Goal: Task Accomplishment & Management: Use online tool/utility

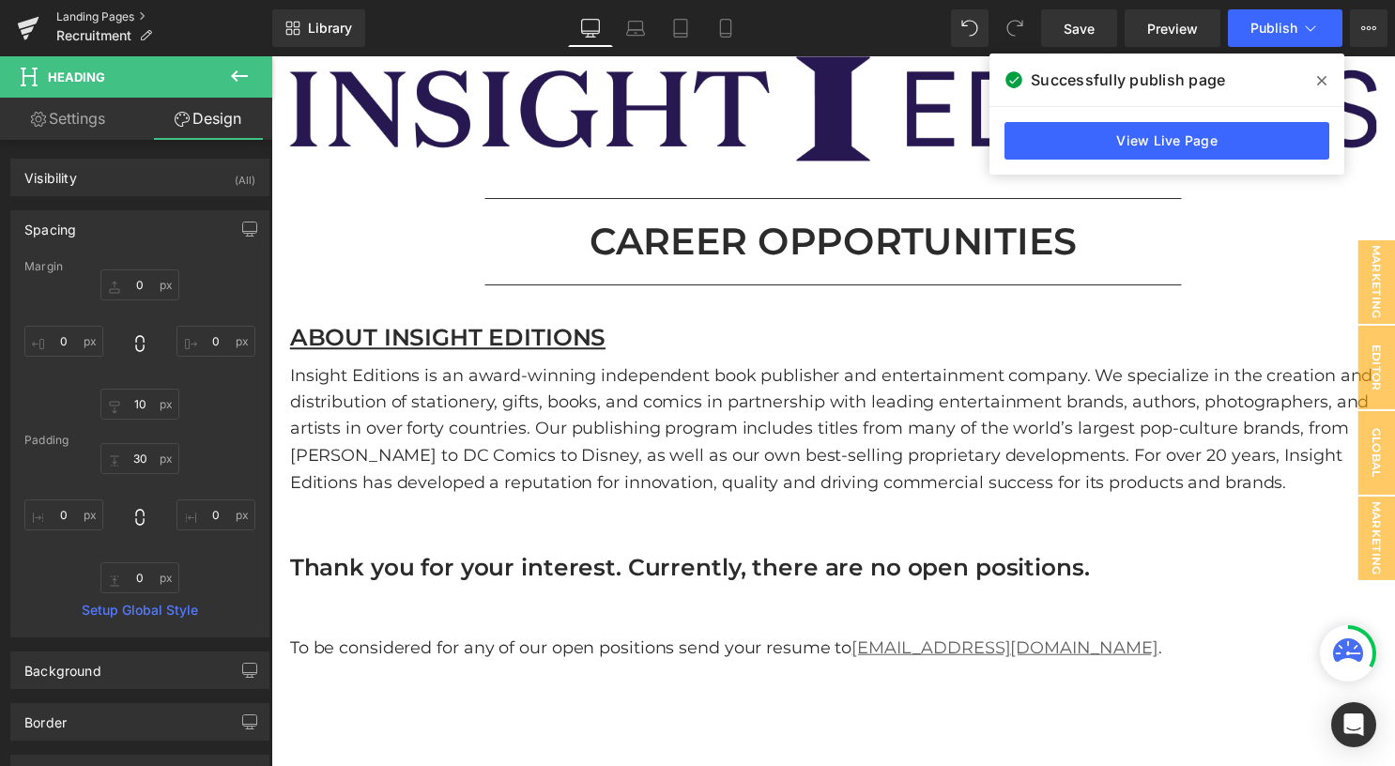
click at [130, 16] on link "Landing Pages" at bounding box center [164, 16] width 216 height 15
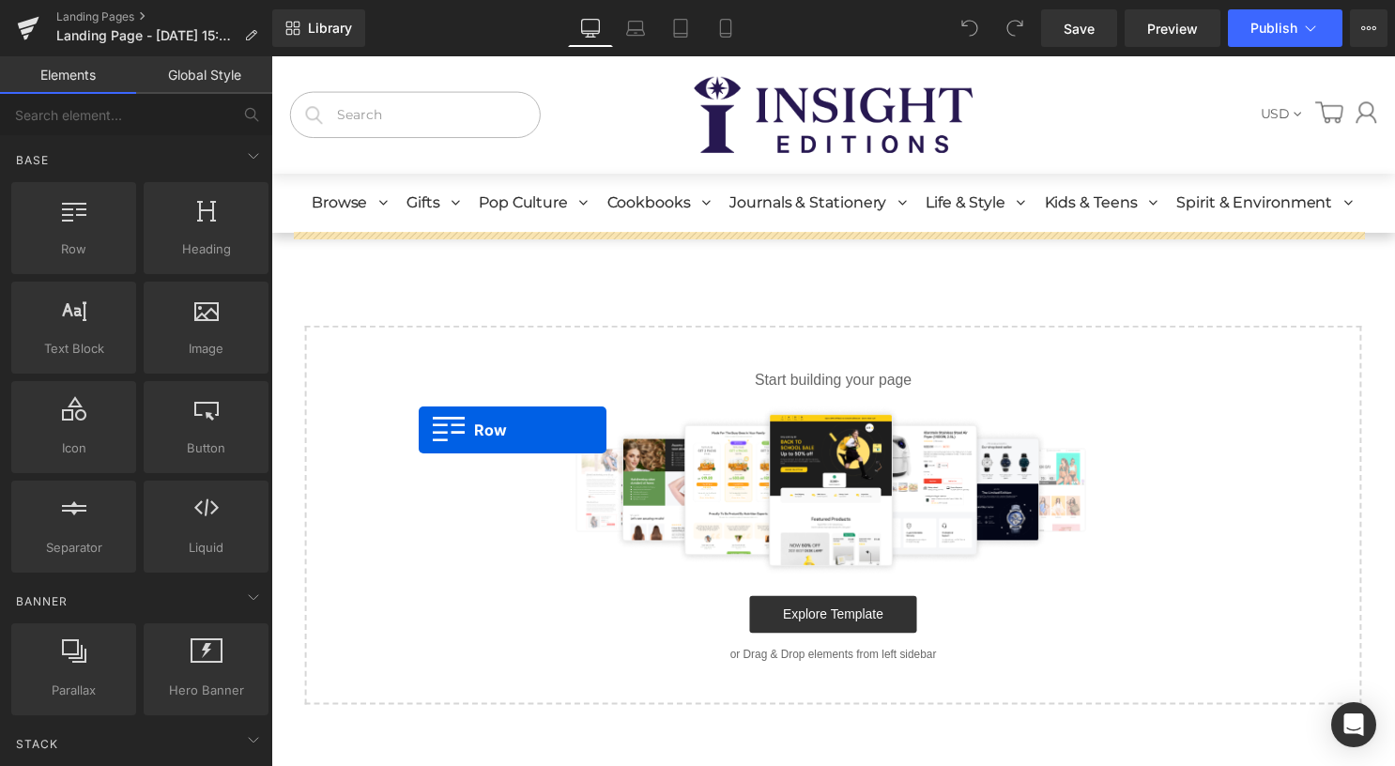
drag, startPoint x: 485, startPoint y: 371, endPoint x: 421, endPoint y: 434, distance: 90.3
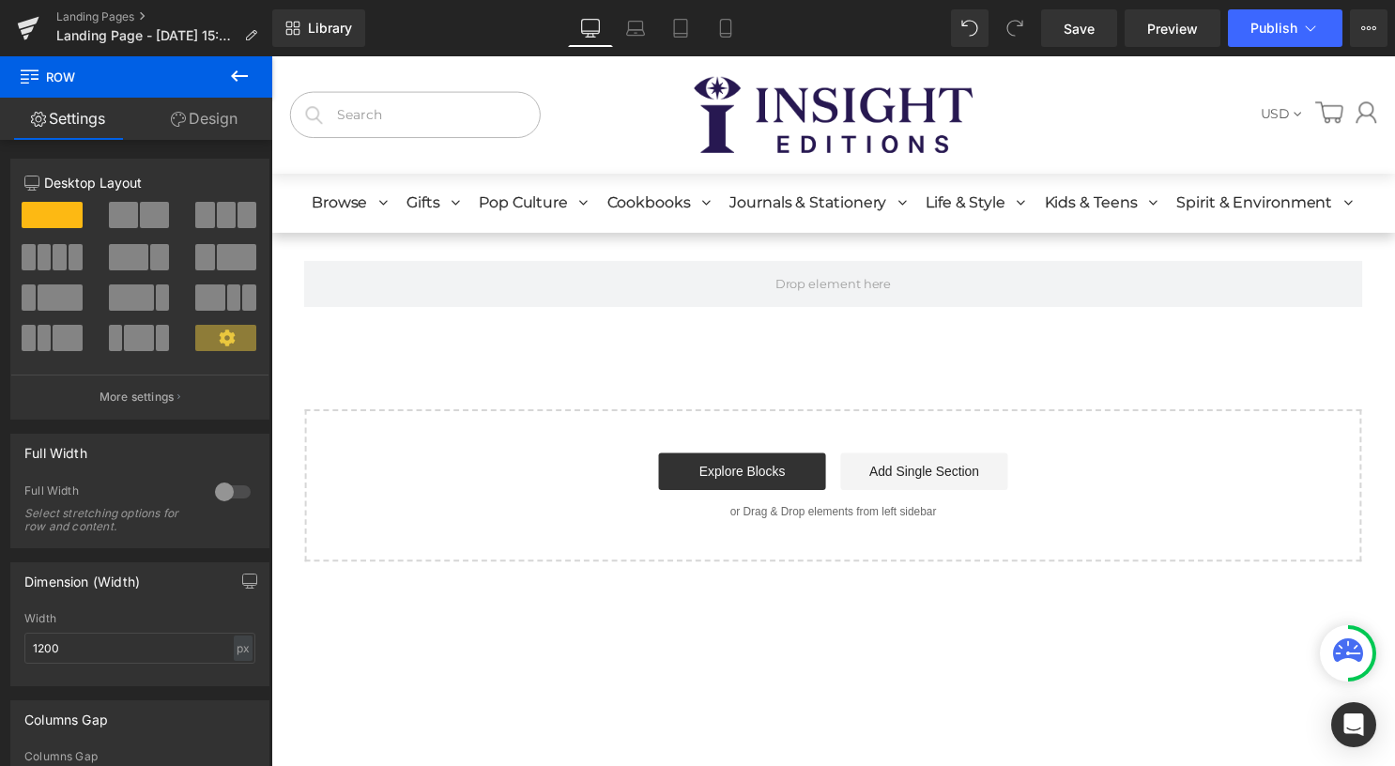
click at [242, 67] on icon at bounding box center [239, 76] width 23 height 23
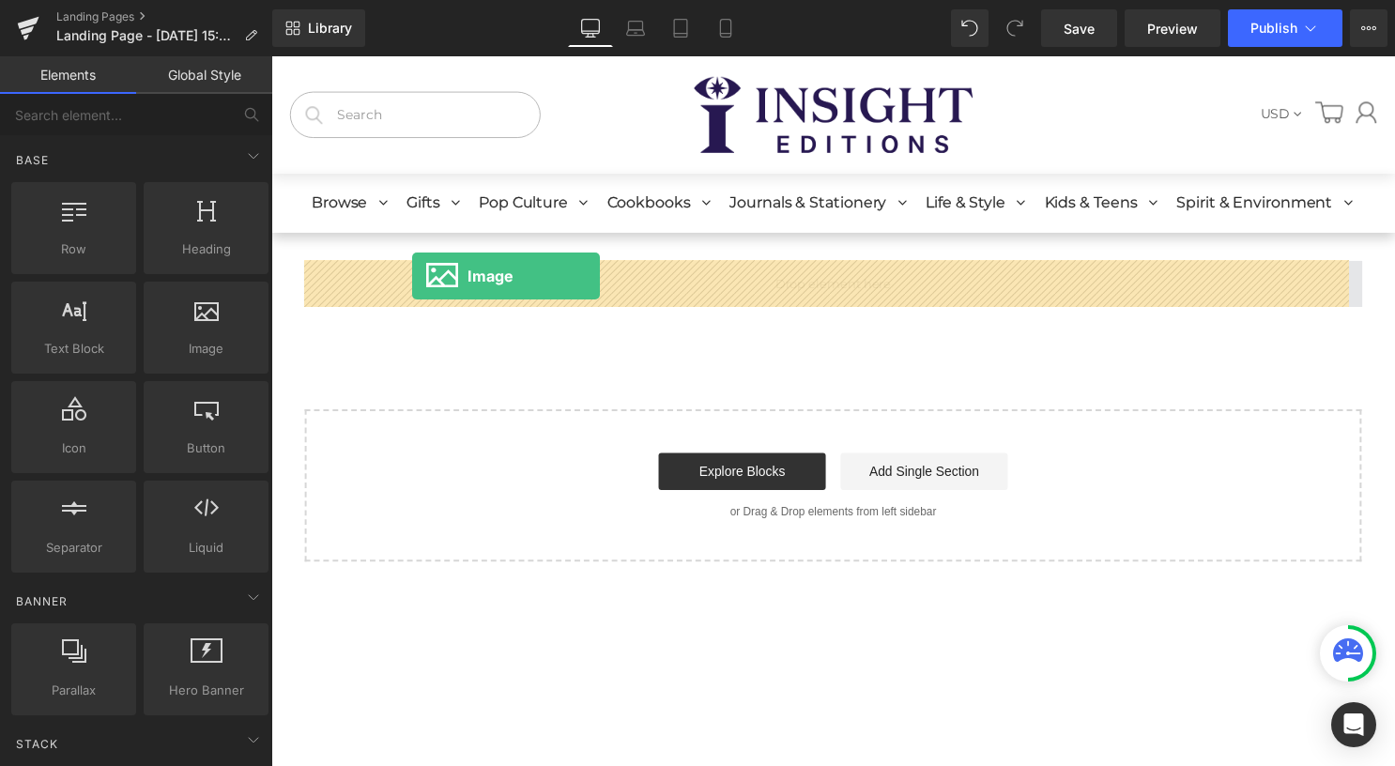
drag, startPoint x: 478, startPoint y: 398, endPoint x: 414, endPoint y: 279, distance: 135.2
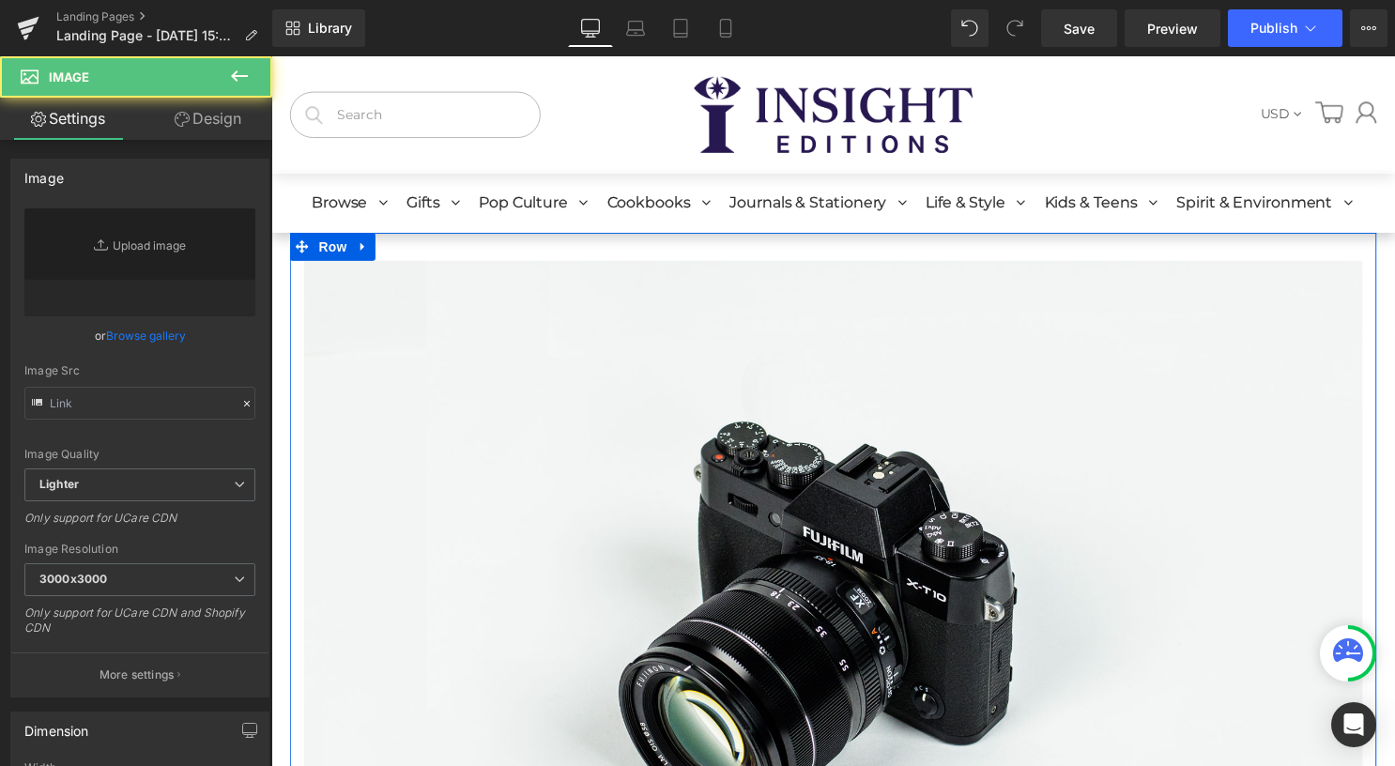
type input "//d1um8515vdn9kb.cloudfront.net/images/parallax.jpg"
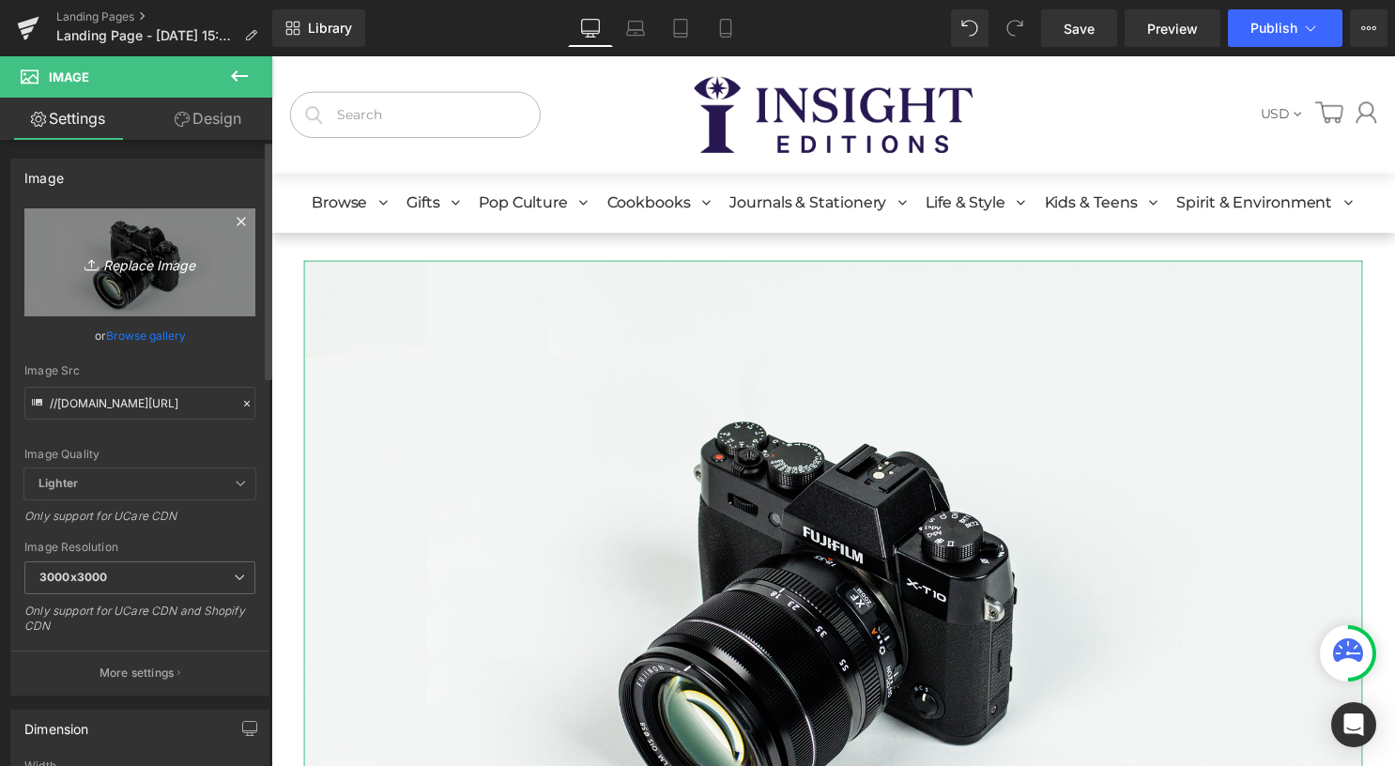
click at [157, 247] on link "Replace Image" at bounding box center [139, 262] width 231 height 108
type input "C:\fakepath\Mandala_WebTopBanner_1.jpg"
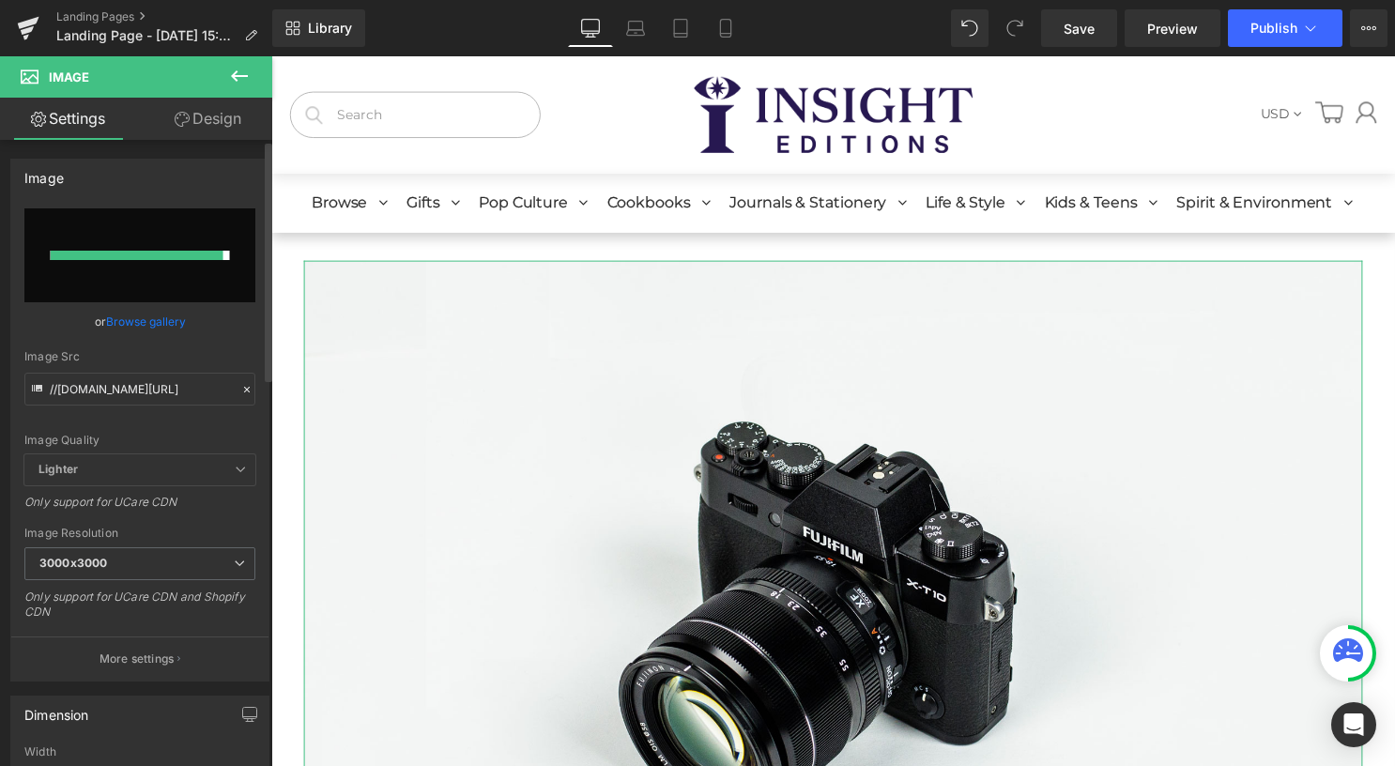
type input "https://ucarecdn.com/fa1a635a-3269-4a7a-8c7b-3ab5d77c750b/-/format/auto/-/previ…"
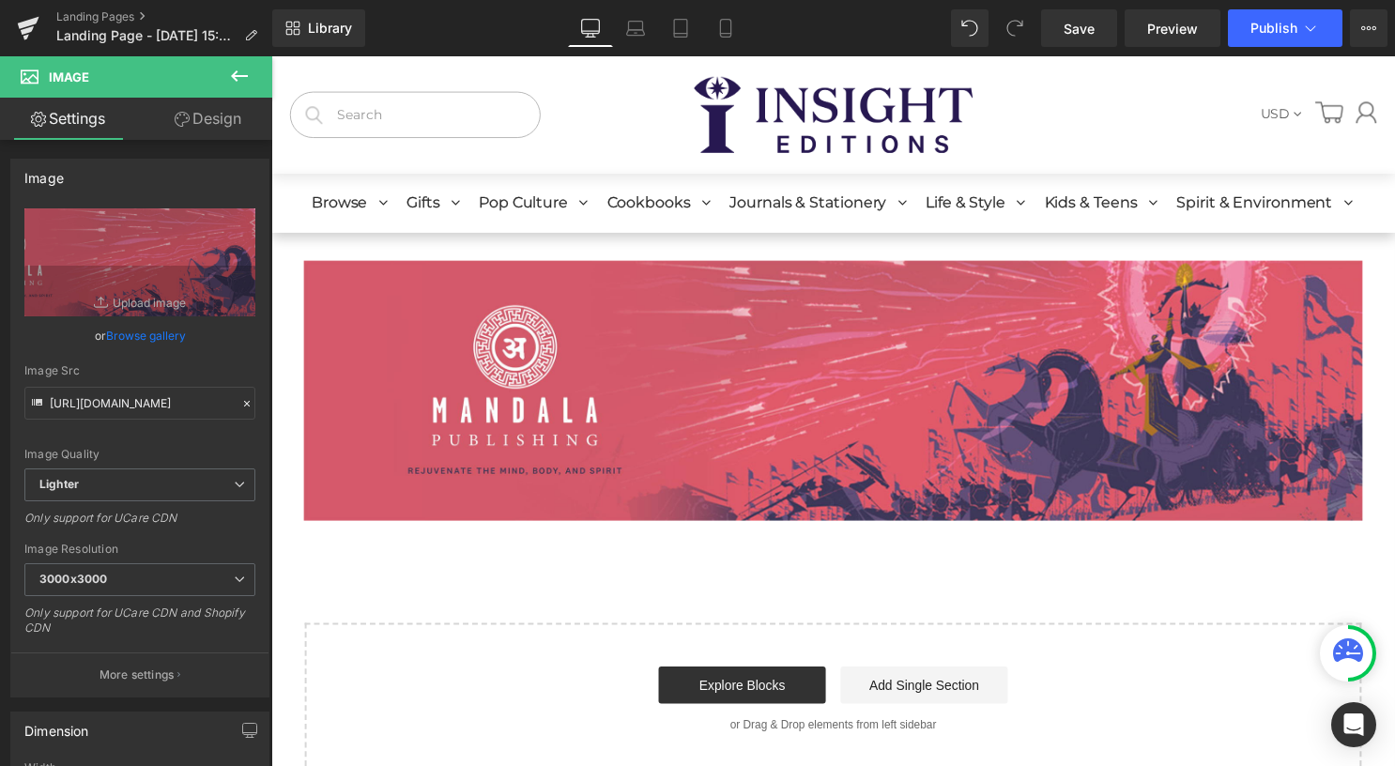
click at [245, 84] on icon at bounding box center [239, 76] width 23 height 23
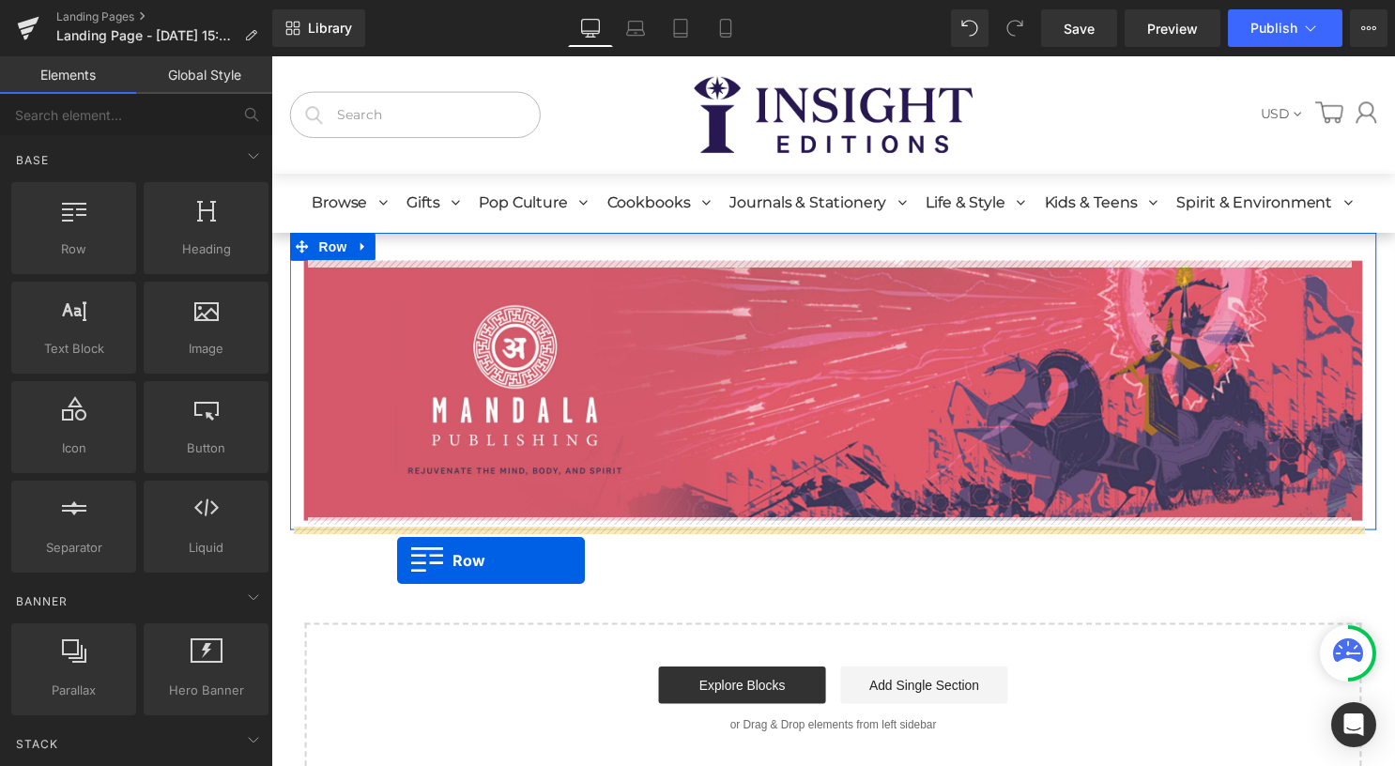
drag, startPoint x: 376, startPoint y: 304, endPoint x: 398, endPoint y: 566, distance: 262.8
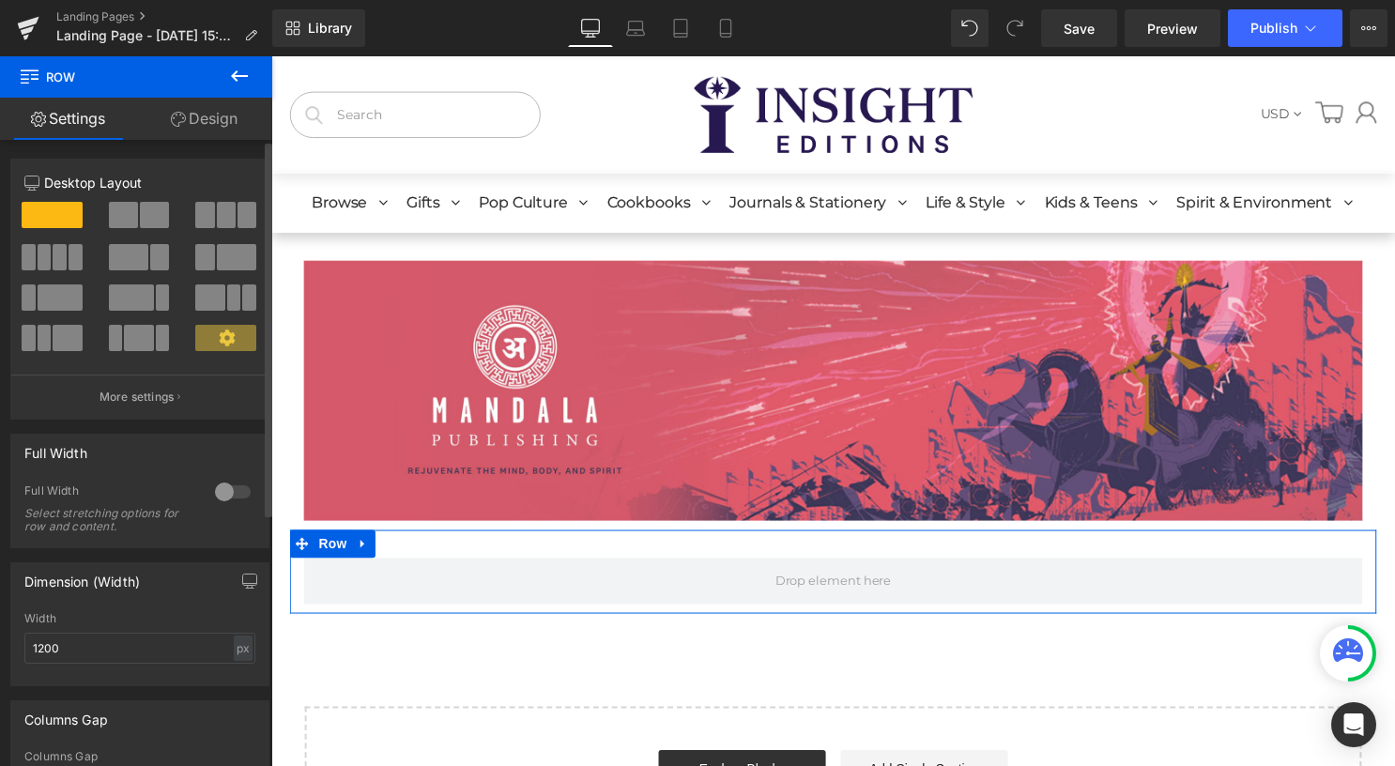
click at [140, 217] on span at bounding box center [154, 215] width 29 height 26
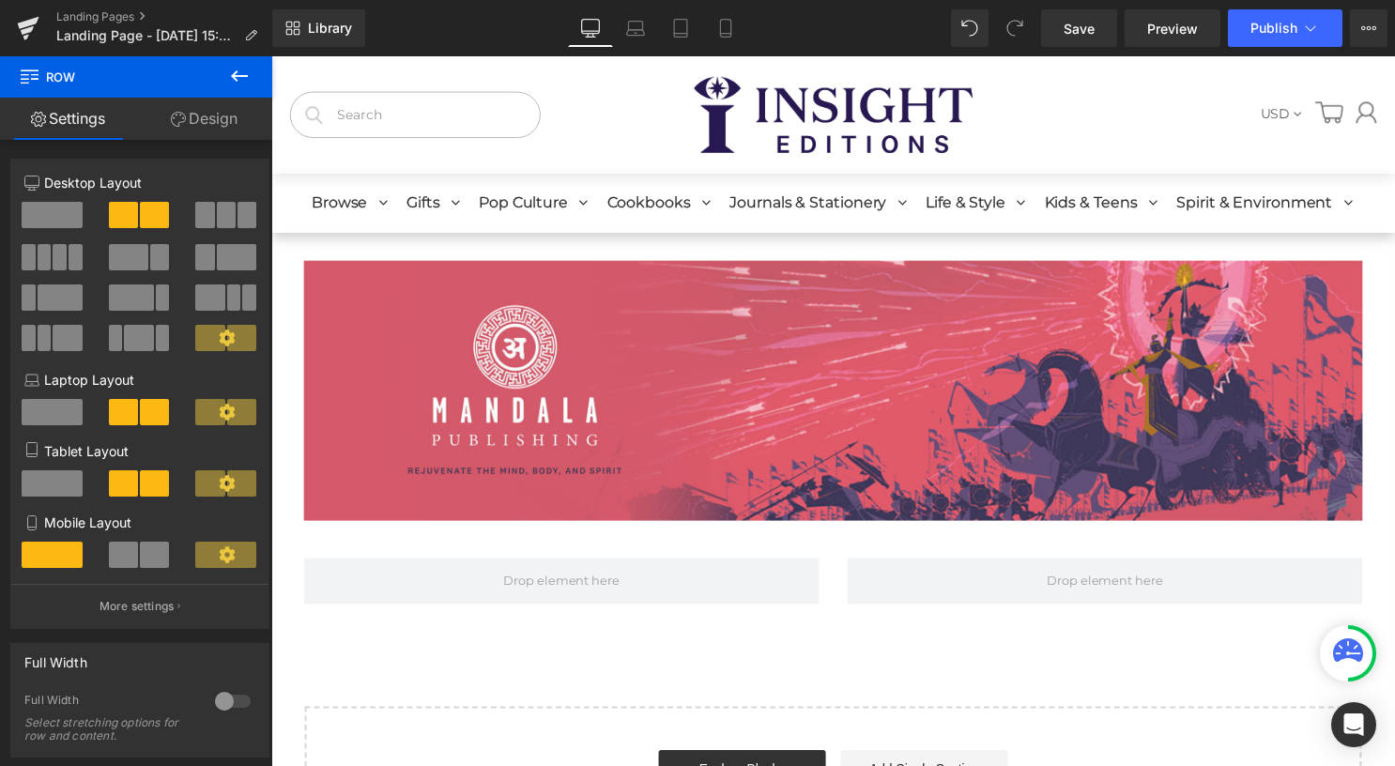
click at [244, 79] on icon at bounding box center [239, 76] width 23 height 23
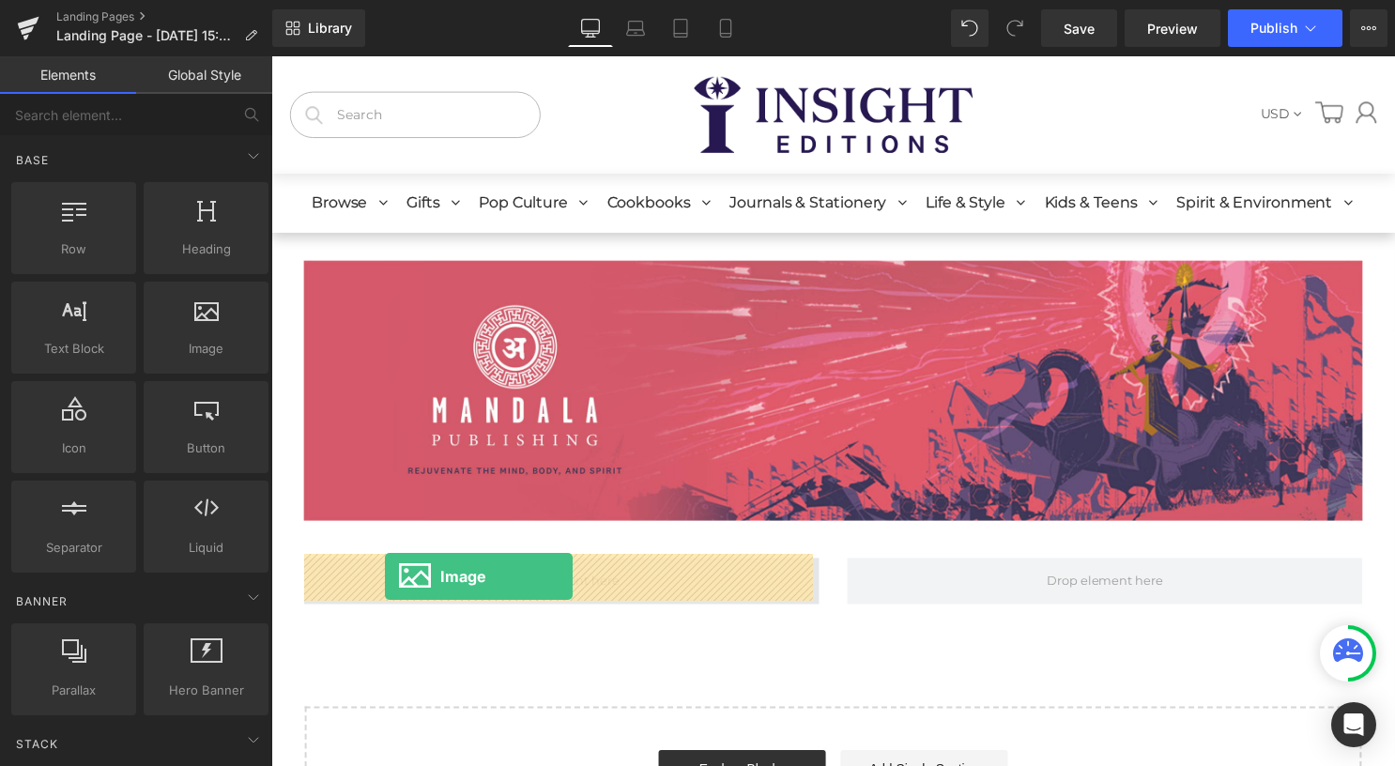
drag, startPoint x: 459, startPoint y: 390, endPoint x: 386, endPoint y: 582, distance: 205.9
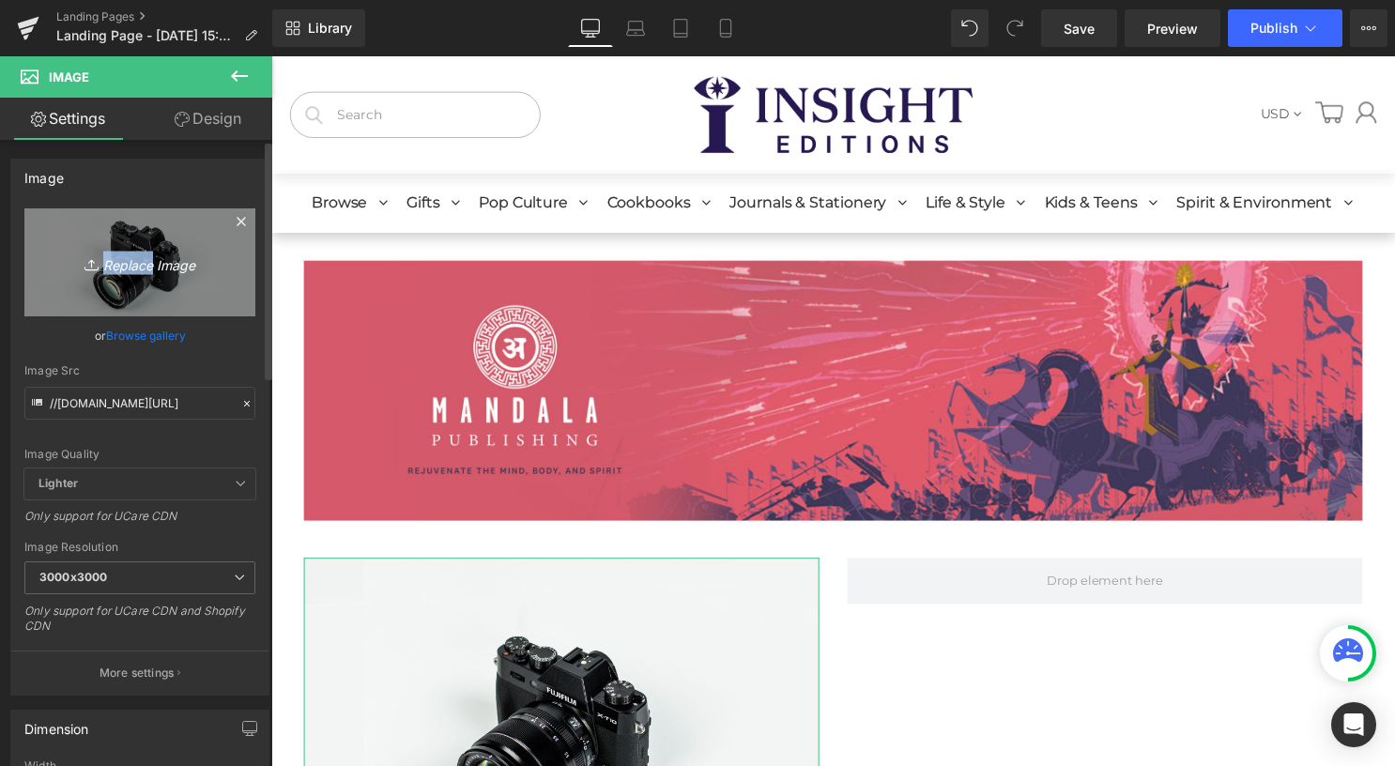
drag, startPoint x: 145, startPoint y: 266, endPoint x: 224, endPoint y: 294, distance: 83.7
click at [224, 294] on link "Replace Image" at bounding box center [139, 262] width 231 height 108
type input "C:\fakepath\MandalaWeb_ChildrensBooks_Banner.jpg"
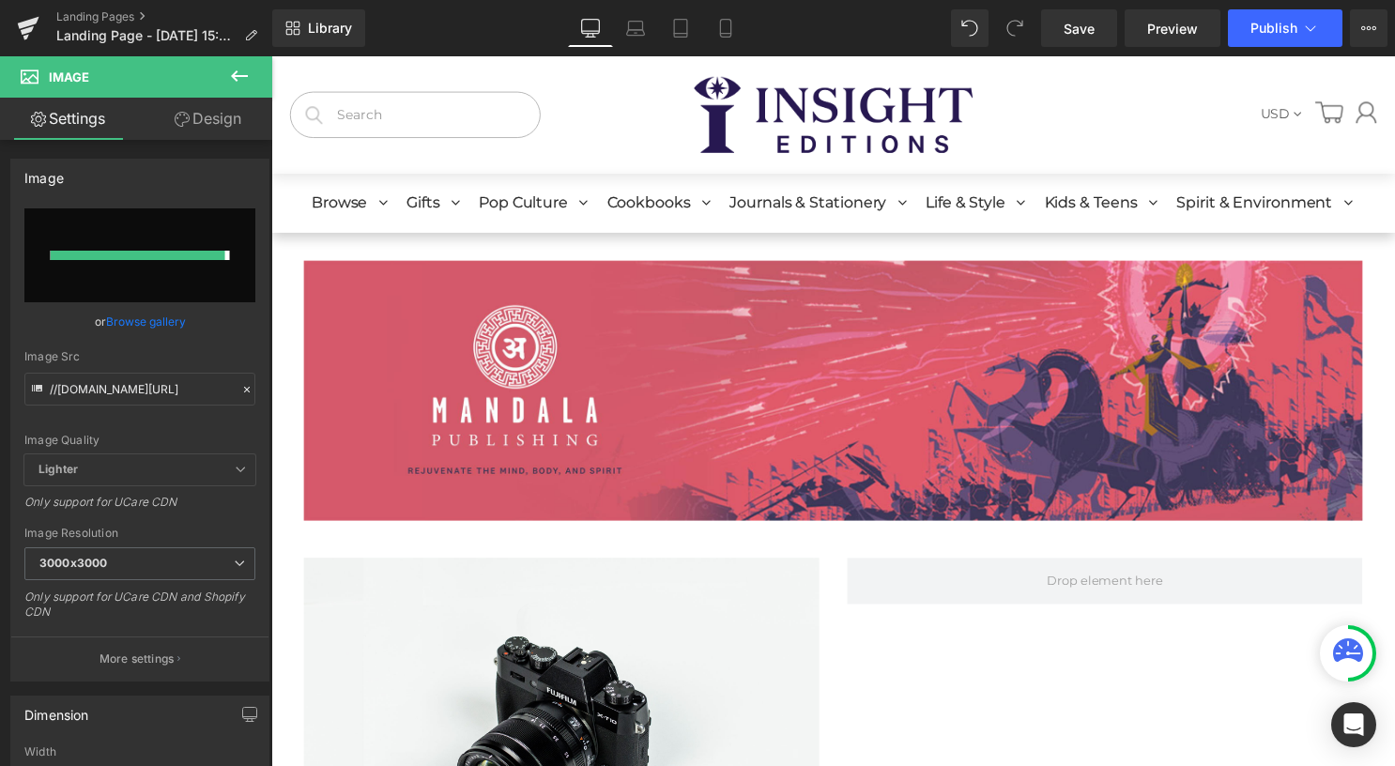
type input "https://ucarecdn.com/e28ecb40-4077-4776-9e5b-9645f01f731c/-/format/auto/-/previ…"
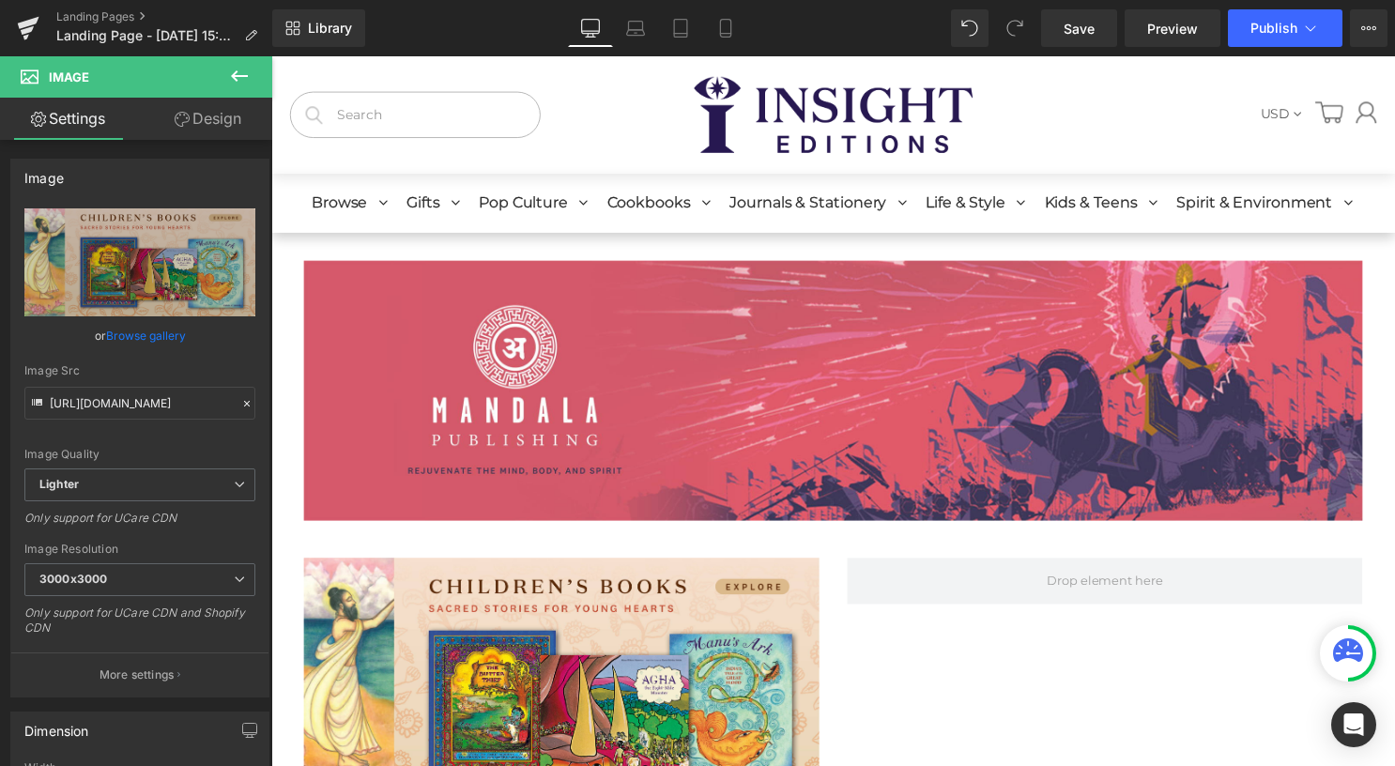
click at [245, 73] on icon at bounding box center [239, 76] width 23 height 23
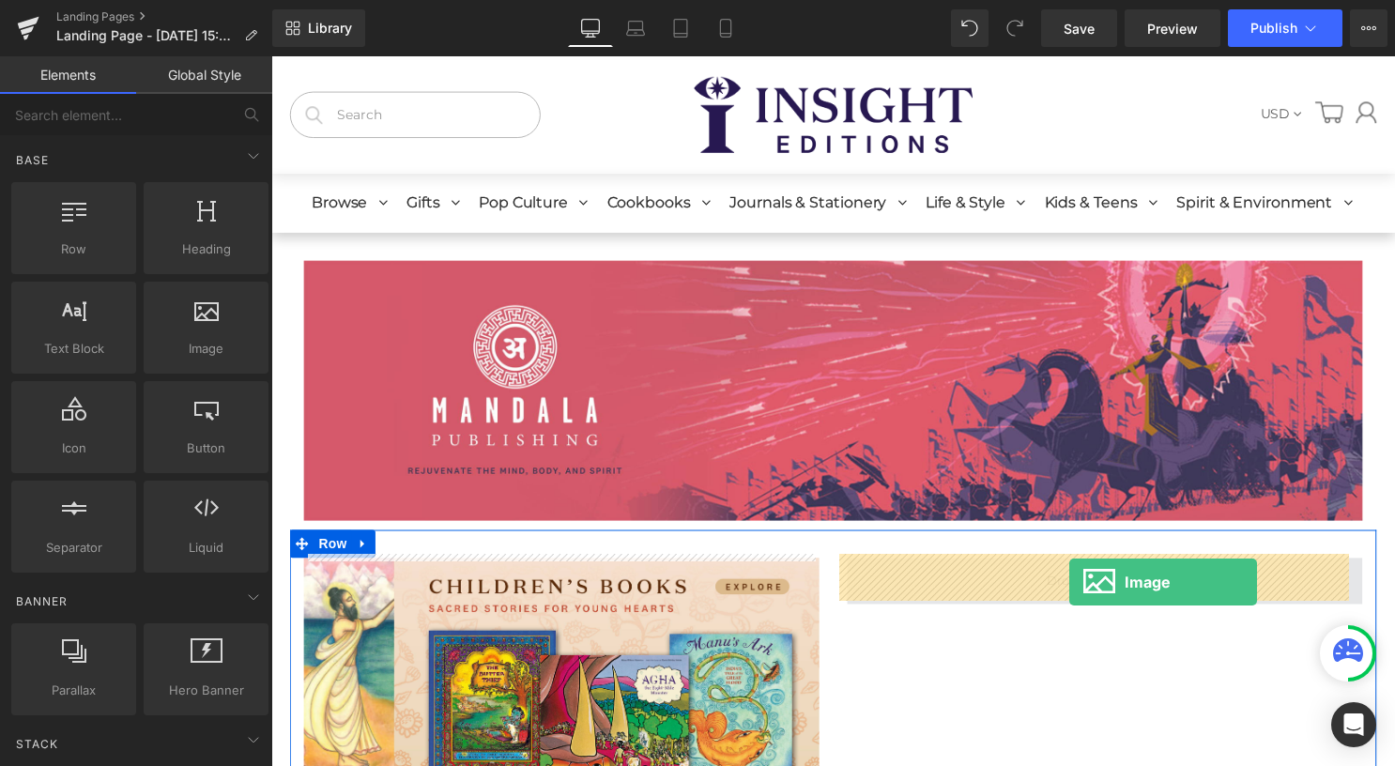
drag, startPoint x: 470, startPoint y: 392, endPoint x: 1078, endPoint y: 588, distance: 637.9
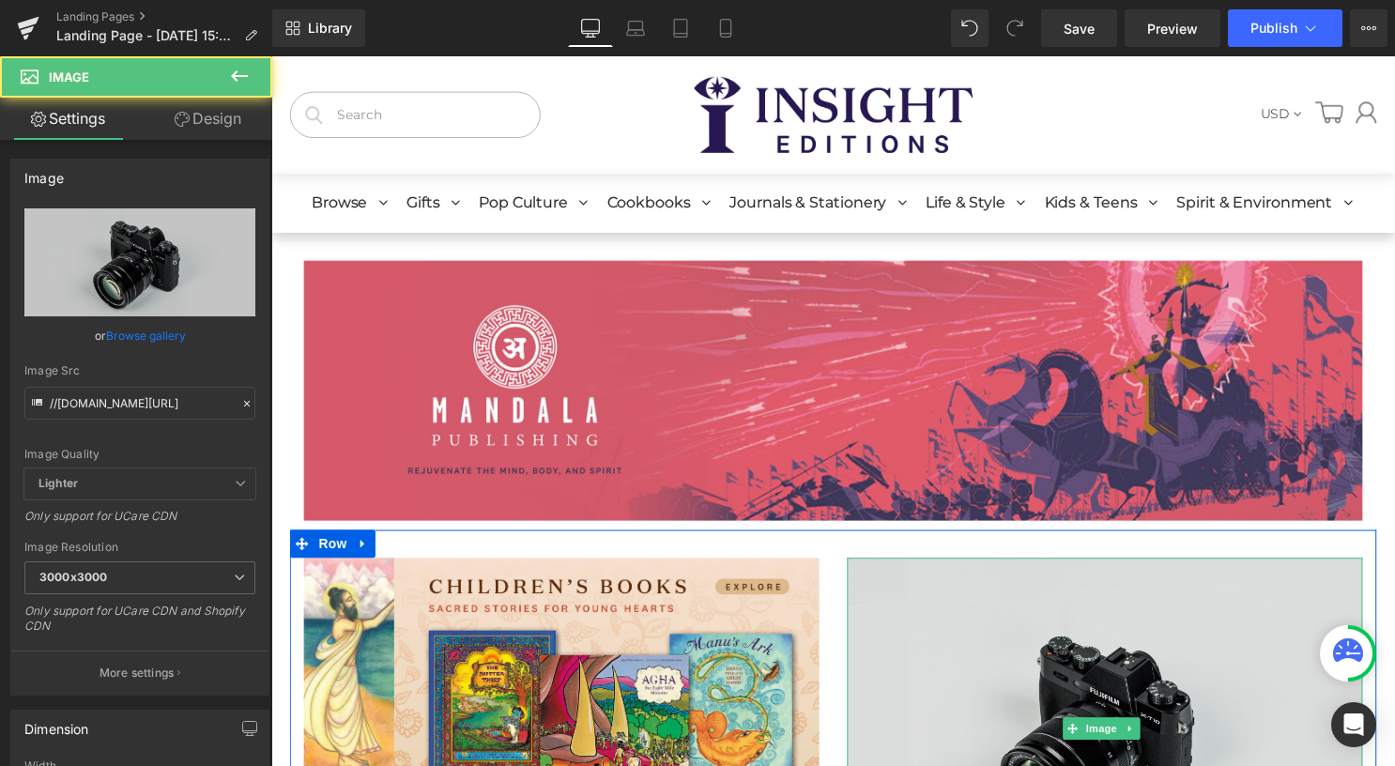
click at [1077, 655] on img at bounding box center [1113, 735] width 521 height 345
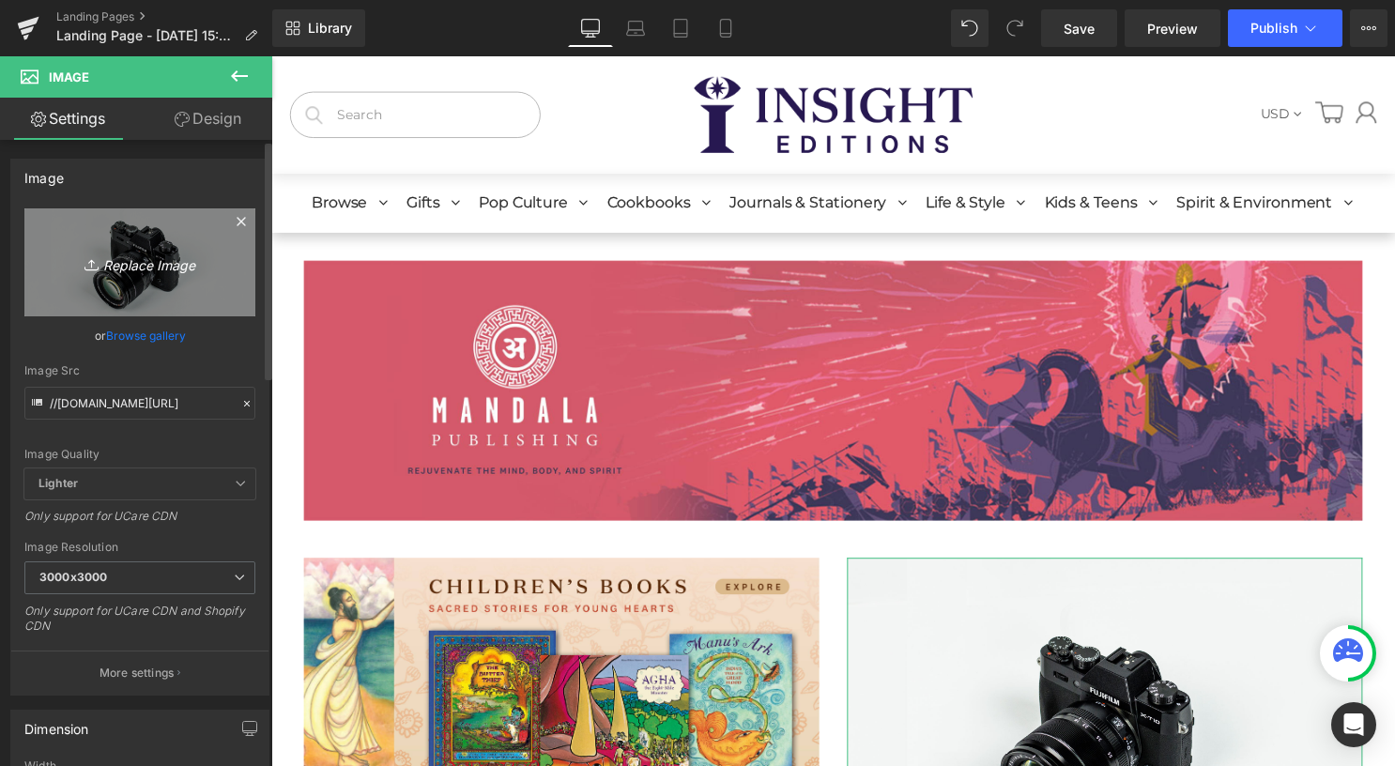
click at [103, 267] on icon "Replace Image" at bounding box center [140, 262] width 150 height 23
type input "C:\fakepath\MandalaWeb_EpicTalesSagas_Banner.jpg"
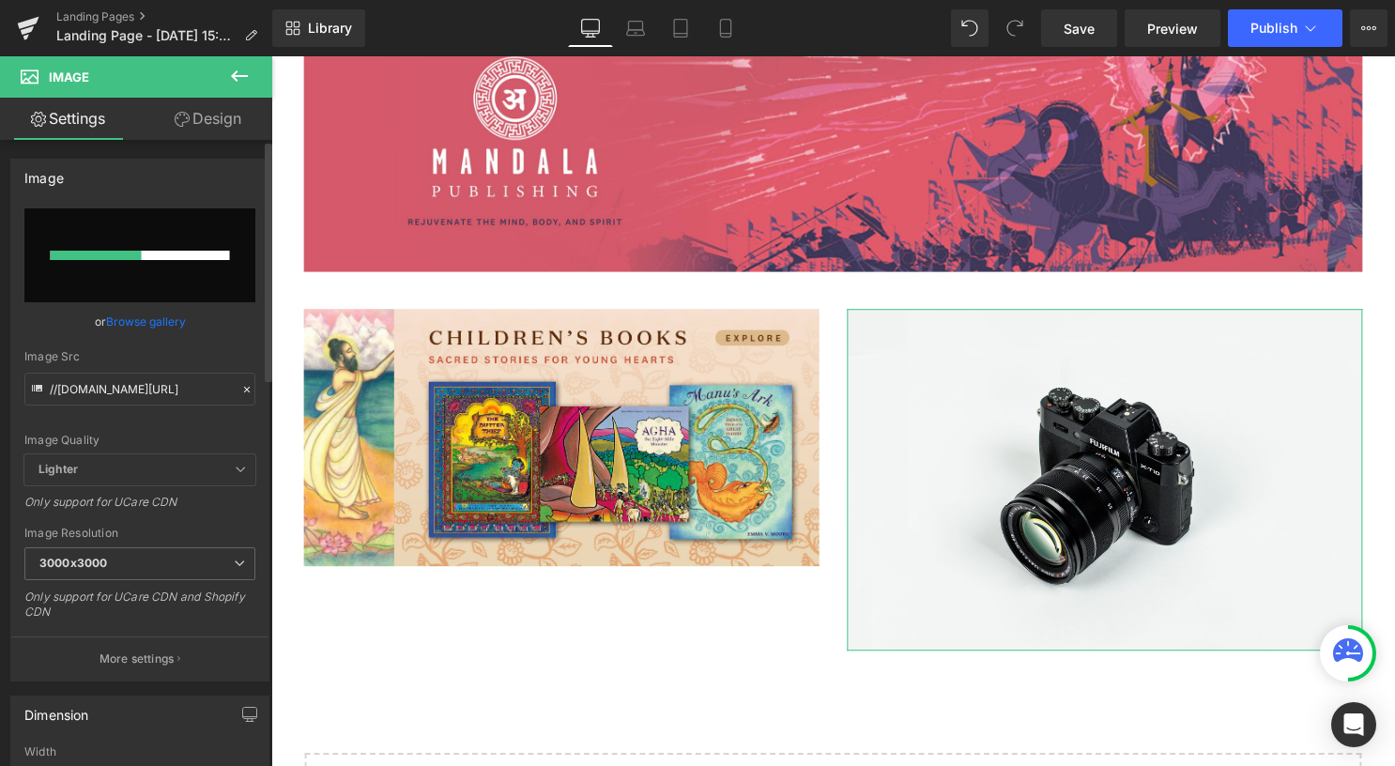
scroll to position [282, 0]
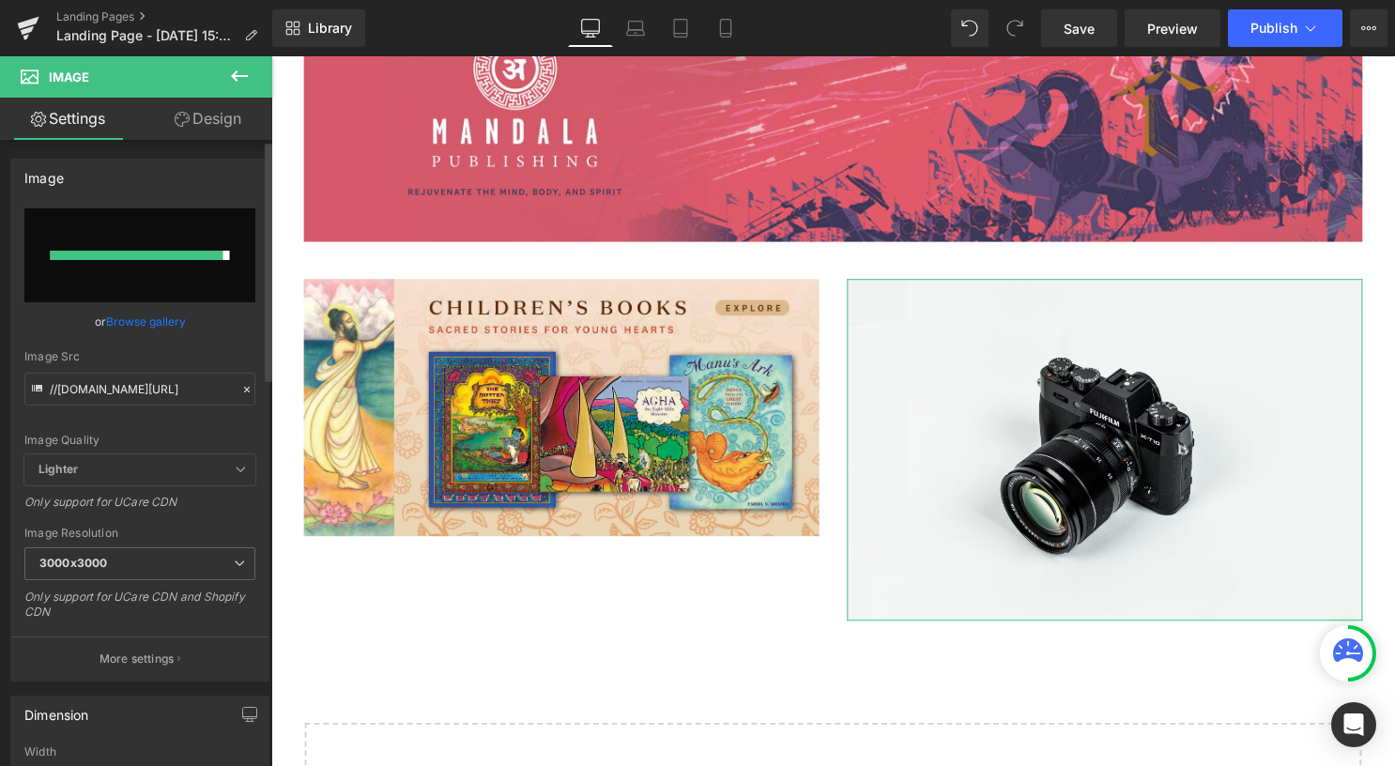
type input "https://ucarecdn.com/780d820c-55a2-4019-848c-a47848967da5/-/format/auto/-/previ…"
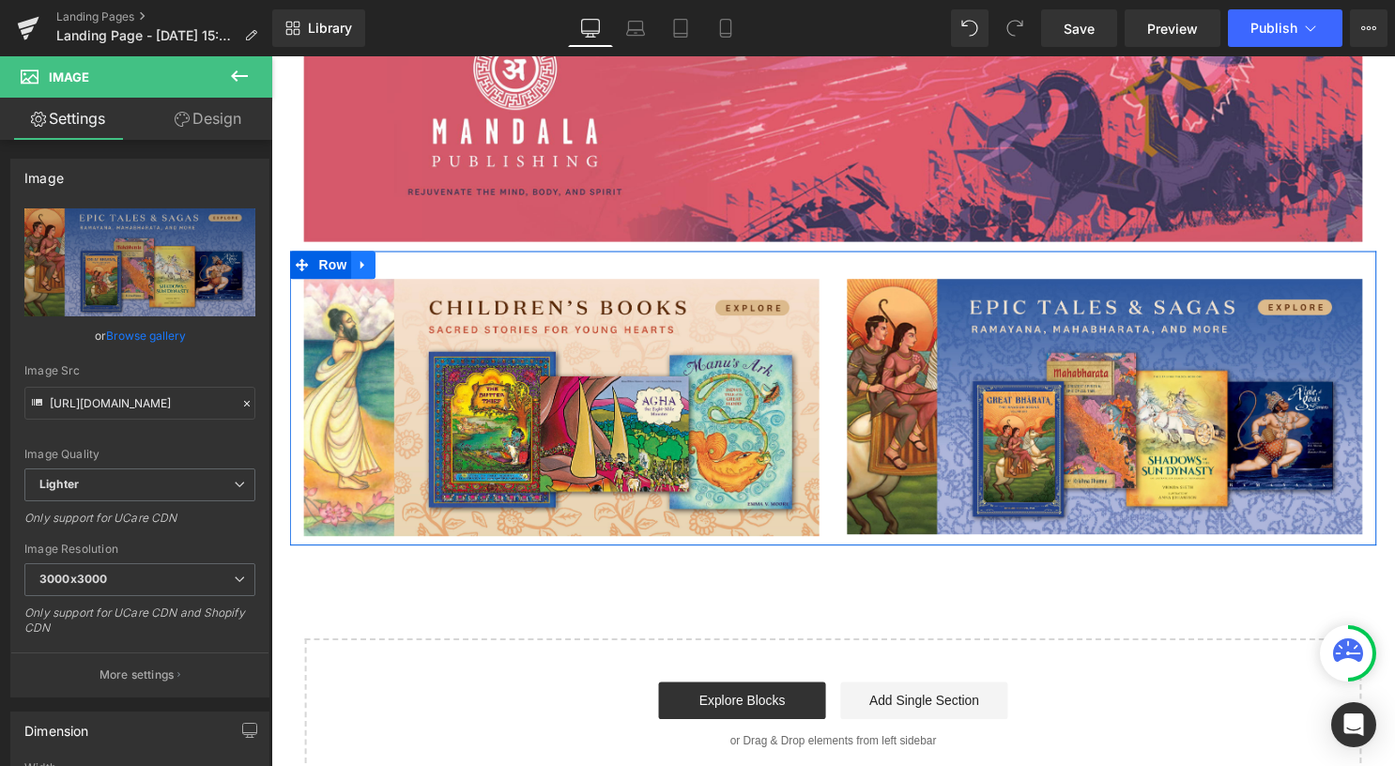
click at [366, 267] on icon at bounding box center [364, 268] width 13 height 14
click at [386, 271] on link at bounding box center [388, 267] width 24 height 28
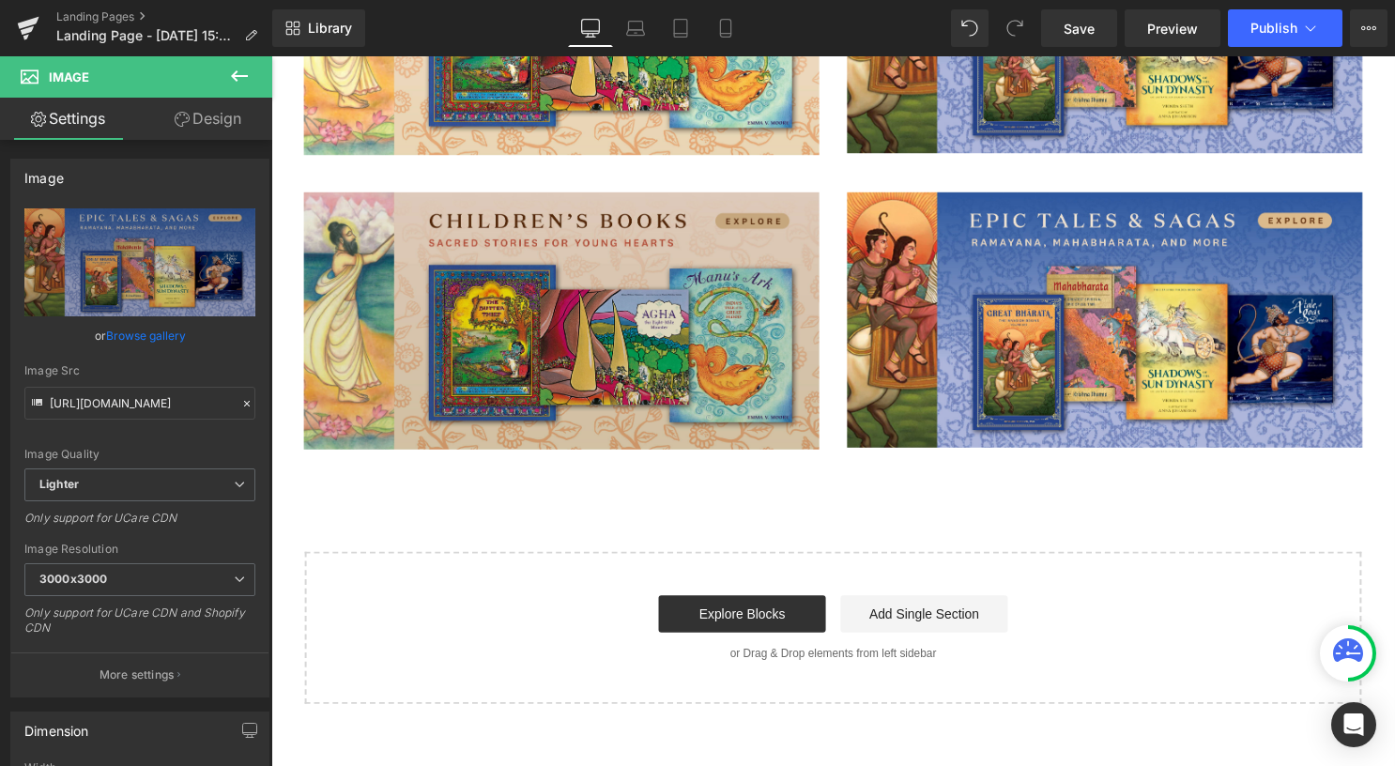
scroll to position [694, 0]
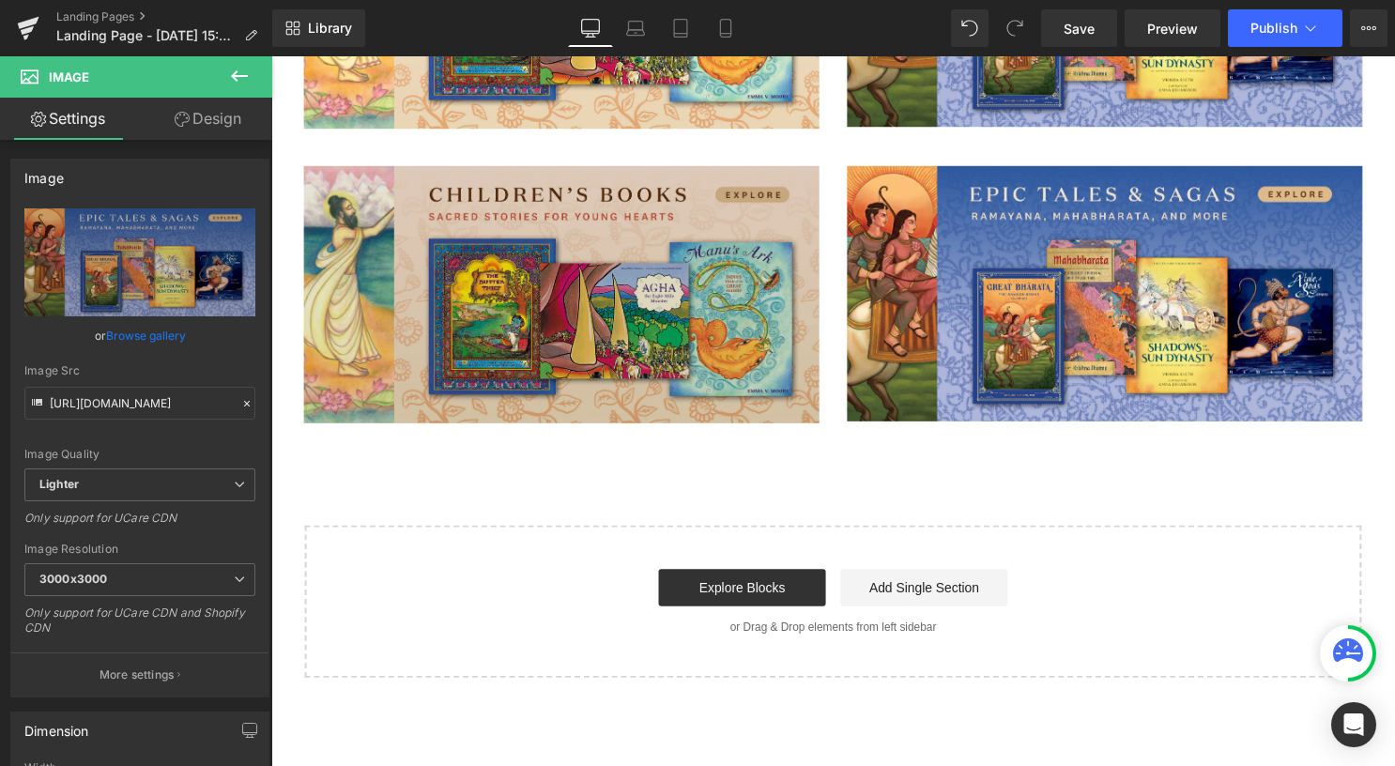
click at [462, 283] on img at bounding box center [564, 297] width 521 height 260
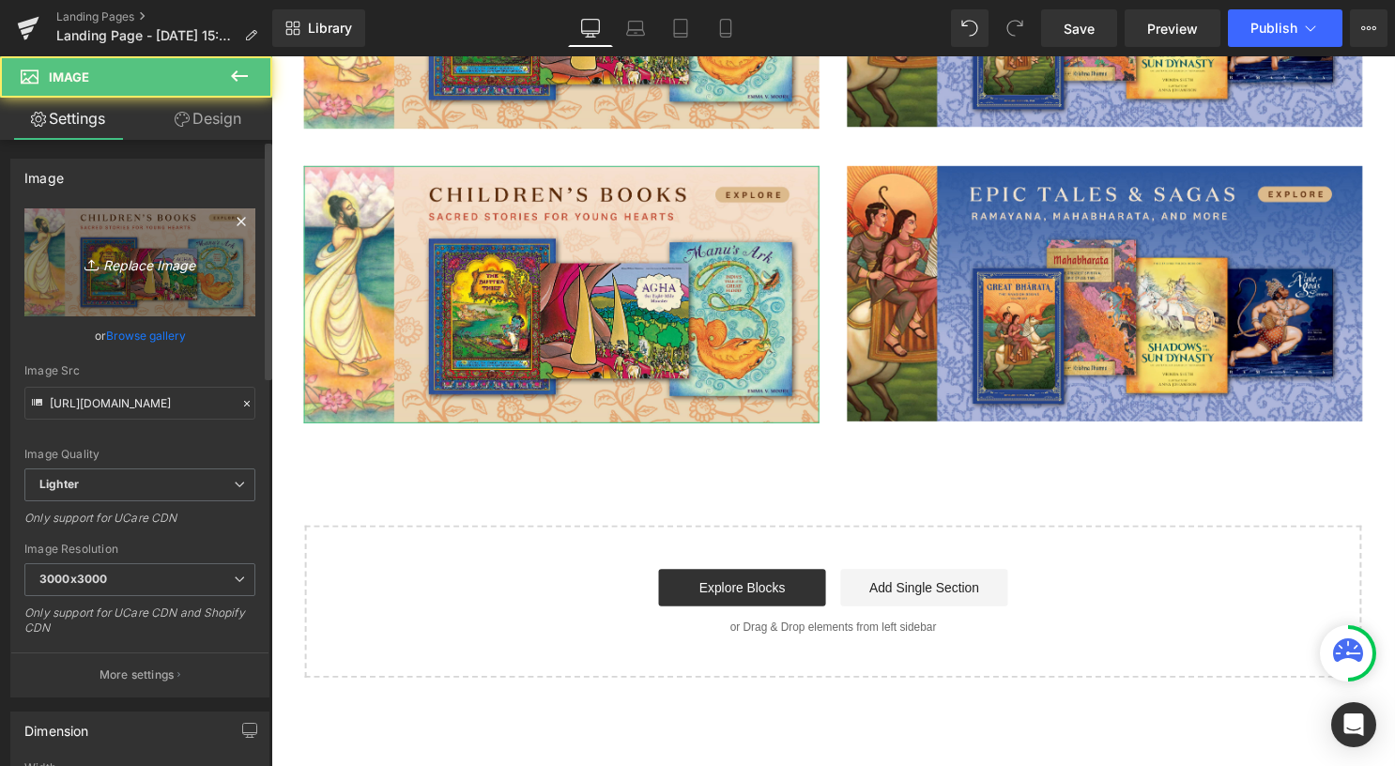
click at [168, 261] on icon "Replace Image" at bounding box center [140, 262] width 150 height 23
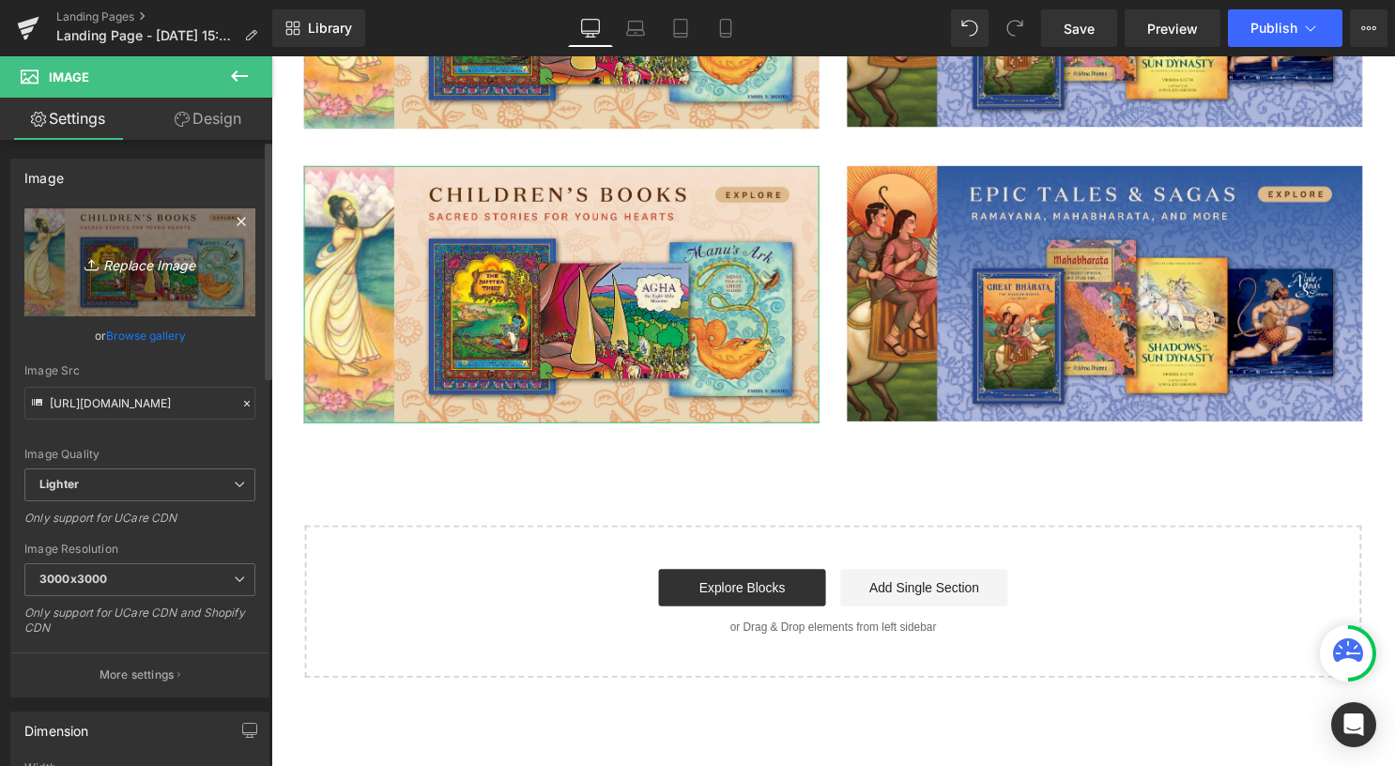
type input "C:\fakepath\MandalaWeb_MemoirsBiographies_Banner.jpg"
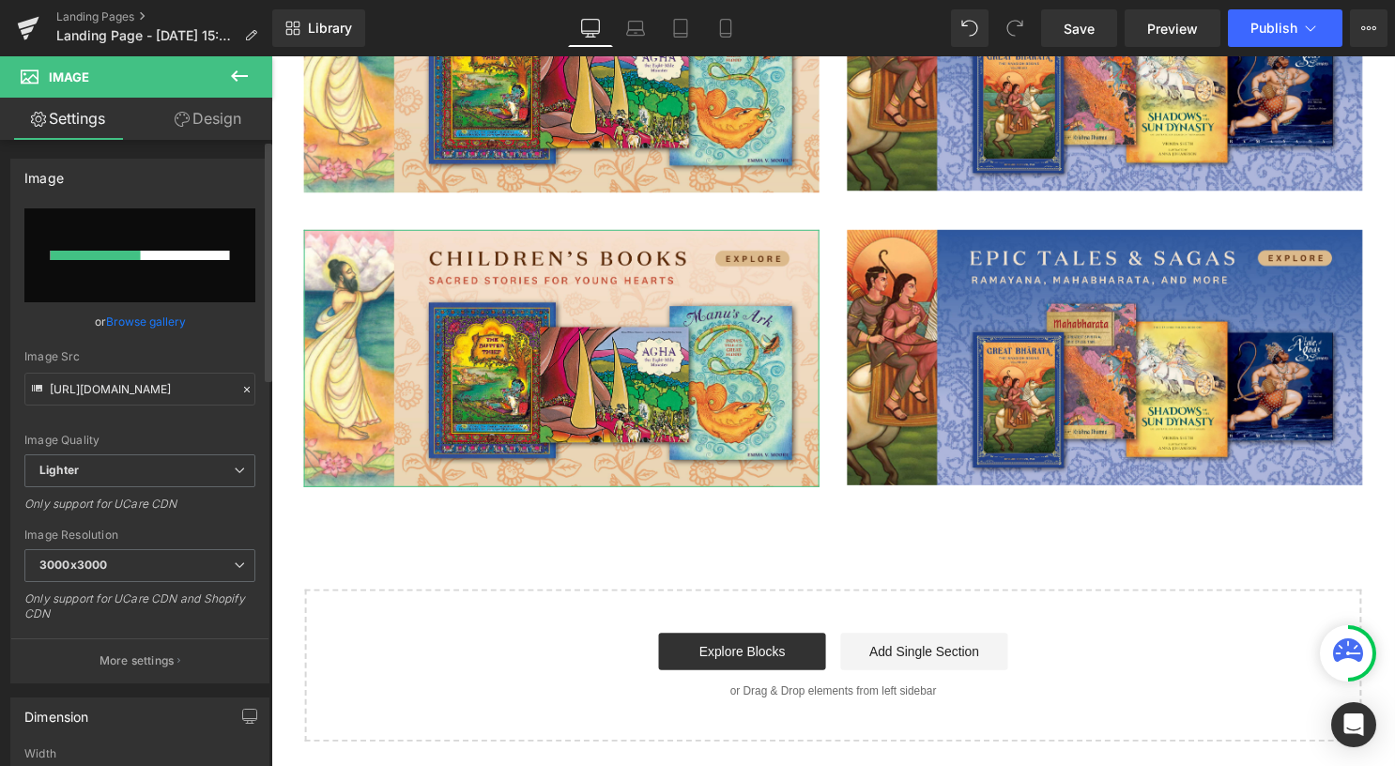
scroll to position [600, 0]
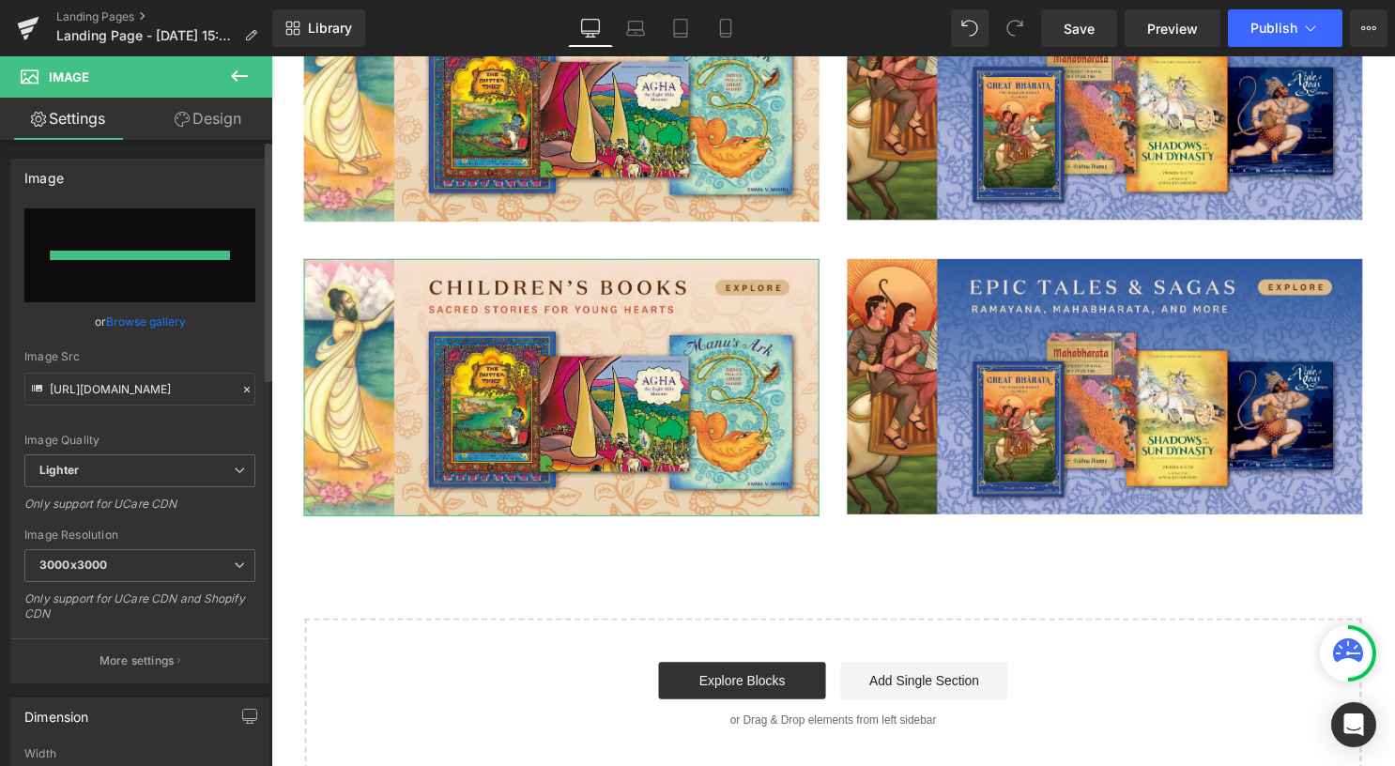
type input "https://ucarecdn.com/23c783be-4b72-4ee5-8983-5729aa6820fe/-/format/auto/-/previ…"
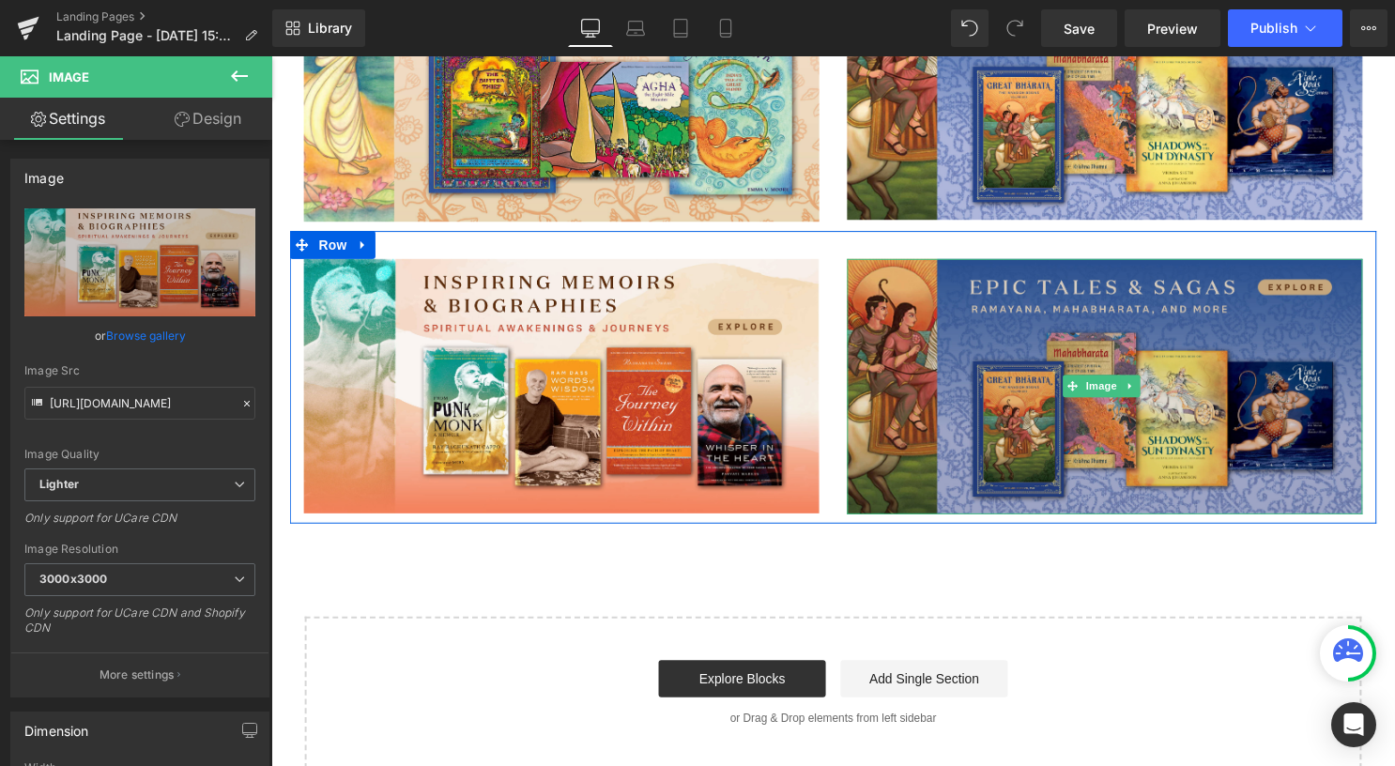
click at [1093, 396] on img at bounding box center [1113, 390] width 521 height 258
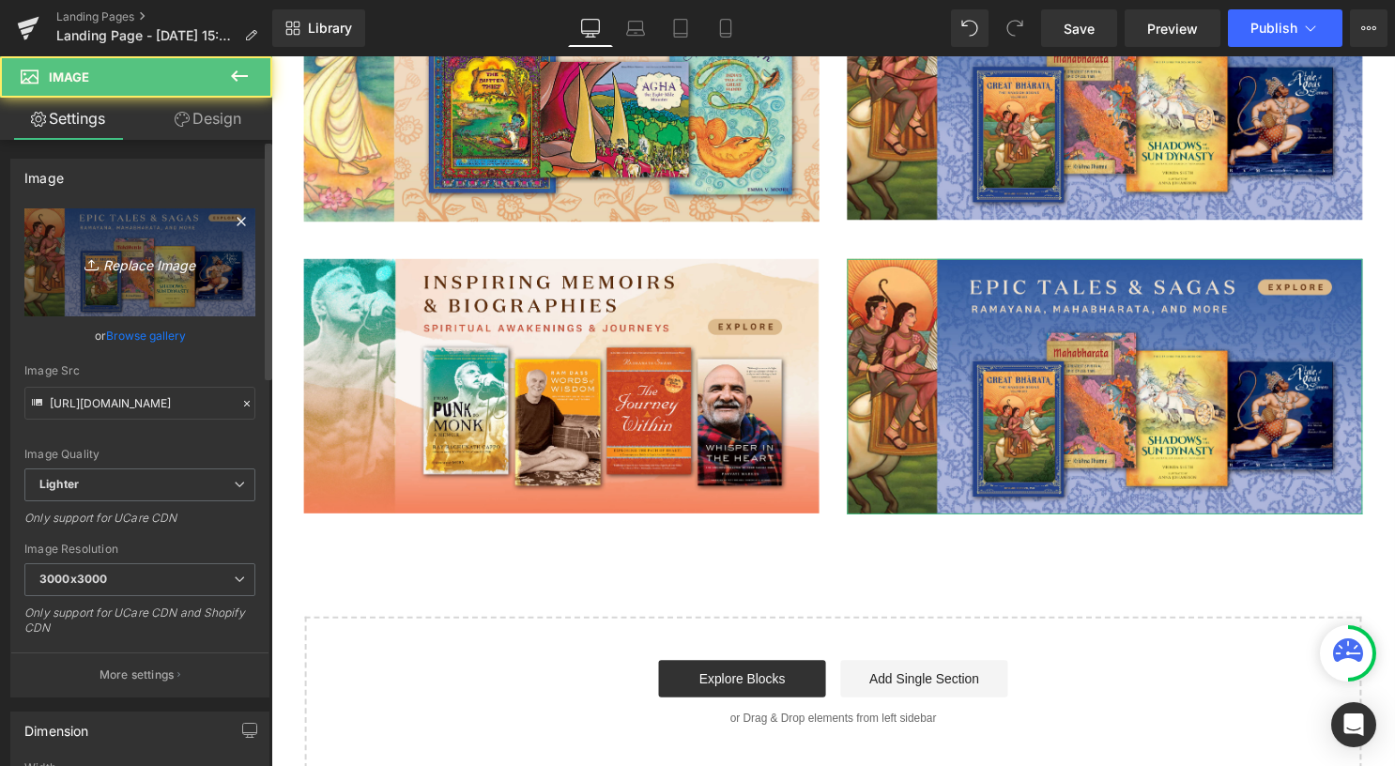
click at [126, 257] on icon "Replace Image" at bounding box center [140, 262] width 150 height 23
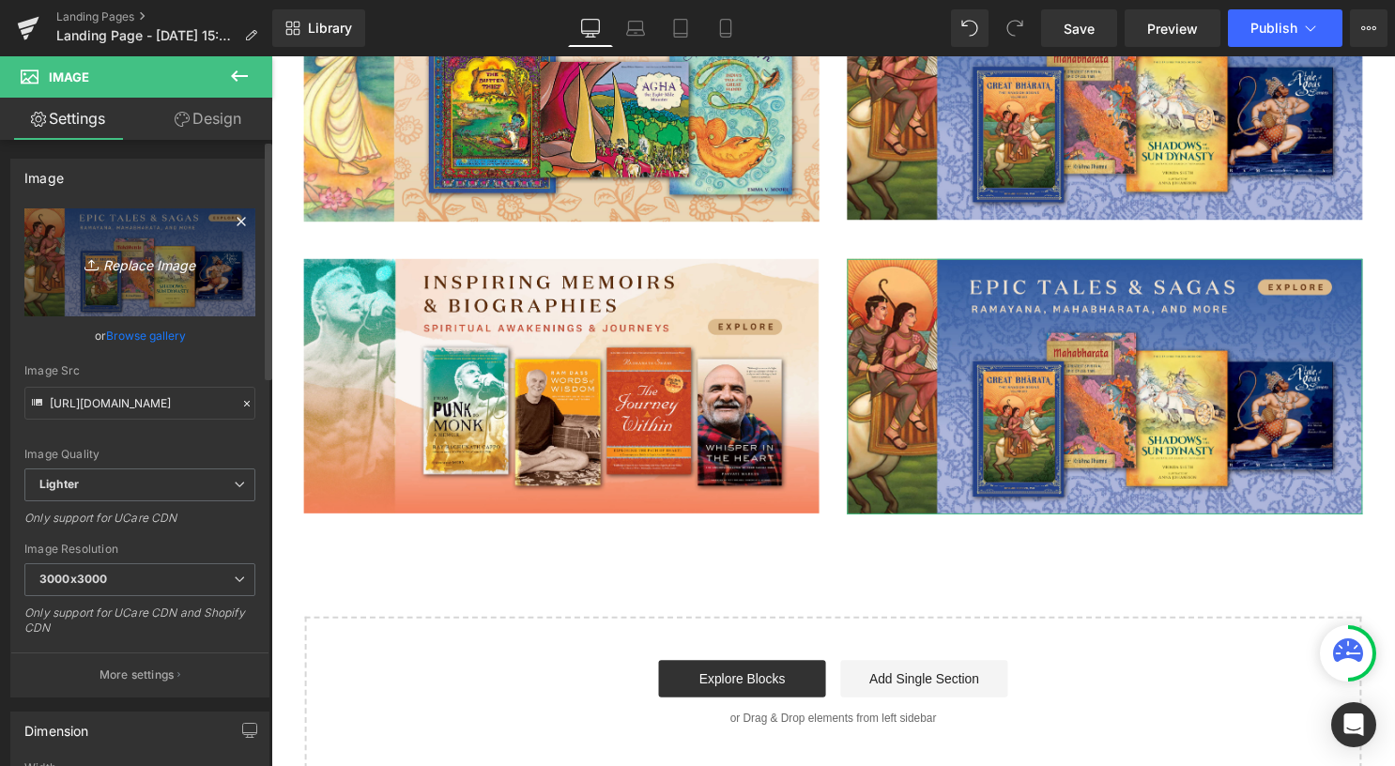
type input "C:\fakepath\MandalaWeb_OCHSAcademicHinduism_Banner.jpg"
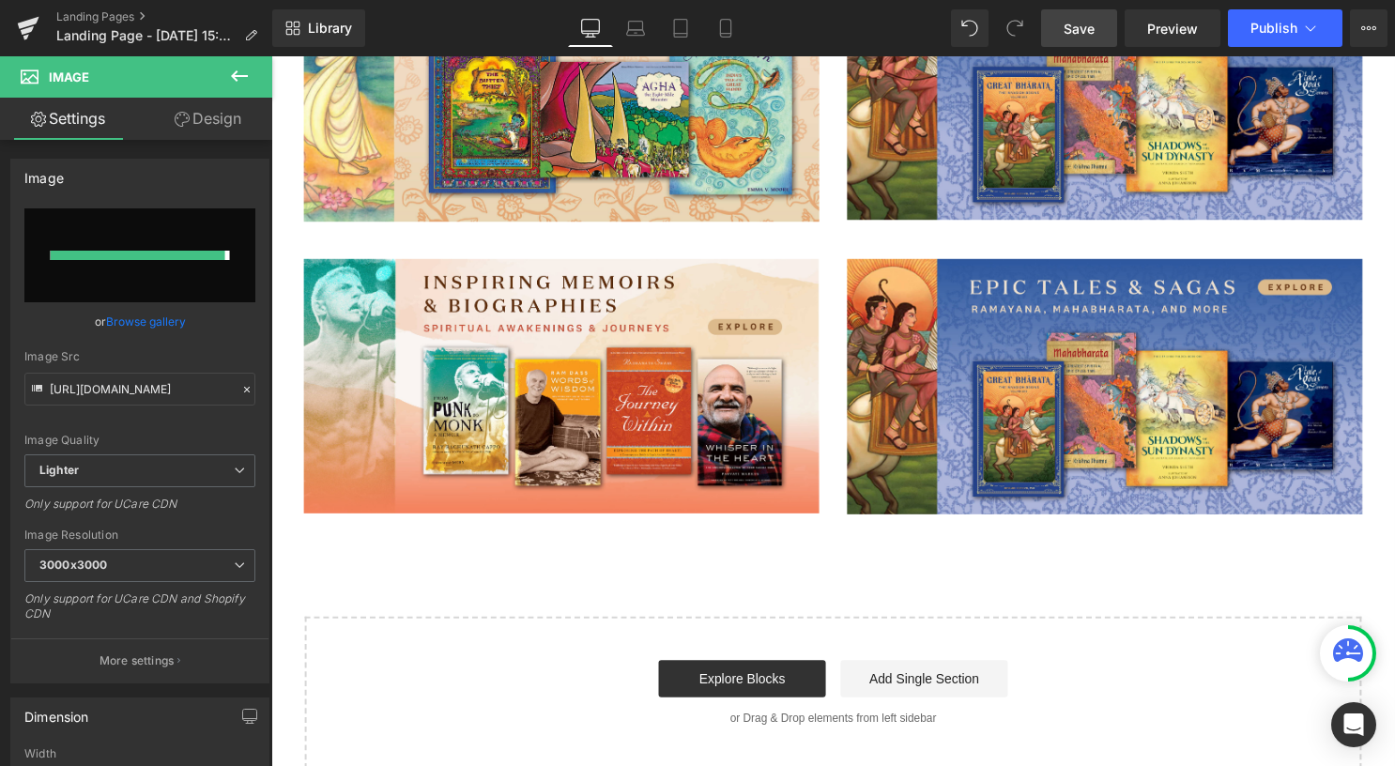
type input "https://ucarecdn.com/bcbe5b77-fe62-44da-b3ce-95677de9be85/-/format/auto/-/previ…"
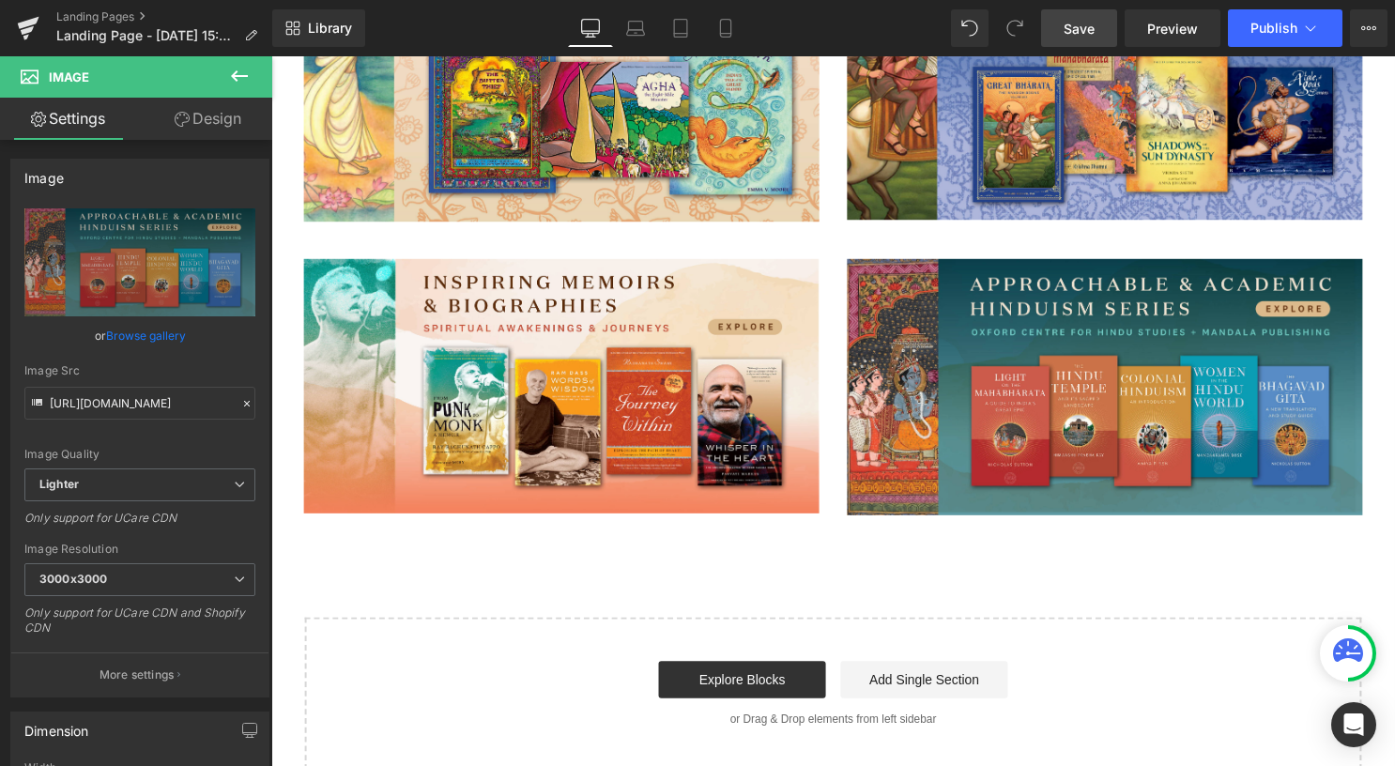
click at [1100, 45] on link "Save" at bounding box center [1079, 28] width 76 height 38
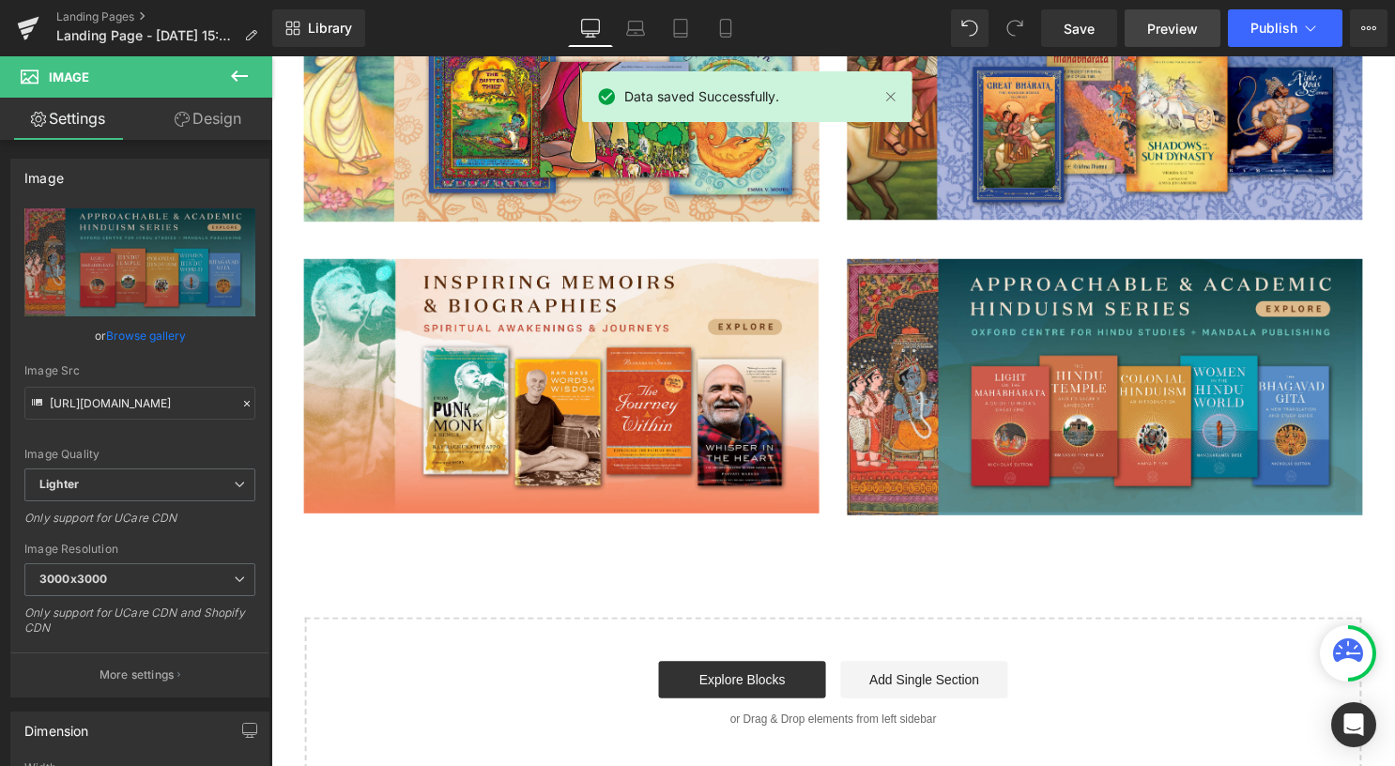
click at [1188, 34] on span "Preview" at bounding box center [1172, 29] width 51 height 20
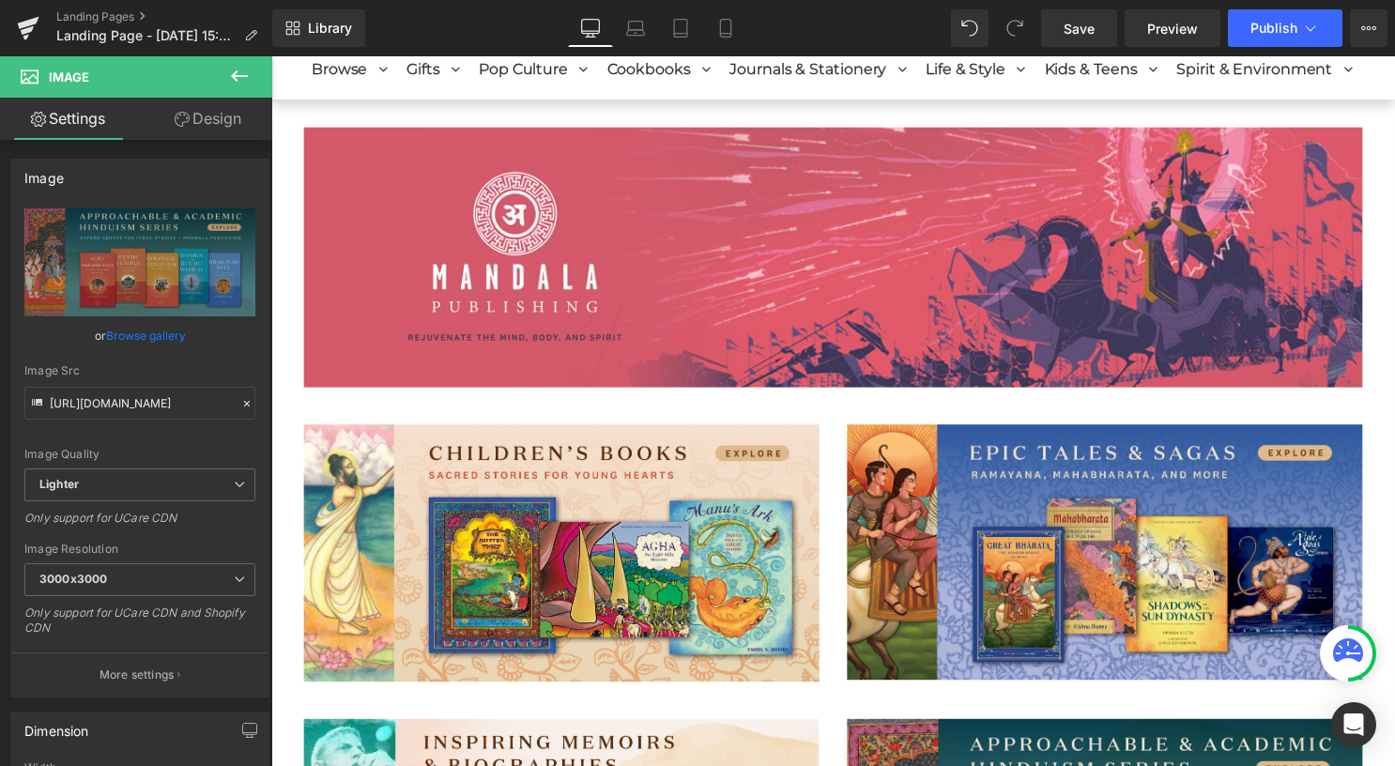
scroll to position [130, 0]
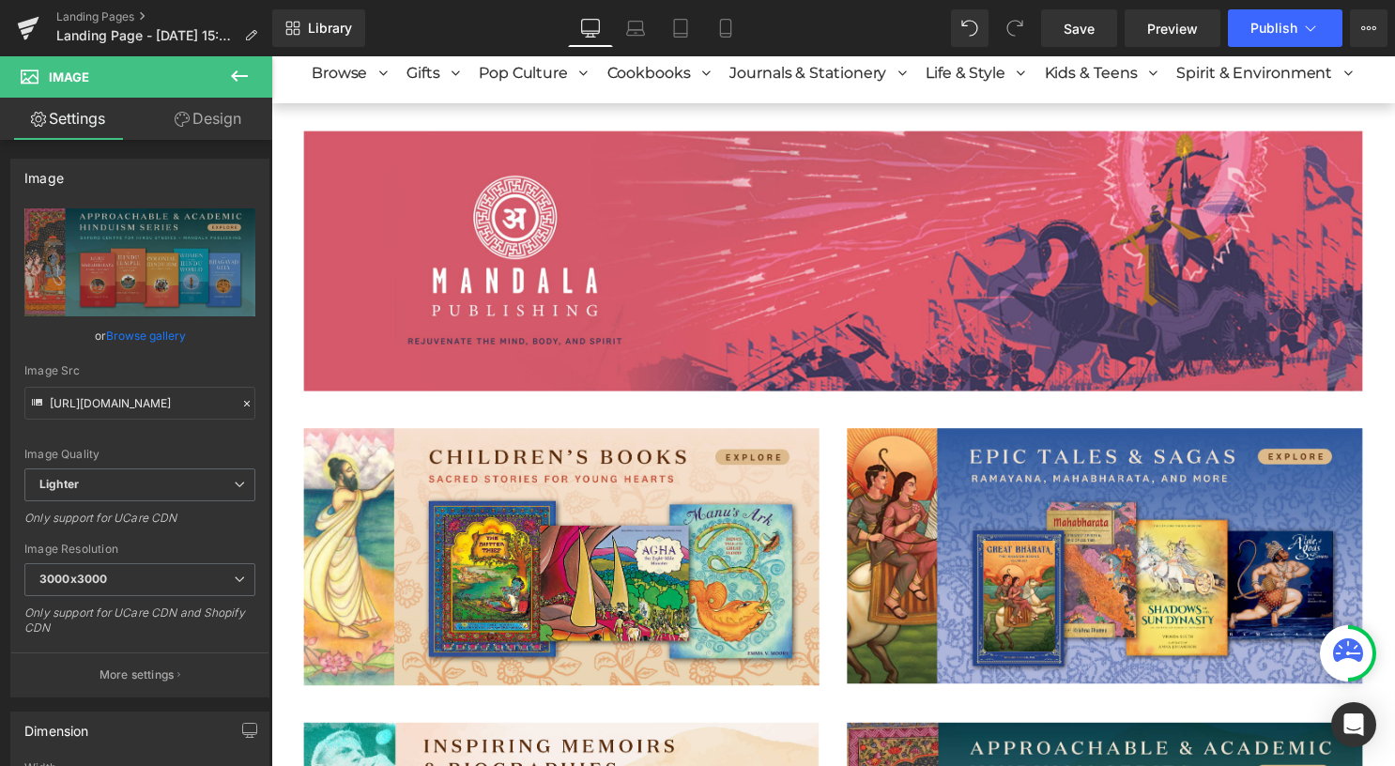
click at [271, 56] on div at bounding box center [271, 56] width 0 height 0
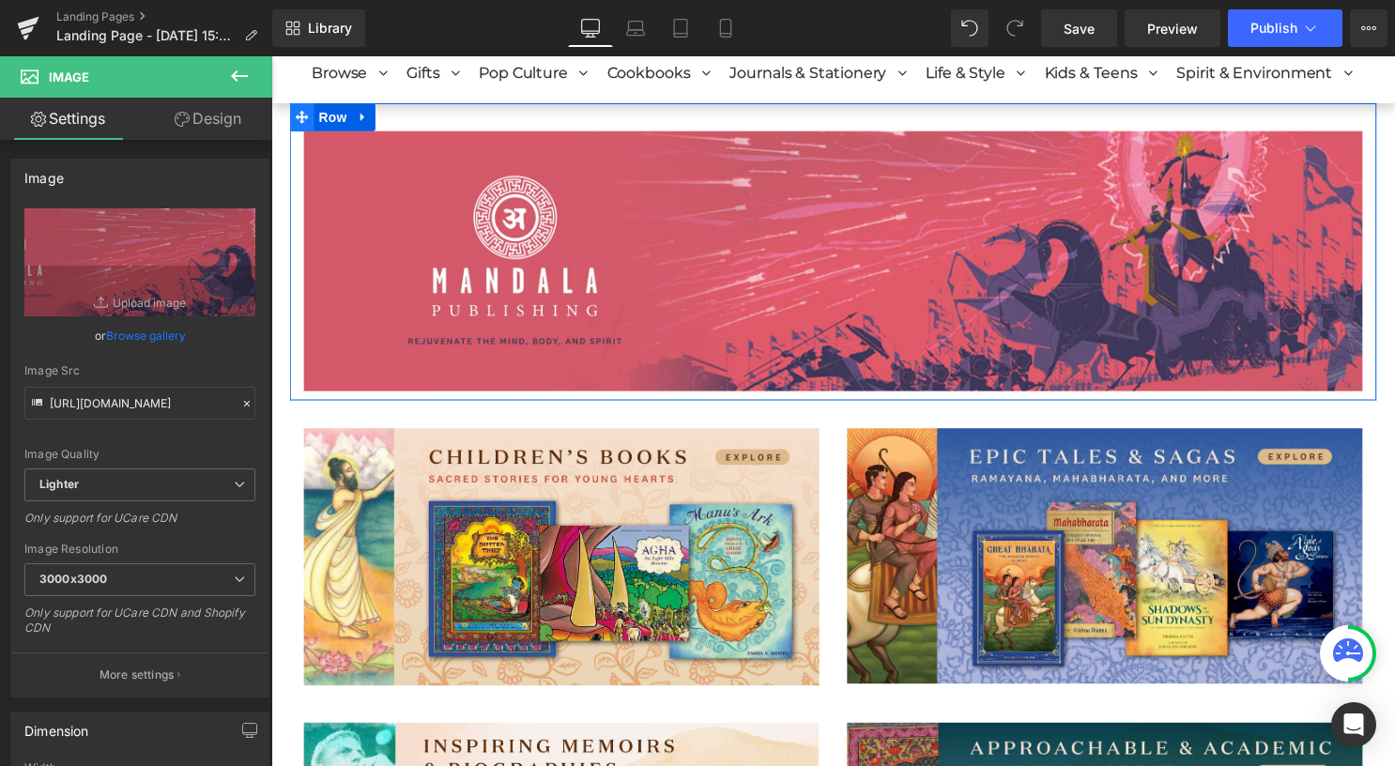
click at [310, 123] on span at bounding box center [302, 118] width 24 height 28
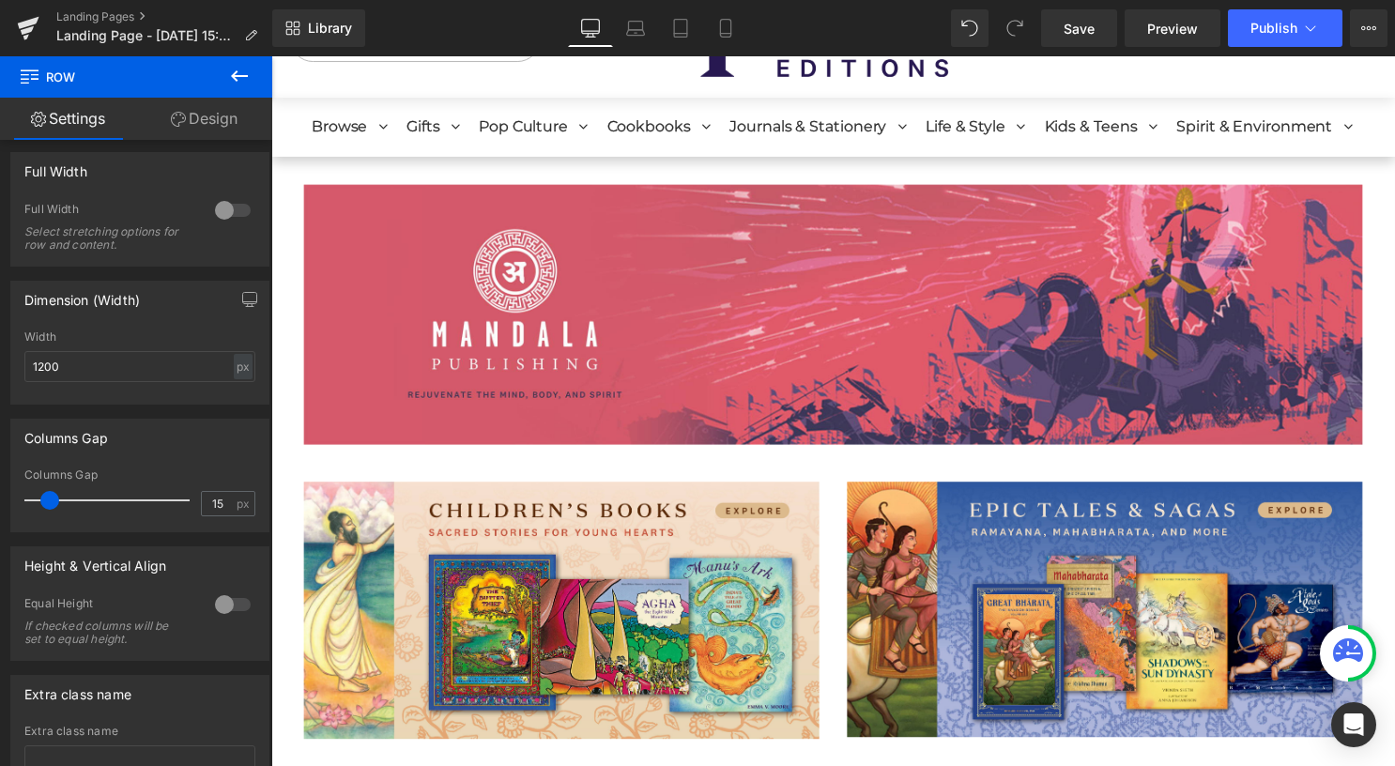
scroll to position [37, 0]
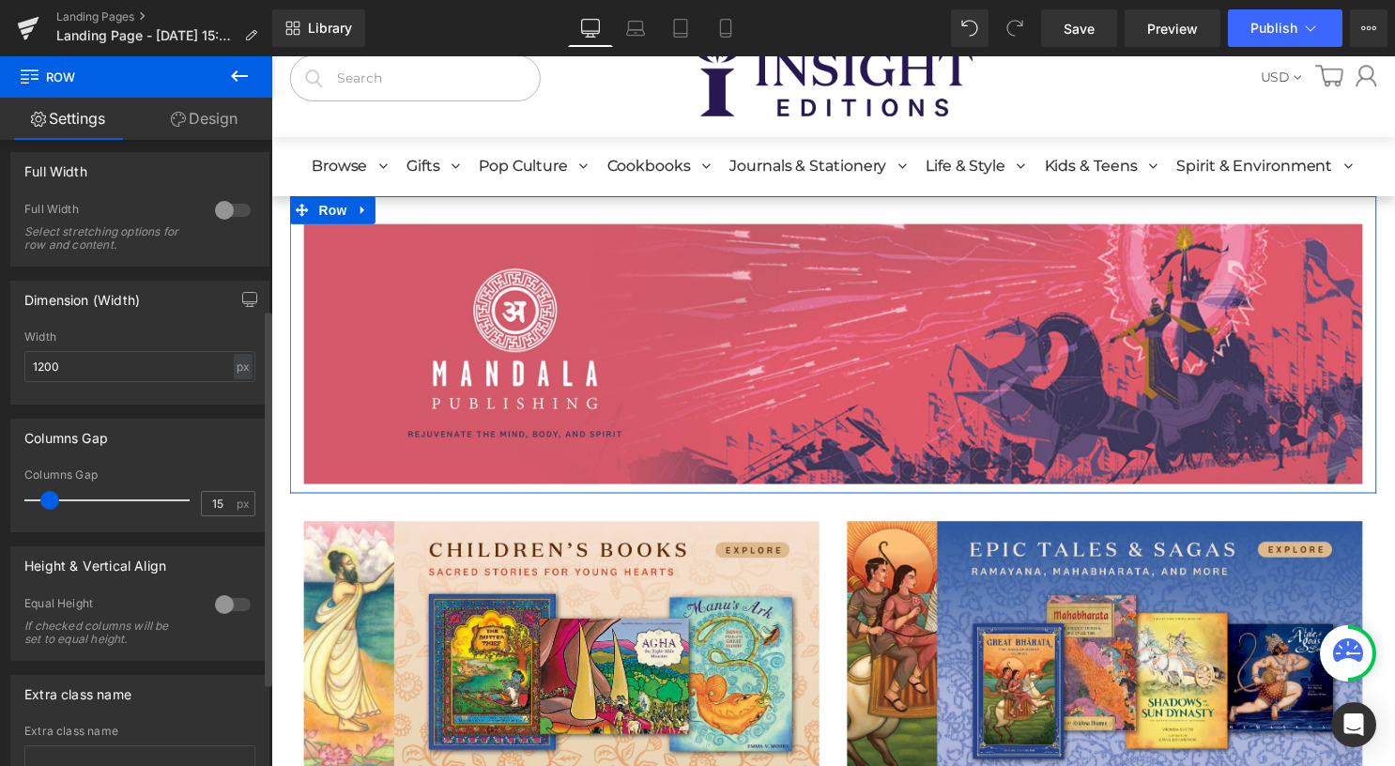
click at [221, 207] on div at bounding box center [232, 210] width 45 height 30
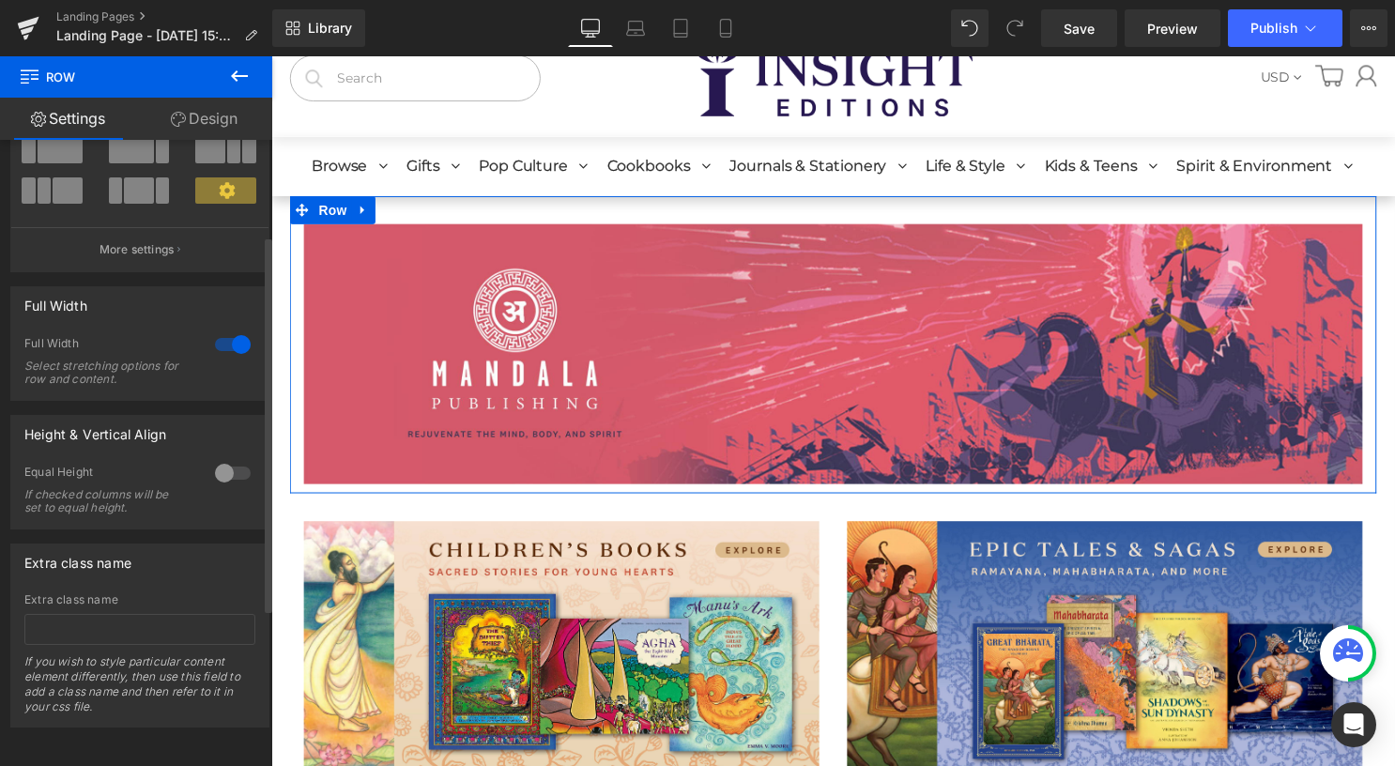
scroll to position [159, 0]
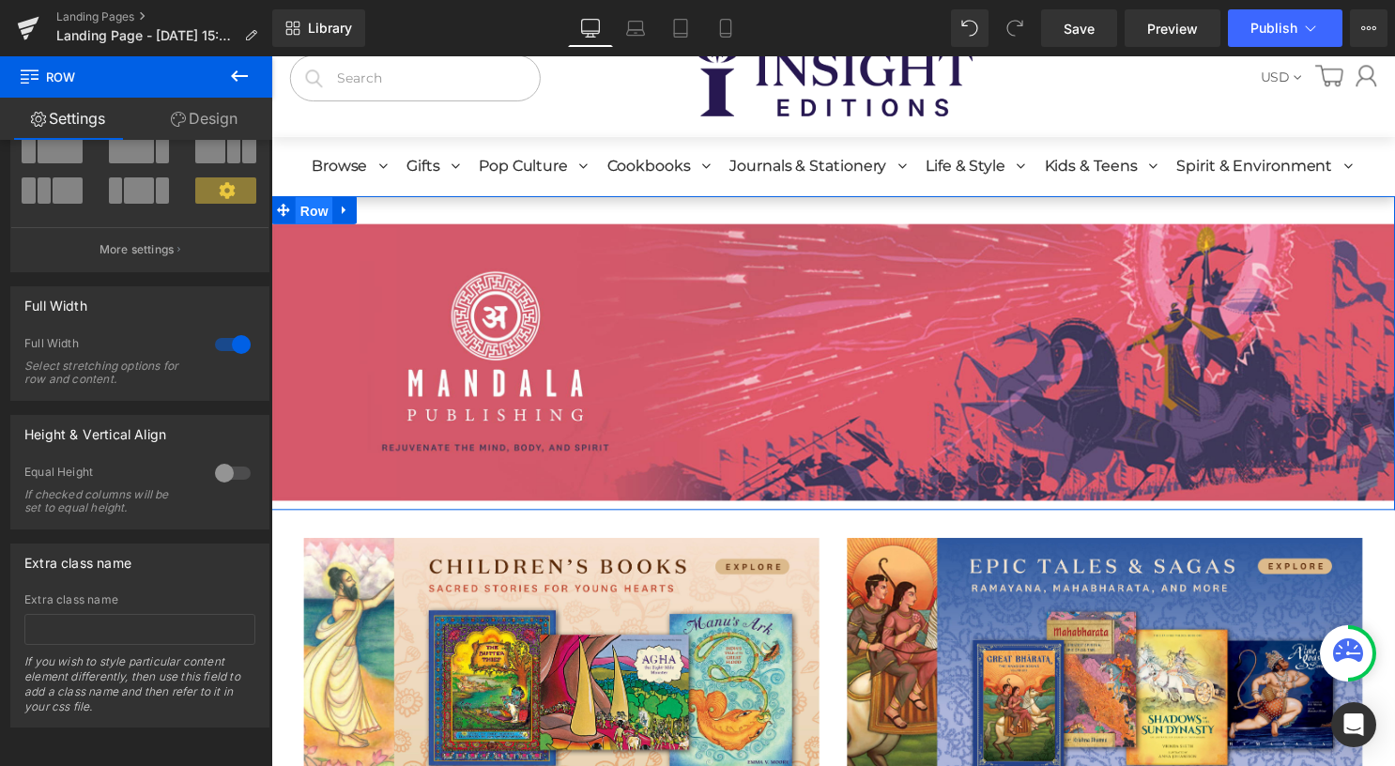
click at [320, 213] on span "Row" at bounding box center [315, 213] width 38 height 28
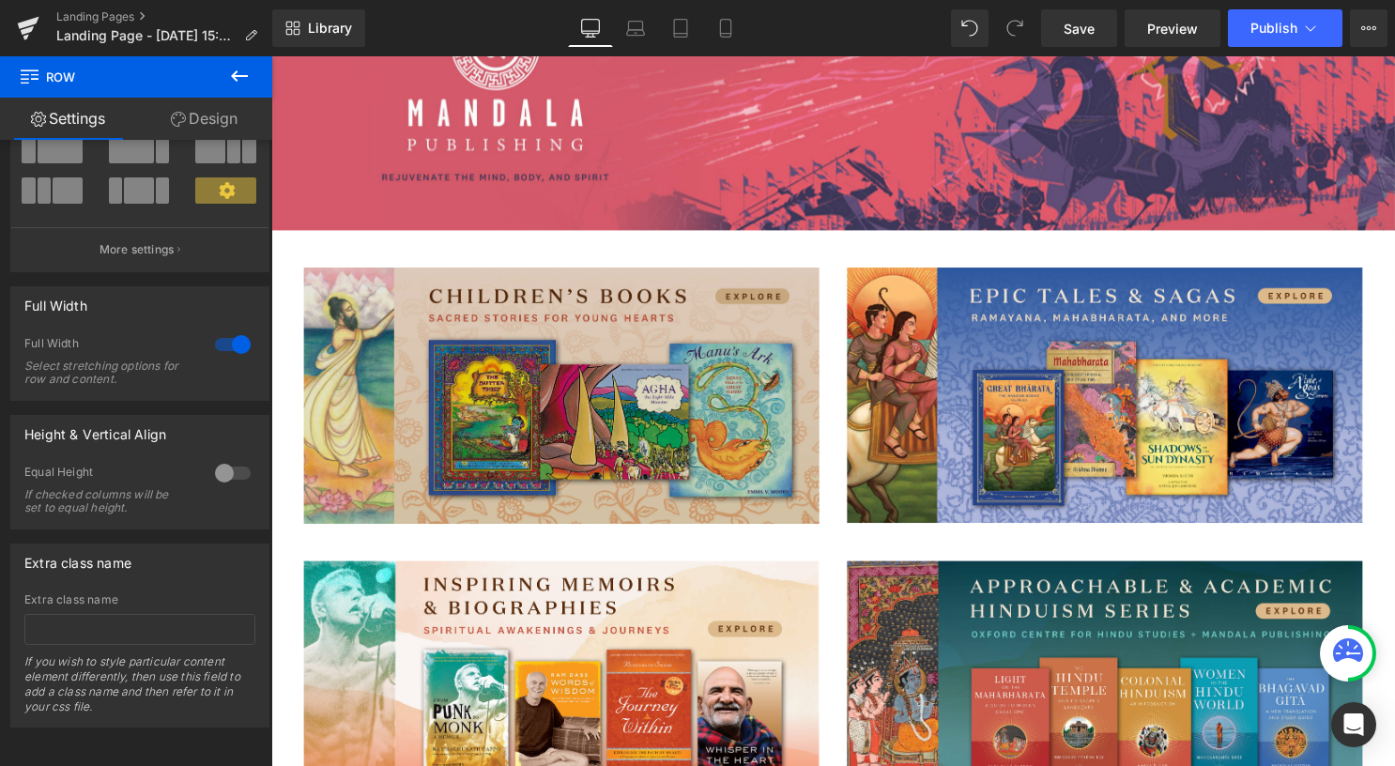
scroll to position [318, 0]
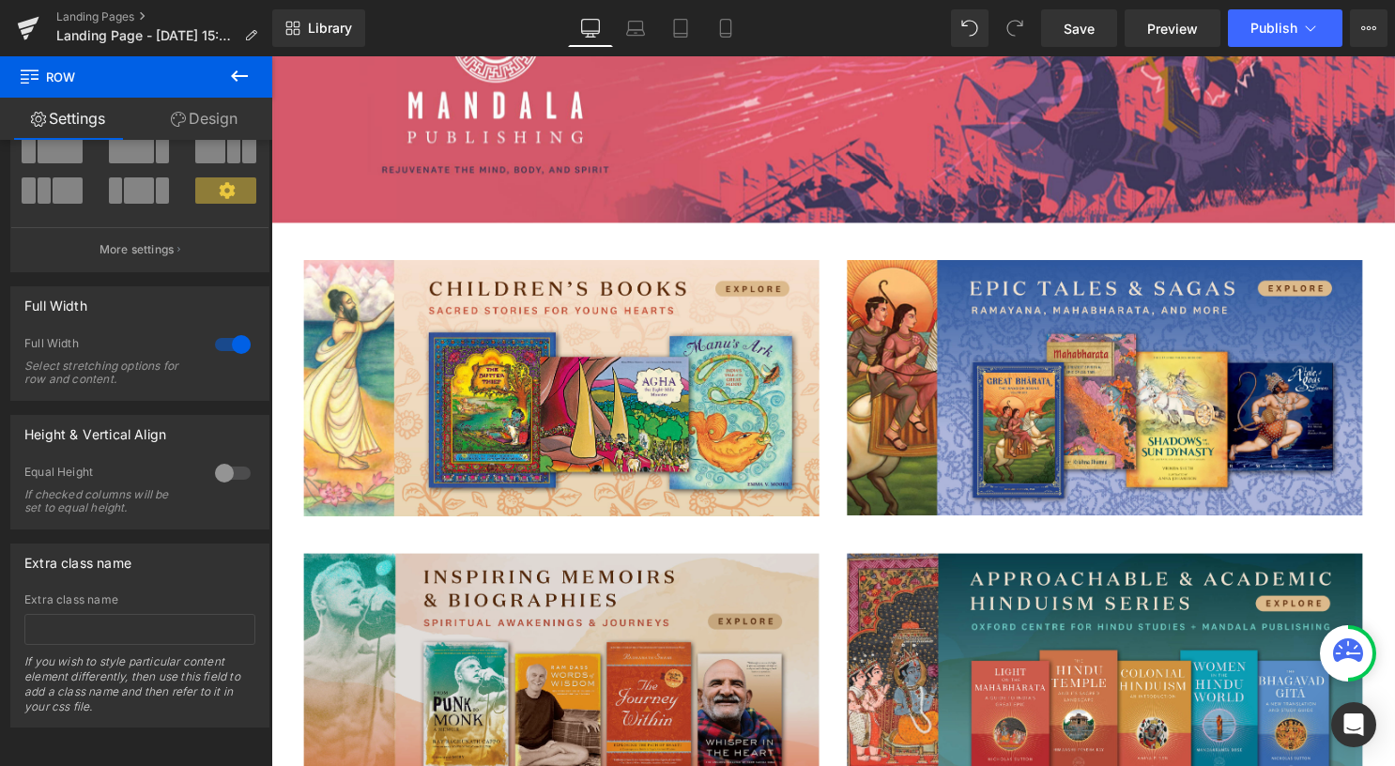
click at [271, 56] on div at bounding box center [271, 56] width 0 height 0
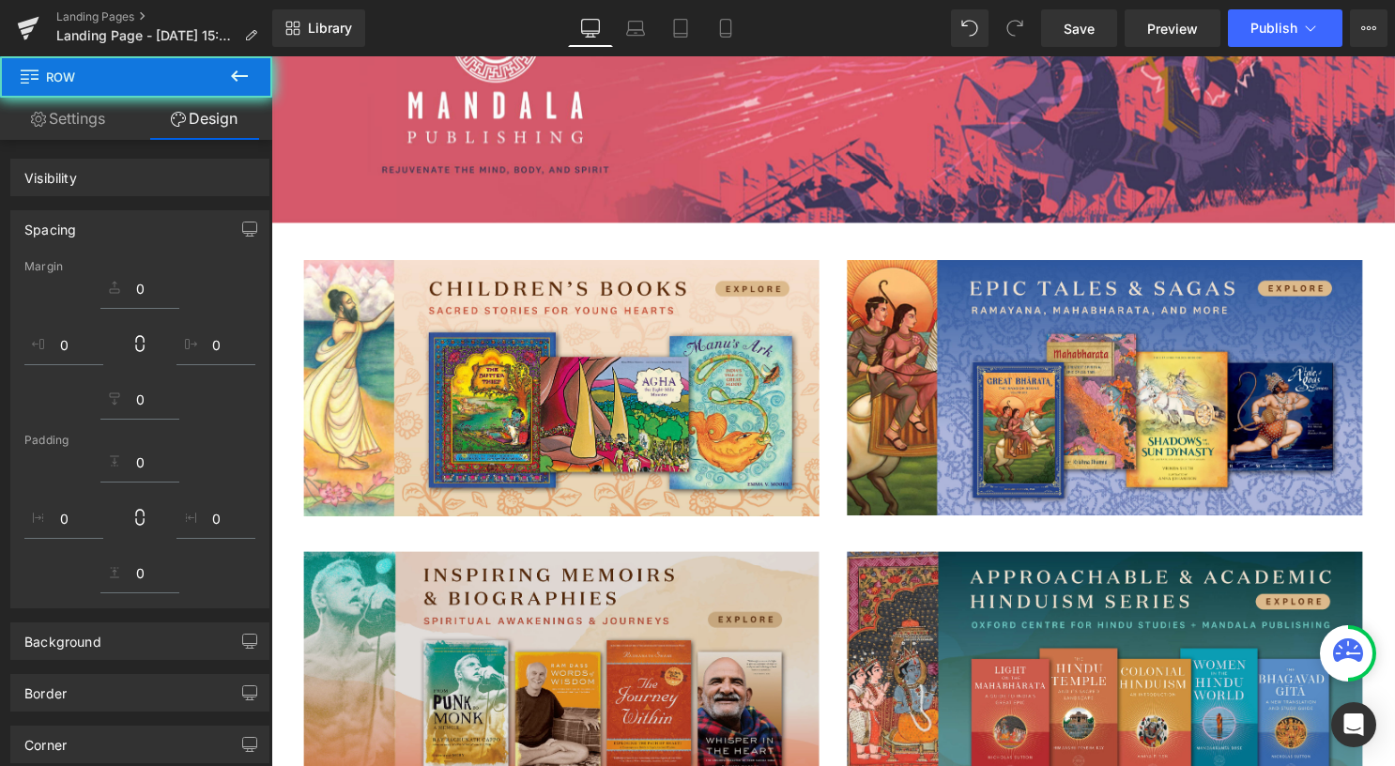
click at [613, 557] on div "Image" at bounding box center [564, 685] width 521 height 257
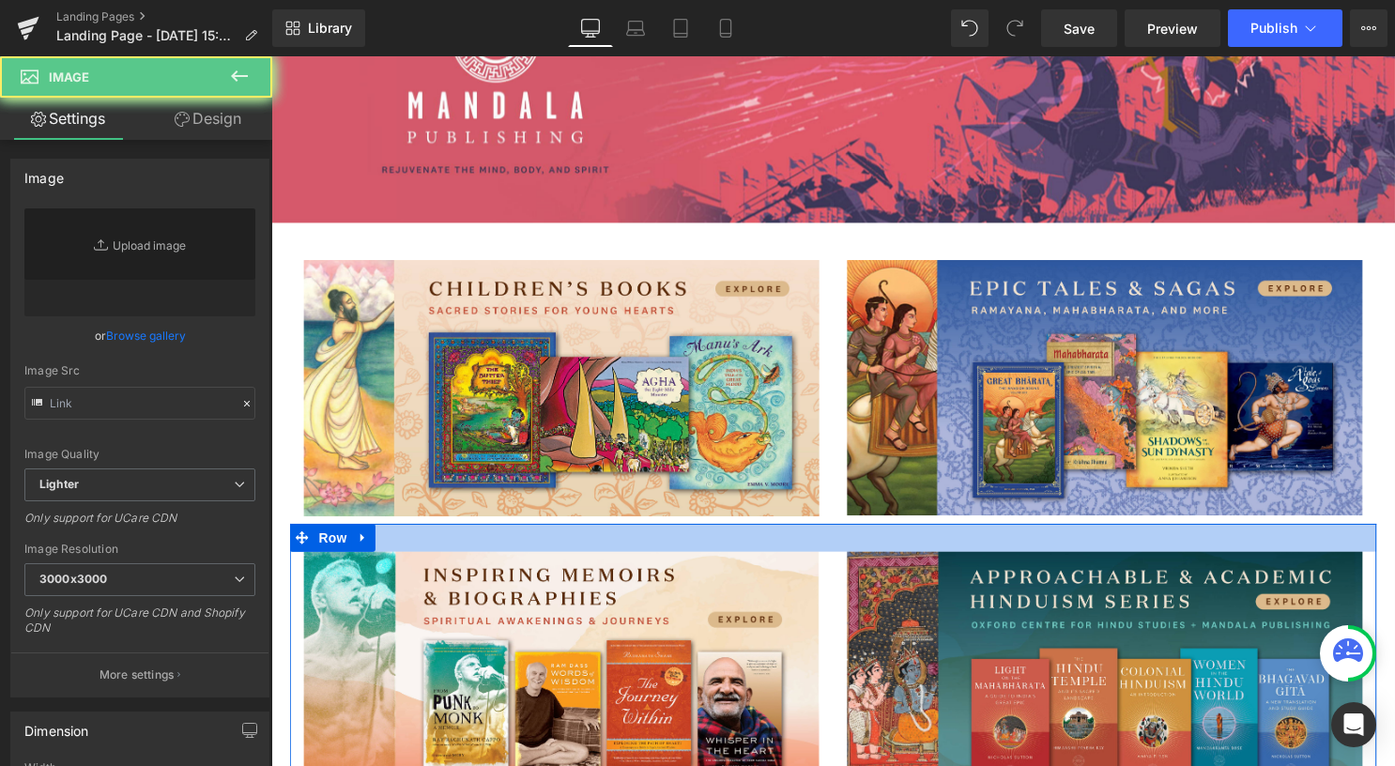
type input "https://ucarecdn.com/23c783be-4b72-4ee5-8983-5729aa6820fe/-/format/auto/-/previ…"
click at [578, 536] on div at bounding box center [839, 542] width 1098 height 28
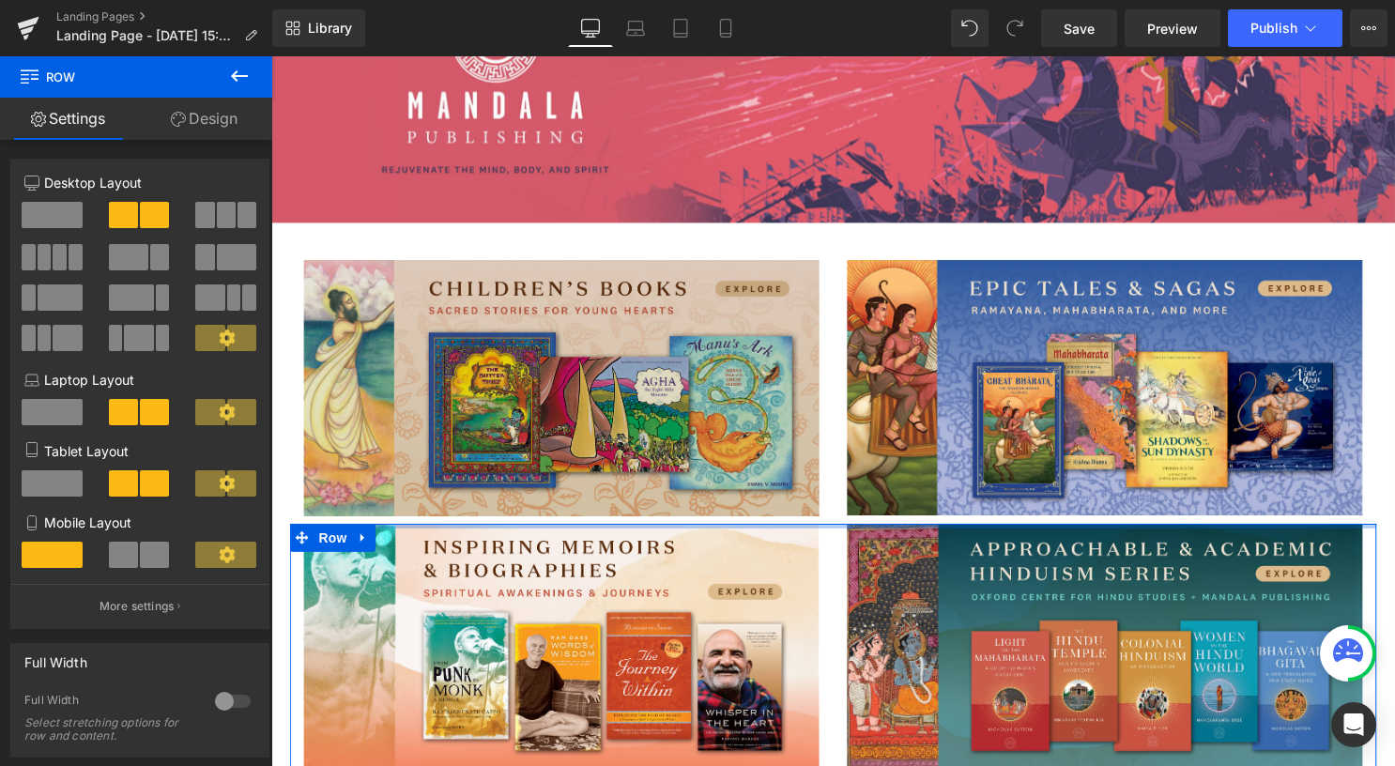
drag, startPoint x: 406, startPoint y: 546, endPoint x: 416, endPoint y: 464, distance: 83.2
click at [416, 464] on div "Image Row Image Image Row Image Image Row Select your layout" at bounding box center [839, 480] width 1098 height 1128
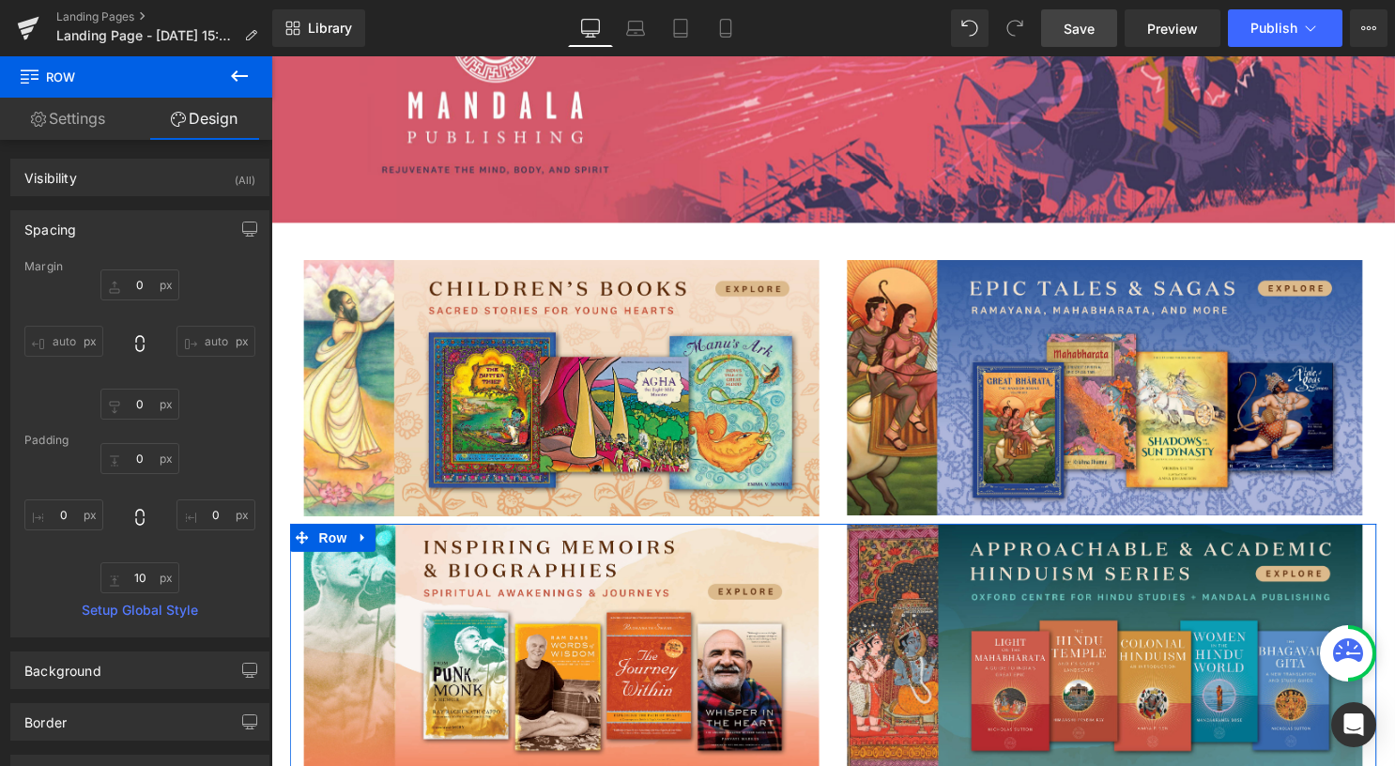
click at [1069, 21] on span "Save" at bounding box center [1079, 29] width 31 height 20
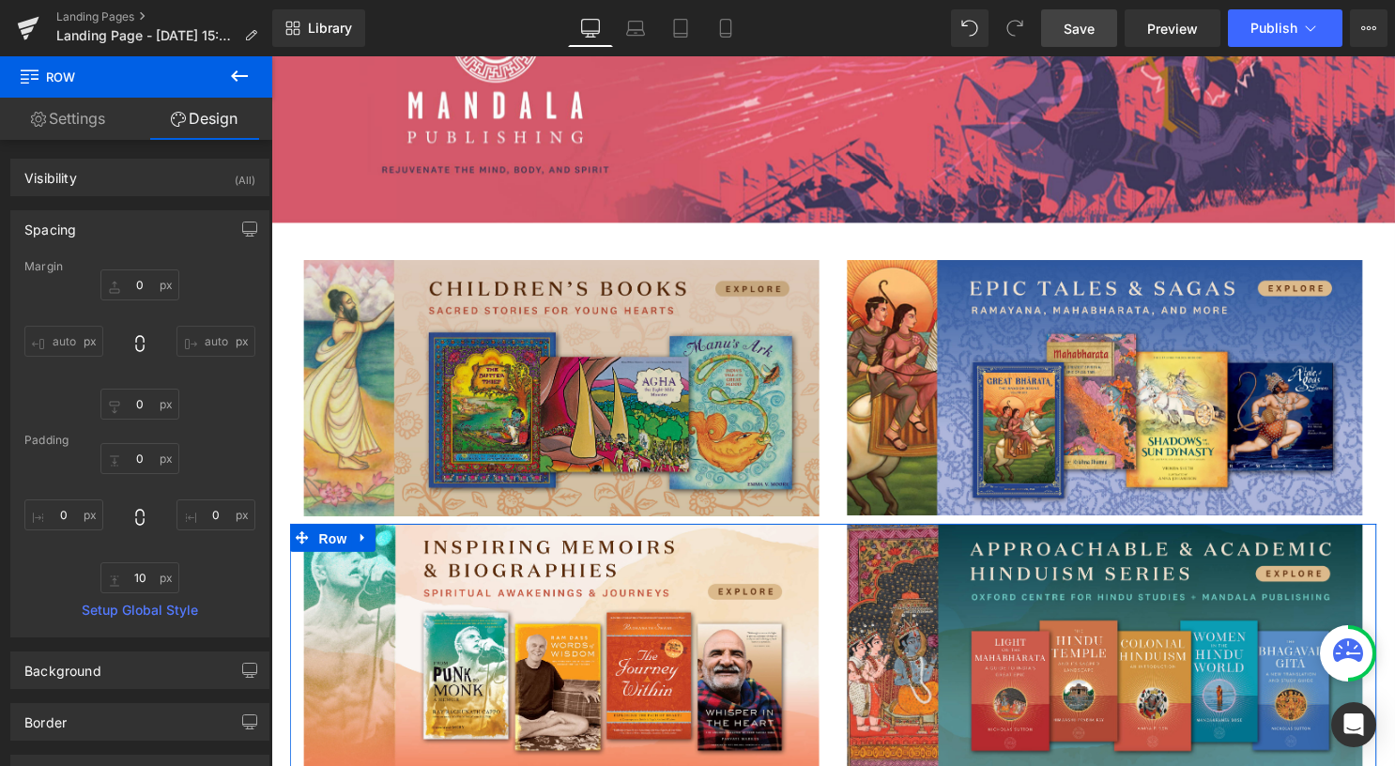
drag, startPoint x: 314, startPoint y: 532, endPoint x: 325, endPoint y: 515, distance: 19.8
click at [314, 531] on span "Row" at bounding box center [333, 543] width 38 height 28
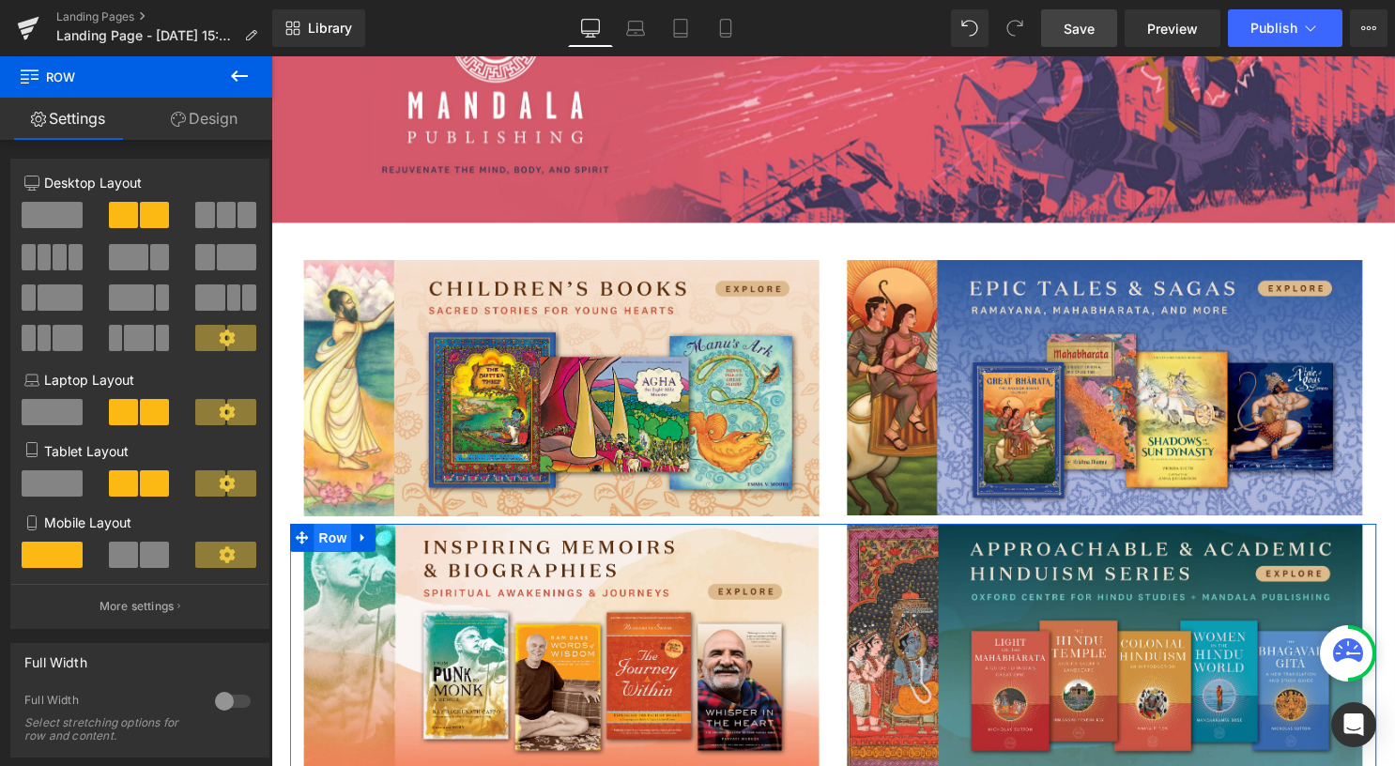
click at [337, 543] on span "Row" at bounding box center [333, 542] width 38 height 28
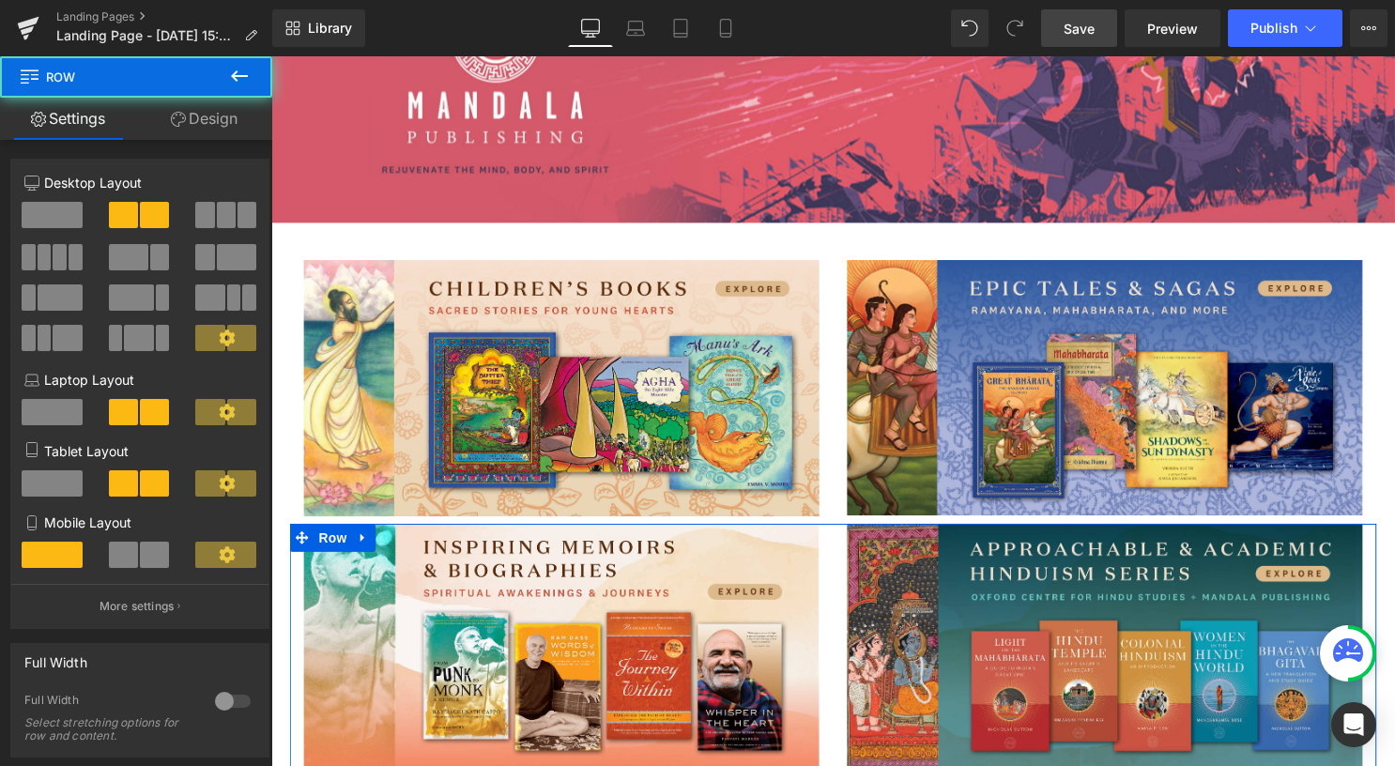
click at [199, 126] on link "Design" at bounding box center [204, 119] width 136 height 42
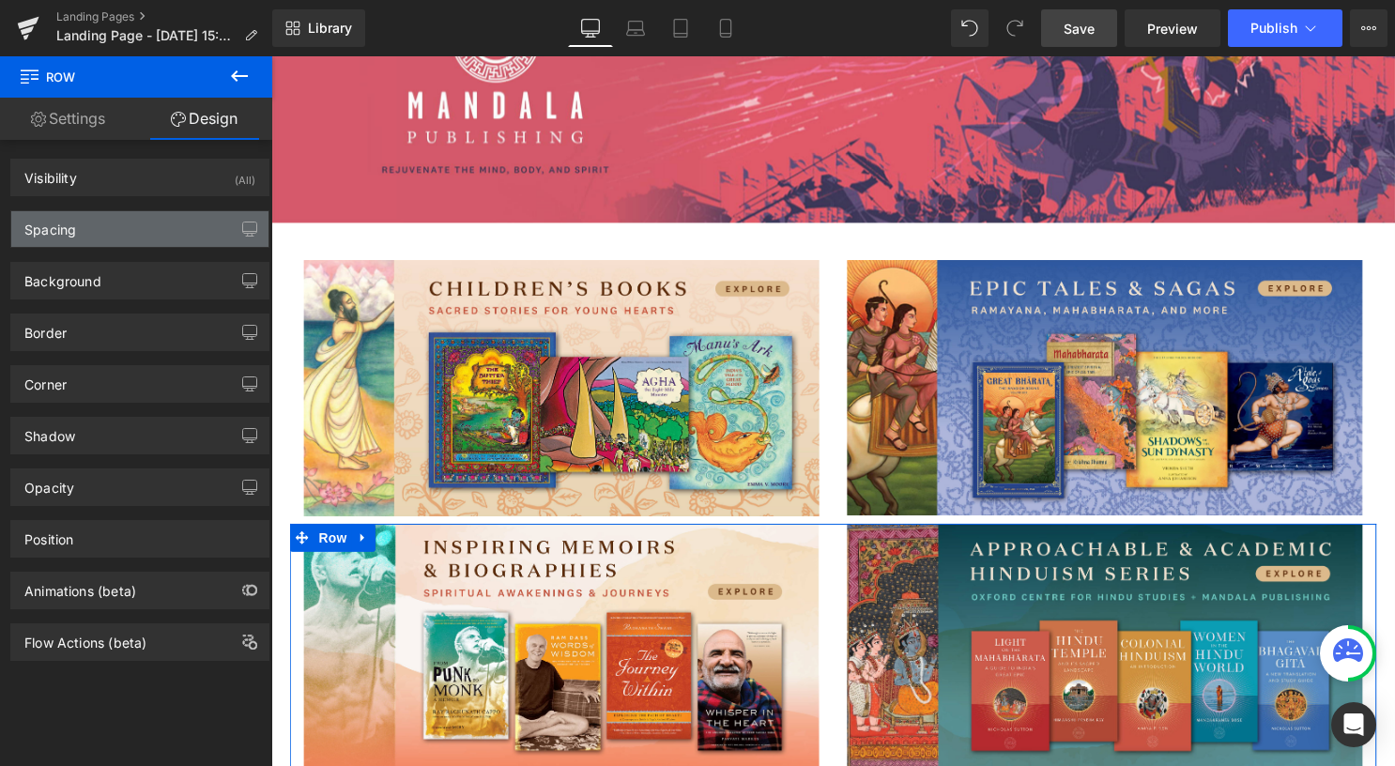
click at [148, 225] on div "Spacing" at bounding box center [139, 229] width 257 height 36
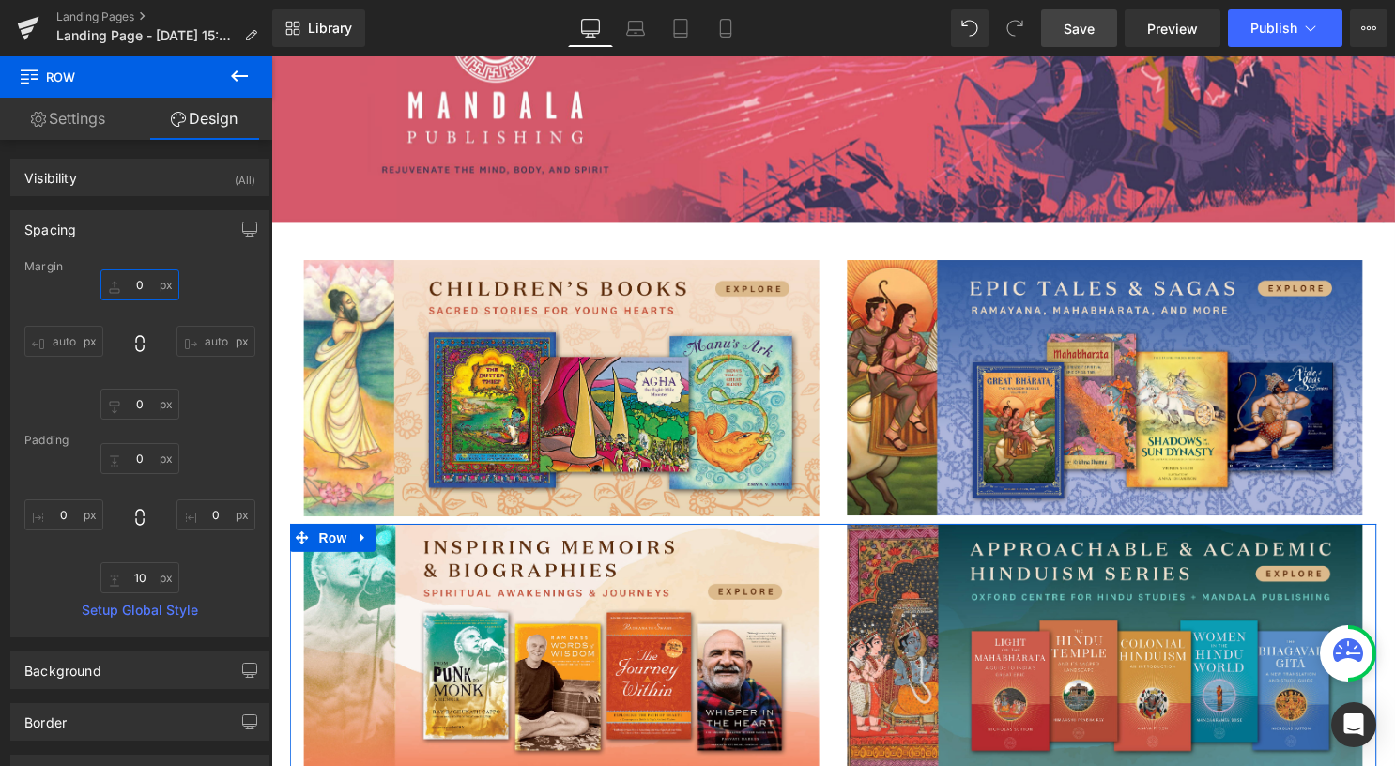
click at [146, 272] on input "0" at bounding box center [139, 284] width 79 height 31
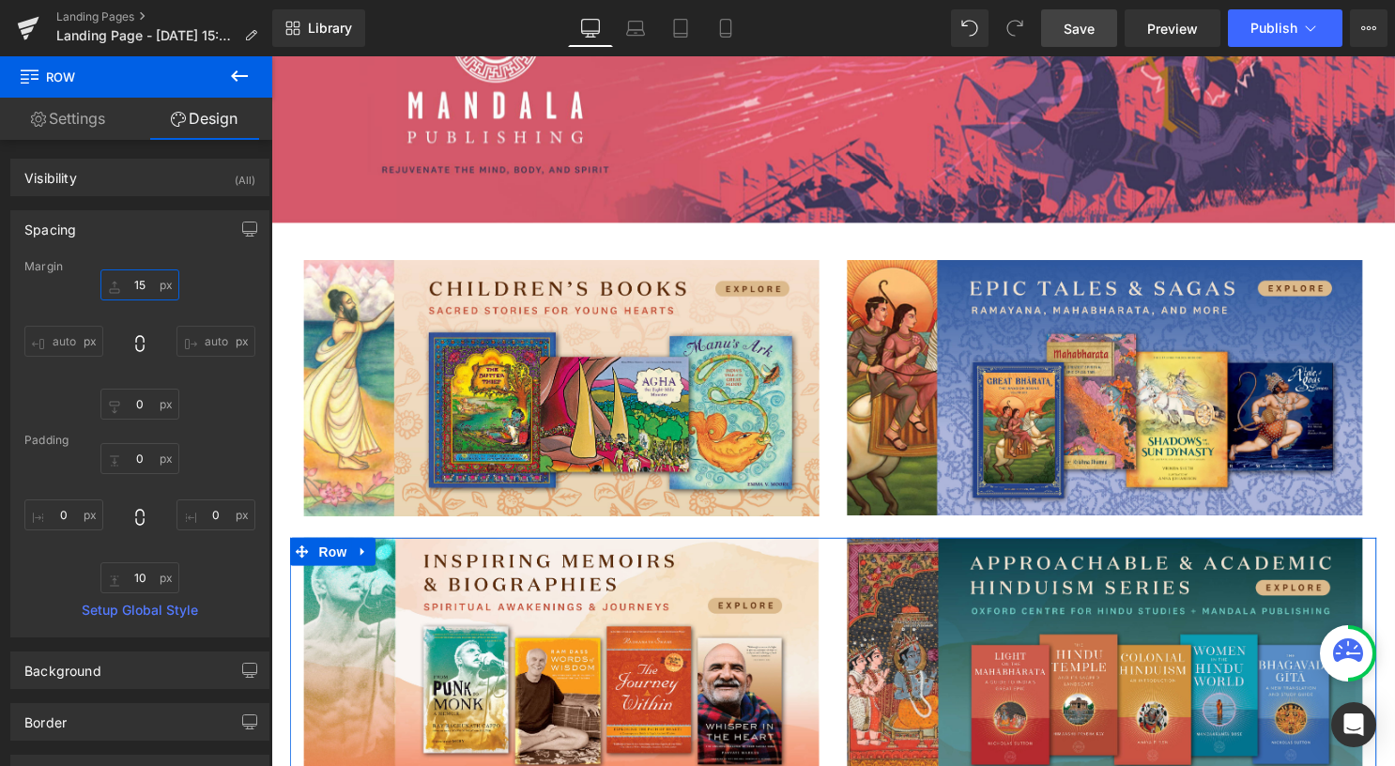
type input "15"
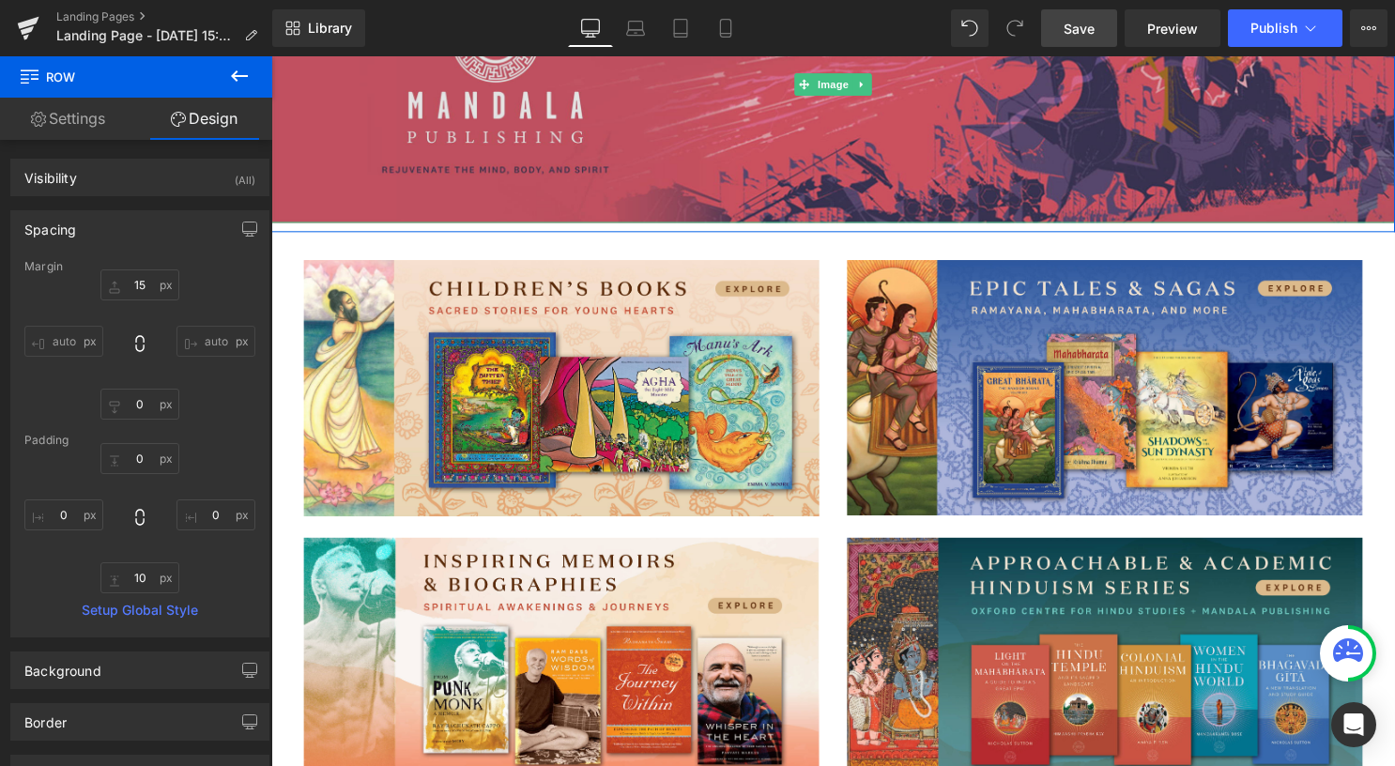
click at [635, 183] on img at bounding box center [839, 85] width 1136 height 280
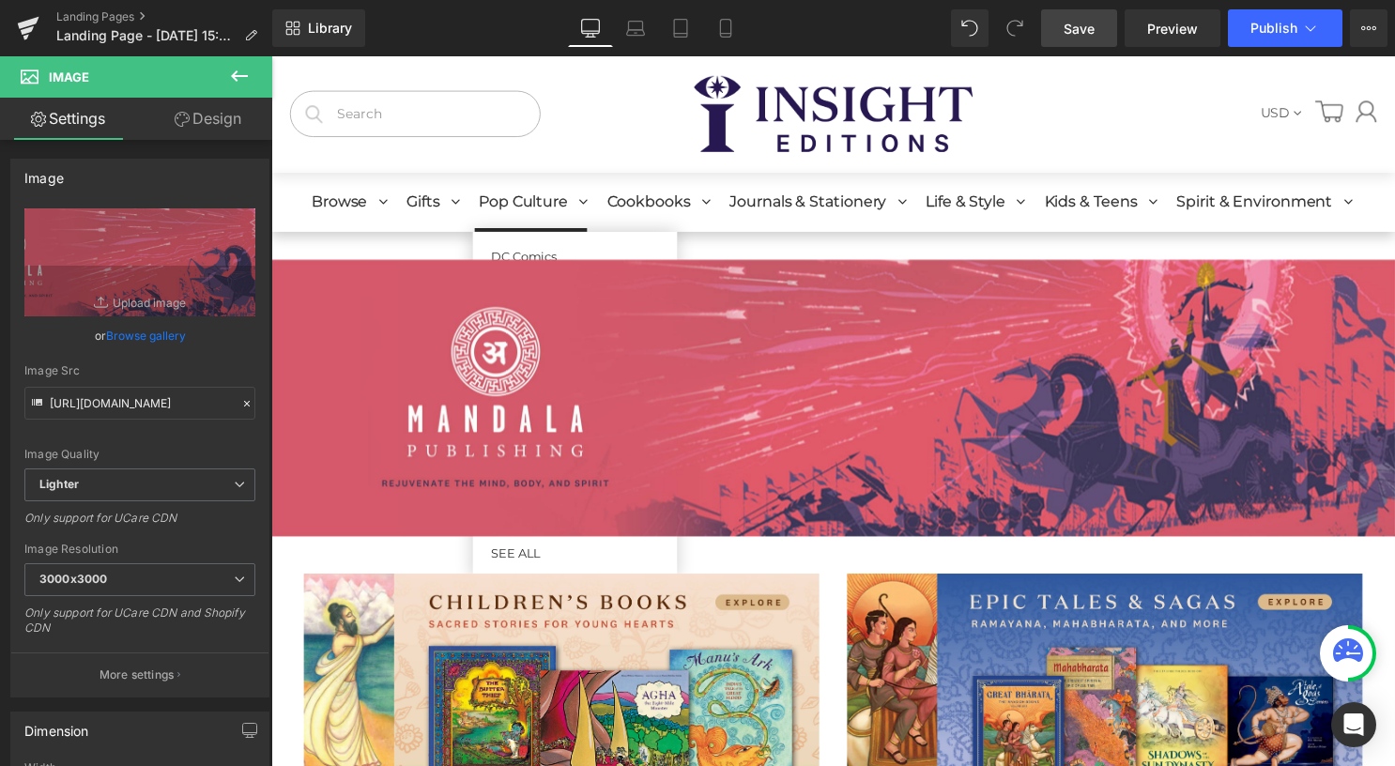
scroll to position [0, 0]
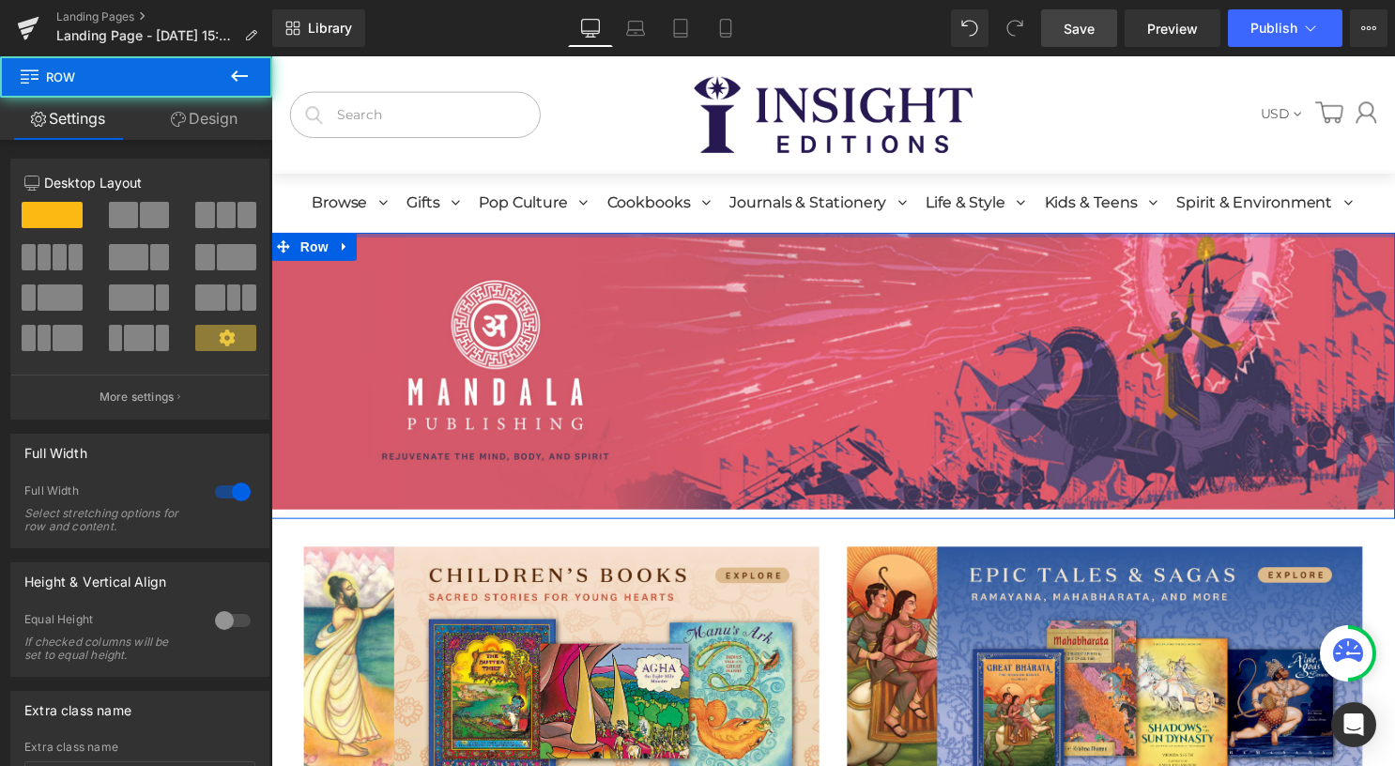
drag, startPoint x: 696, startPoint y: 260, endPoint x: 698, endPoint y: 118, distance: 141.7
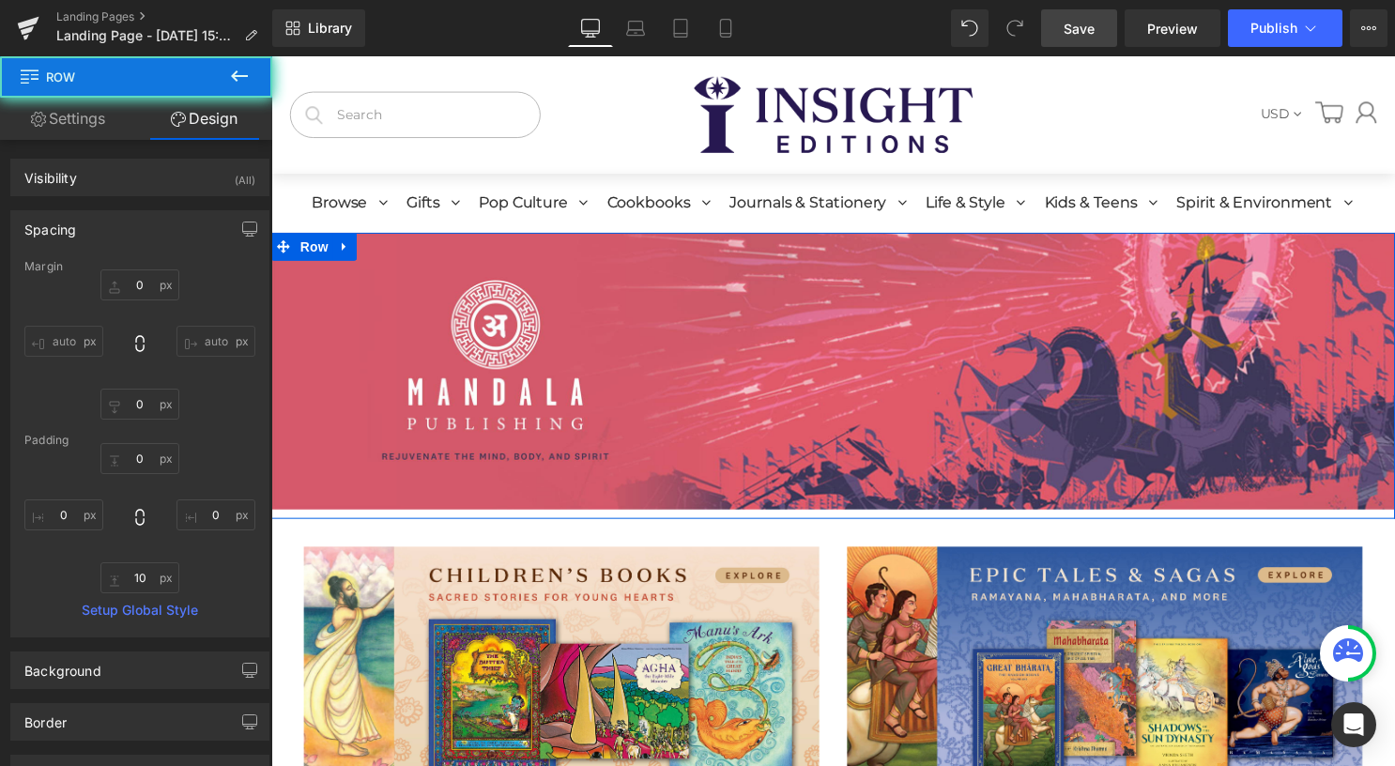
click at [1106, 22] on link "Save" at bounding box center [1079, 28] width 76 height 38
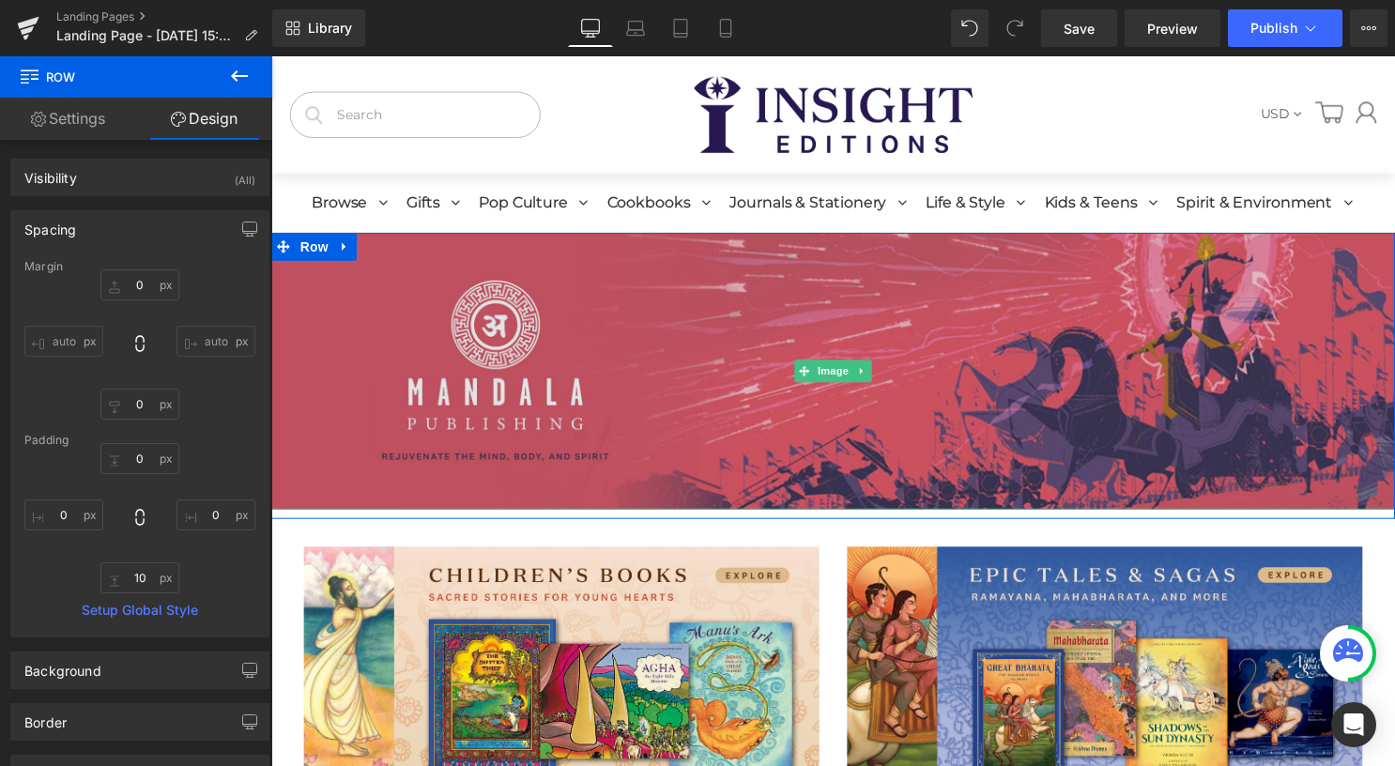
click at [685, 260] on img at bounding box center [839, 375] width 1136 height 280
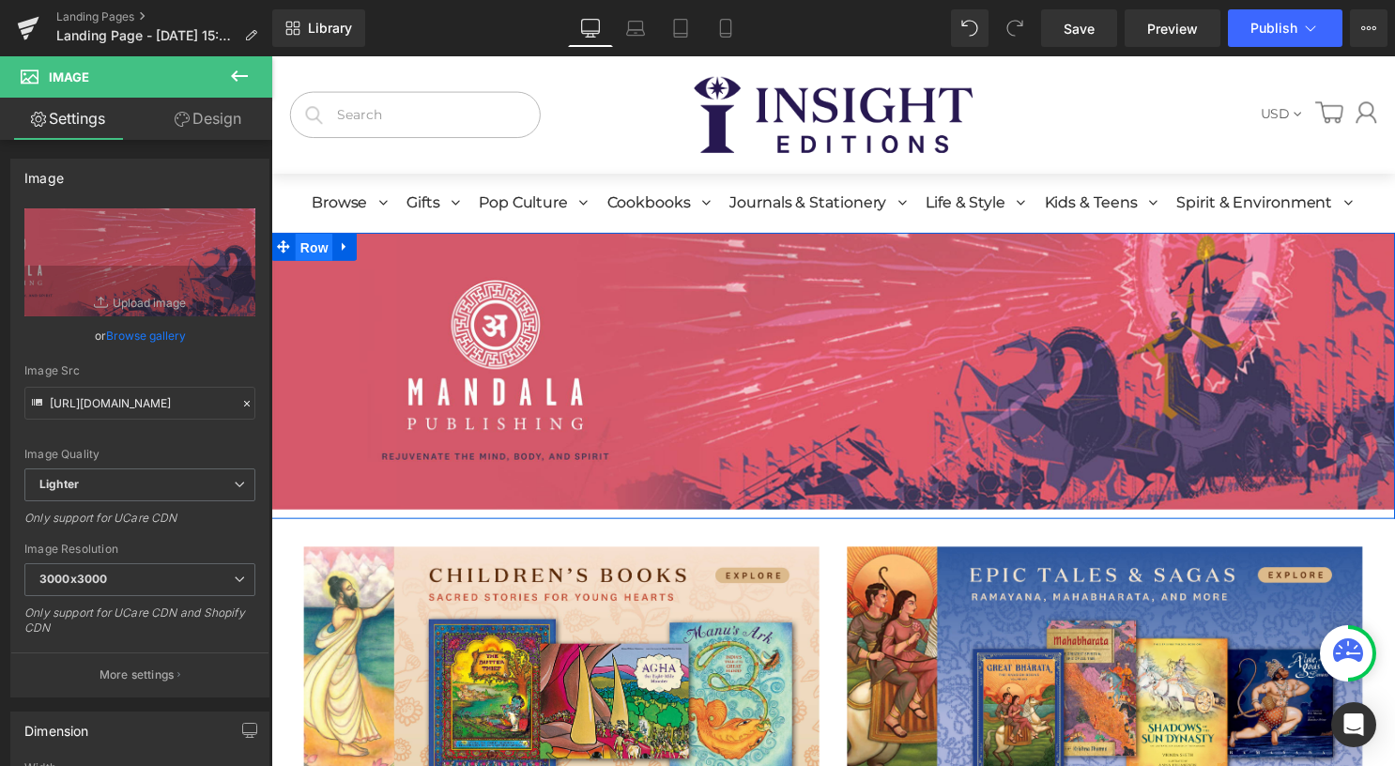
click at [300, 246] on span "Row" at bounding box center [315, 250] width 38 height 28
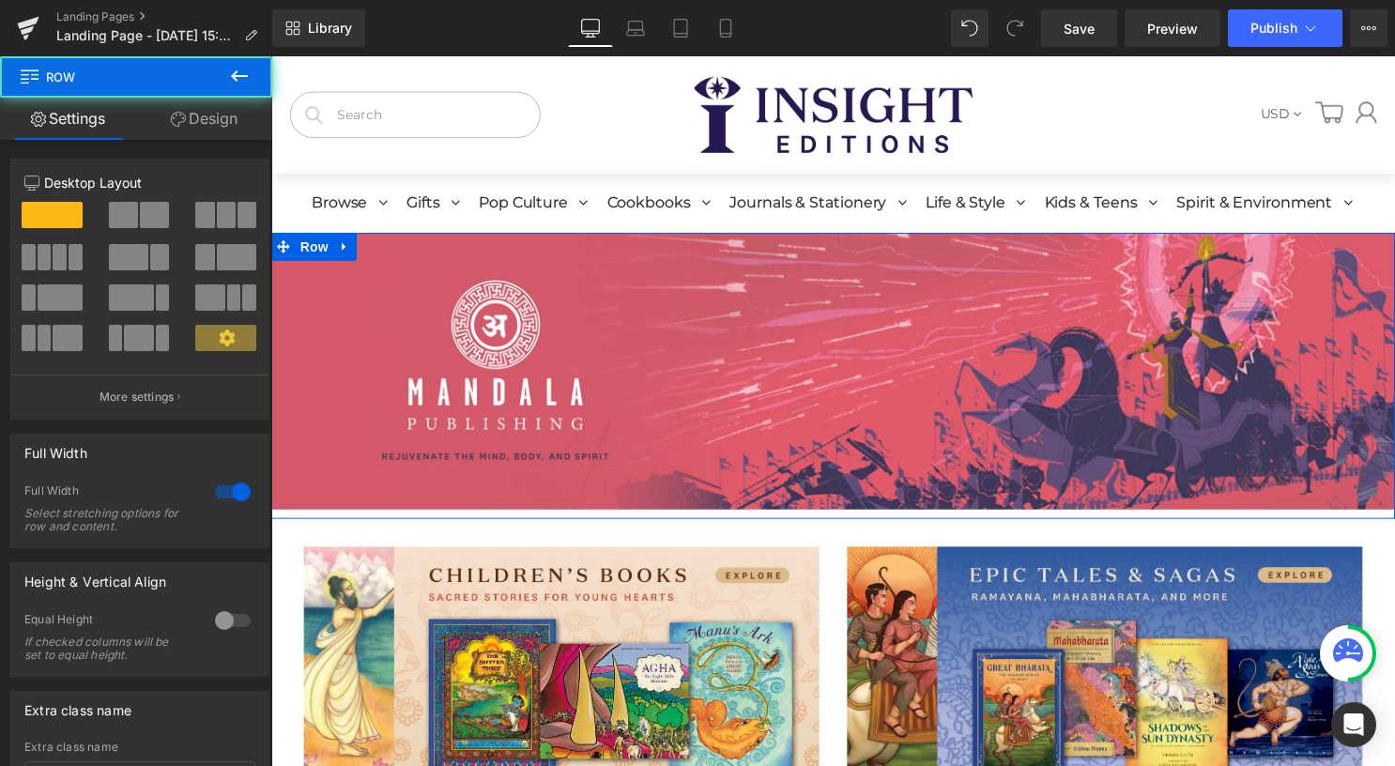
click at [201, 111] on link "Design" at bounding box center [204, 119] width 136 height 42
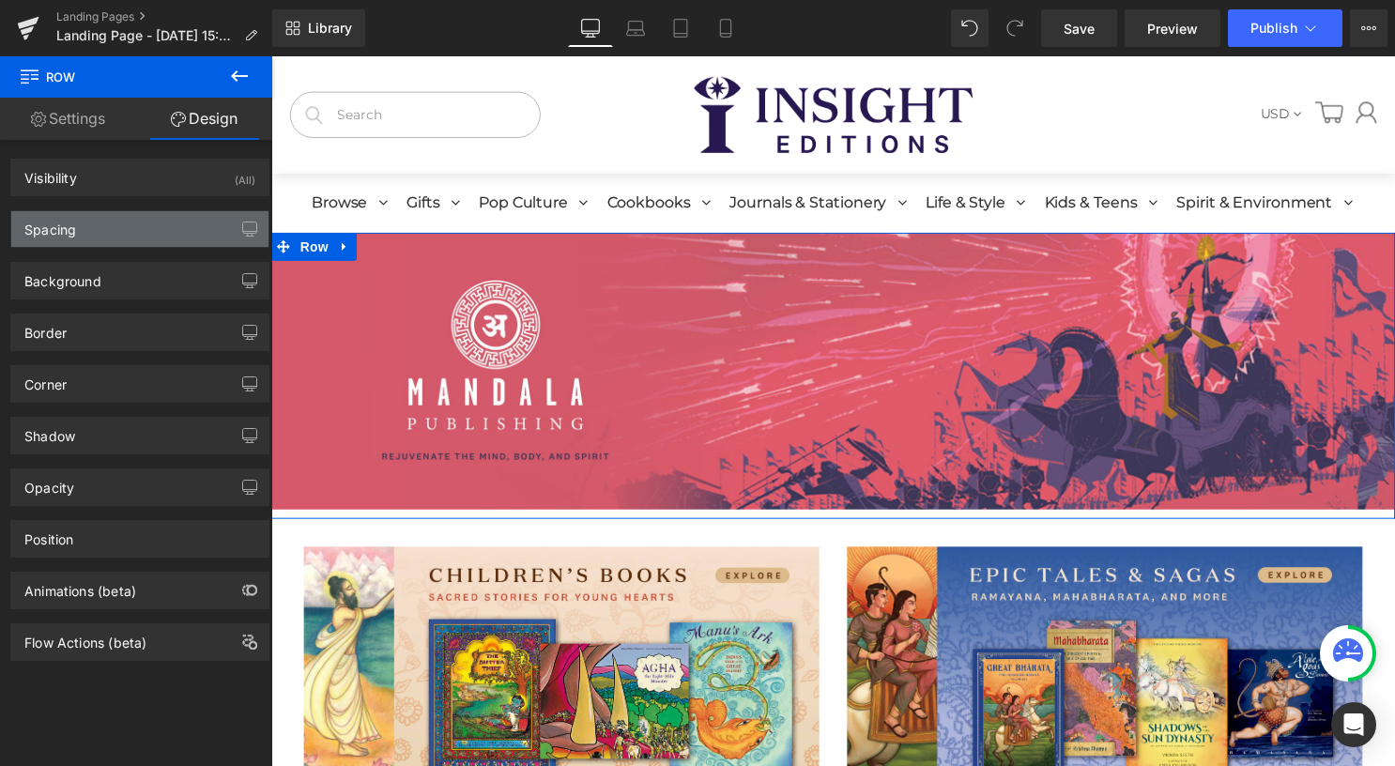
click at [169, 233] on div "Spacing" at bounding box center [139, 229] width 257 height 36
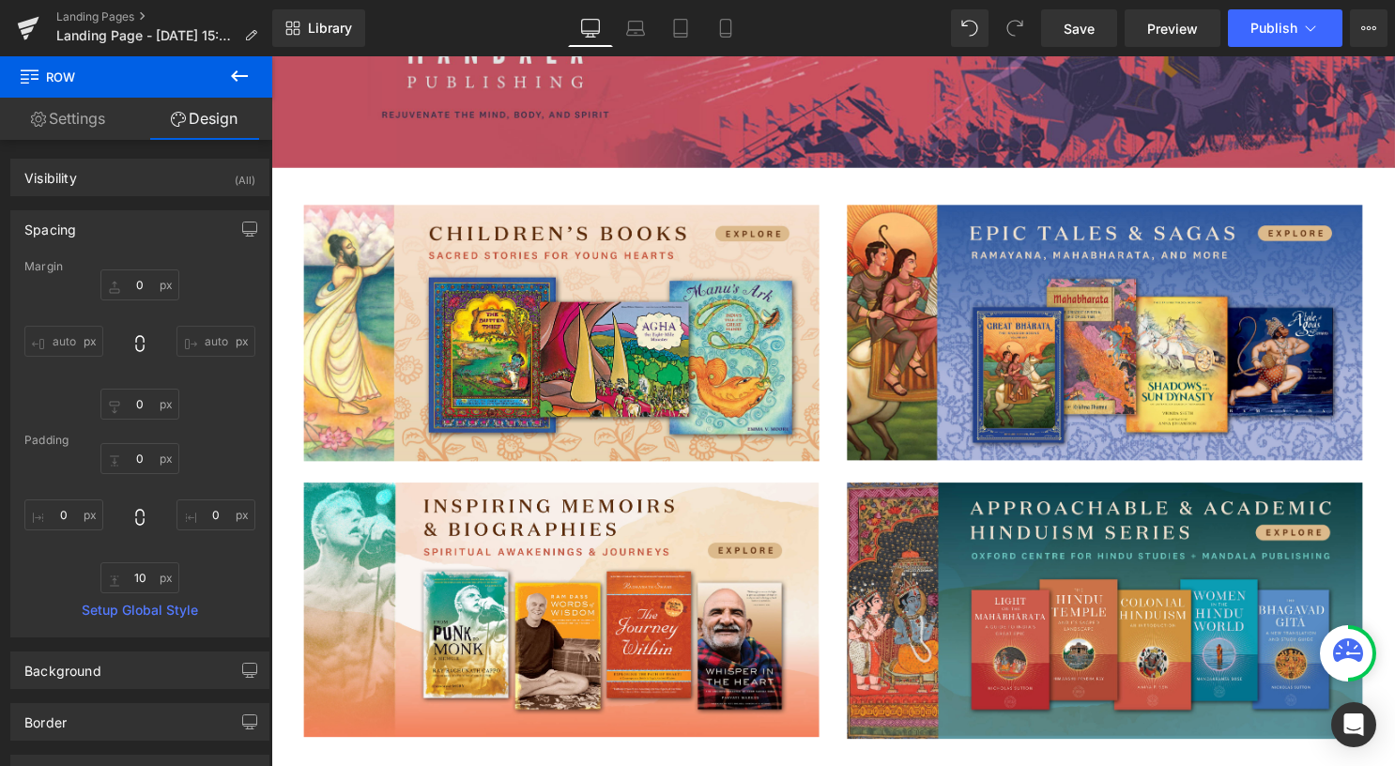
scroll to position [375, 0]
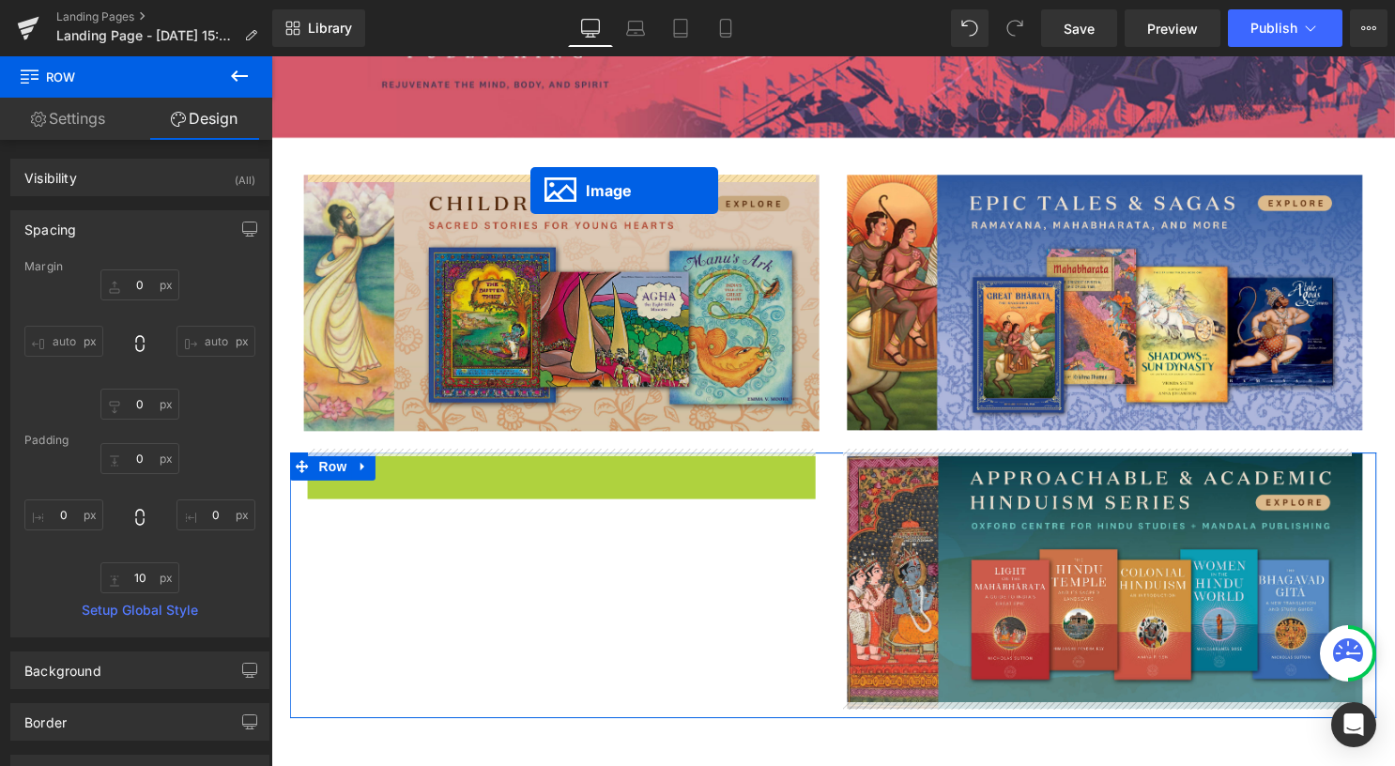
drag, startPoint x: 563, startPoint y: 575, endPoint x: 533, endPoint y: 192, distance: 384.1
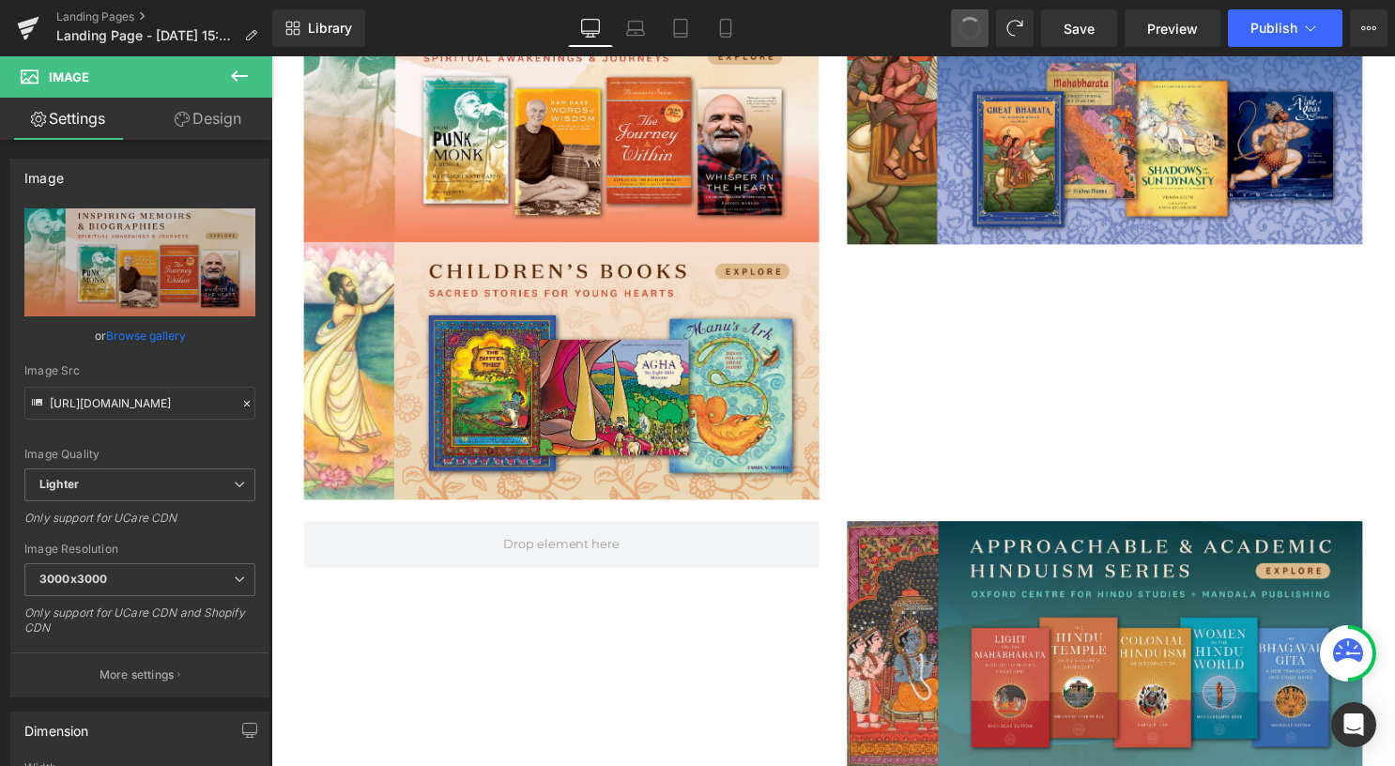
scroll to position [310, 0]
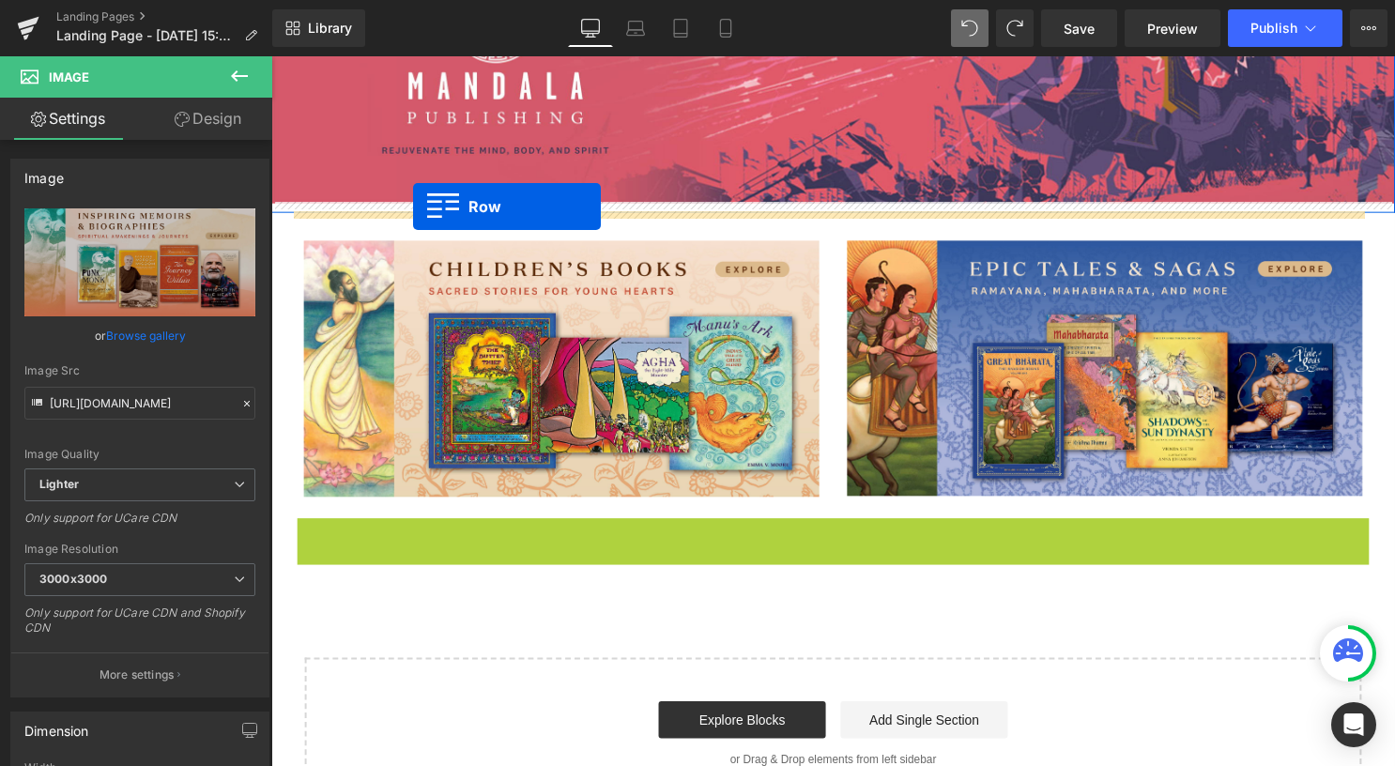
drag, startPoint x: 345, startPoint y: 529, endPoint x: 415, endPoint y: 208, distance: 328.5
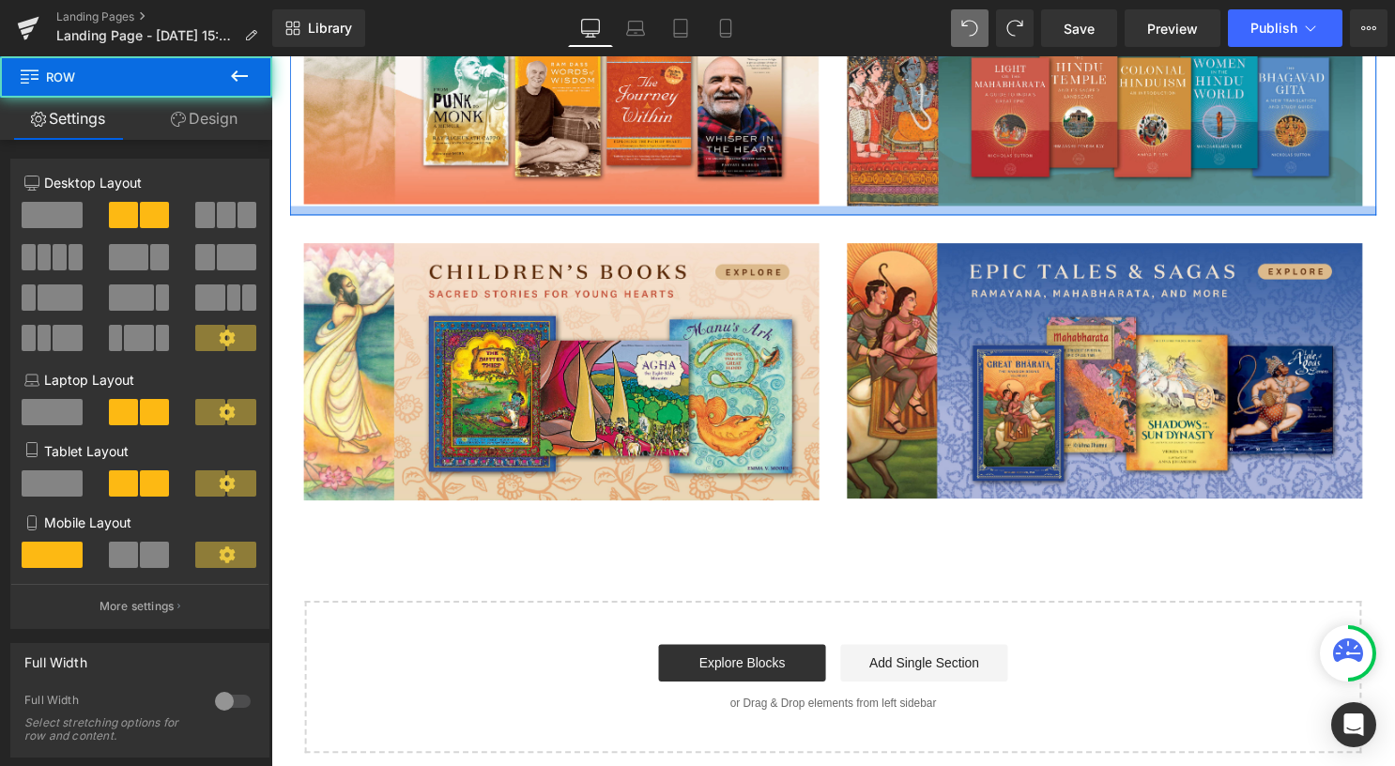
click at [415, 208] on div at bounding box center [839, 211] width 1098 height 9
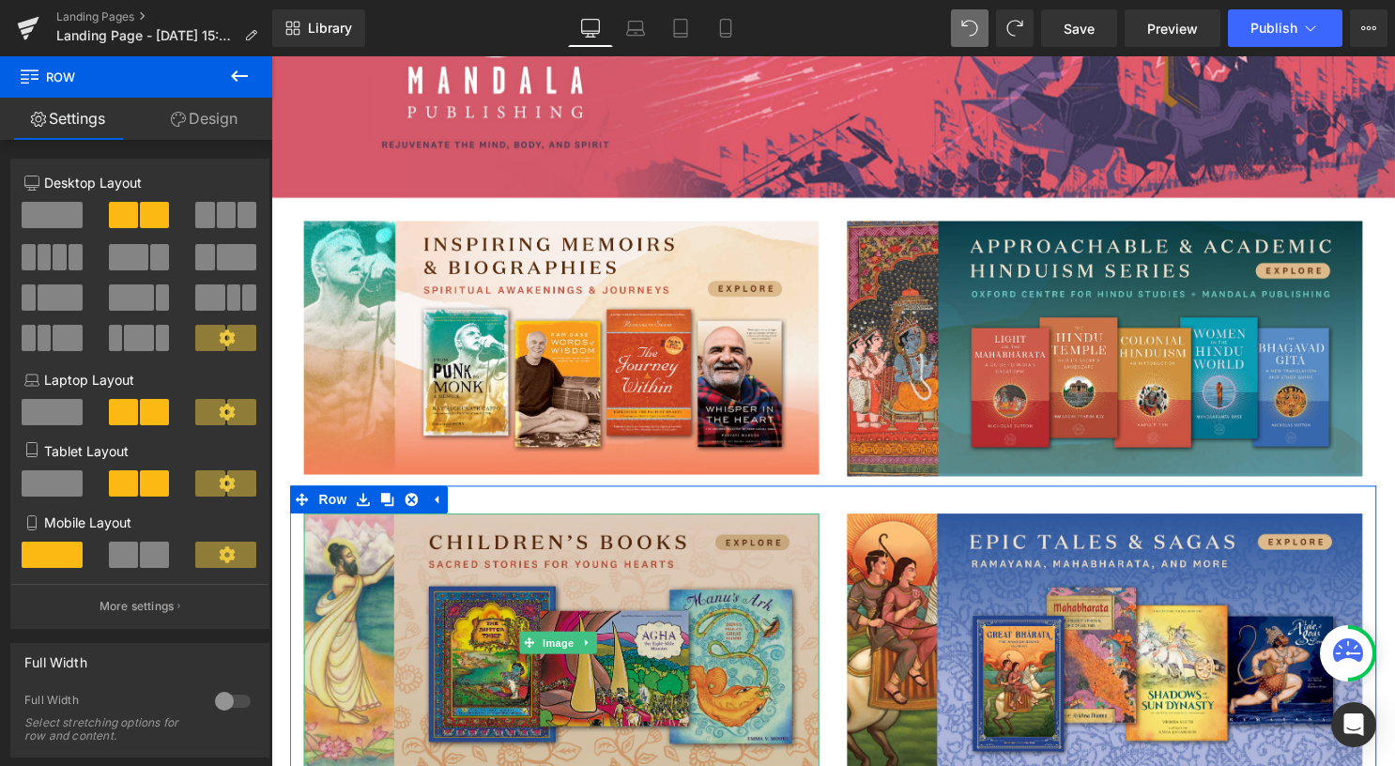
scroll to position [307, 0]
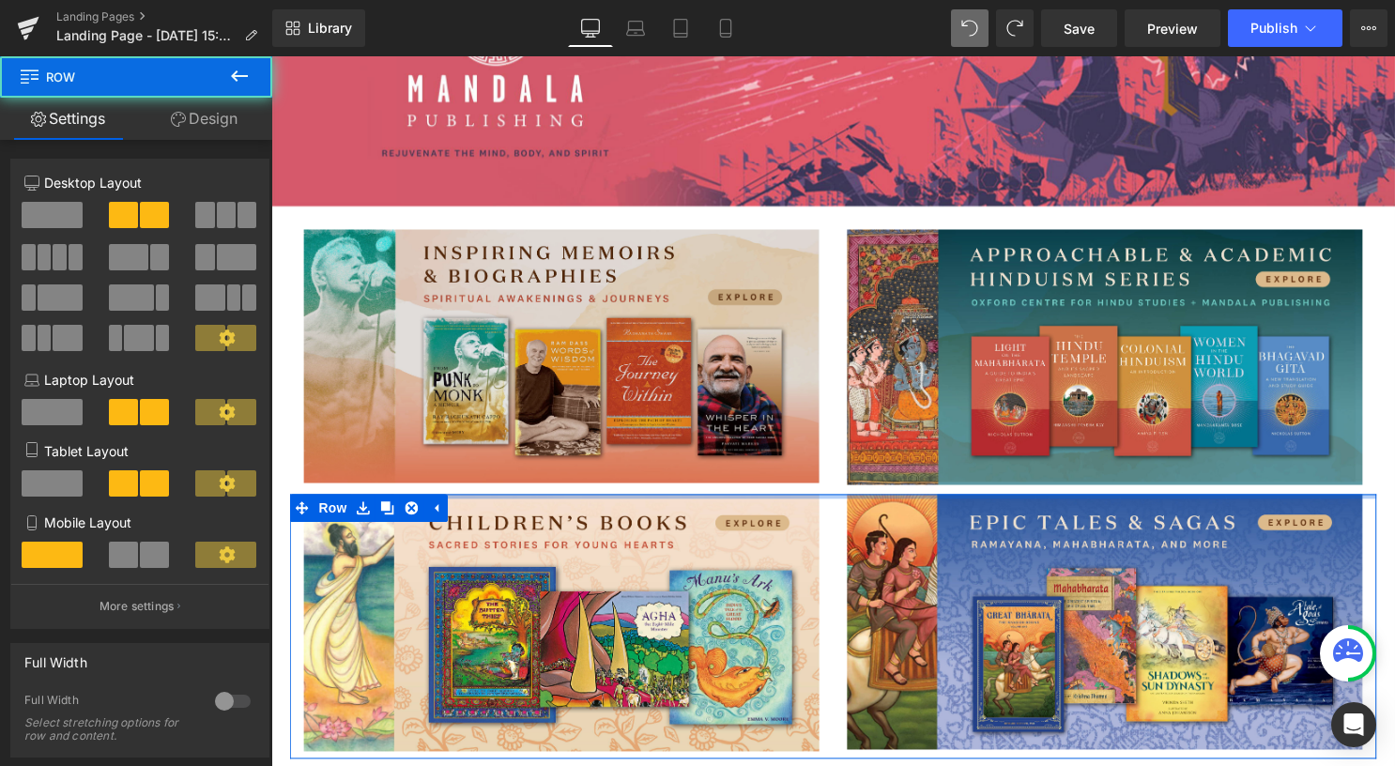
drag, startPoint x: 584, startPoint y: 512, endPoint x: 582, endPoint y: 349, distance: 162.4
click at [582, 349] on div "Image Row Image Image Row Image Image Row Select your layout" at bounding box center [839, 471] width 1098 height 1086
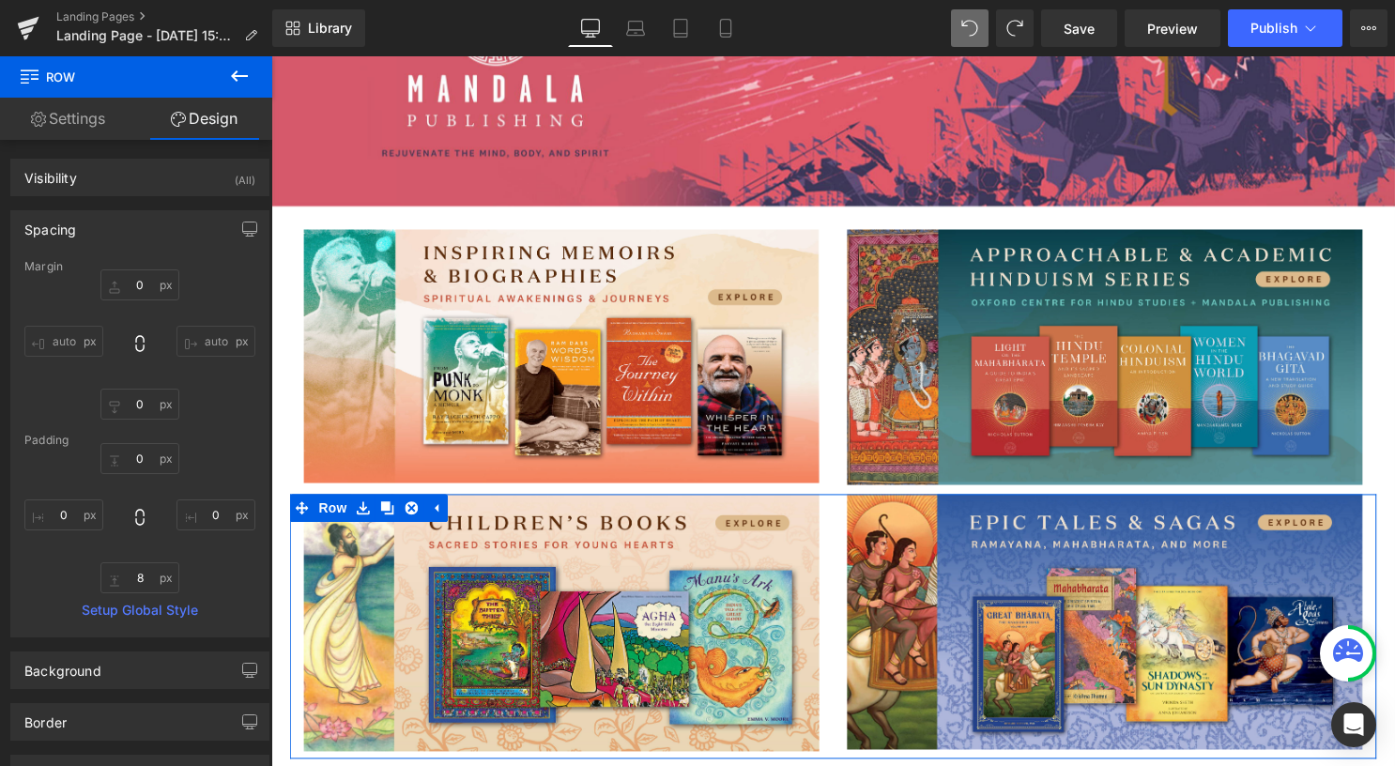
type input "0"
type input "8"
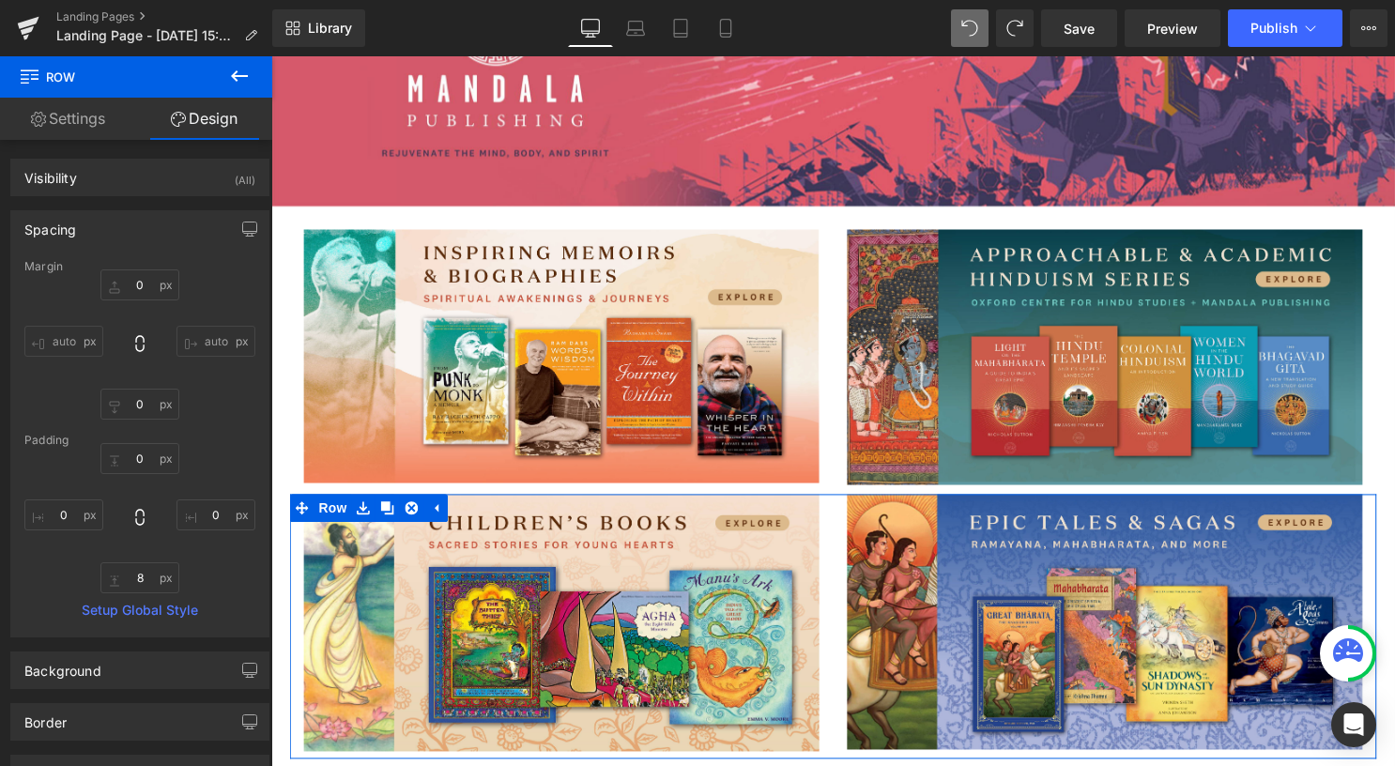
type input "0"
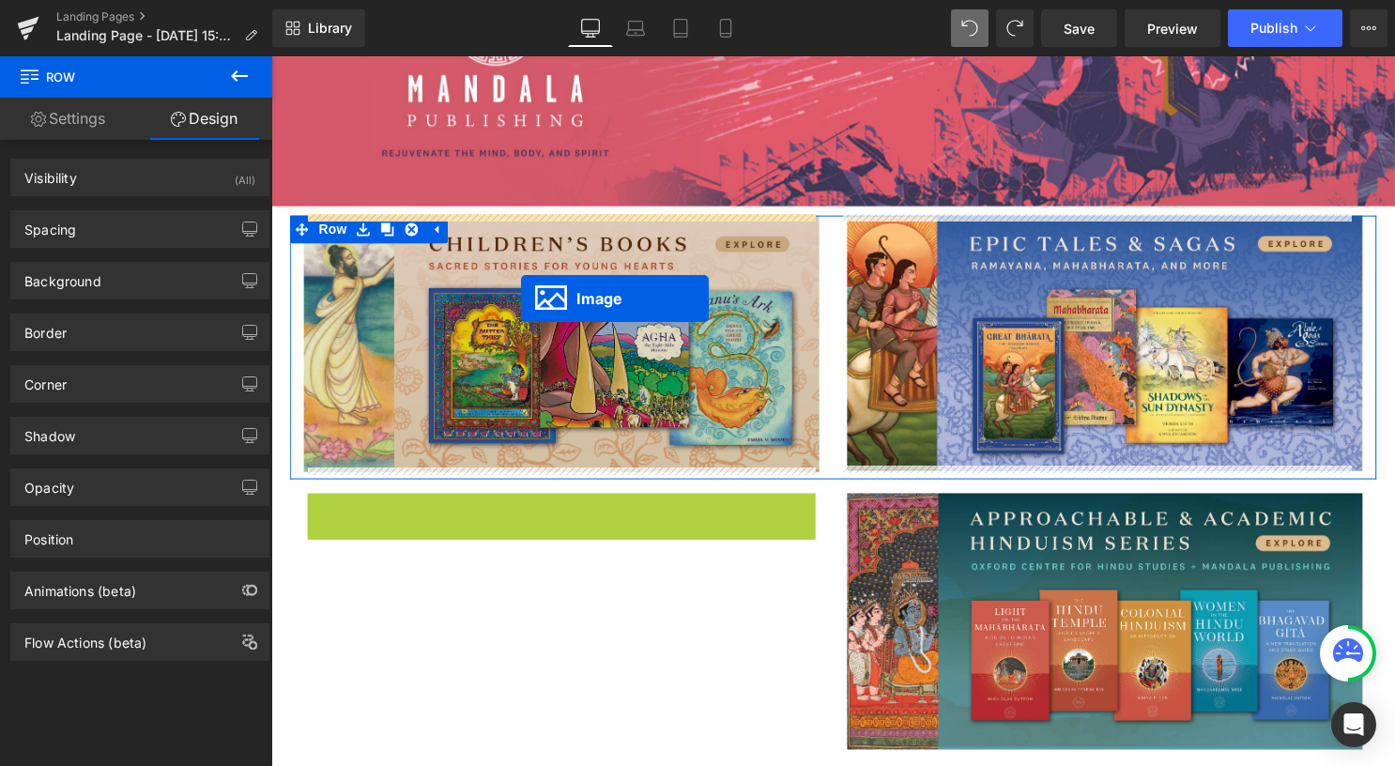
drag, startPoint x: 553, startPoint y: 622, endPoint x: 524, endPoint y: 300, distance: 323.3
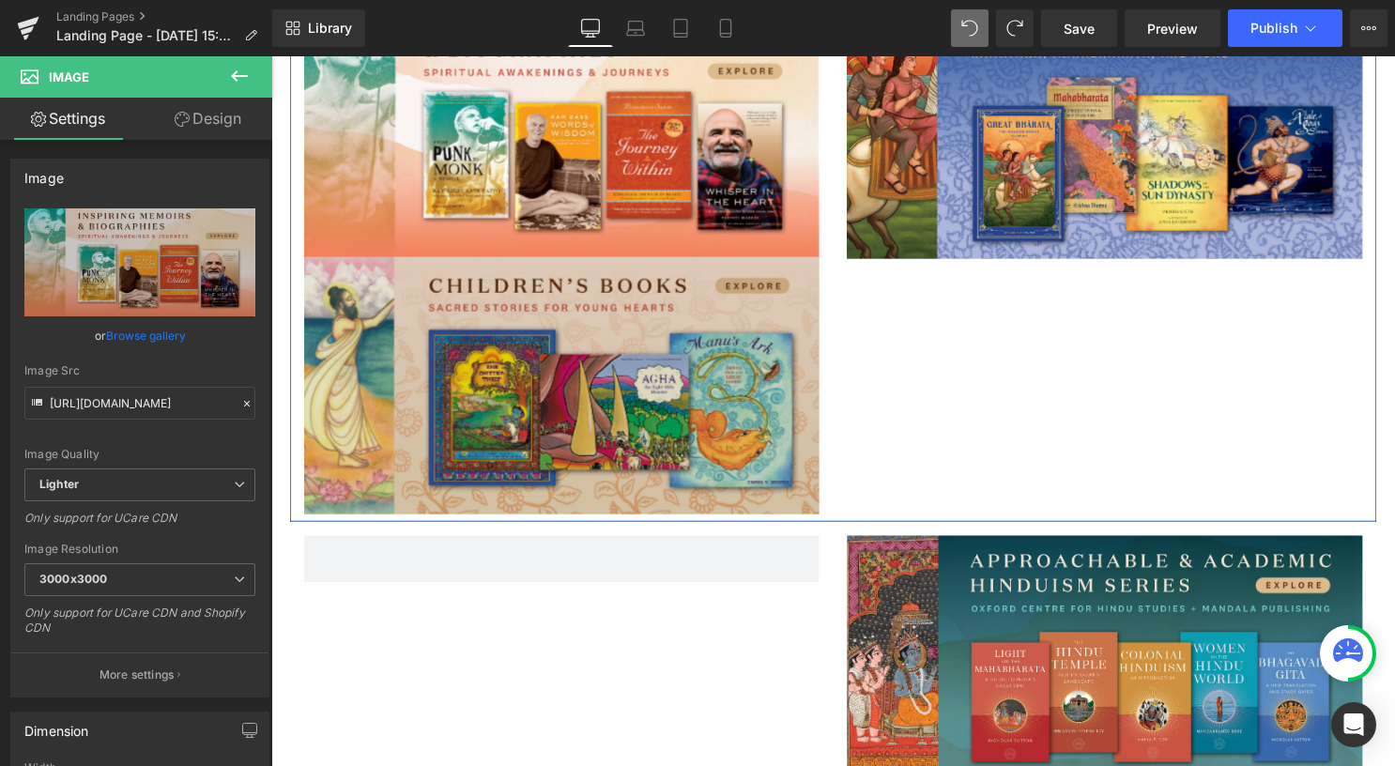
scroll to position [589, 0]
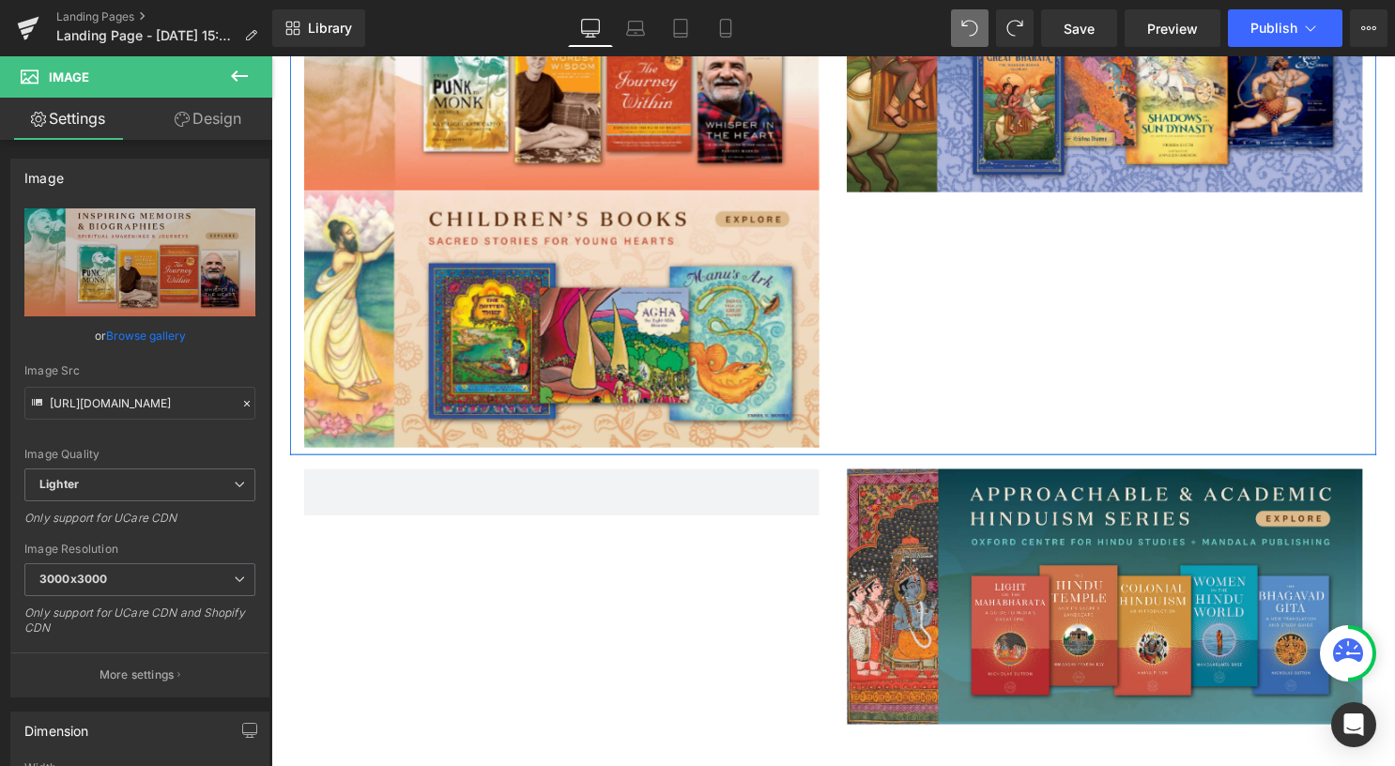
click at [538, 326] on div "Image" at bounding box center [564, 321] width 521 height 260
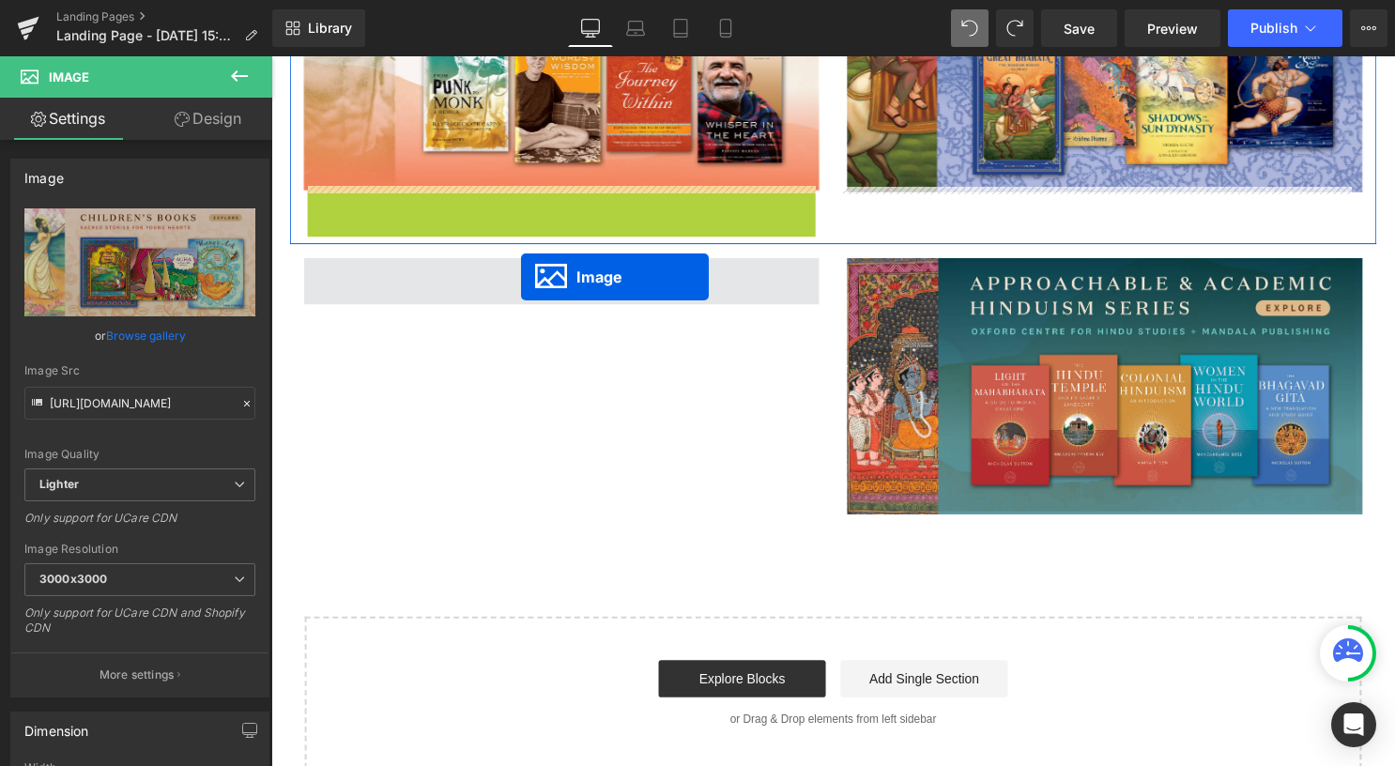
drag, startPoint x: 553, startPoint y: 367, endPoint x: 524, endPoint y: 280, distance: 92.0
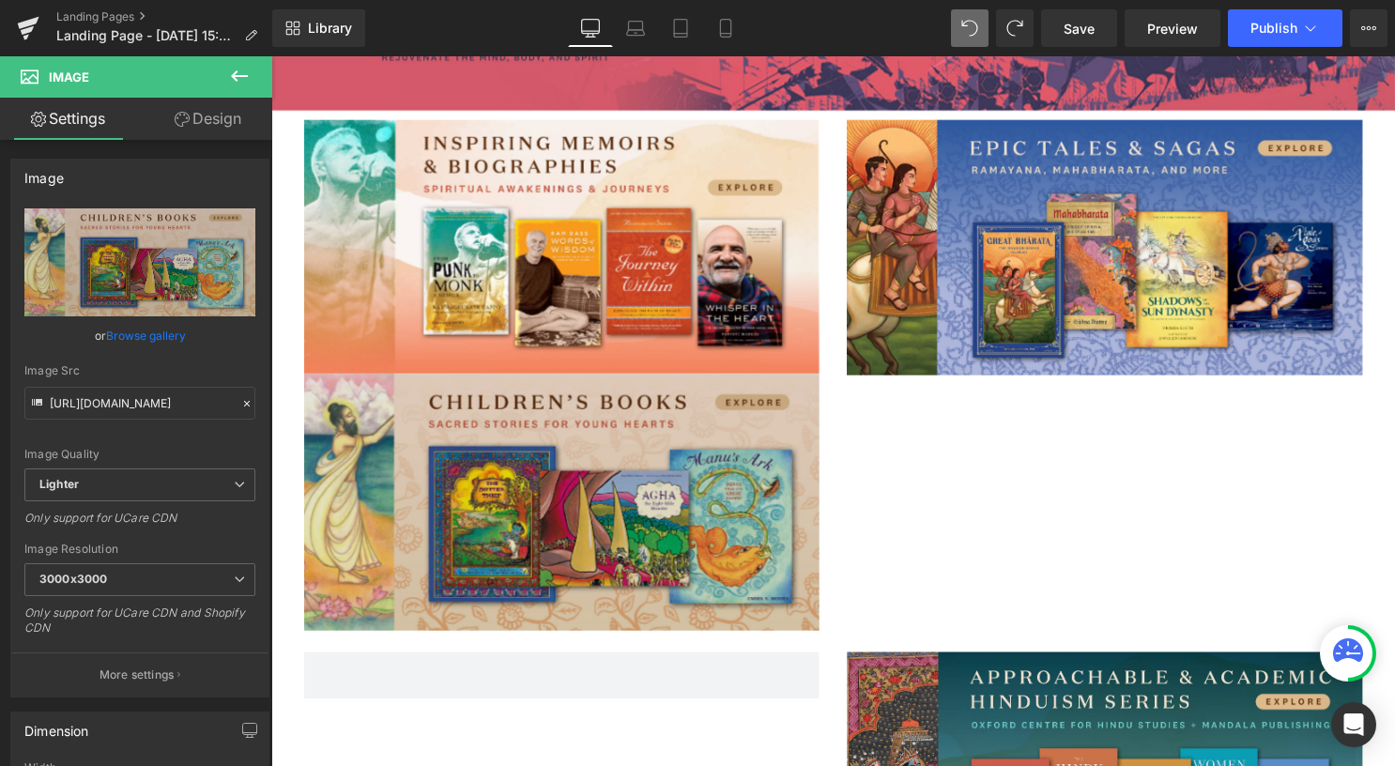
scroll to position [401, 0]
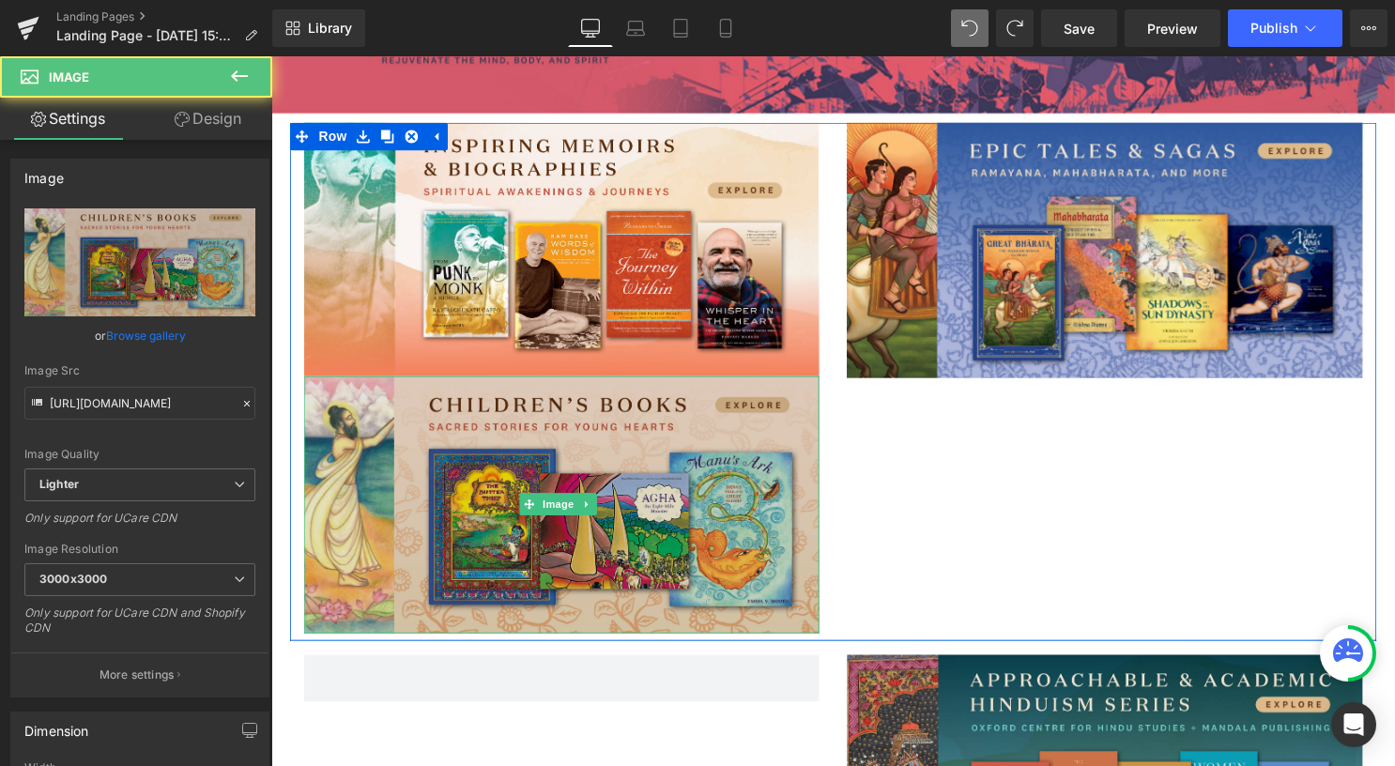
click at [567, 454] on img at bounding box center [564, 509] width 521 height 260
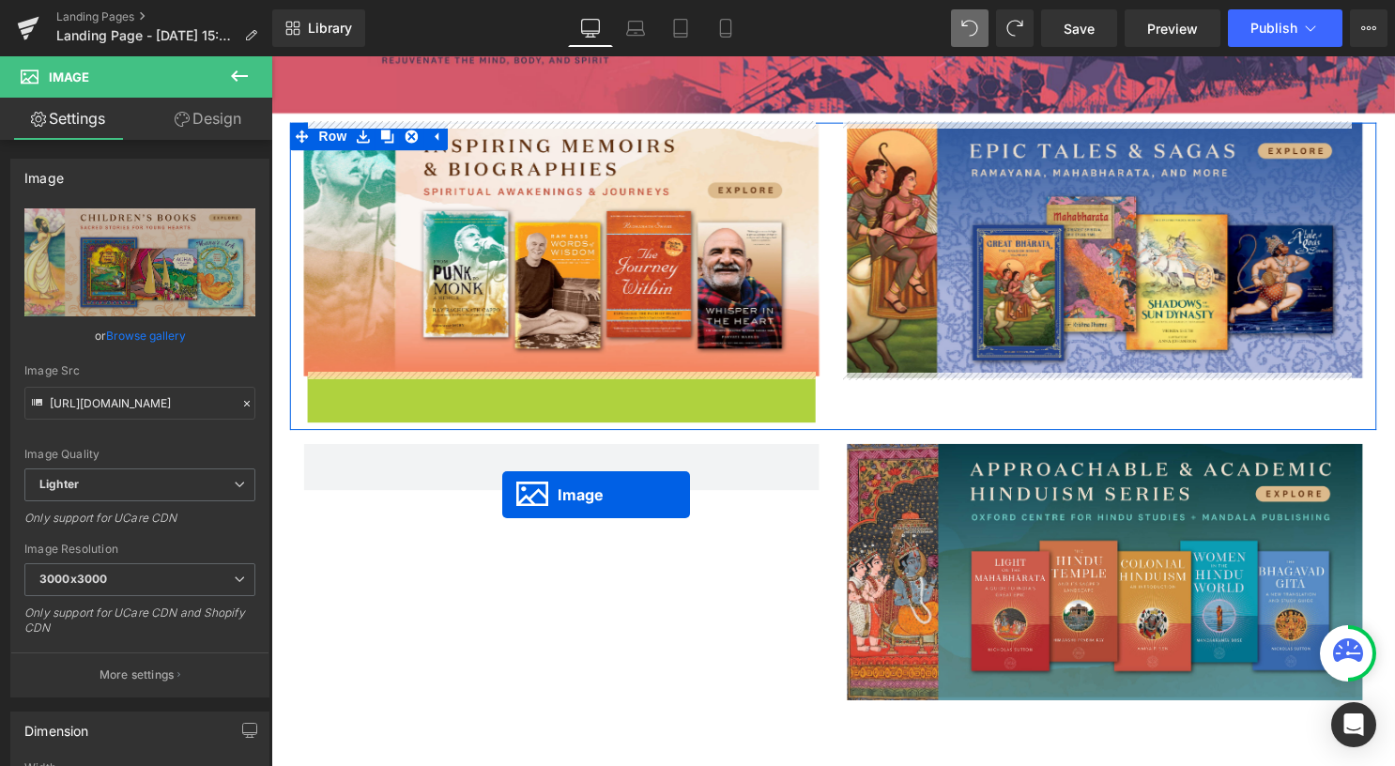
drag, startPoint x: 561, startPoint y: 545, endPoint x: 505, endPoint y: 499, distance: 72.7
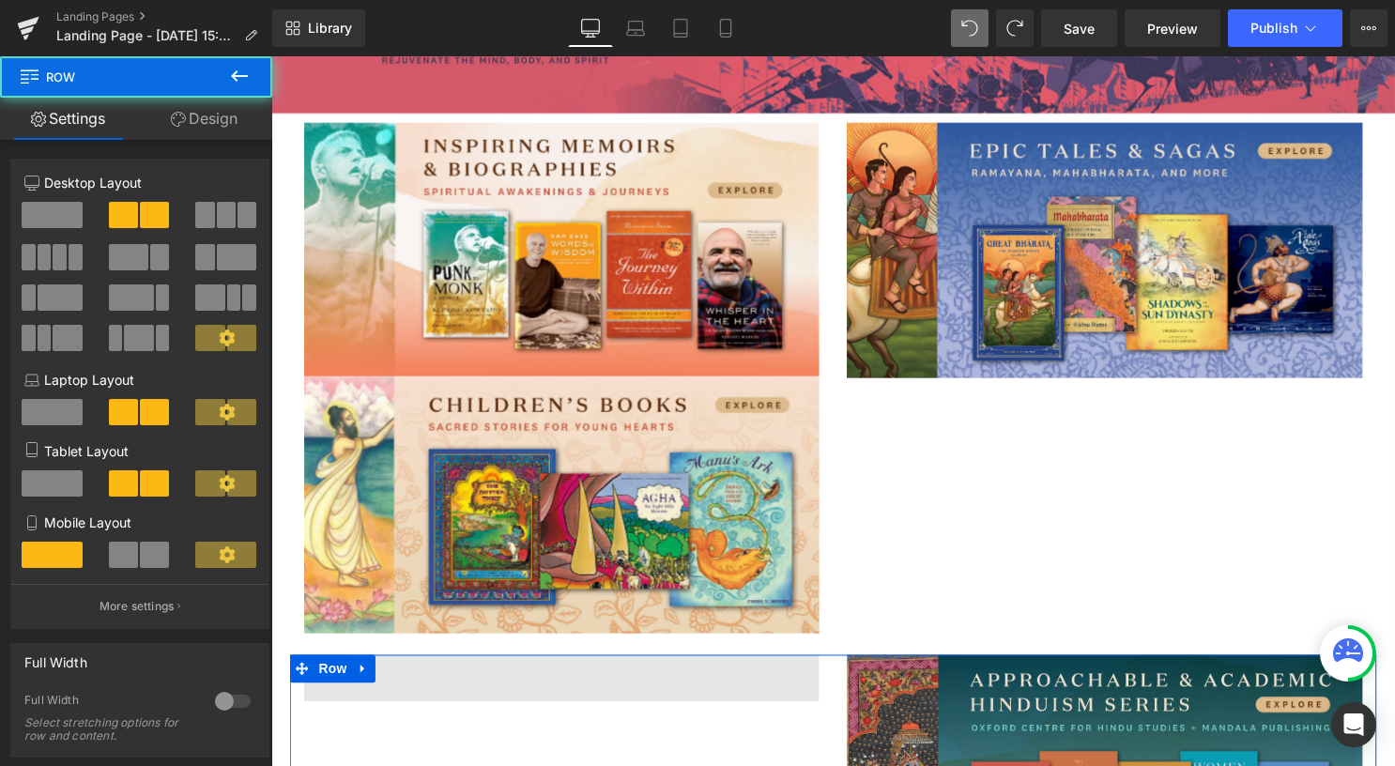
click at [626, 697] on span at bounding box center [564, 684] width 521 height 47
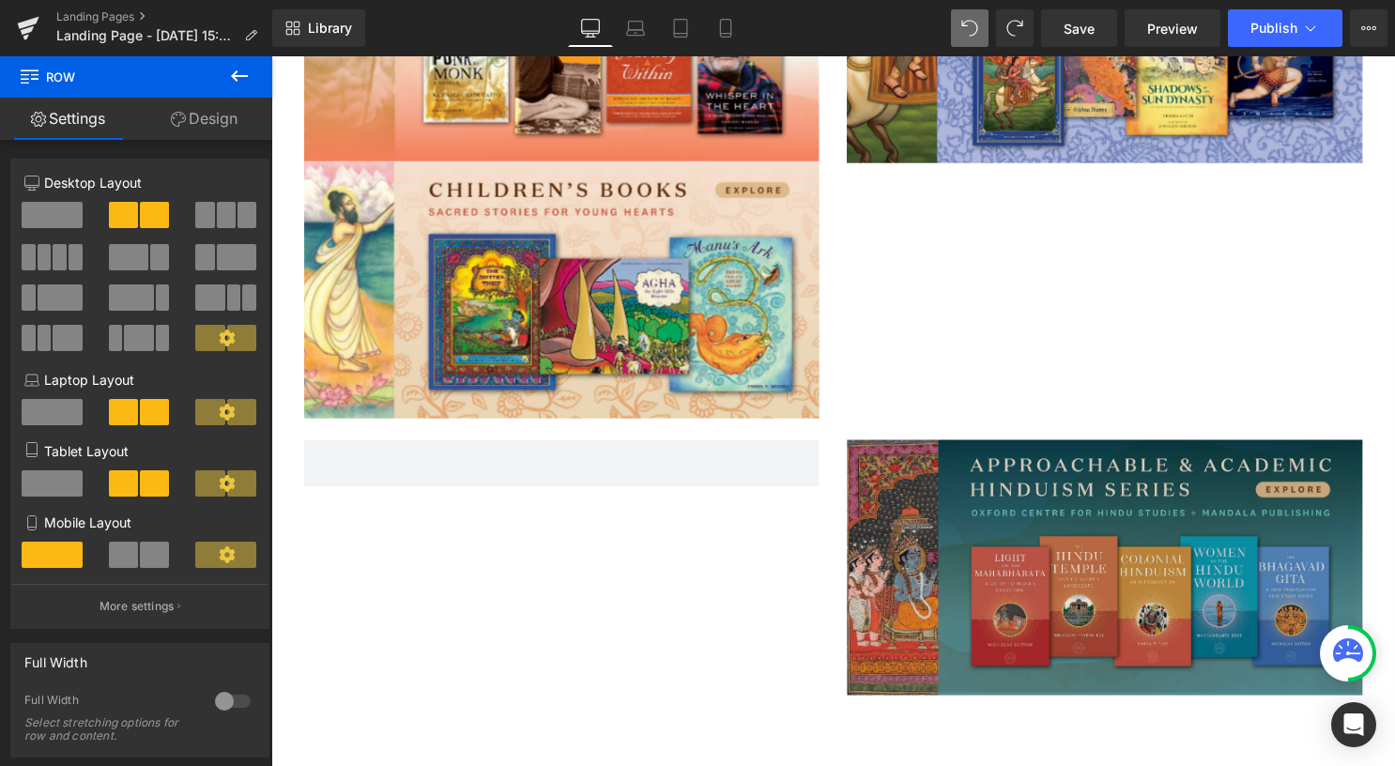
scroll to position [589, 0]
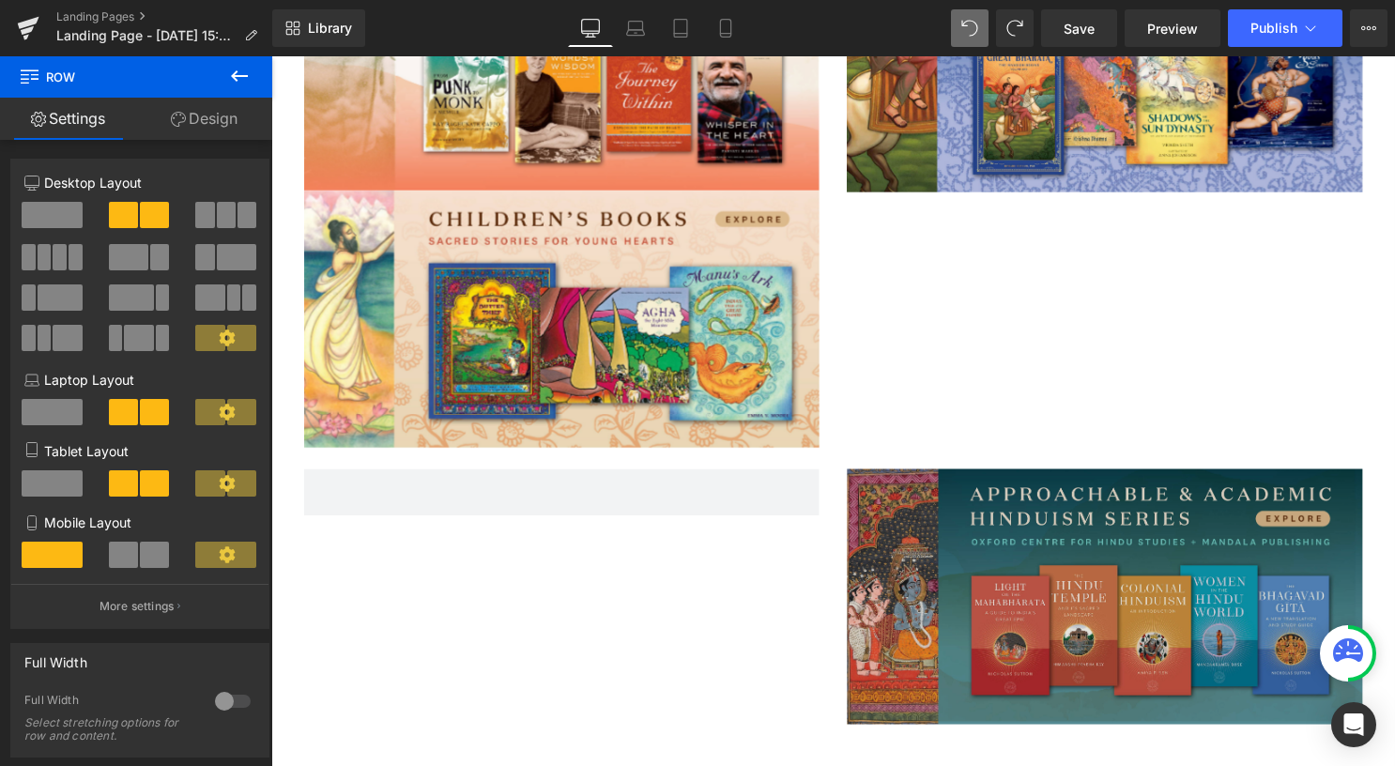
click at [1083, 581] on div "Image" at bounding box center [1113, 602] width 521 height 259
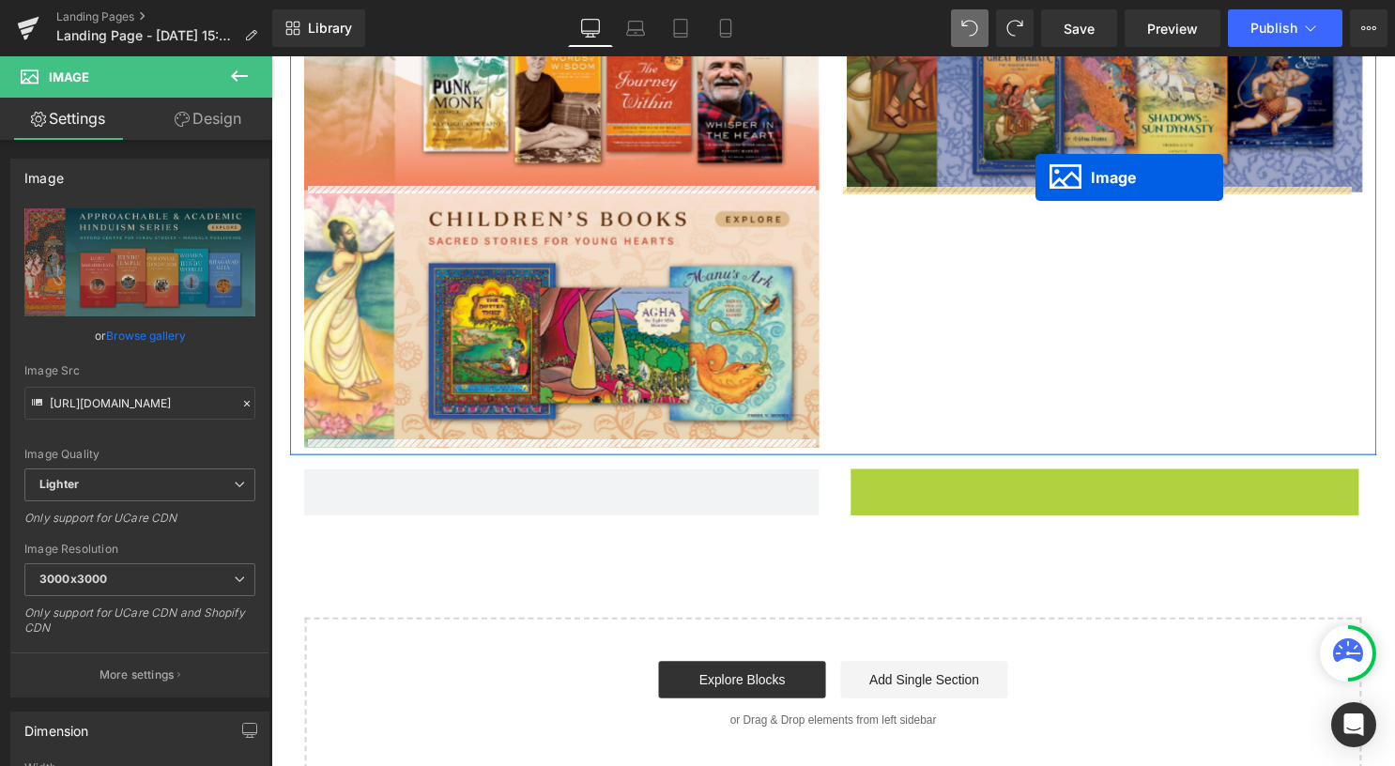
drag, startPoint x: 1117, startPoint y: 596, endPoint x: 1044, endPoint y: 178, distance: 424.1
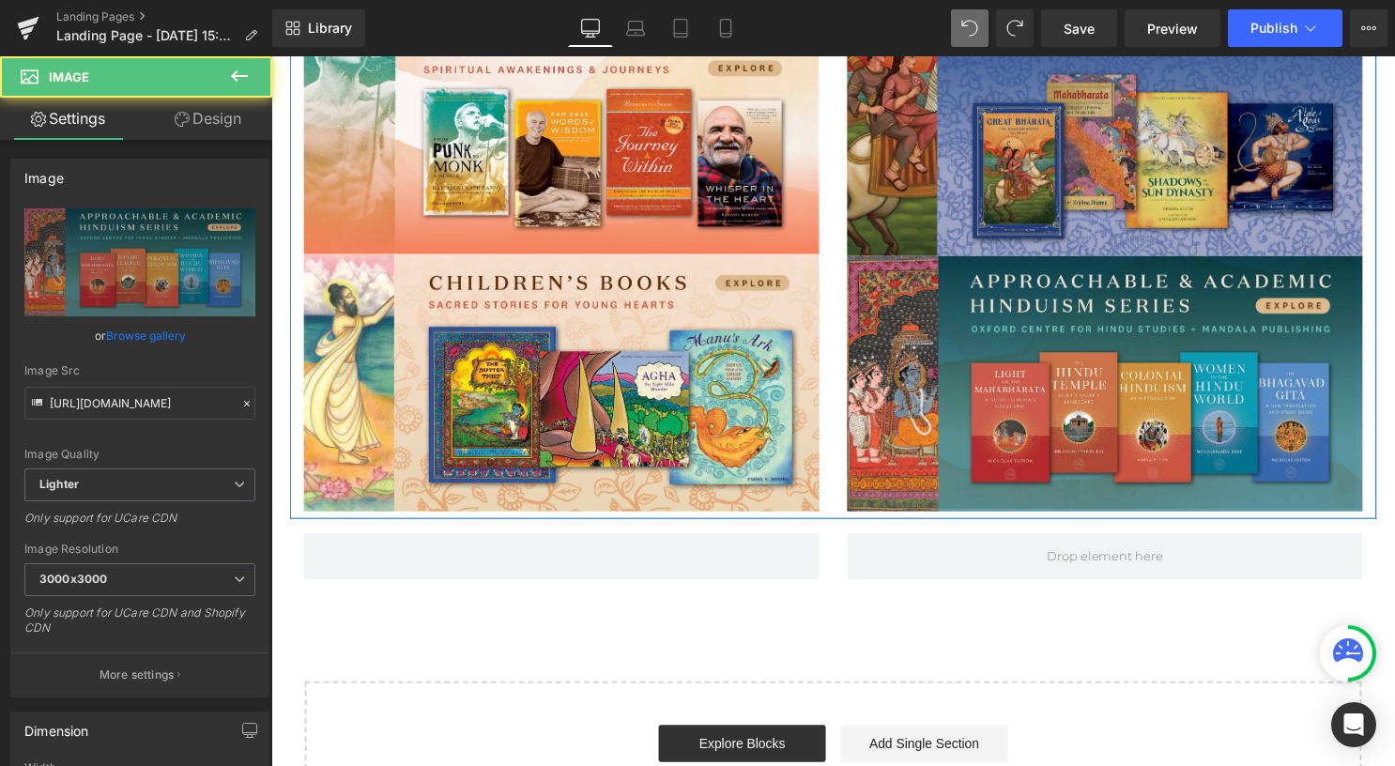
scroll to position [495, 0]
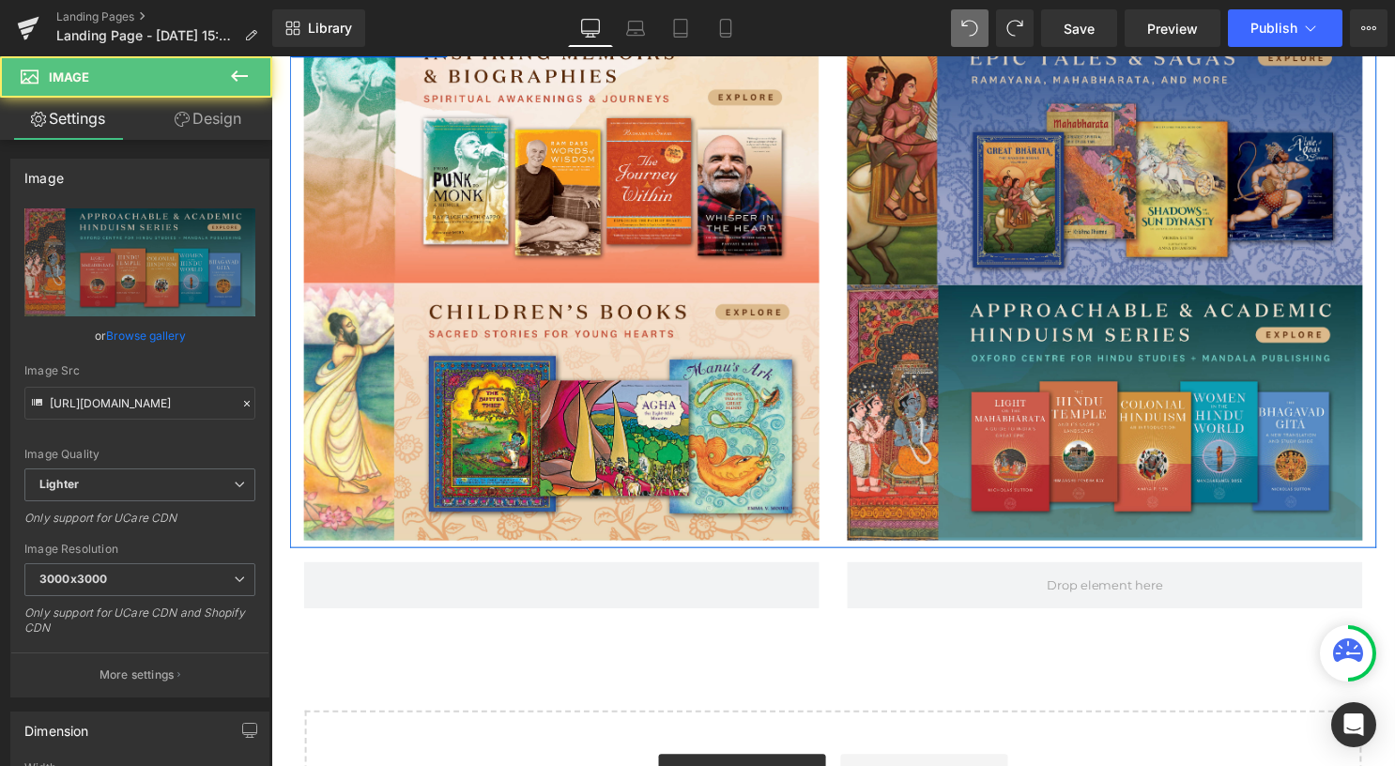
click at [1060, 205] on img at bounding box center [1113, 158] width 521 height 258
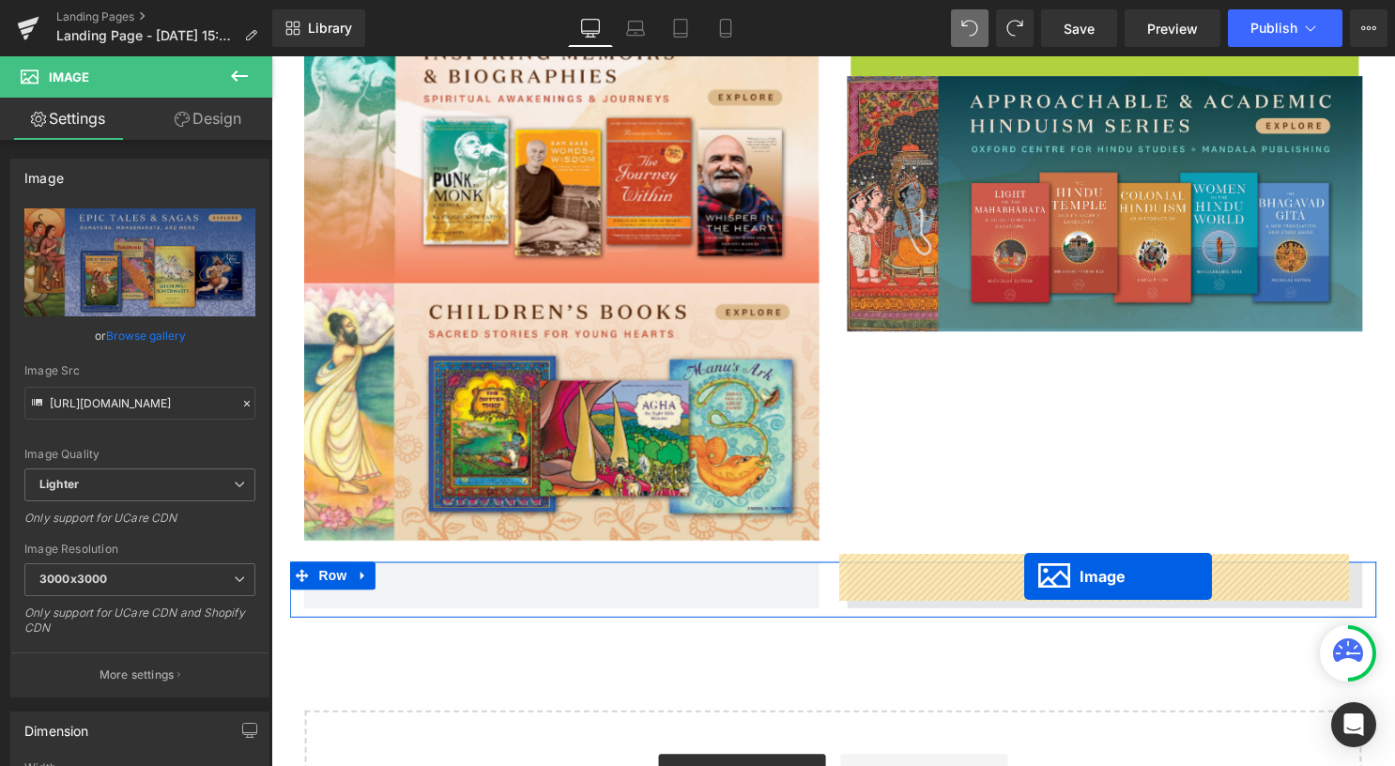
drag, startPoint x: 1095, startPoint y: 153, endPoint x: 1033, endPoint y: 582, distance: 433.6
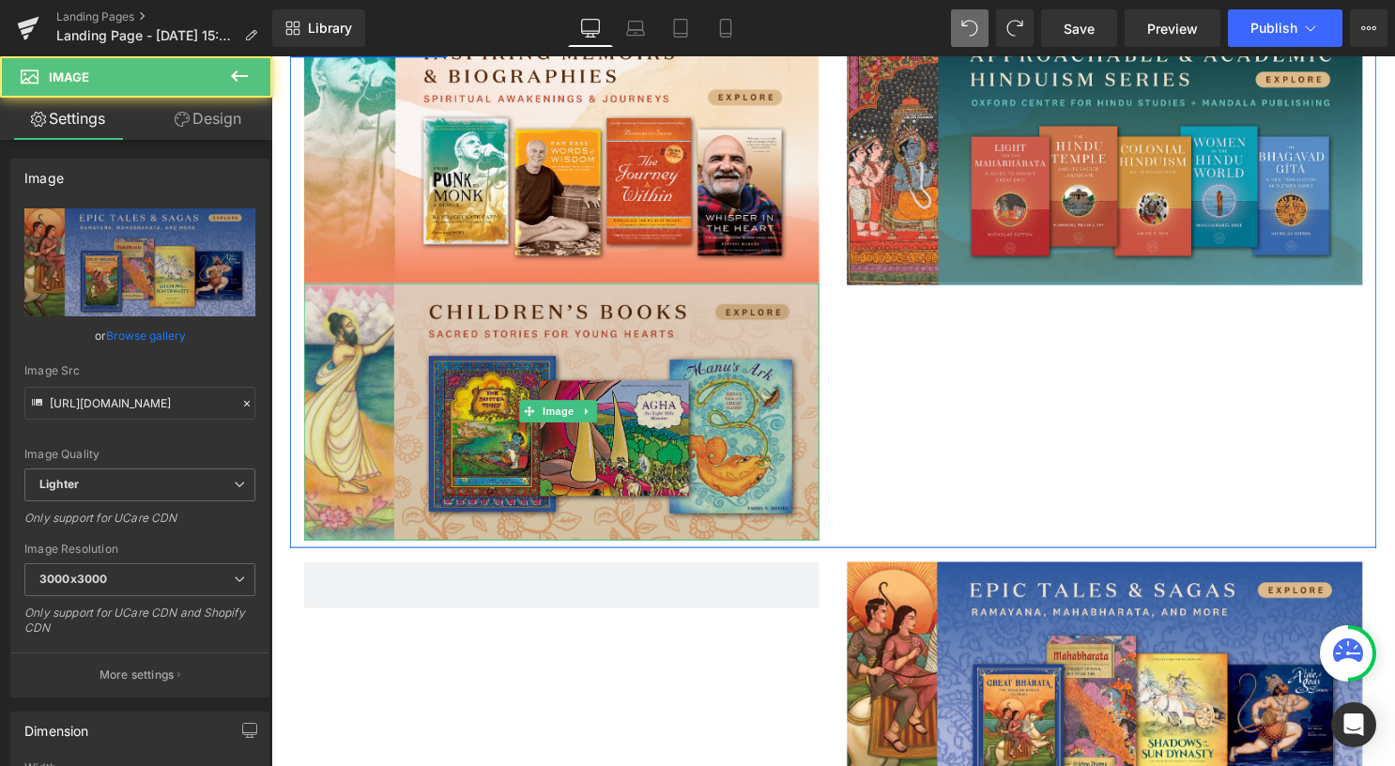
click at [685, 375] on img at bounding box center [564, 415] width 521 height 260
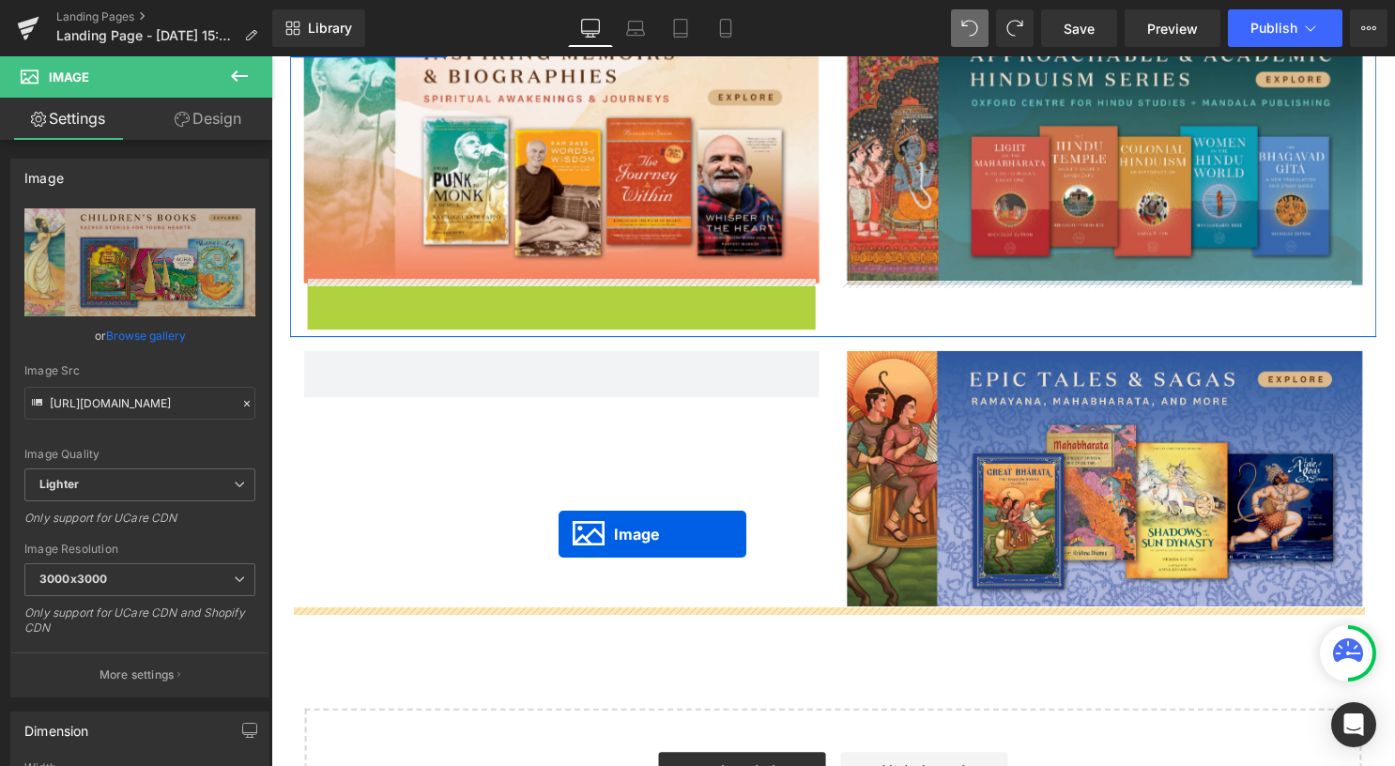
drag, startPoint x: 563, startPoint y: 407, endPoint x: 561, endPoint y: 540, distance: 132.4
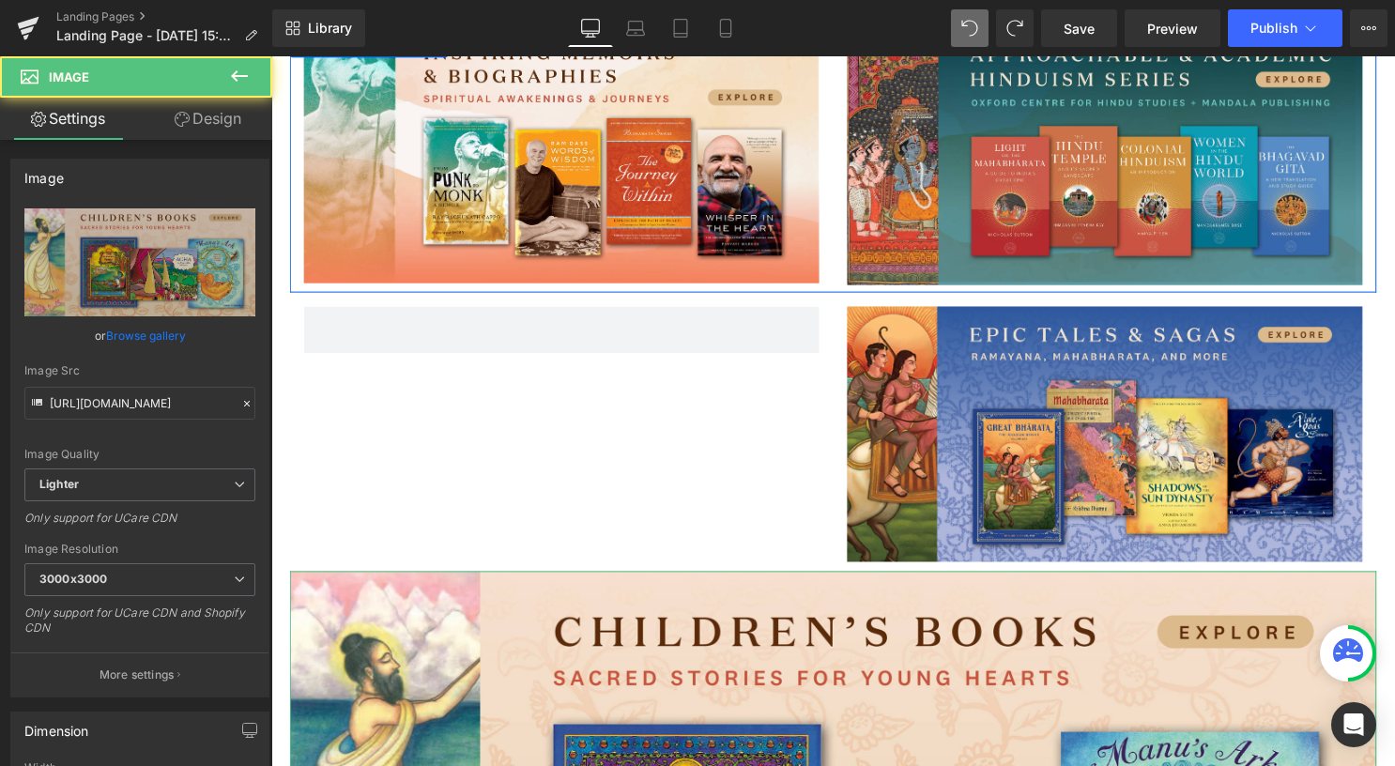
drag, startPoint x: 574, startPoint y: 424, endPoint x: 583, endPoint y: 386, distance: 39.6
click at [574, 424] on div "Image Row" at bounding box center [839, 443] width 1098 height 268
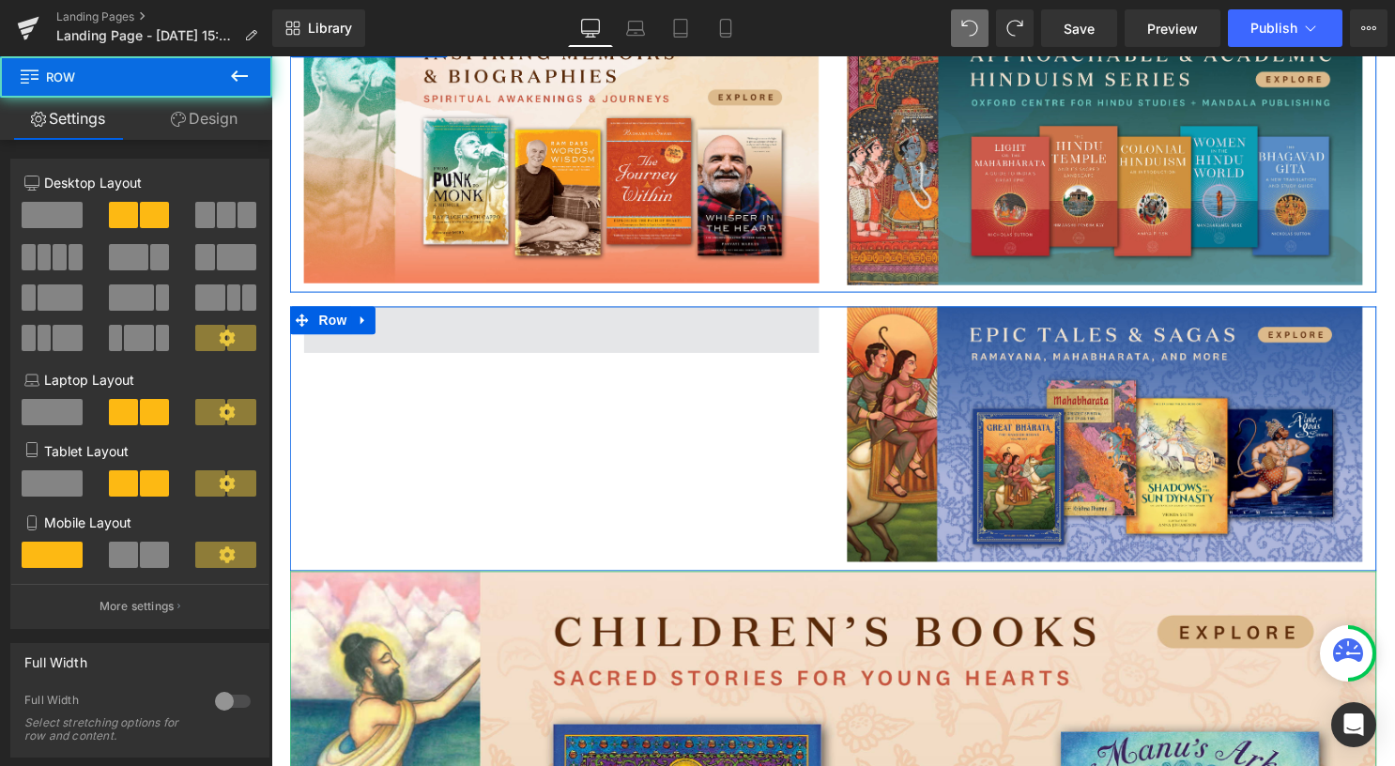
click at [595, 344] on span at bounding box center [564, 332] width 521 height 47
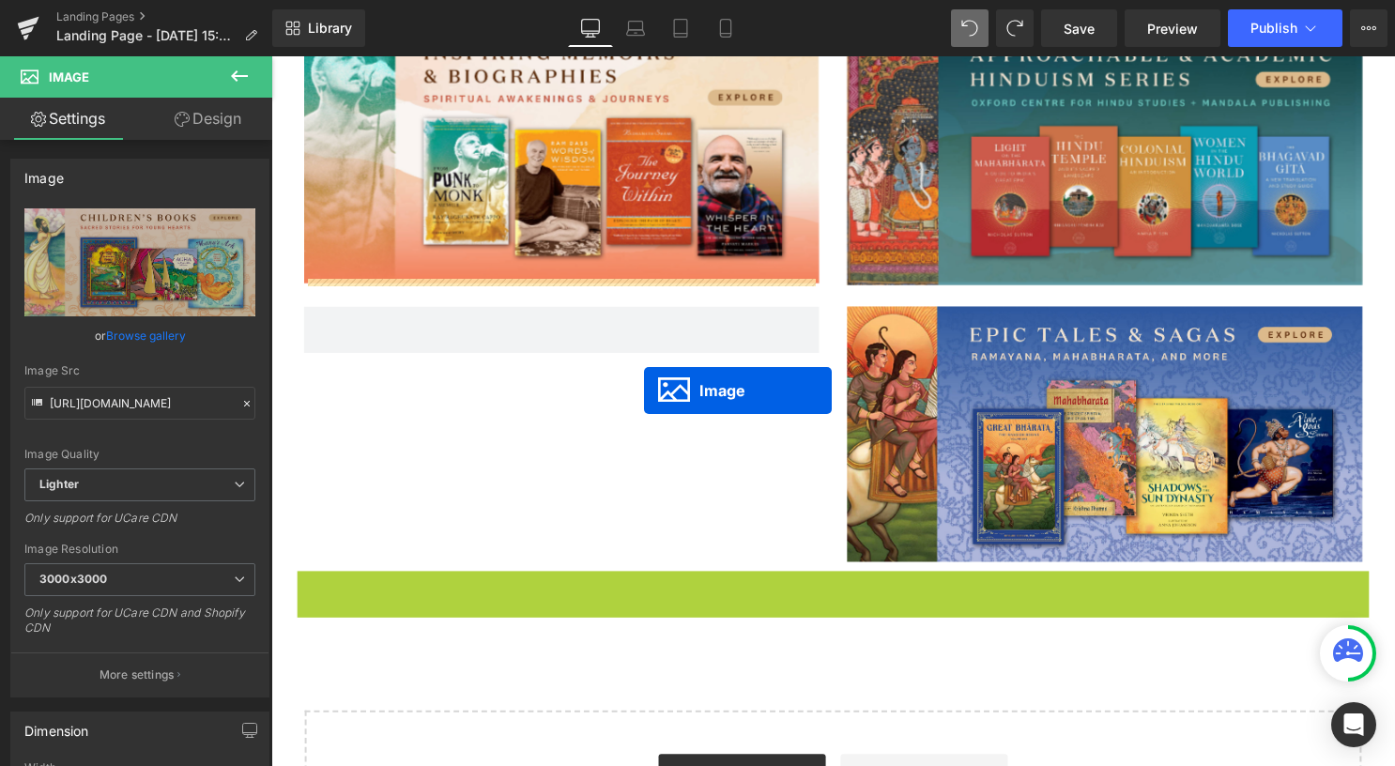
drag, startPoint x: 814, startPoint y: 555, endPoint x: 648, endPoint y: 393, distance: 231.7
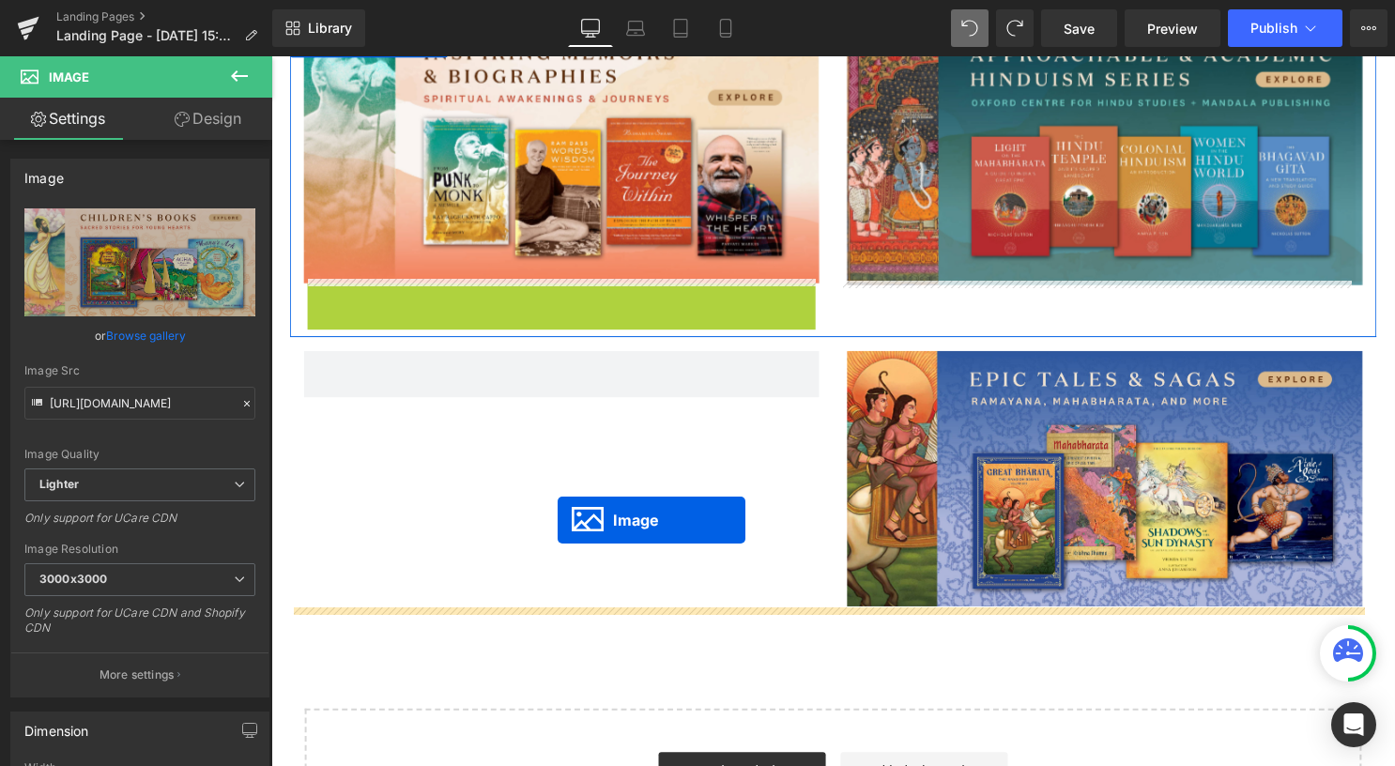
drag, startPoint x: 559, startPoint y: 408, endPoint x: 560, endPoint y: 526, distance: 117.3
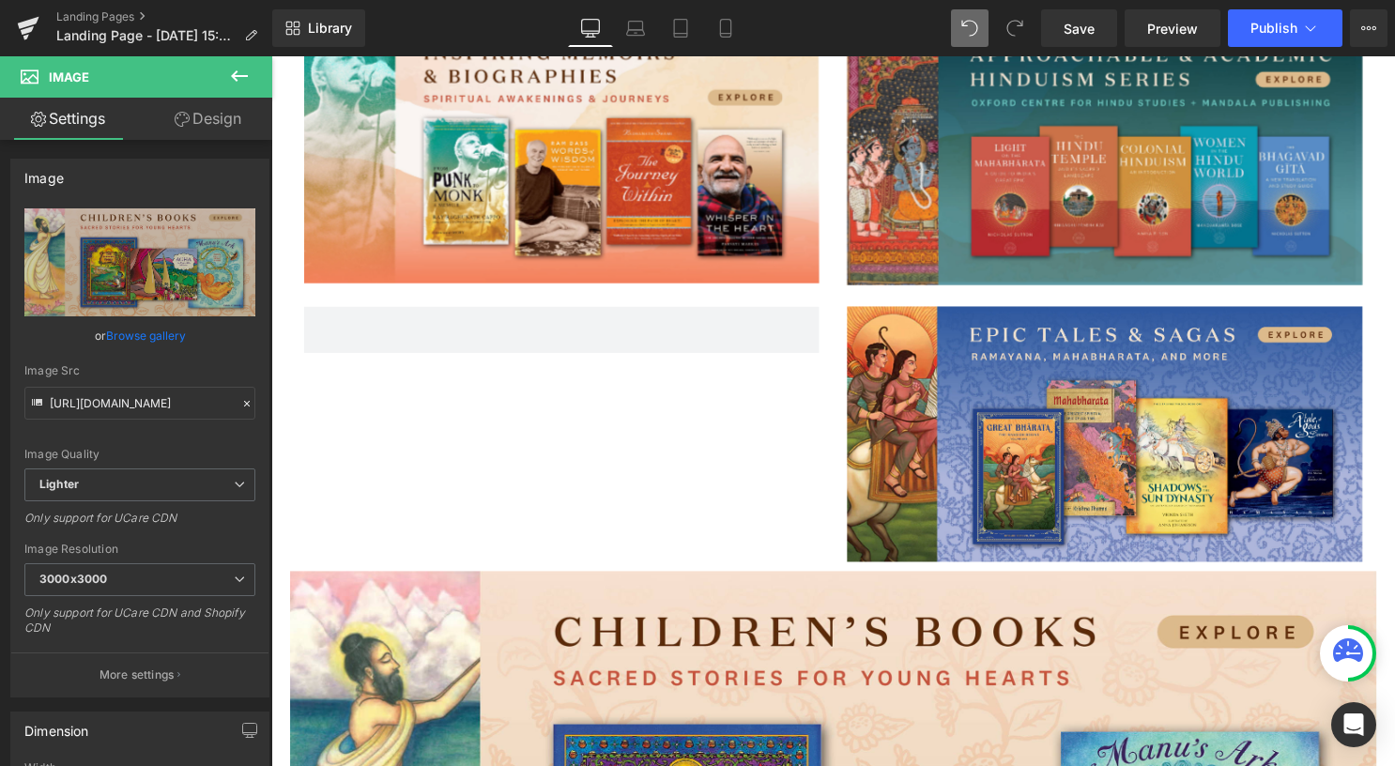
click at [238, 83] on icon at bounding box center [239, 76] width 23 height 23
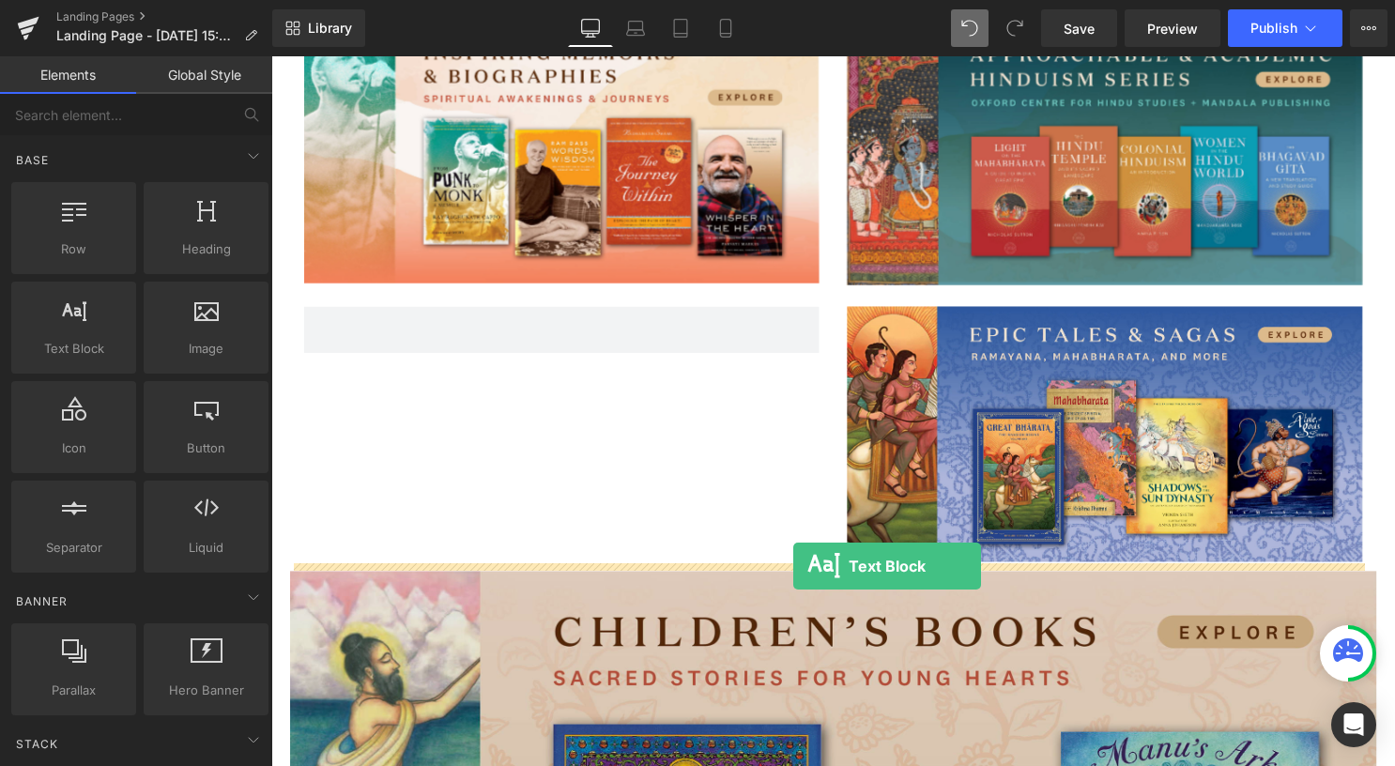
drag, startPoint x: 388, startPoint y: 392, endPoint x: 799, endPoint y: 571, distance: 448.1
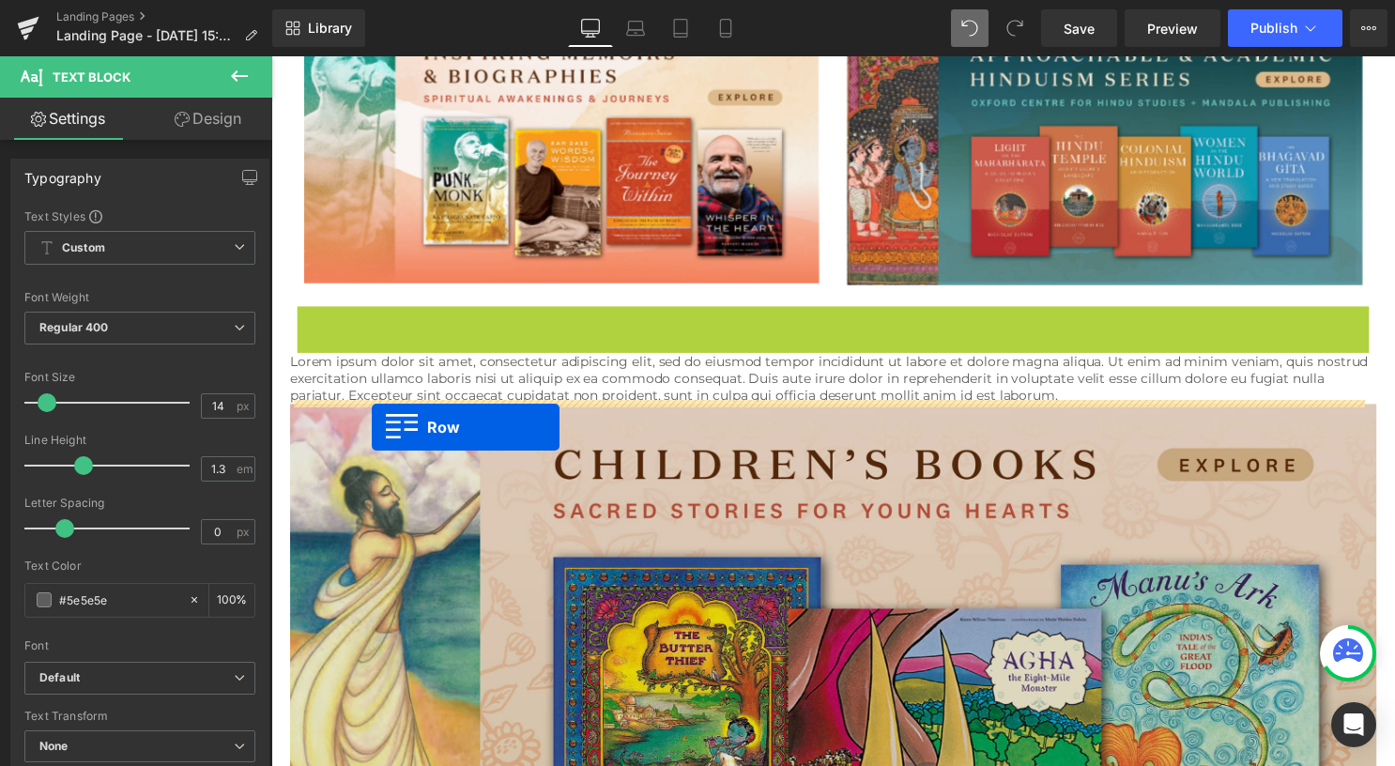
drag, startPoint x: 326, startPoint y: 320, endPoint x: 373, endPoint y: 432, distance: 121.2
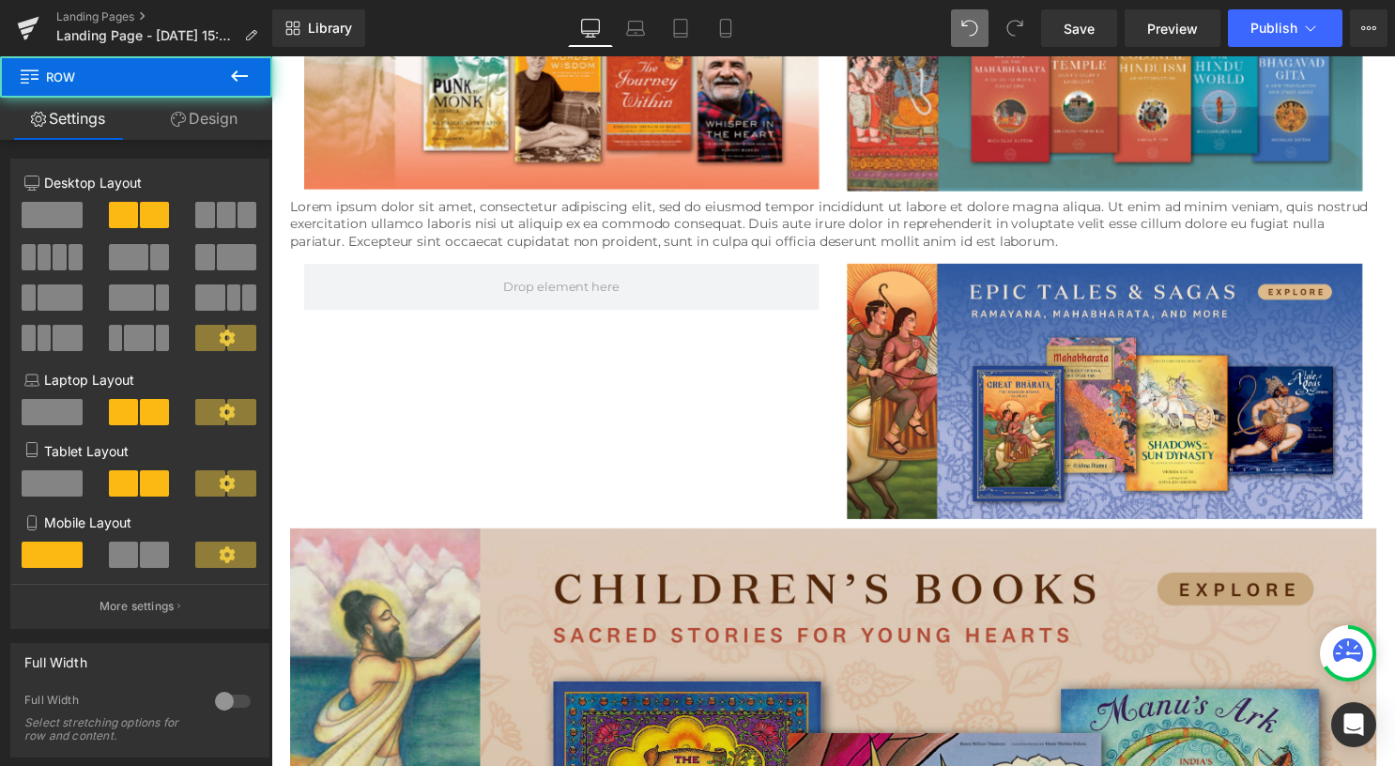
scroll to position [682, 0]
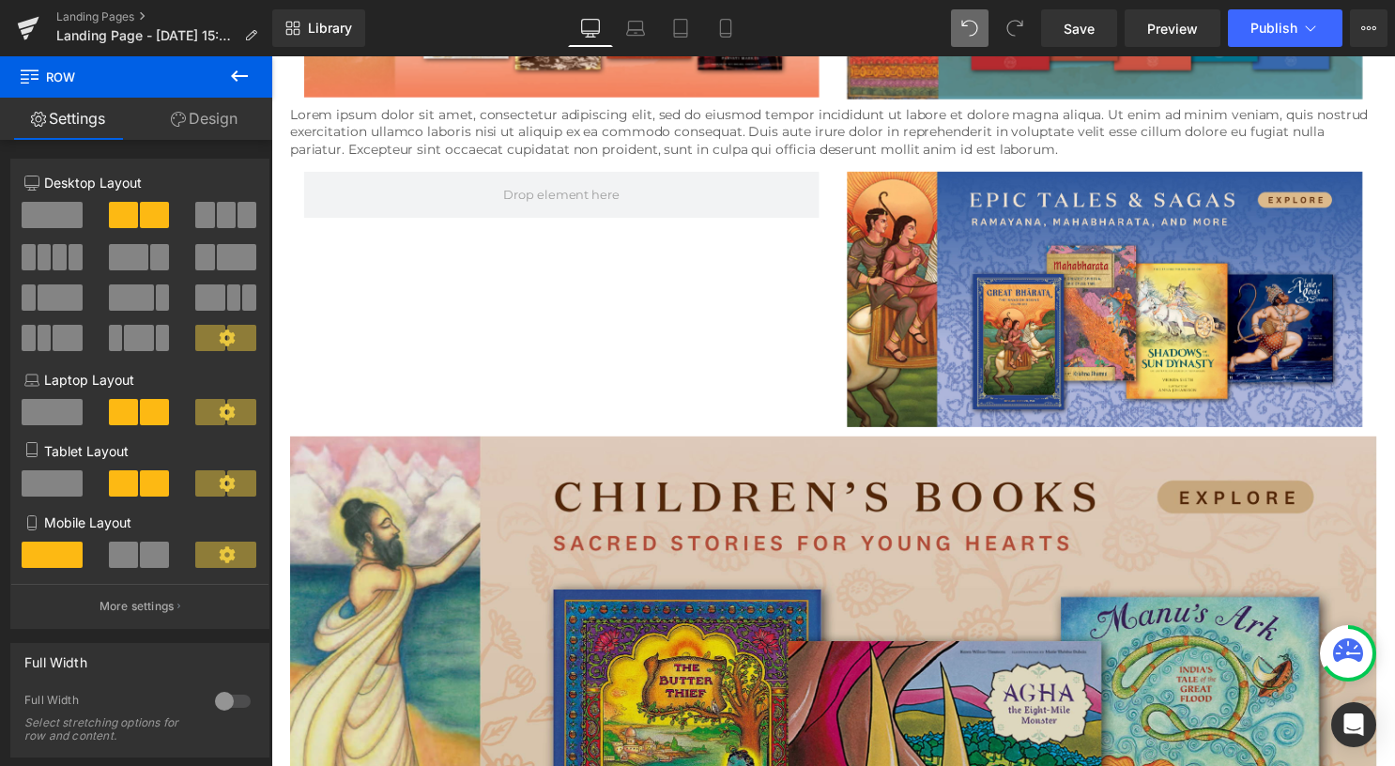
click at [577, 540] on img at bounding box center [839, 713] width 1098 height 547
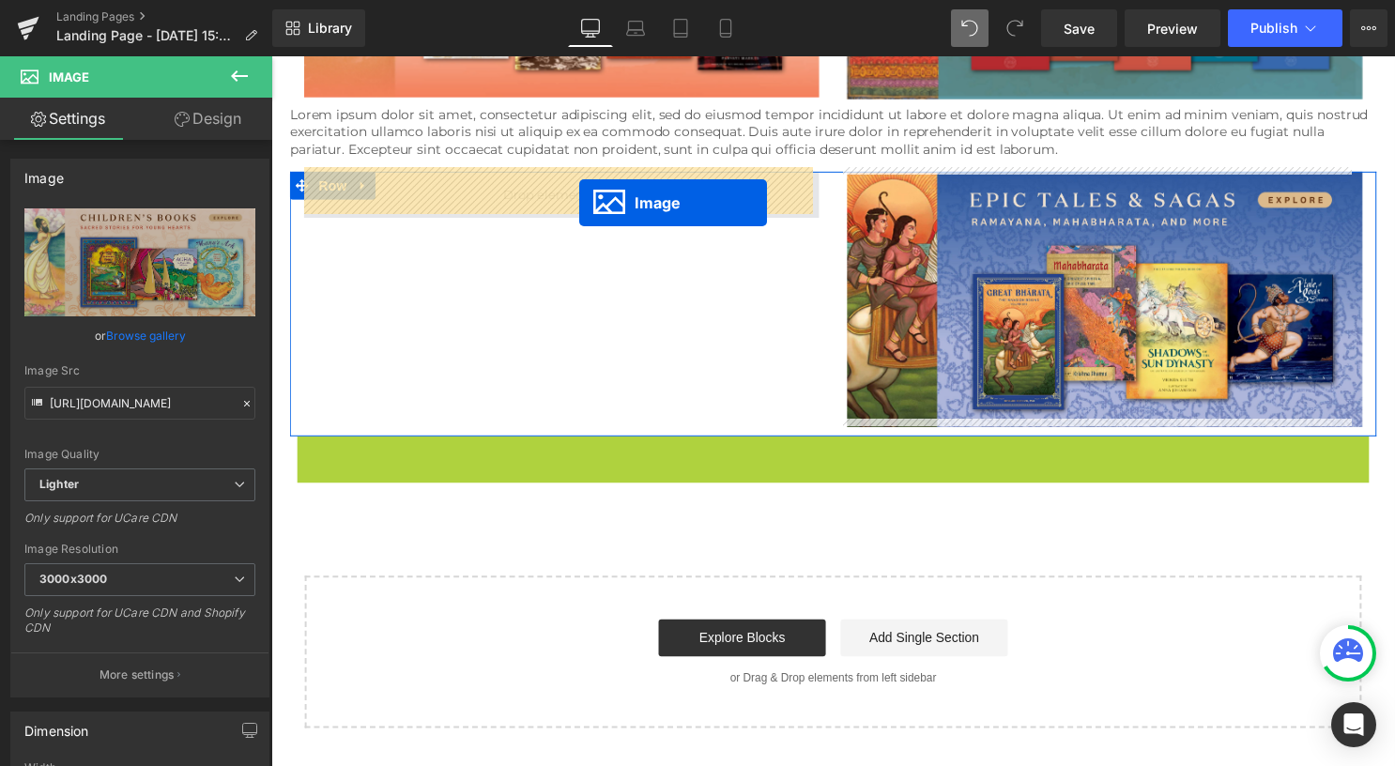
drag, startPoint x: 836, startPoint y: 699, endPoint x: 583, endPoint y: 204, distance: 556.7
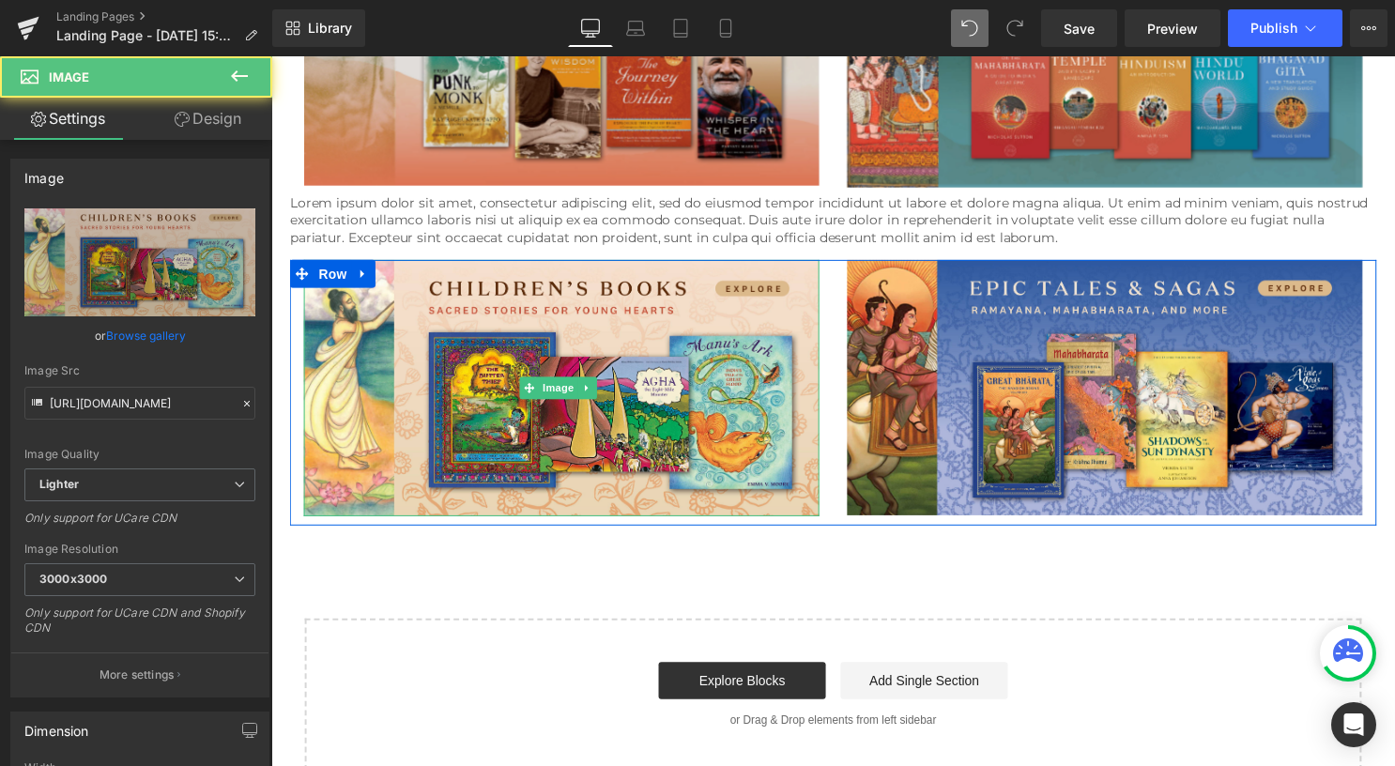
scroll to position [495, 0]
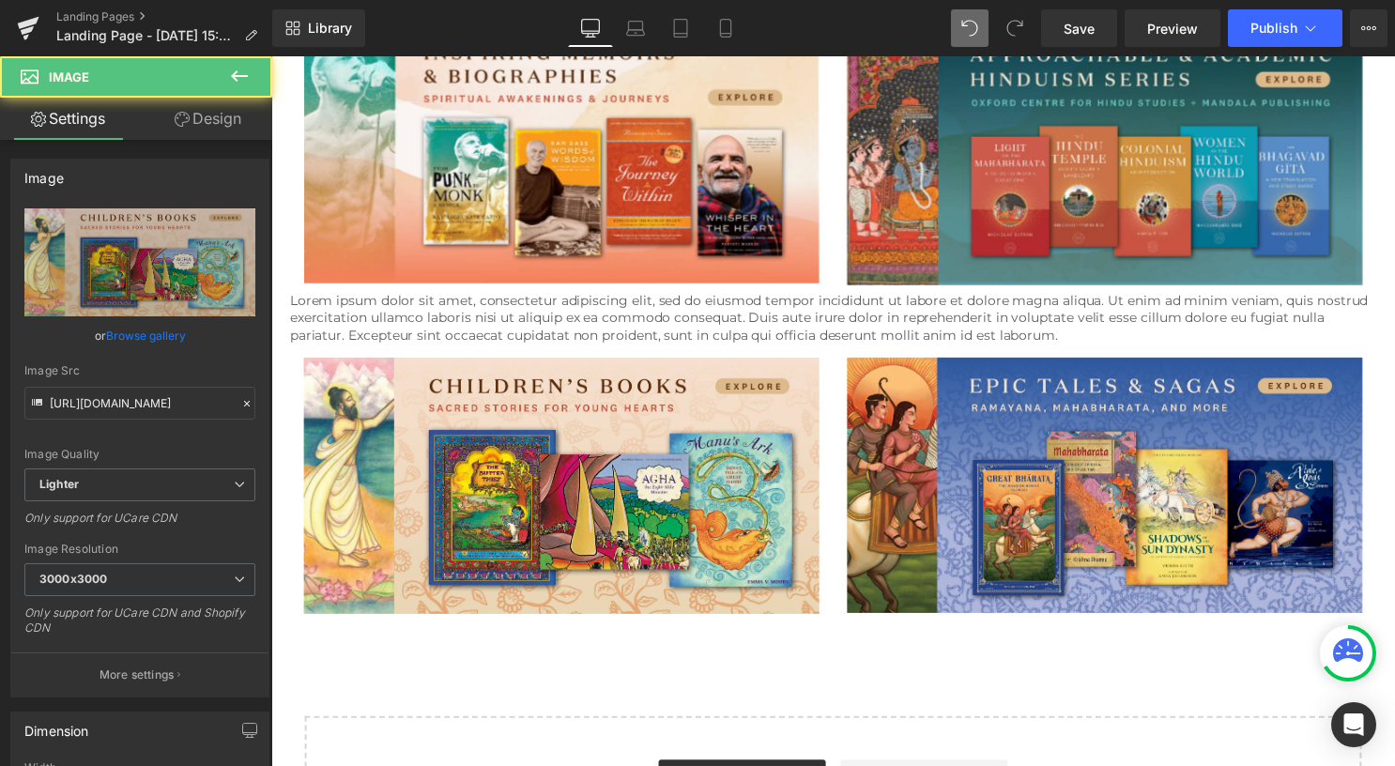
click at [779, 302] on p "Lorem ipsum dolor sit amet, consectetur adipiscing elit, sed do eiusmod tempor …" at bounding box center [839, 321] width 1098 height 52
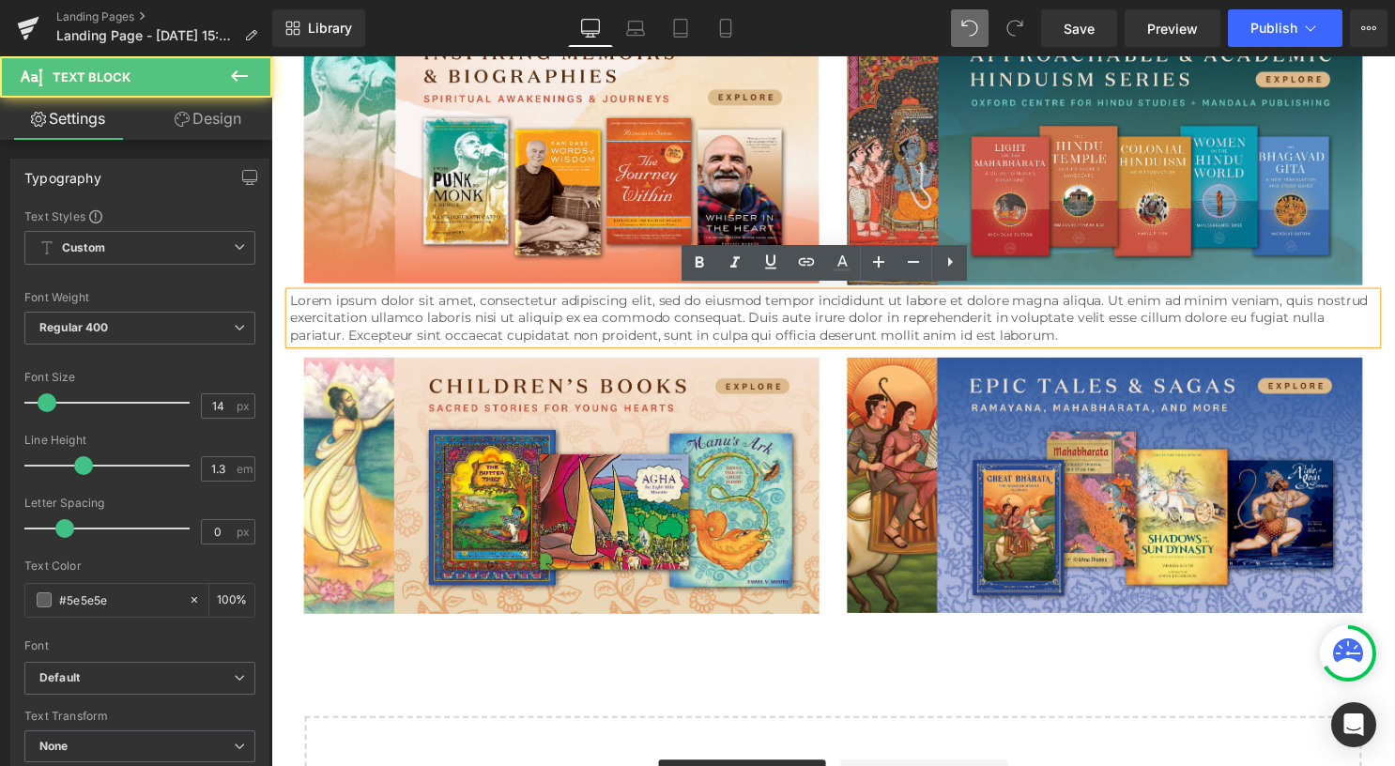
click at [941, 324] on p "Lorem ipsum dolor sit amet, consectetur adipiscing elit, sed do eiusmod tempor …" at bounding box center [839, 321] width 1098 height 52
click at [1186, 335] on p "Lorem ipsum dolor sit amet, consectetur adipiscing elit, sed do eiusmod tempor …" at bounding box center [839, 321] width 1098 height 52
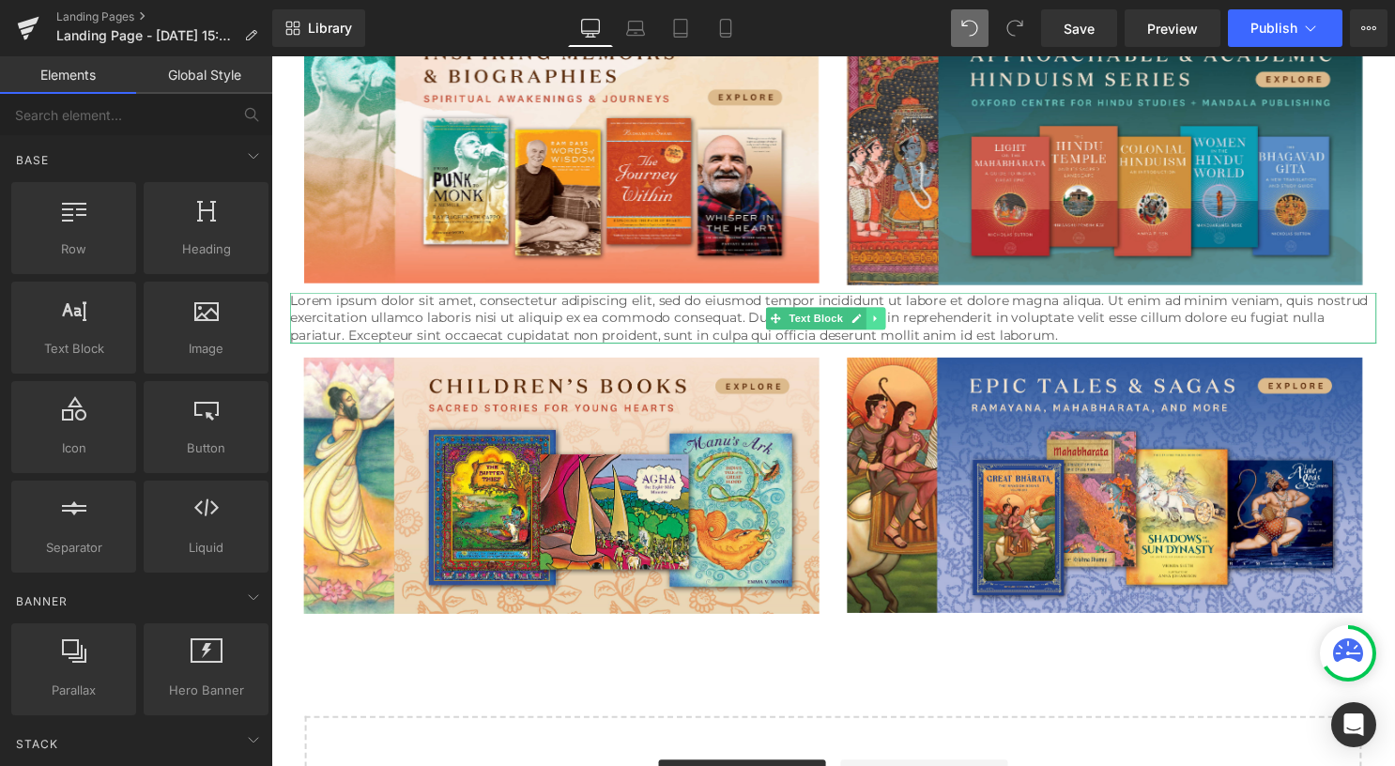
click at [882, 315] on icon at bounding box center [883, 320] width 10 height 11
click at [884, 317] on link at bounding box center [892, 321] width 20 height 23
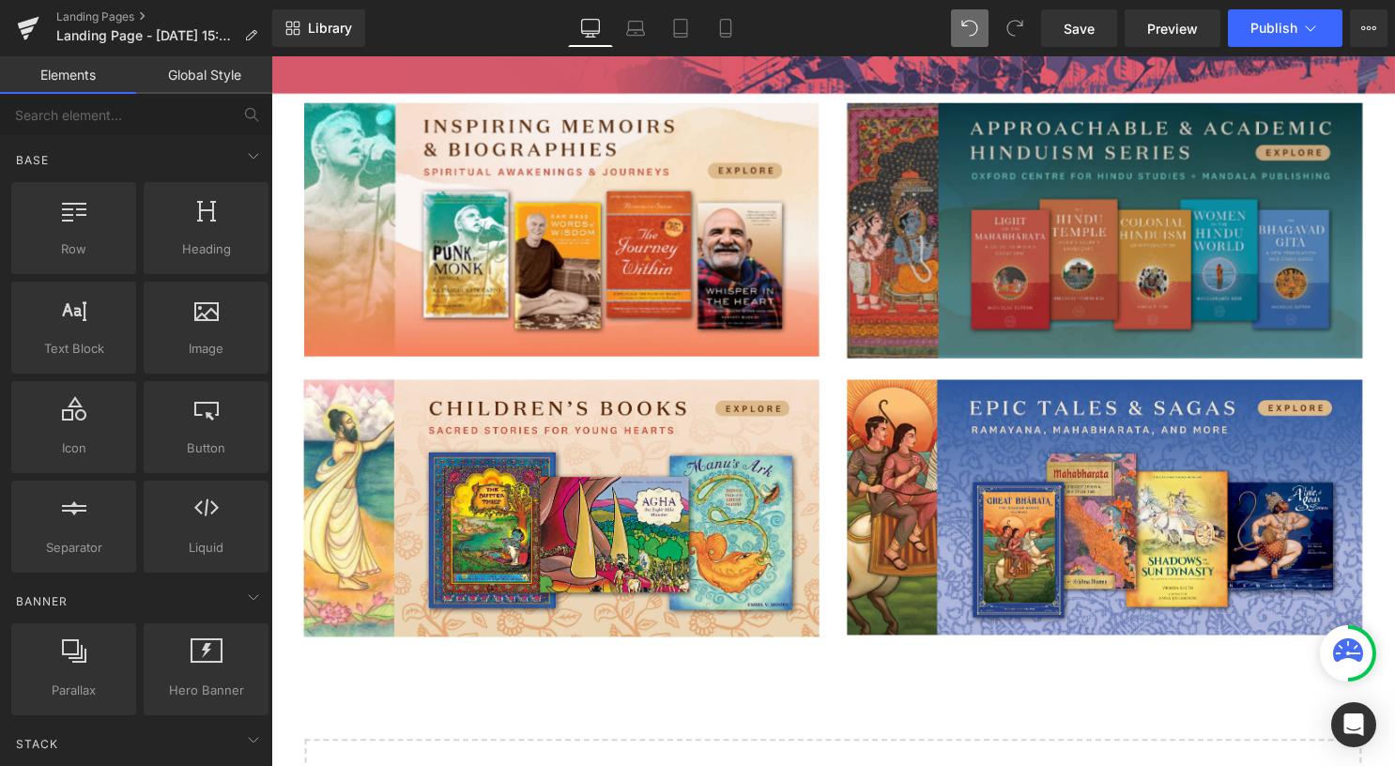
scroll to position [307, 0]
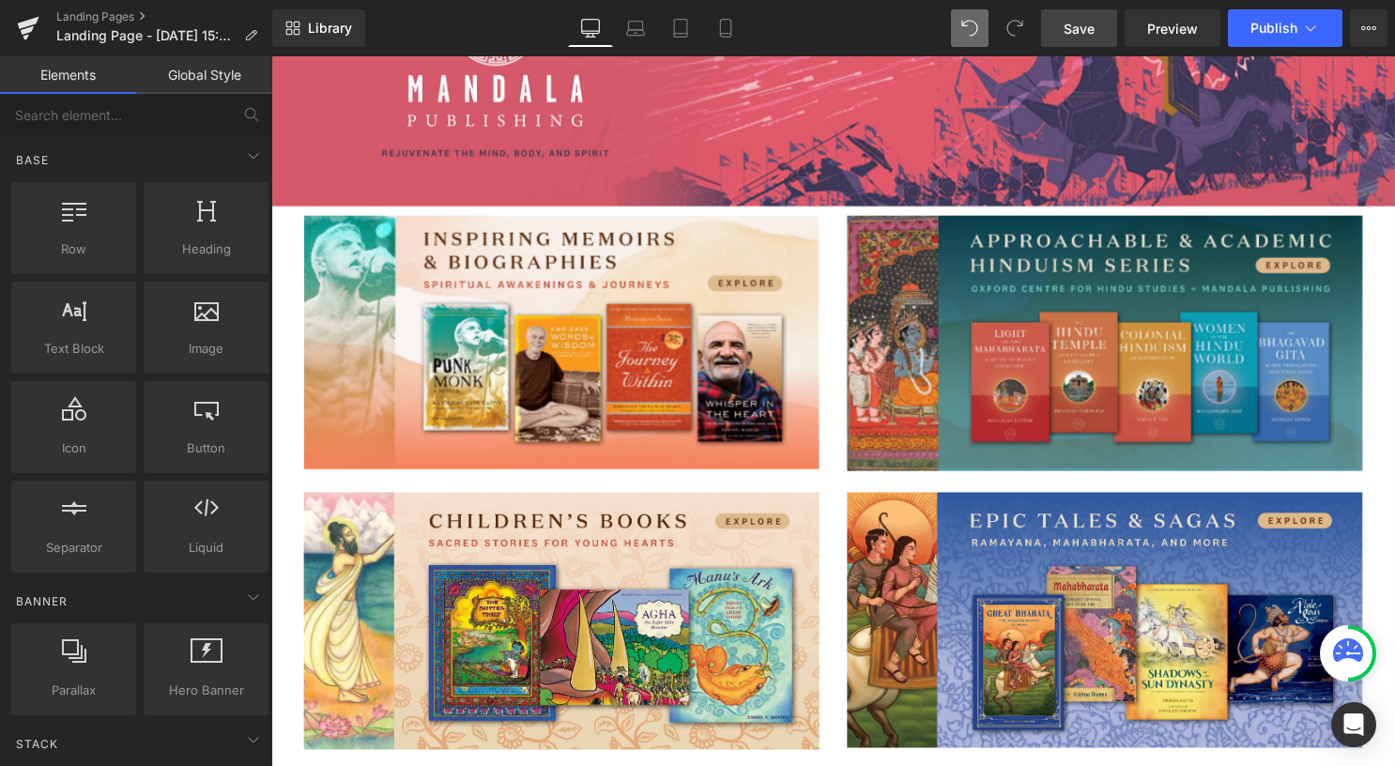
click at [1075, 30] on span "Save" at bounding box center [1079, 29] width 31 height 20
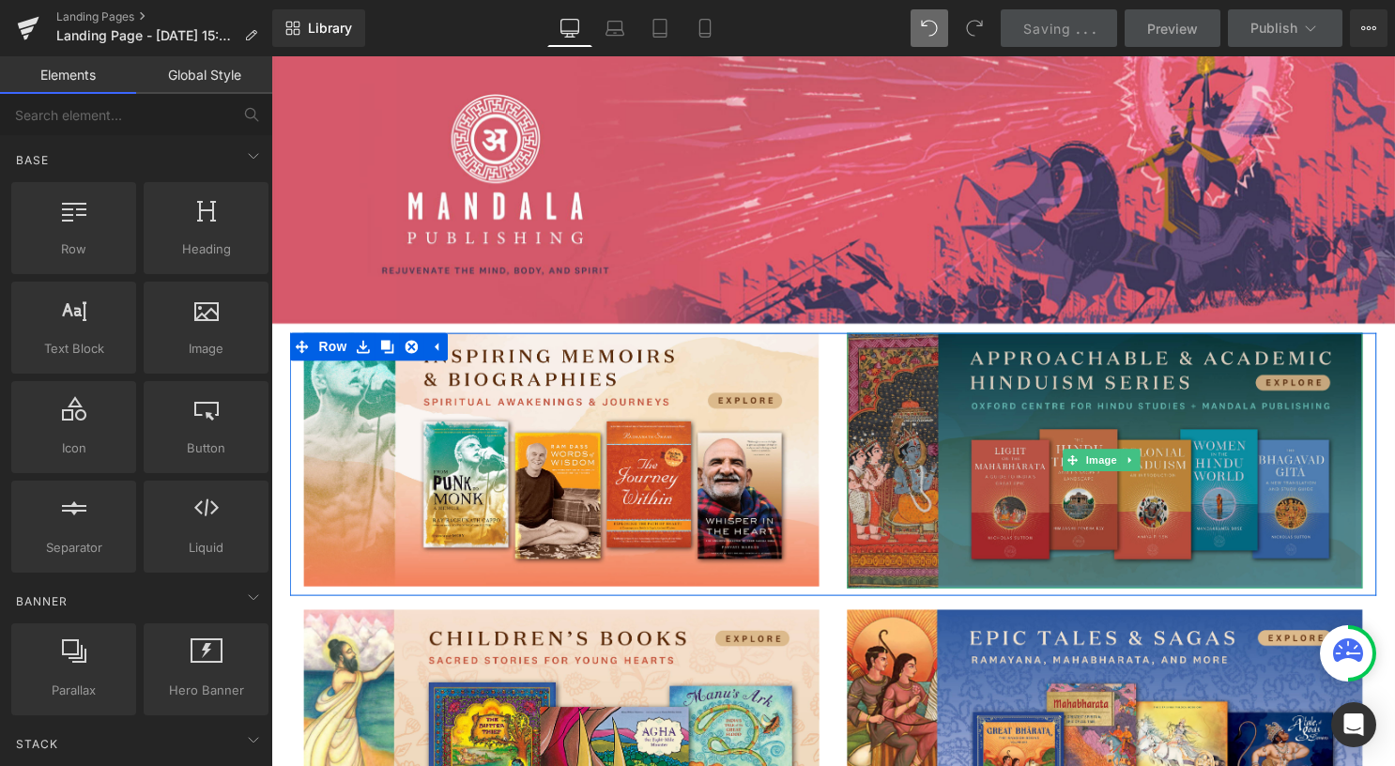
scroll to position [119, 0]
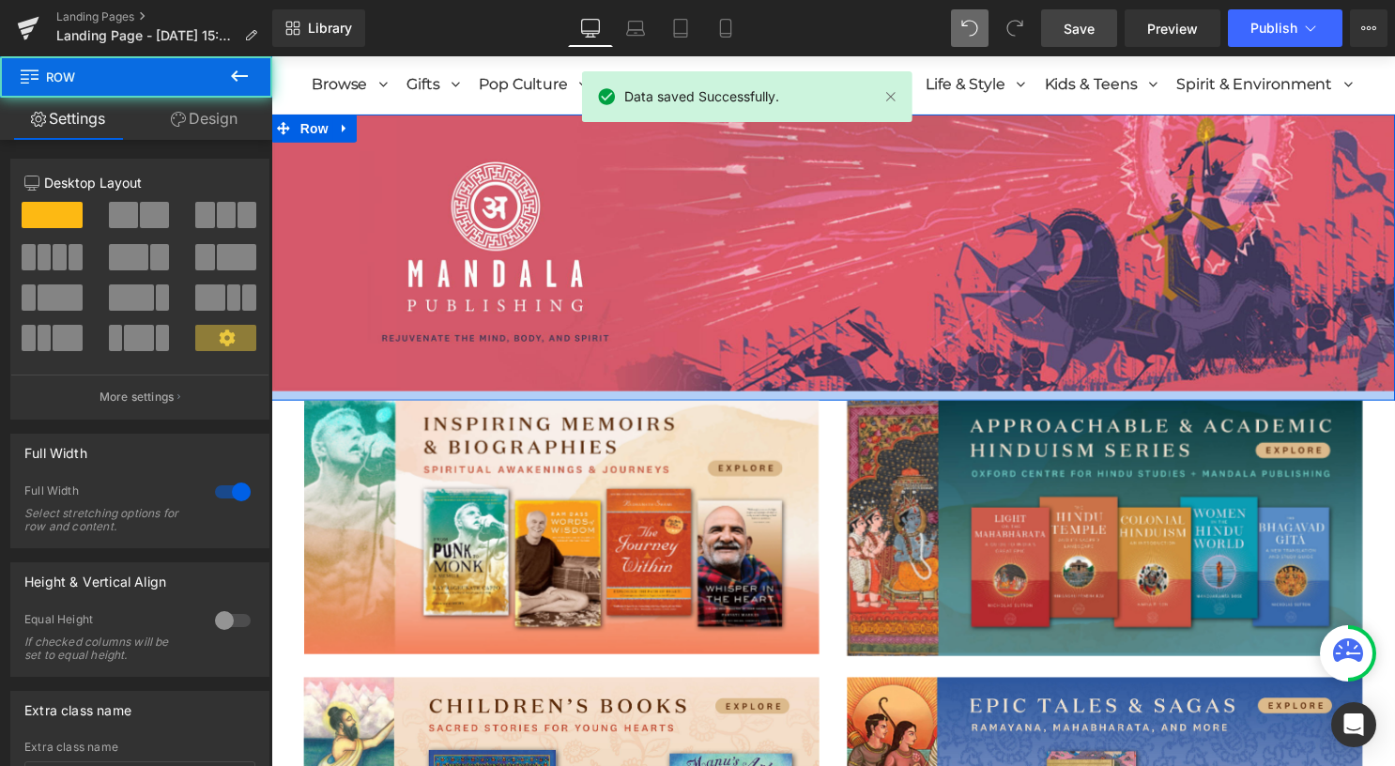
click at [822, 397] on div at bounding box center [839, 399] width 1136 height 9
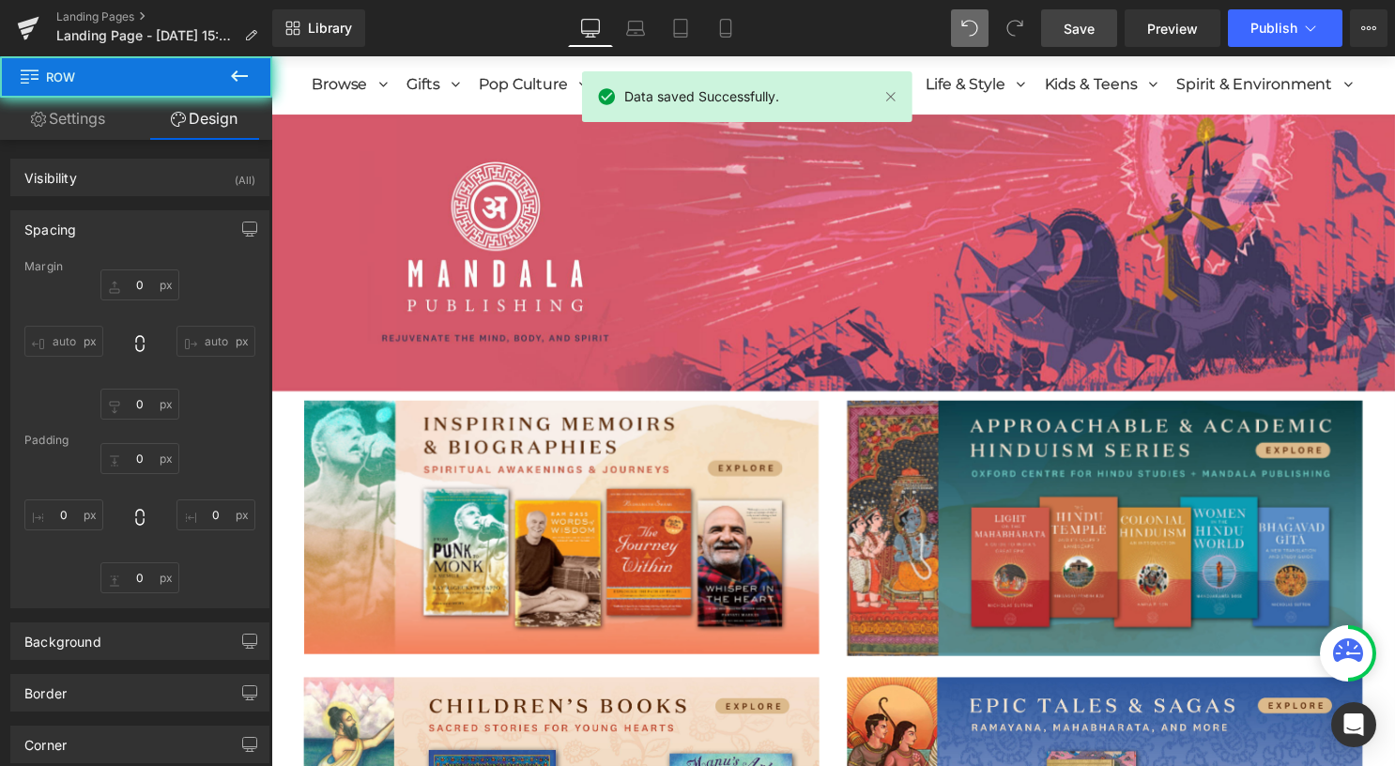
type input "0"
type input "10"
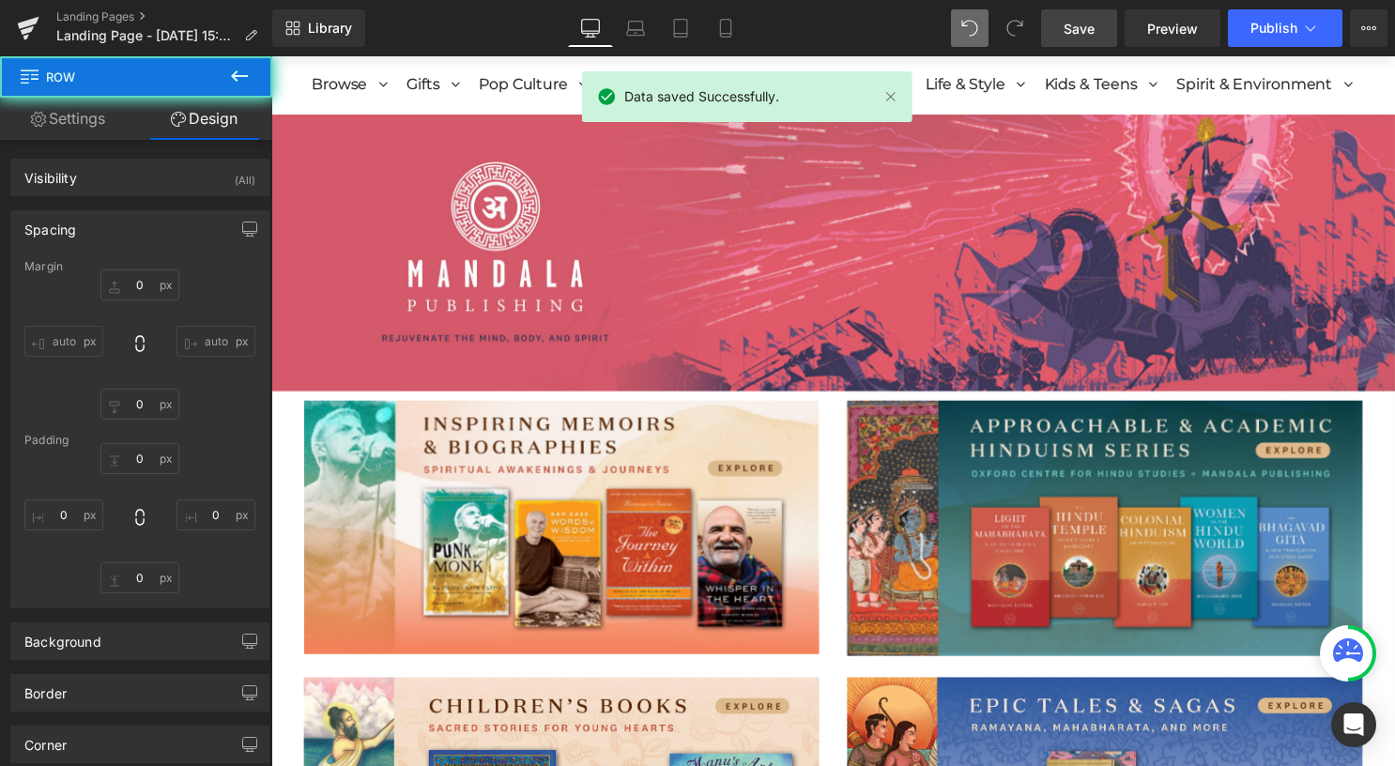
type input "0"
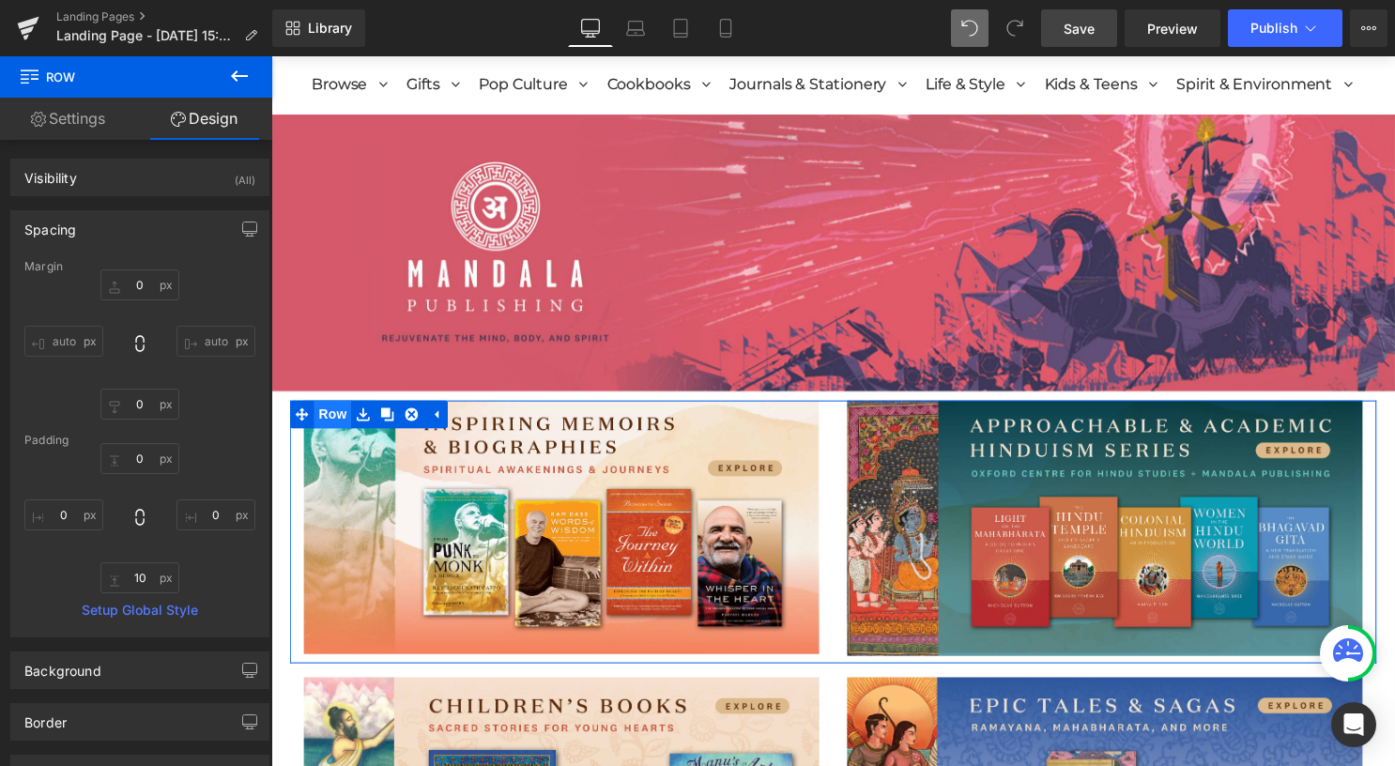
click at [331, 418] on span "Row" at bounding box center [333, 419] width 38 height 28
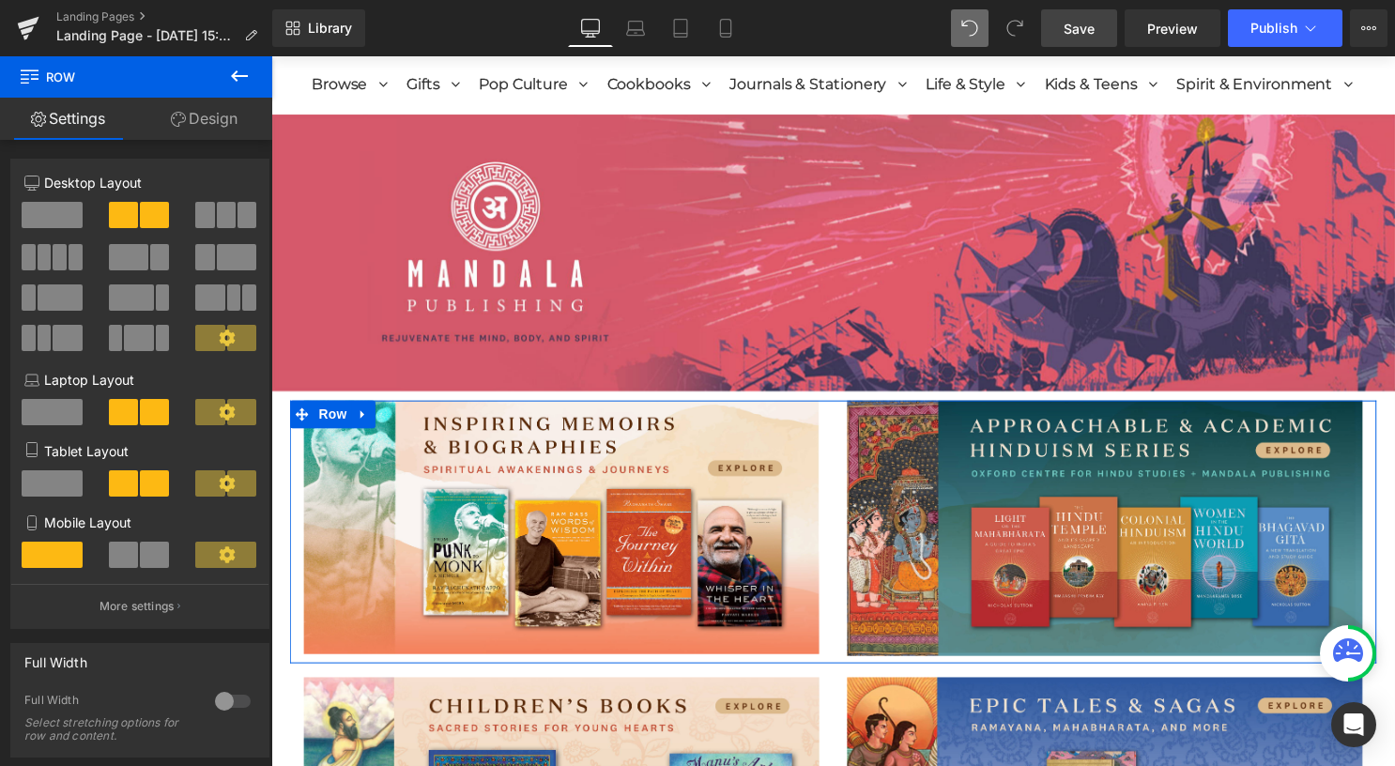
click at [186, 115] on link "Design" at bounding box center [204, 119] width 136 height 42
click at [0, 0] on div "Spacing" at bounding box center [0, 0] width 0 height 0
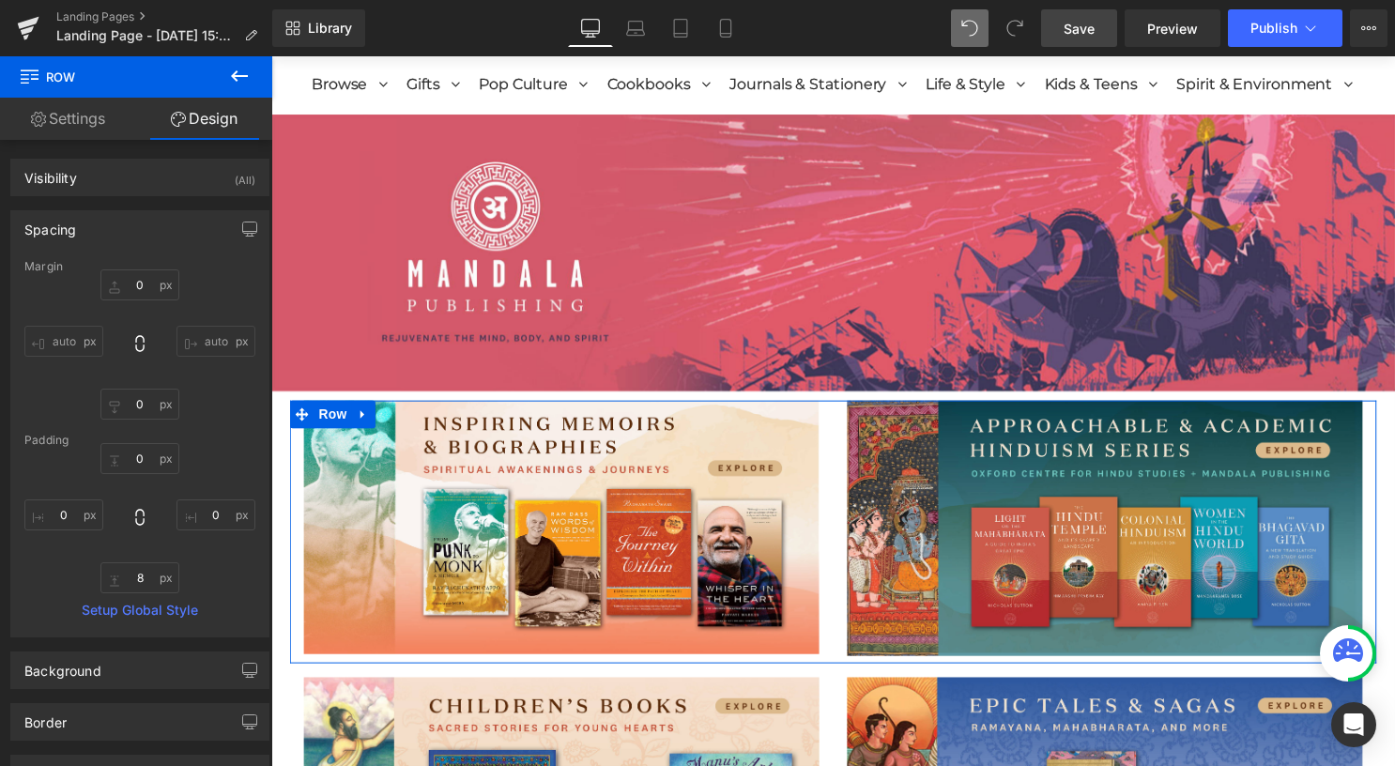
type input "0"
type input "8"
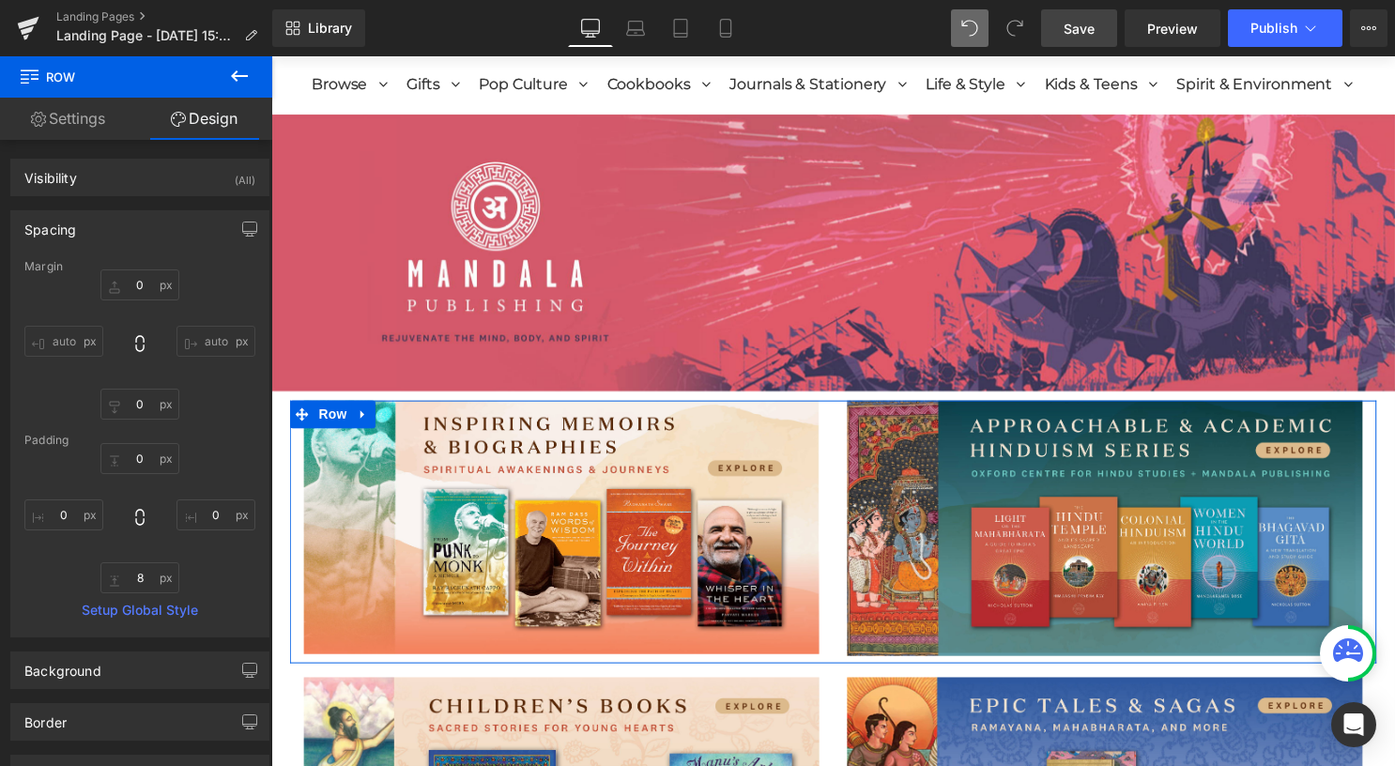
type input "0"
click at [140, 274] on input "0" at bounding box center [139, 284] width 79 height 31
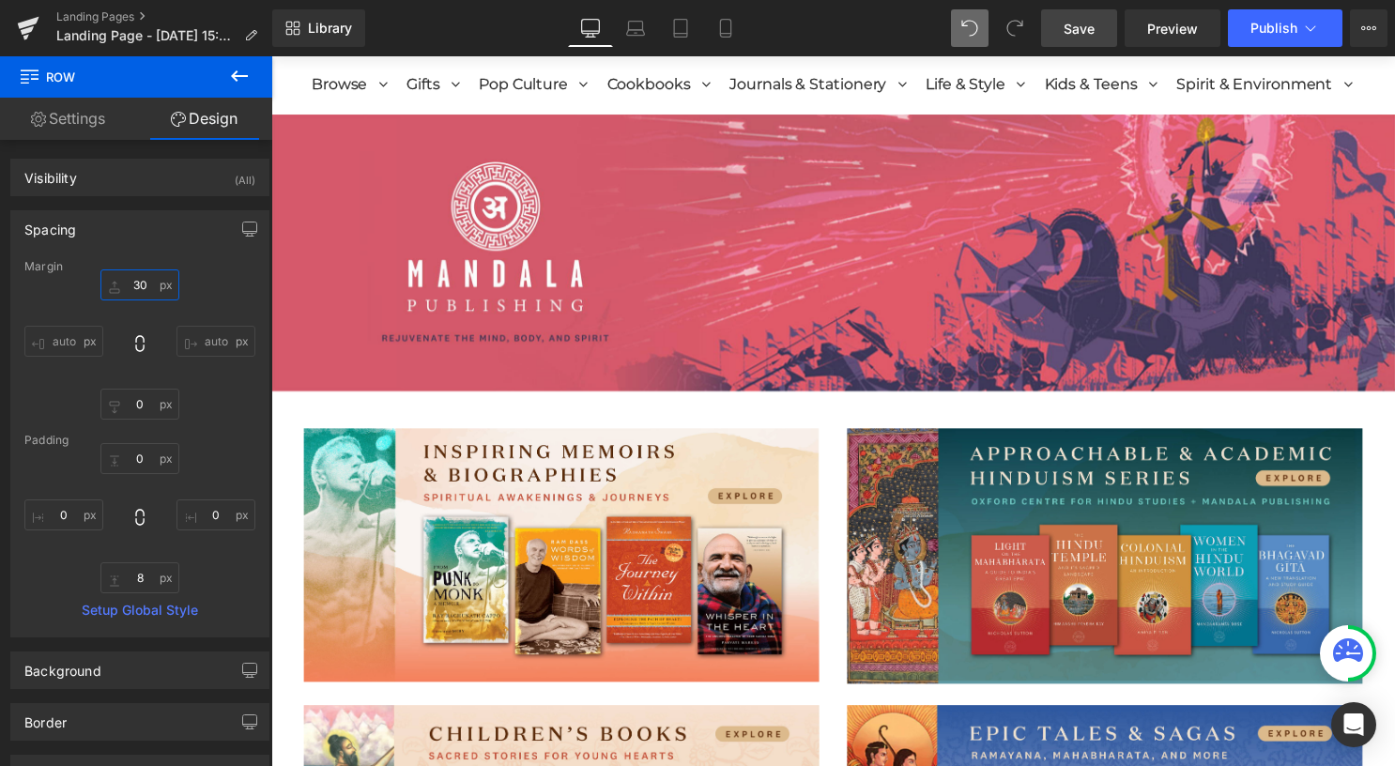
type input "30"
click at [1096, 30] on link "Save" at bounding box center [1079, 28] width 76 height 38
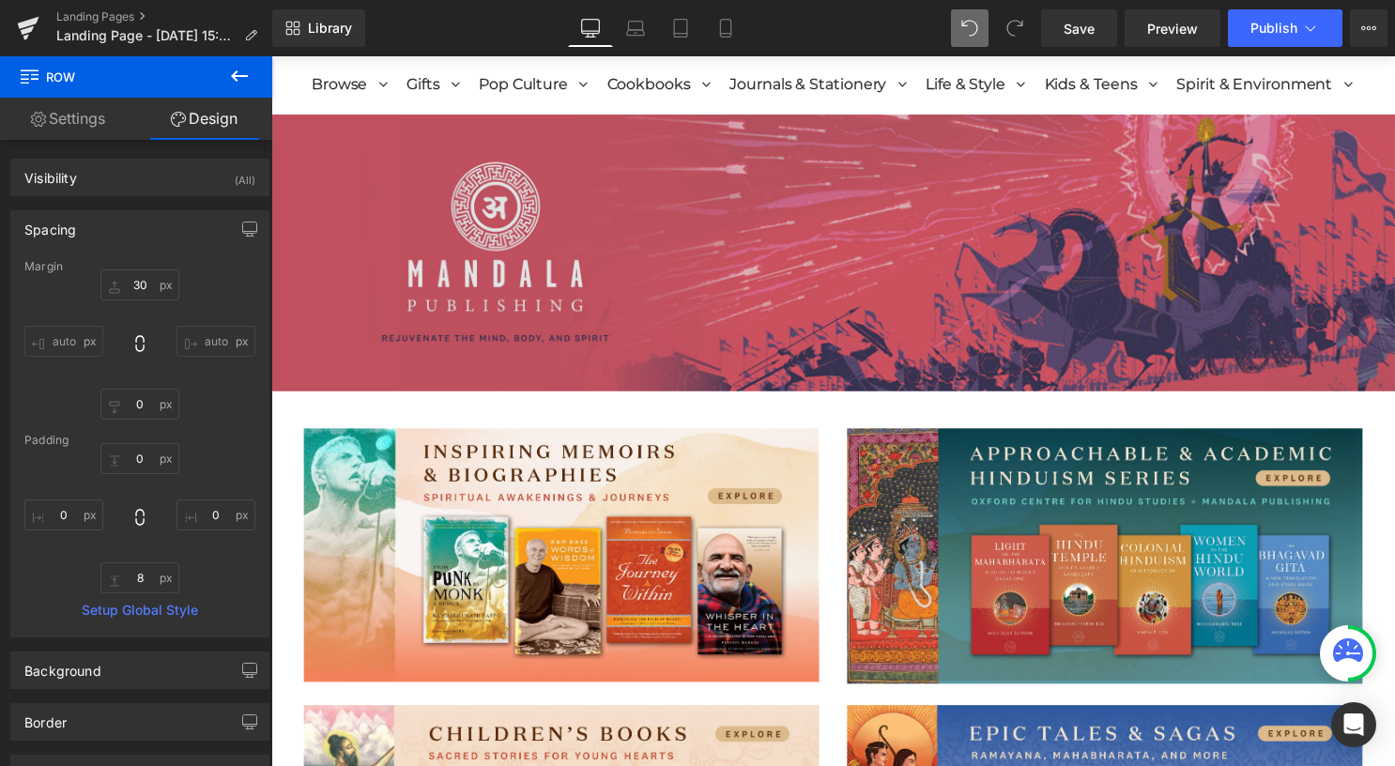
click at [701, 193] on img at bounding box center [839, 255] width 1136 height 280
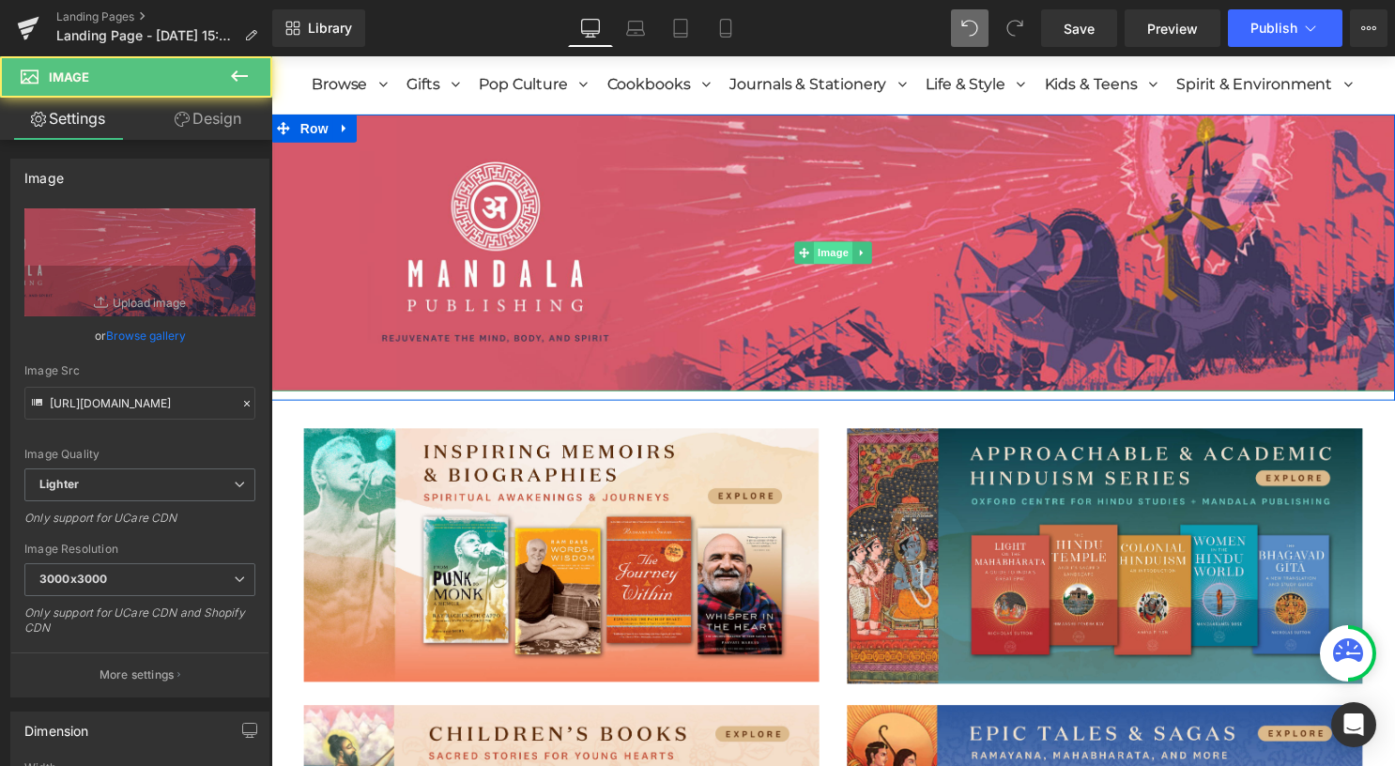
click at [830, 255] on span "Image" at bounding box center [838, 255] width 39 height 23
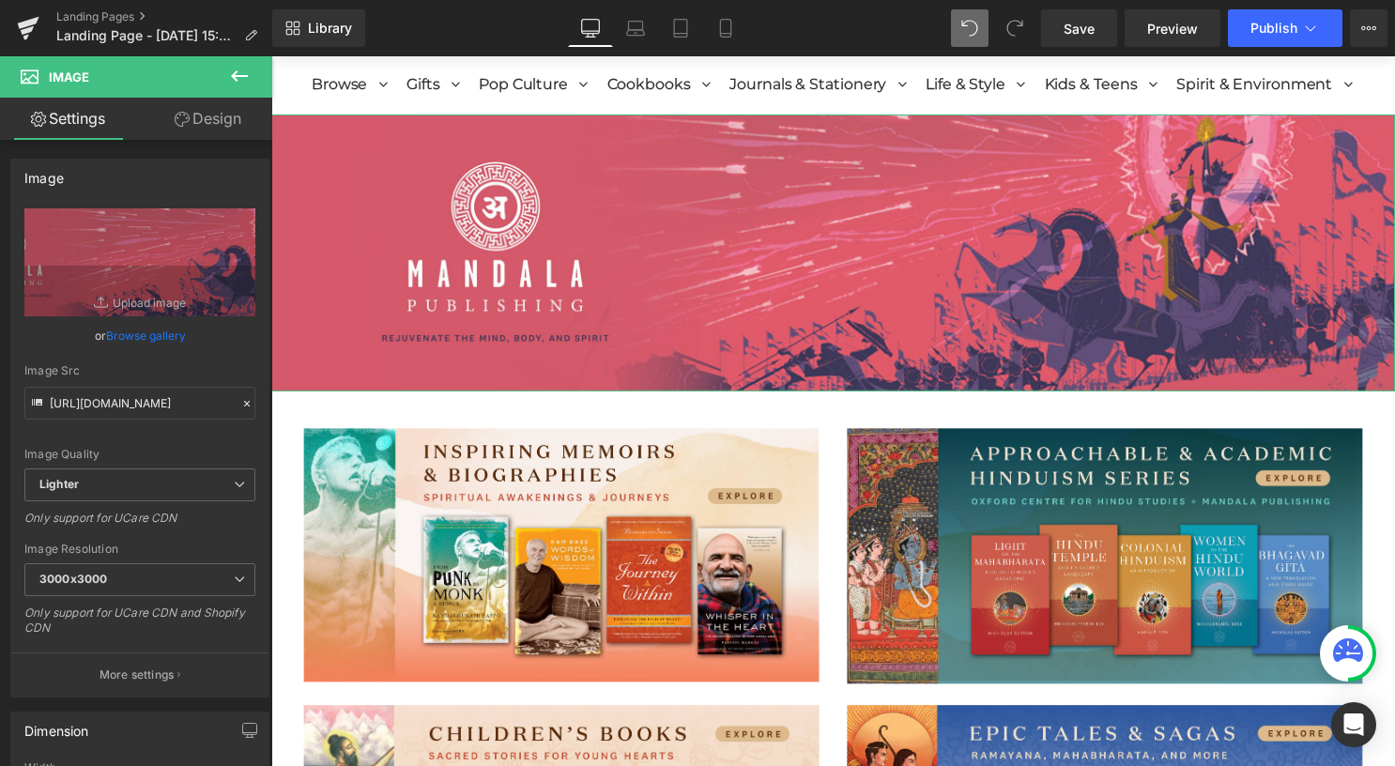
click at [210, 103] on link "Design" at bounding box center [208, 119] width 136 height 42
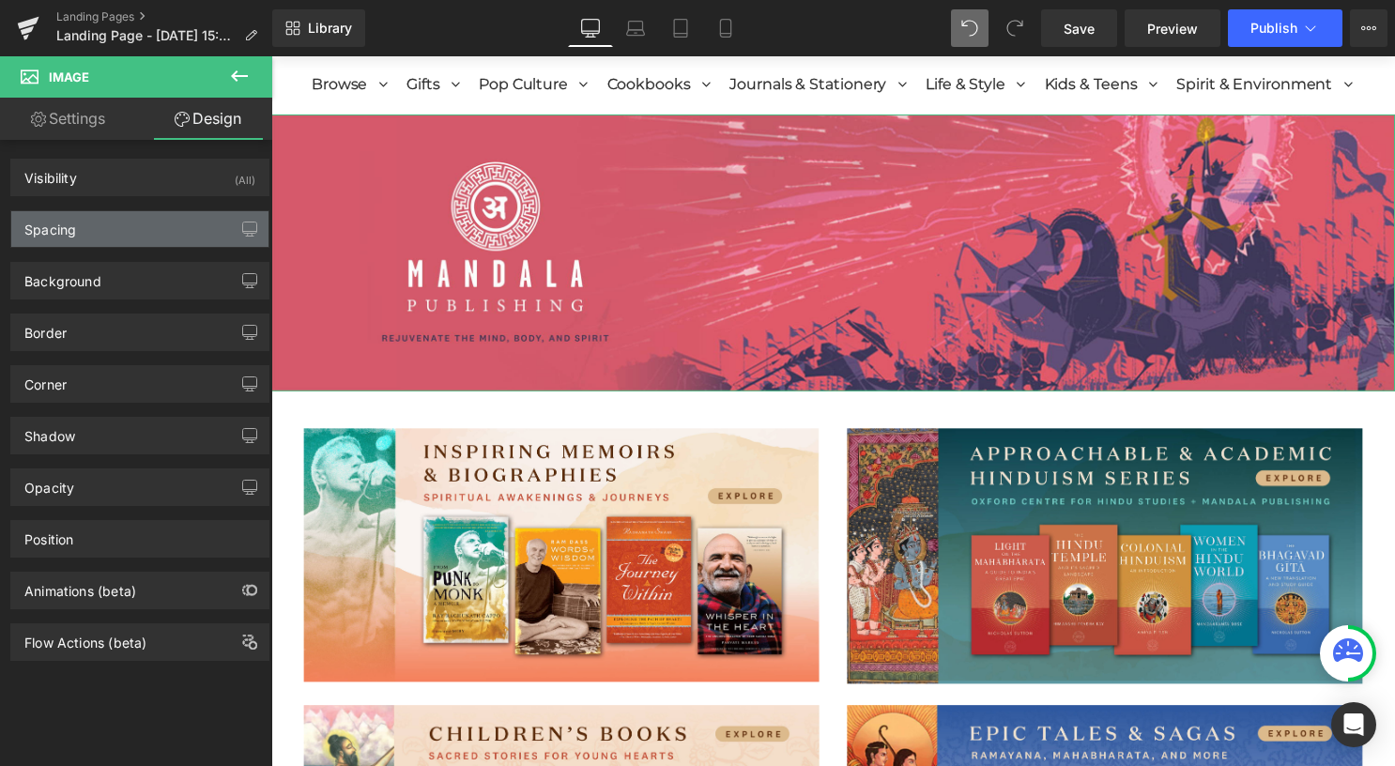
click at [202, 222] on div "Spacing" at bounding box center [139, 229] width 257 height 36
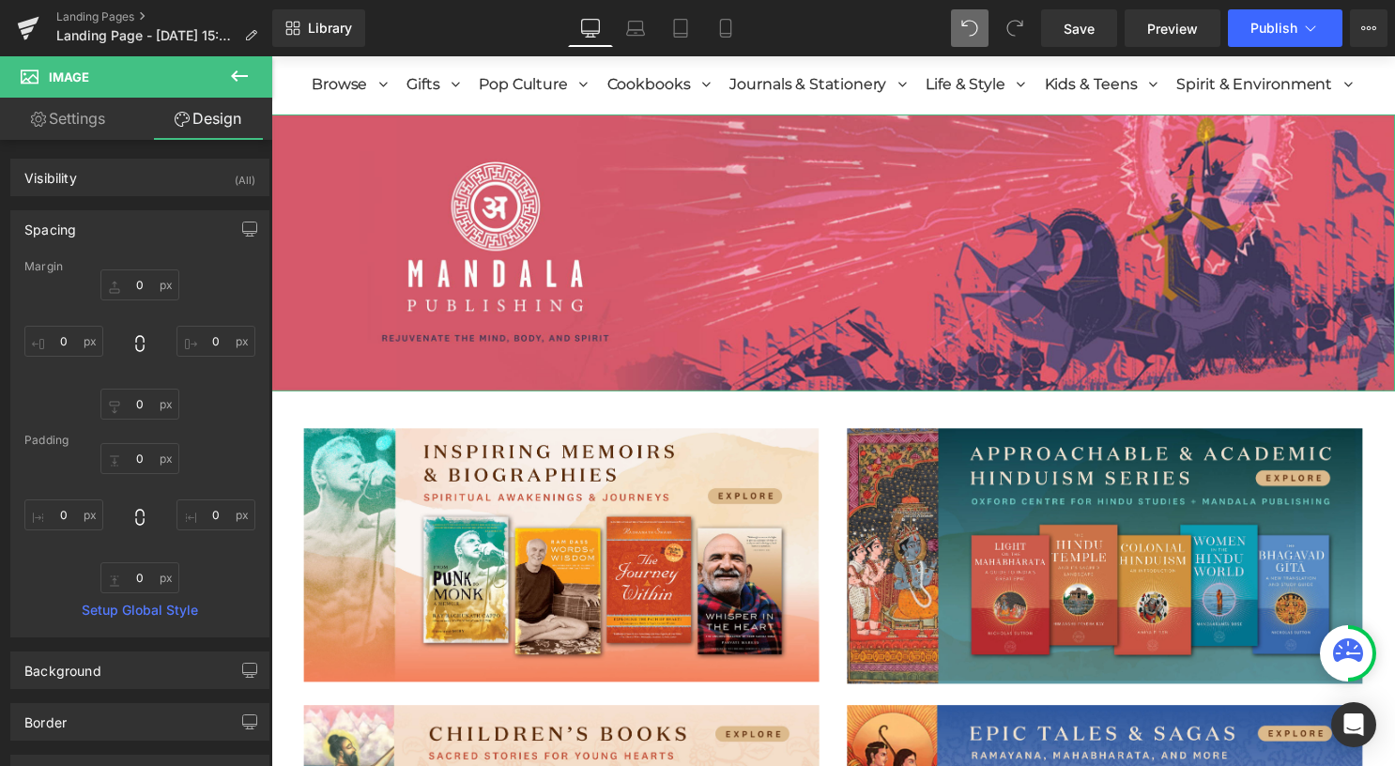
type input "0"
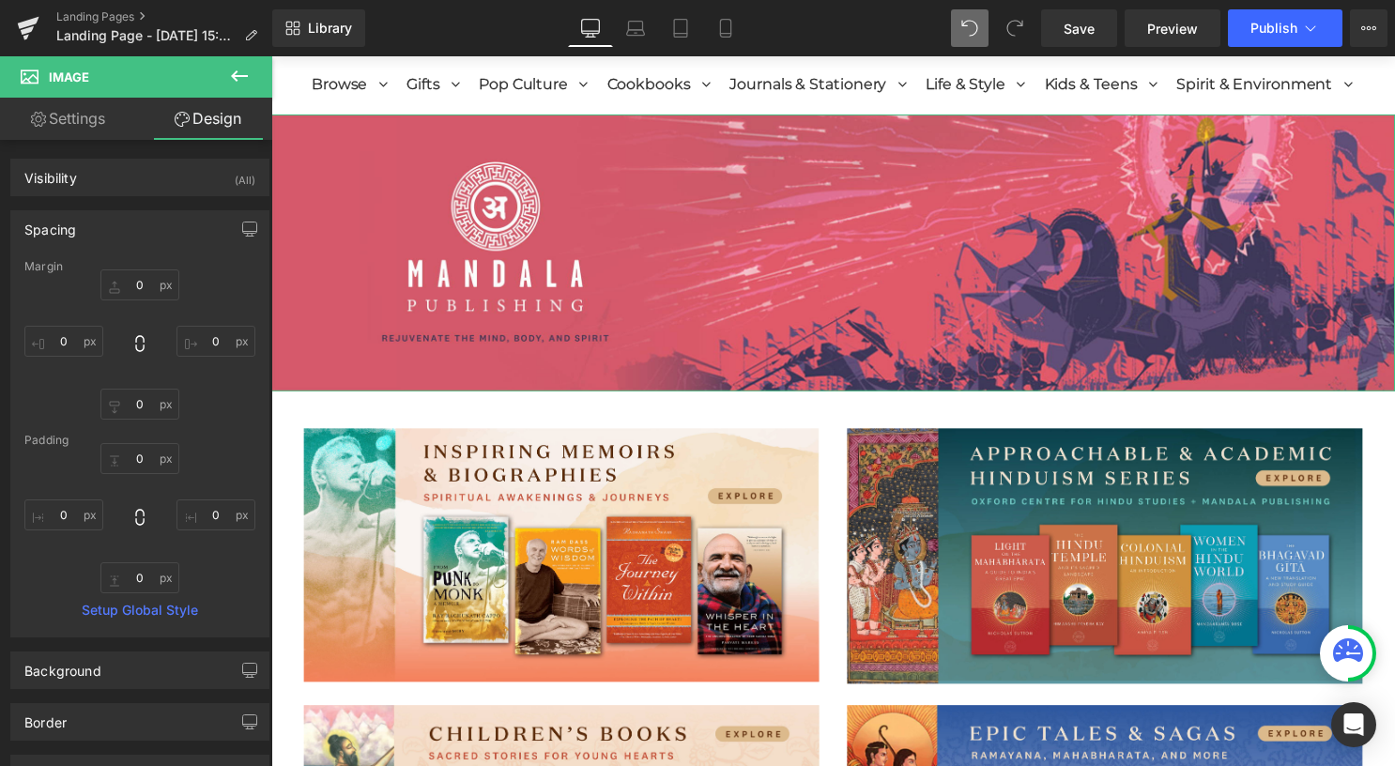
type input "0"
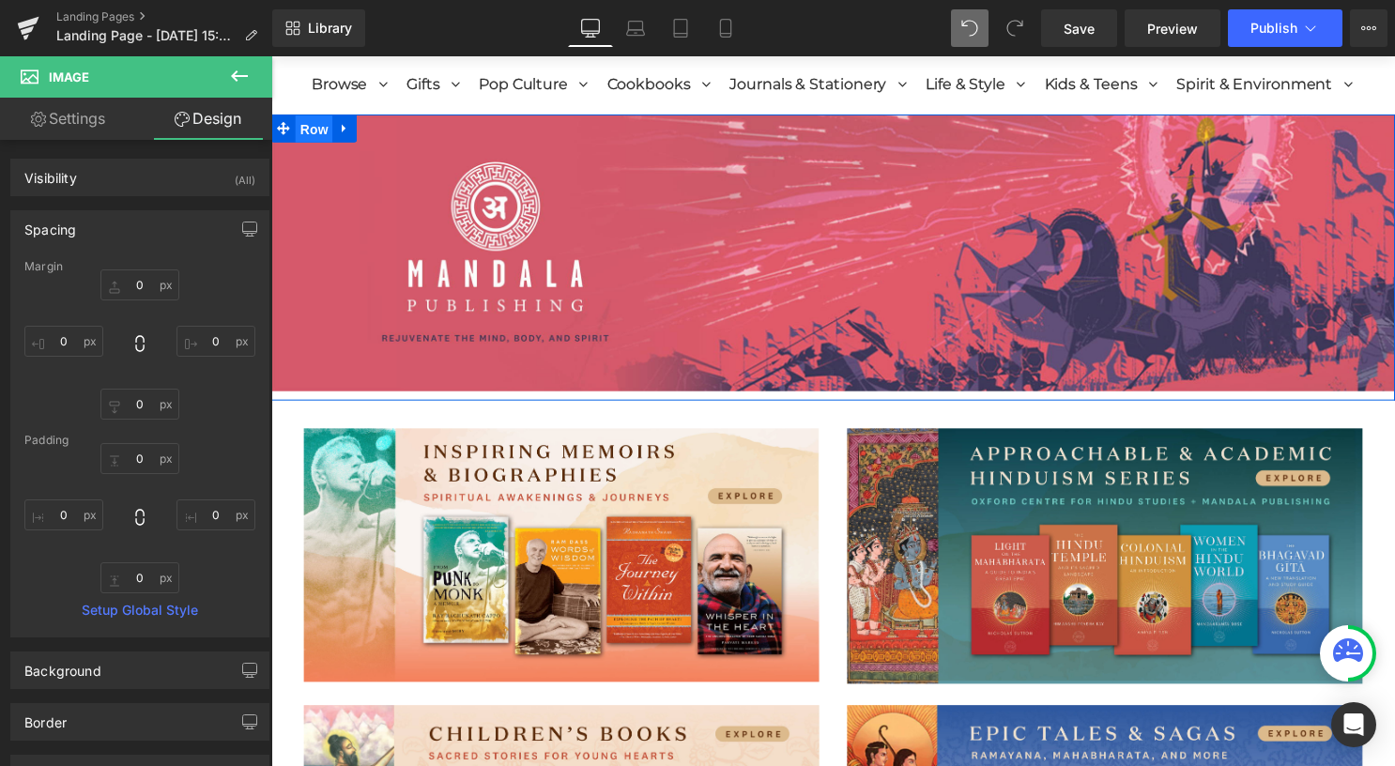
click at [309, 130] on span "Row" at bounding box center [315, 130] width 38 height 28
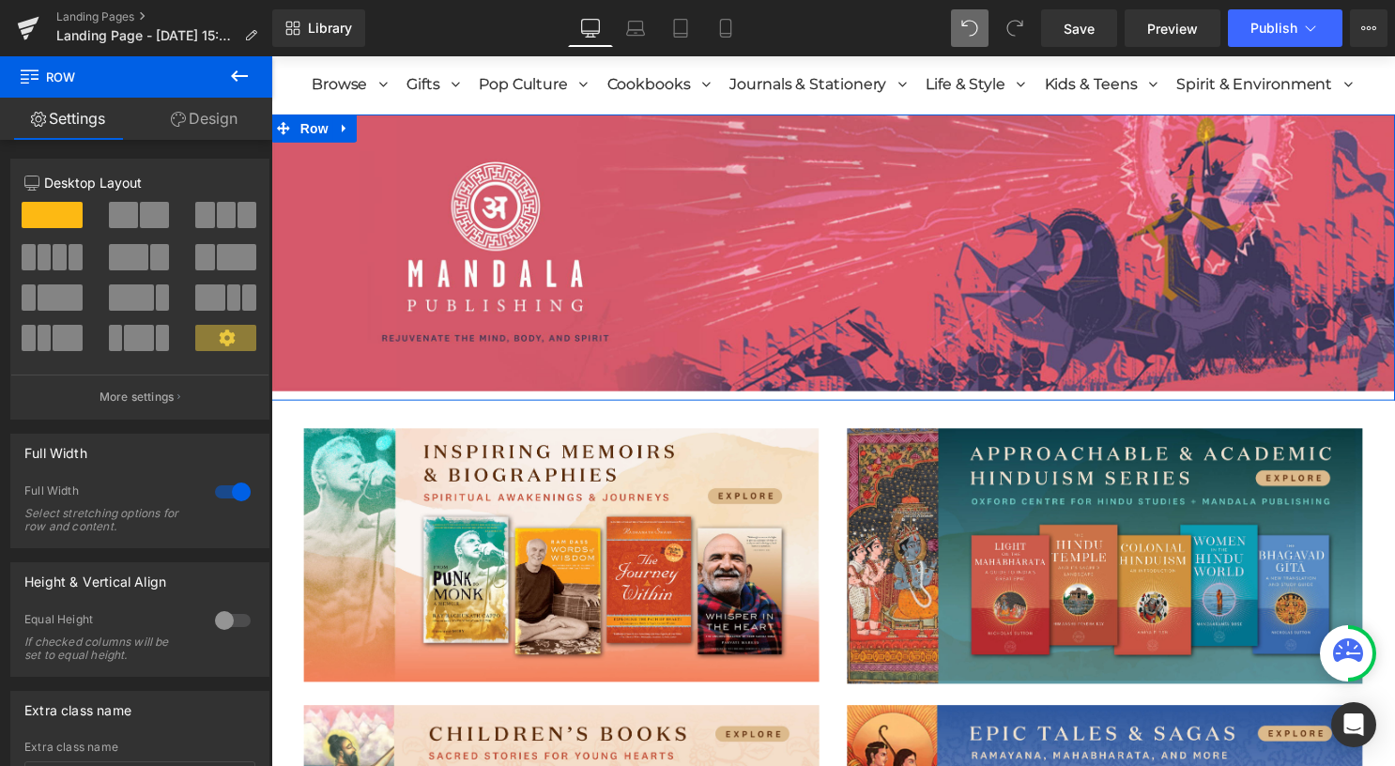
click at [219, 122] on link "Design" at bounding box center [204, 119] width 136 height 42
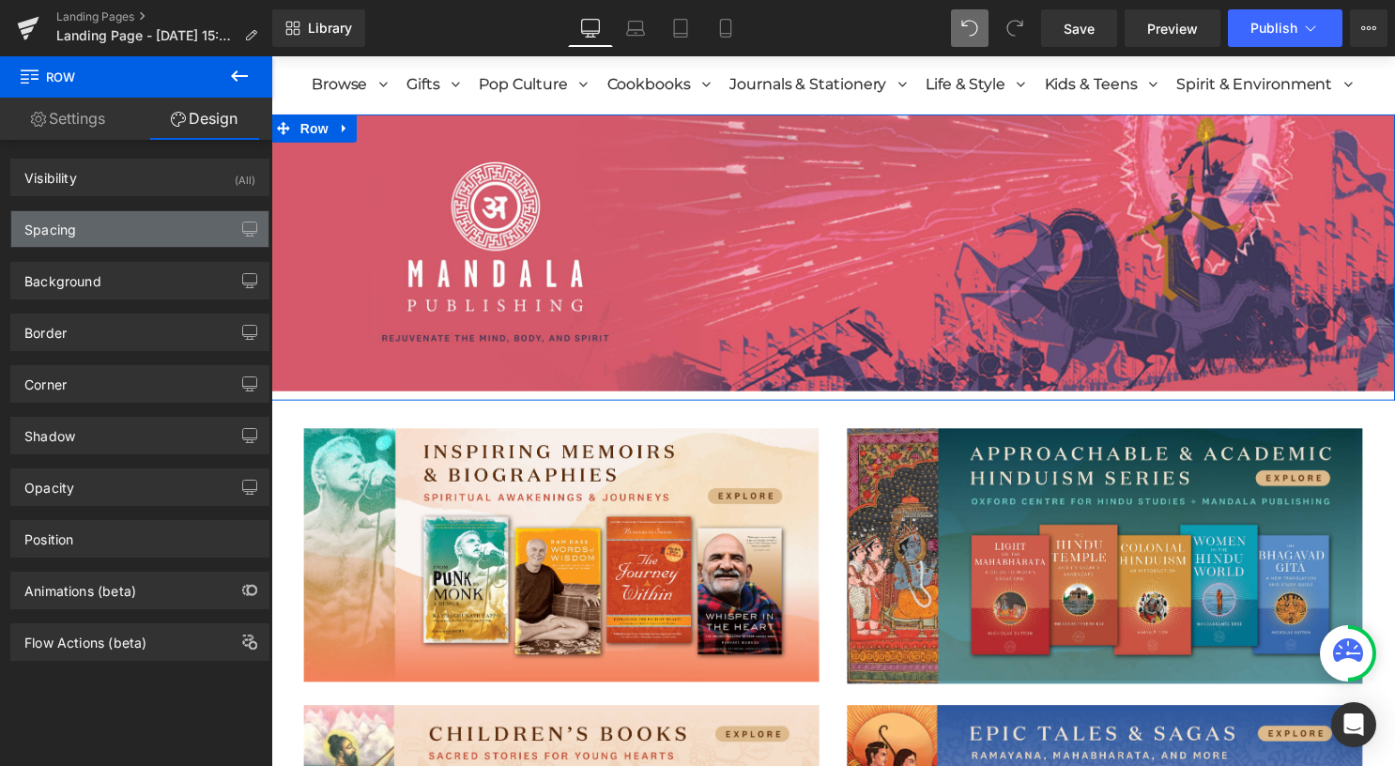
type input "0"
type input "10"
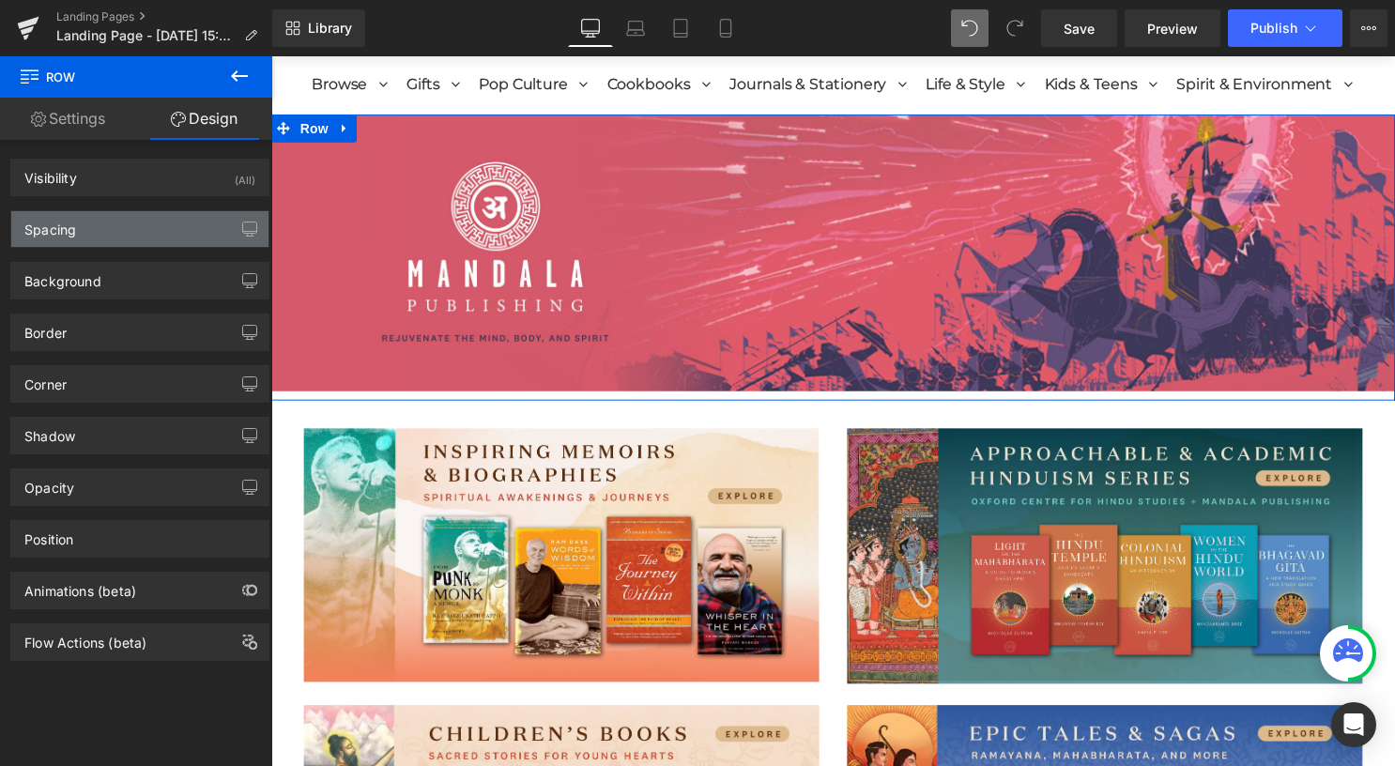
type input "0"
click at [169, 224] on div "Spacing" at bounding box center [139, 229] width 257 height 36
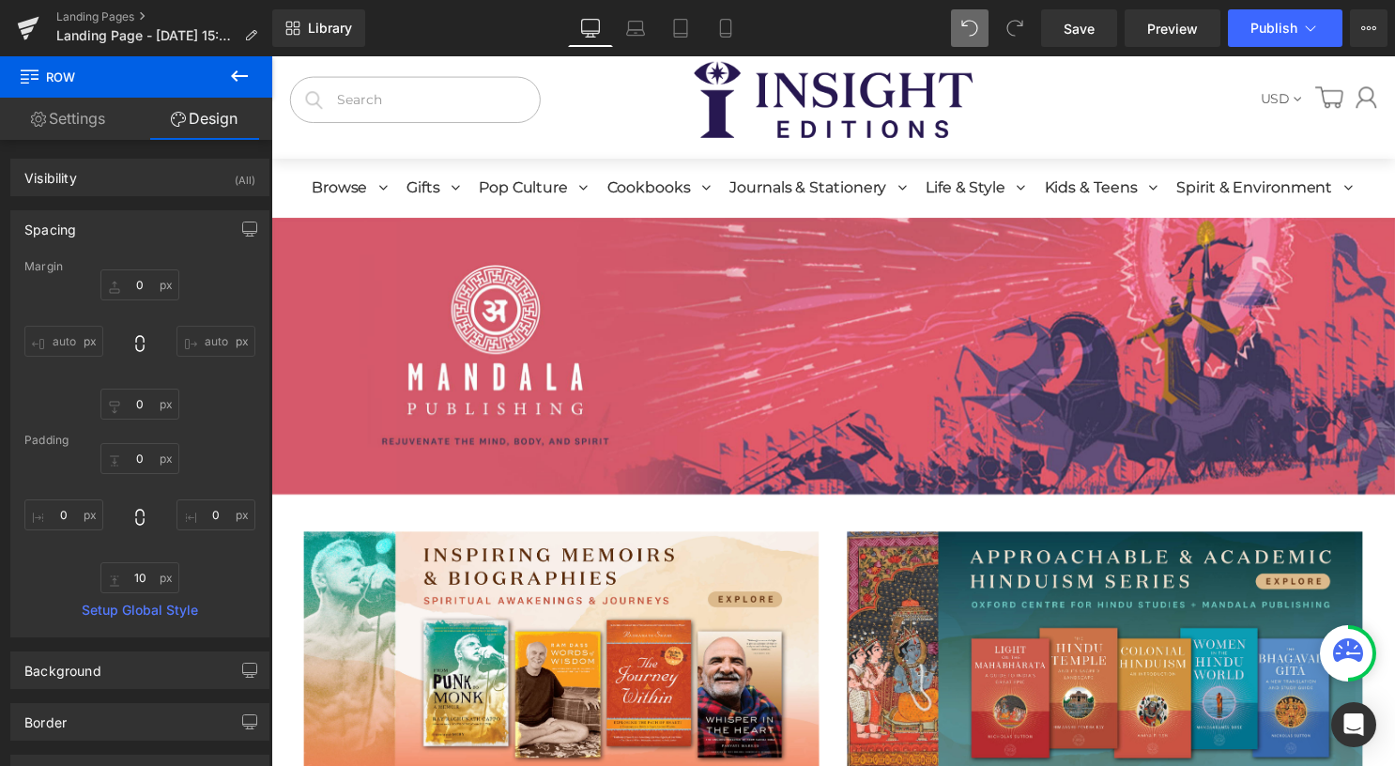
scroll to position [0, 0]
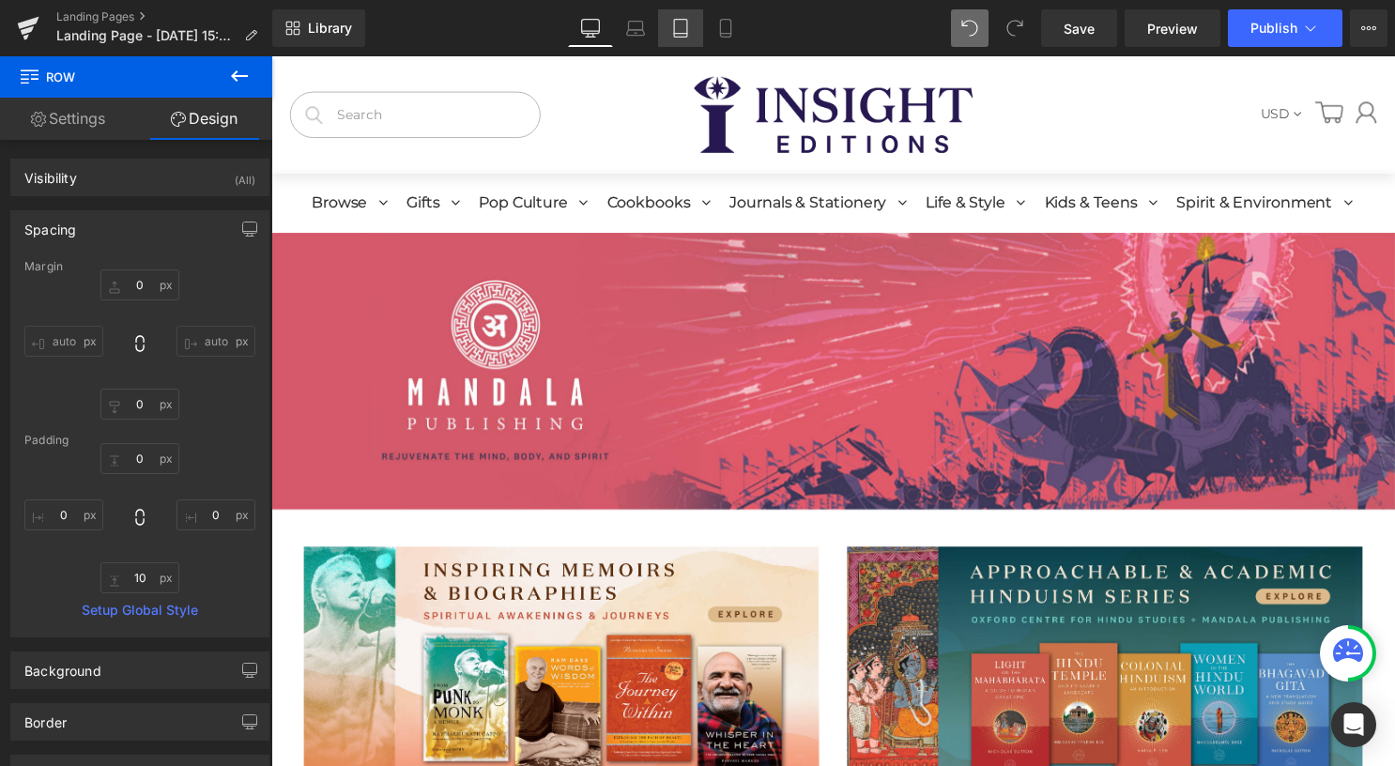
click at [680, 27] on icon at bounding box center [680, 28] width 19 height 19
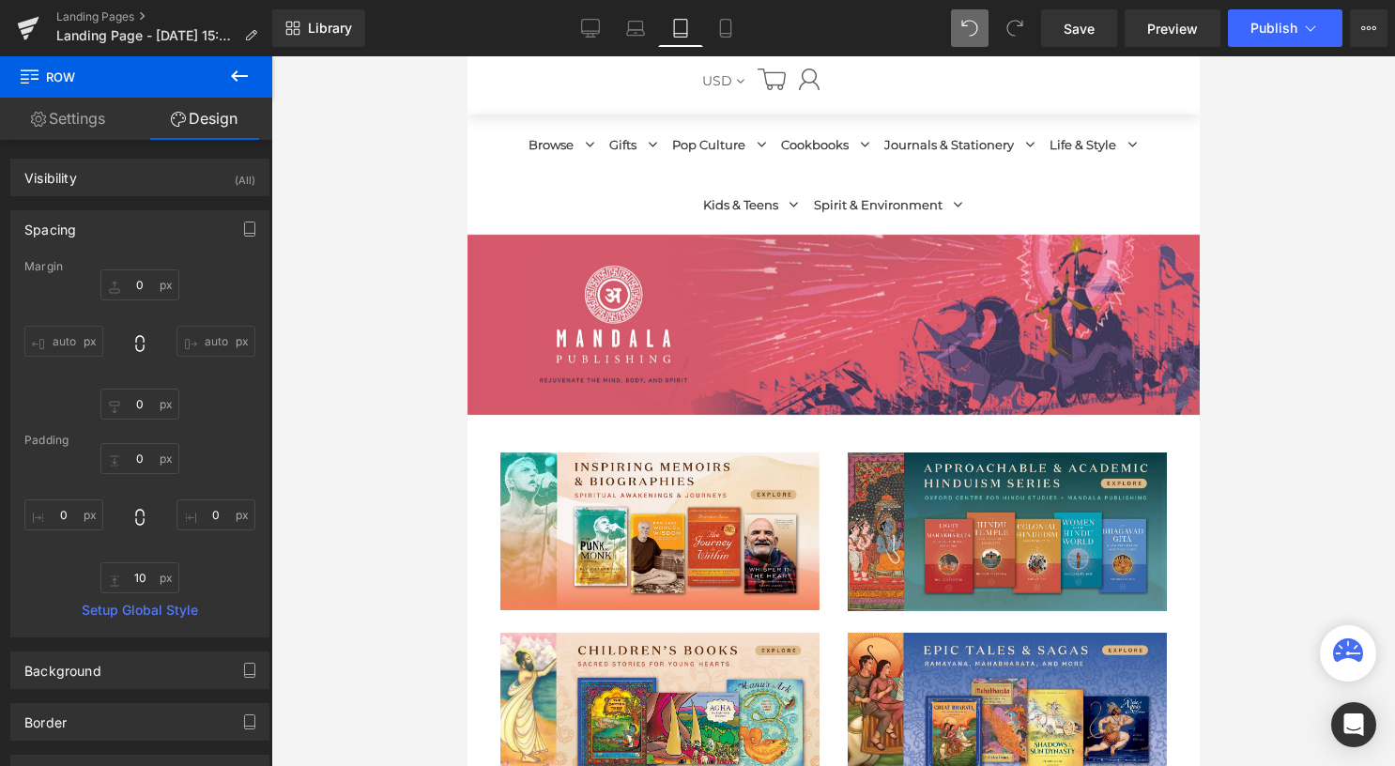
type input "0"
type input "10"
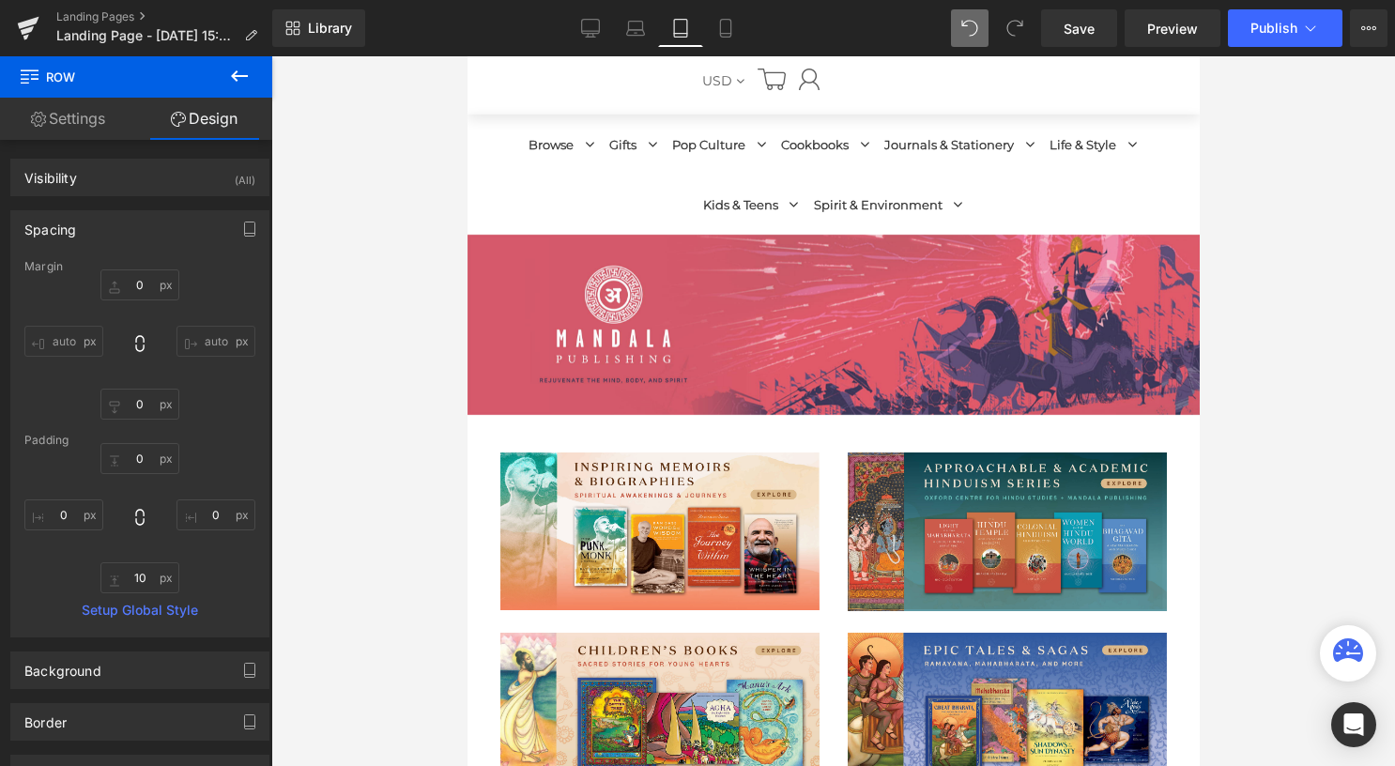
type input "0"
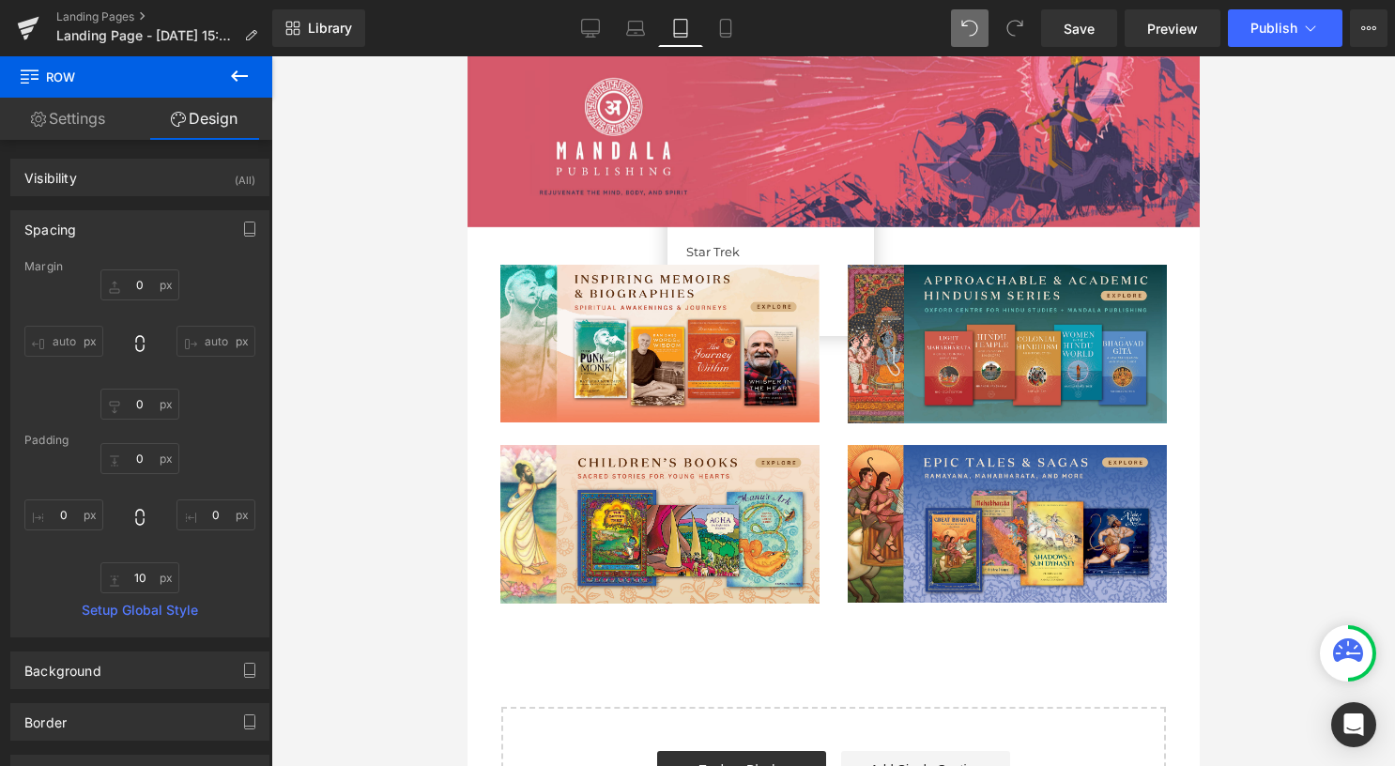
scroll to position [253, 0]
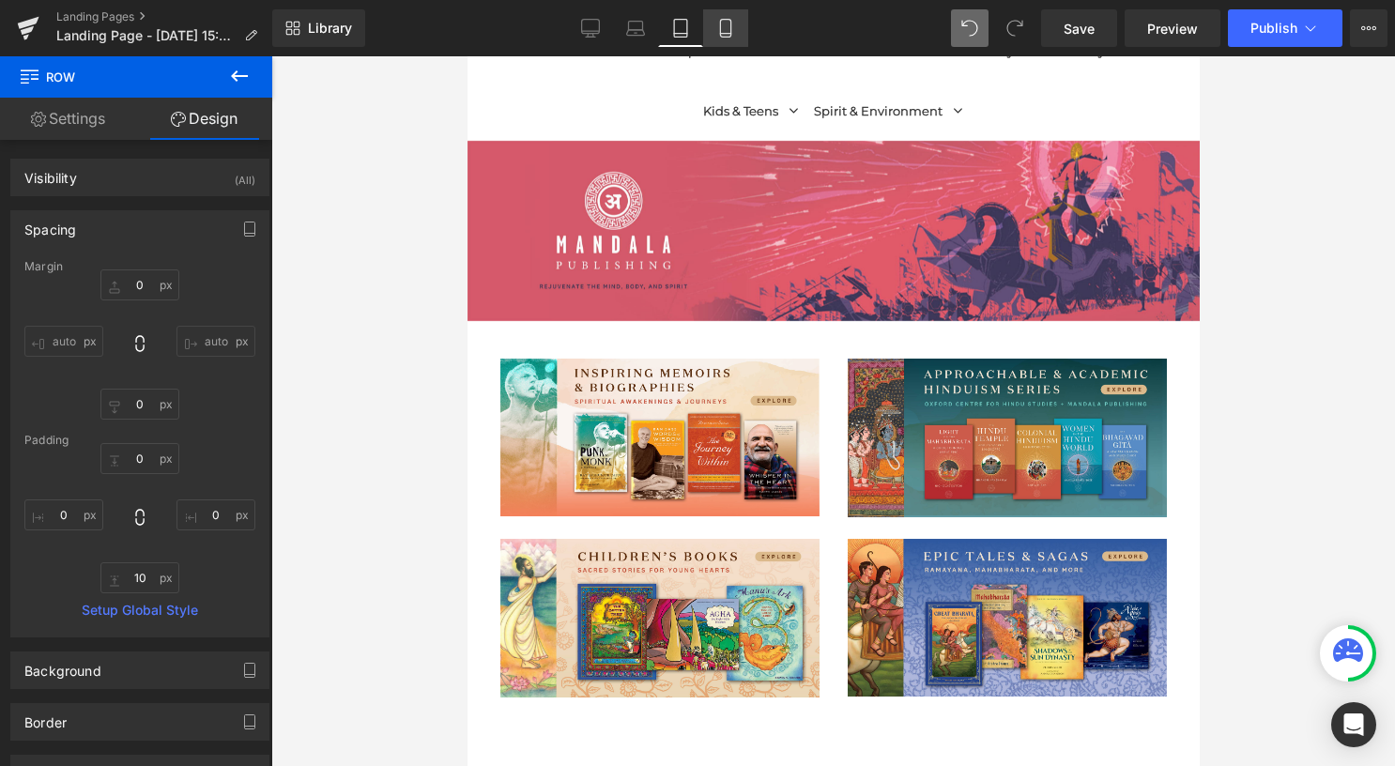
click at [739, 30] on link "Mobile" at bounding box center [725, 28] width 45 height 38
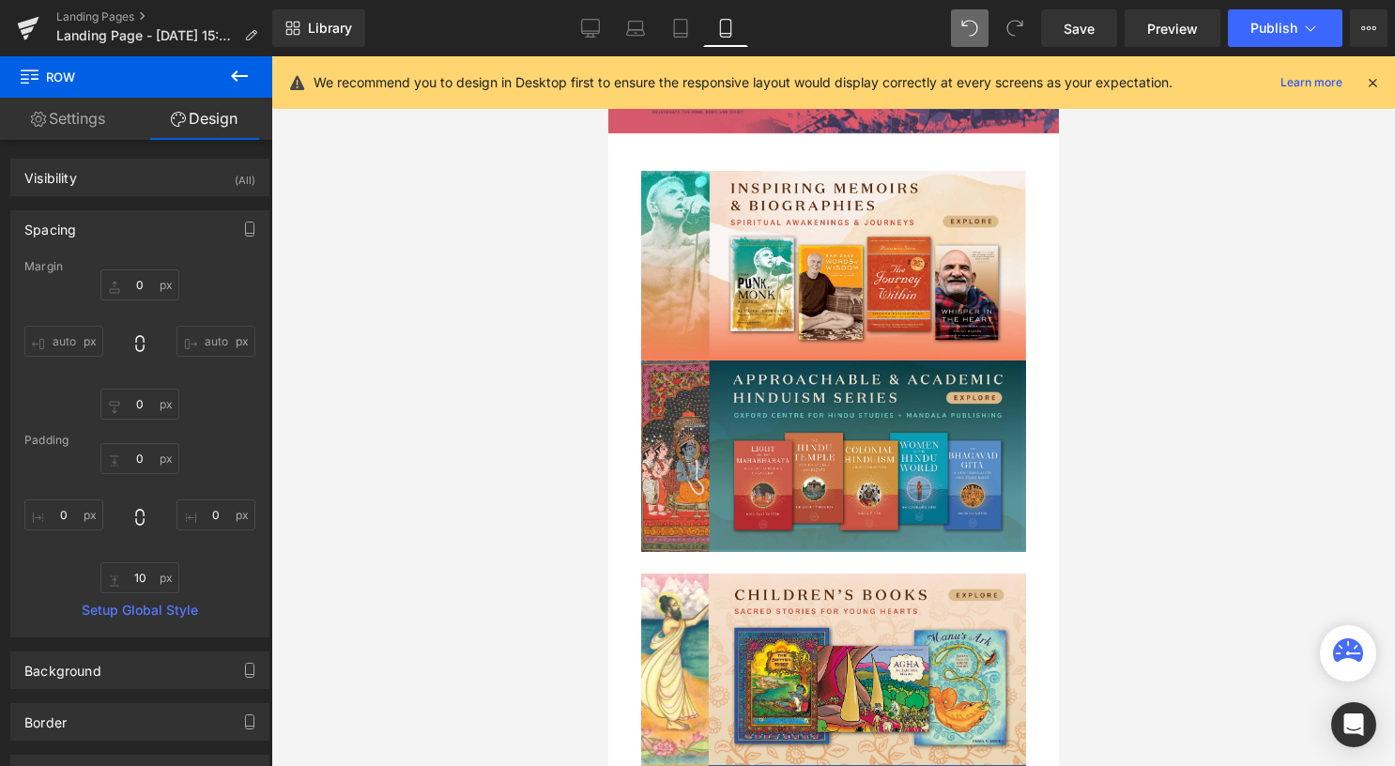
type input "0"
type input "10"
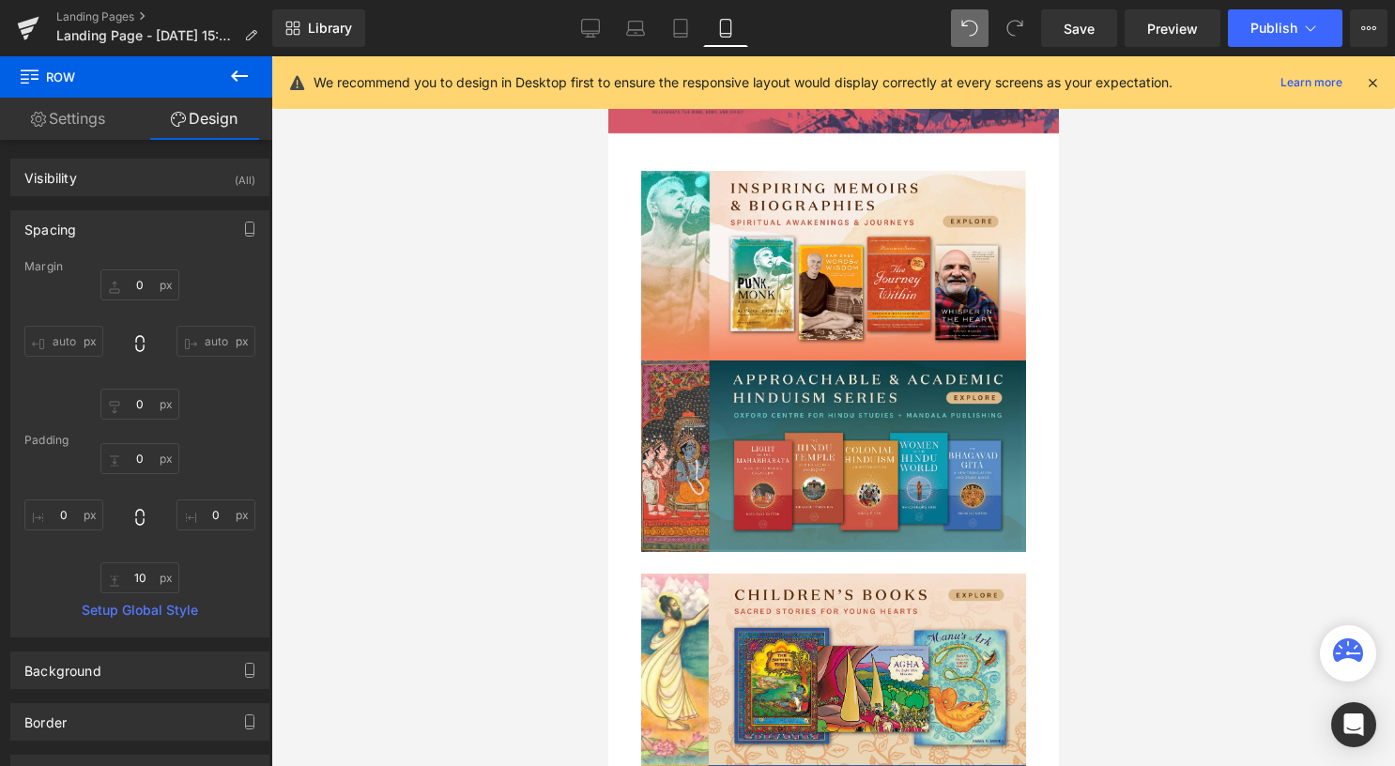
type input "0"
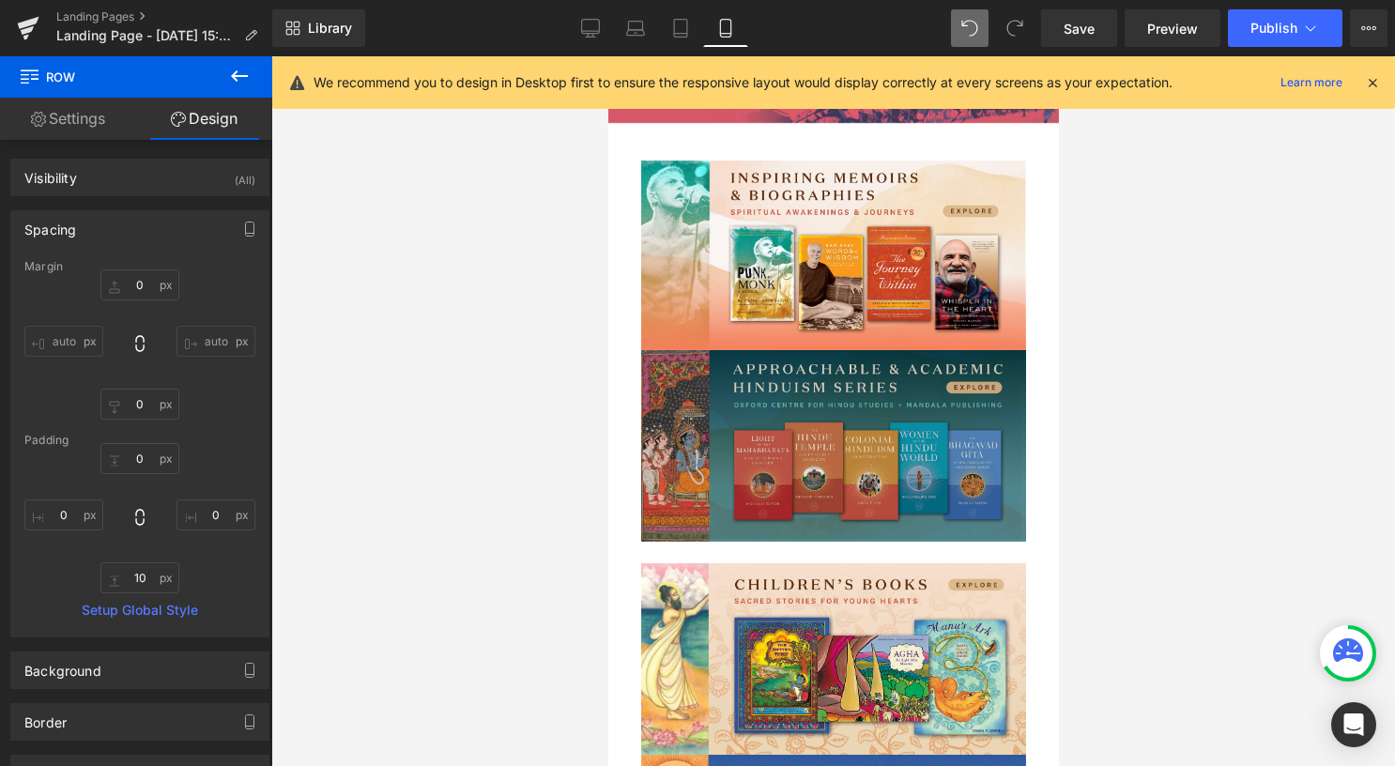
scroll to position [134, 0]
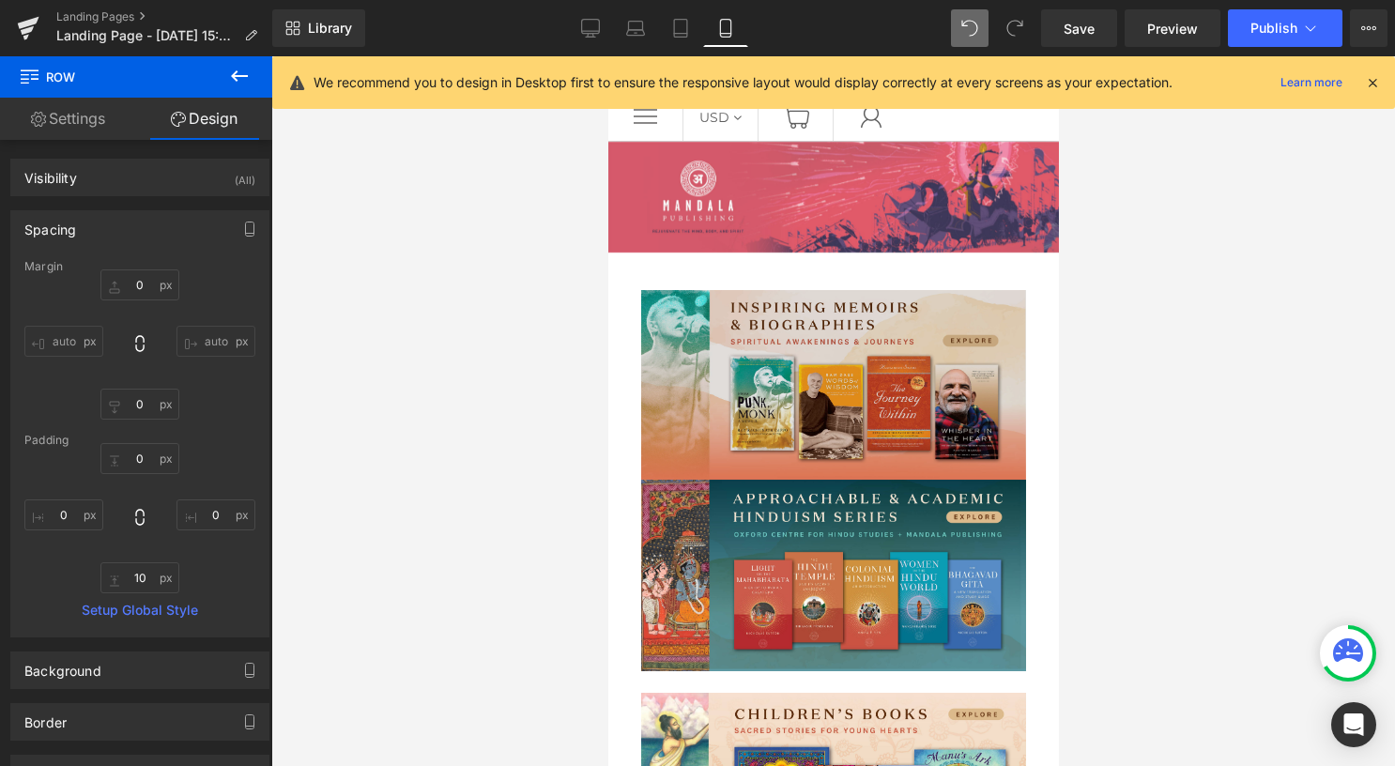
click at [820, 442] on img at bounding box center [832, 385] width 385 height 190
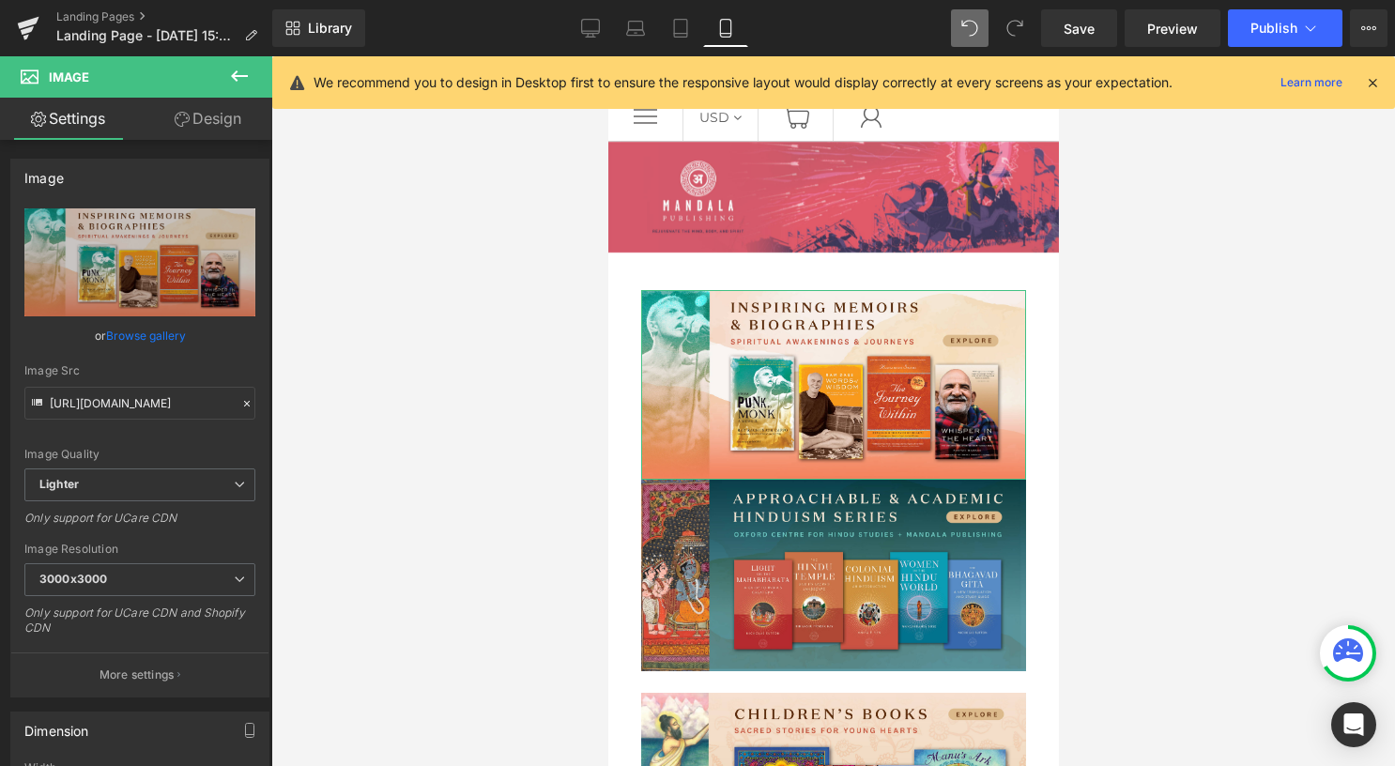
click at [201, 130] on link "Design" at bounding box center [208, 119] width 136 height 42
click at [0, 0] on div "Spacing" at bounding box center [0, 0] width 0 height 0
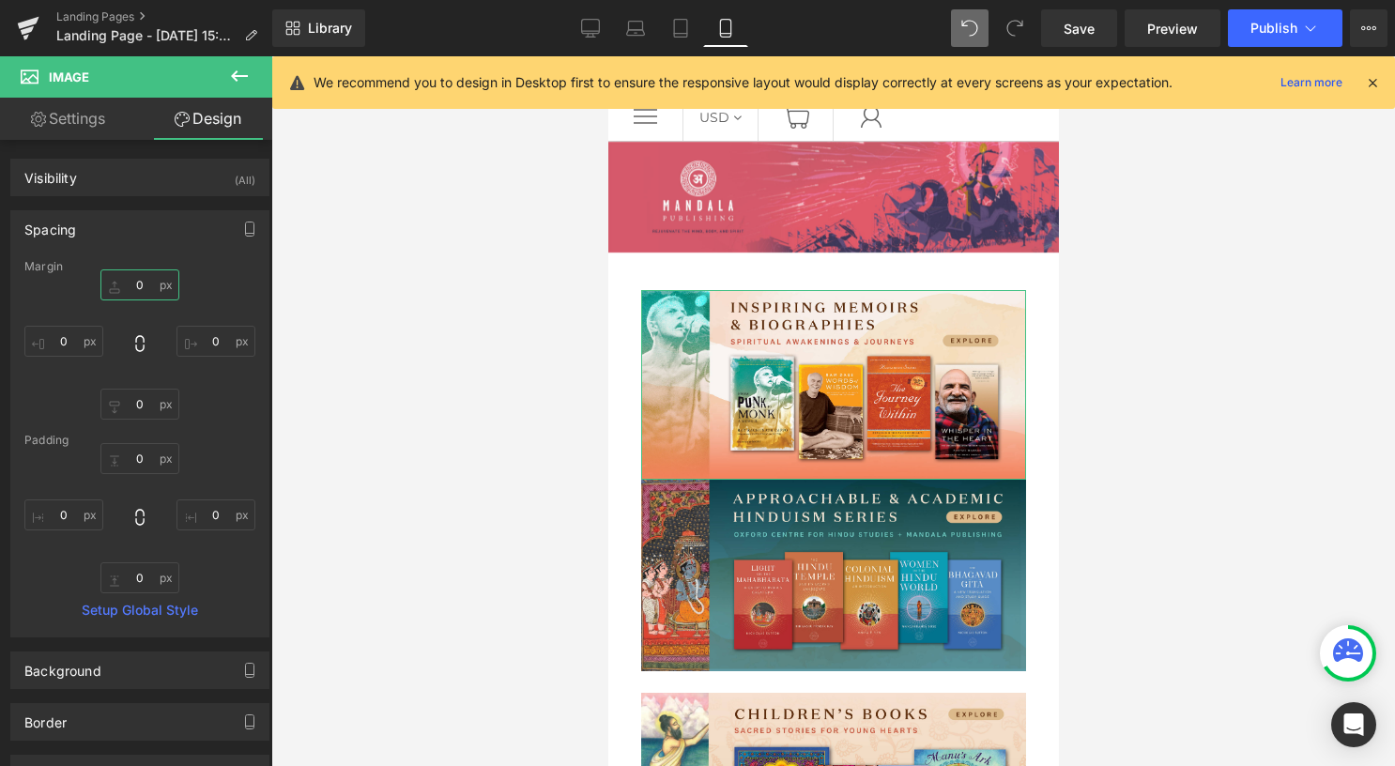
click at [135, 294] on input "0" at bounding box center [139, 284] width 79 height 31
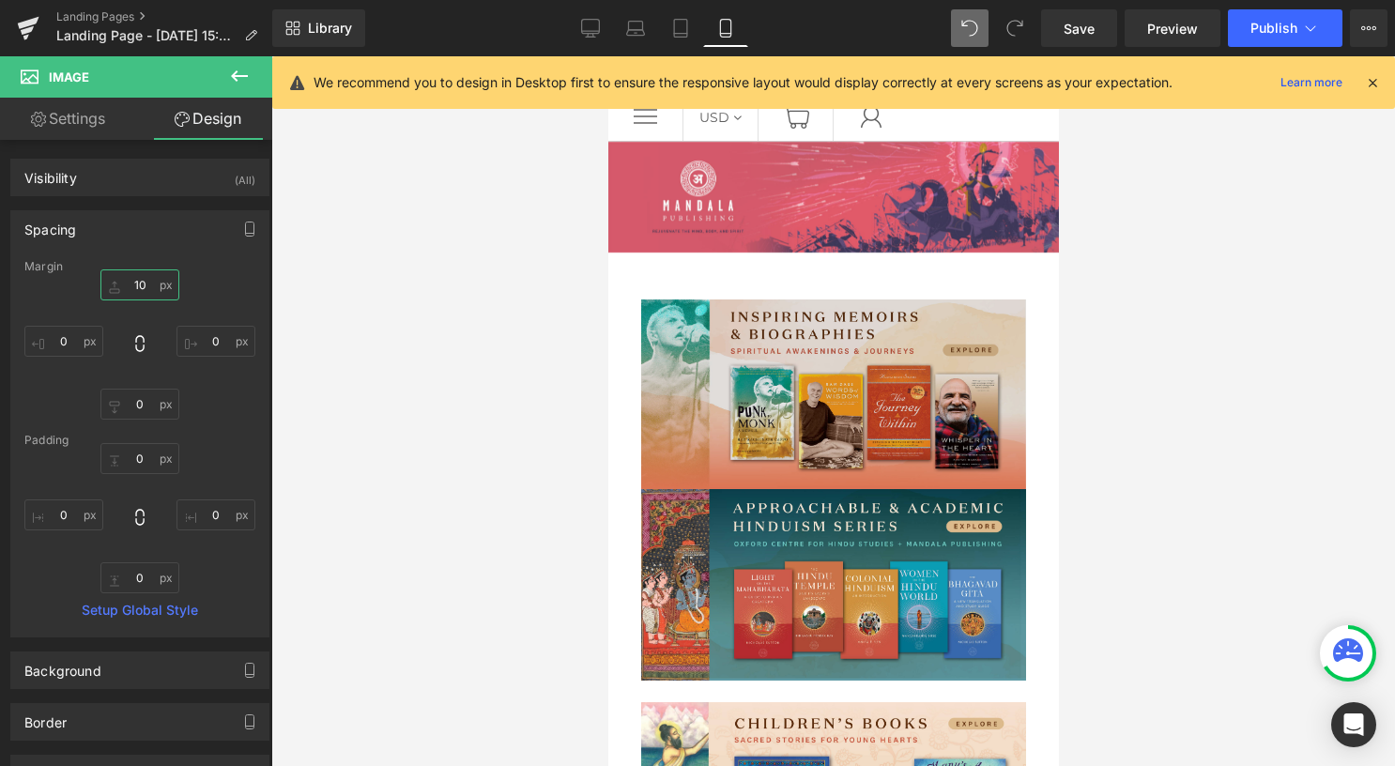
type input "1"
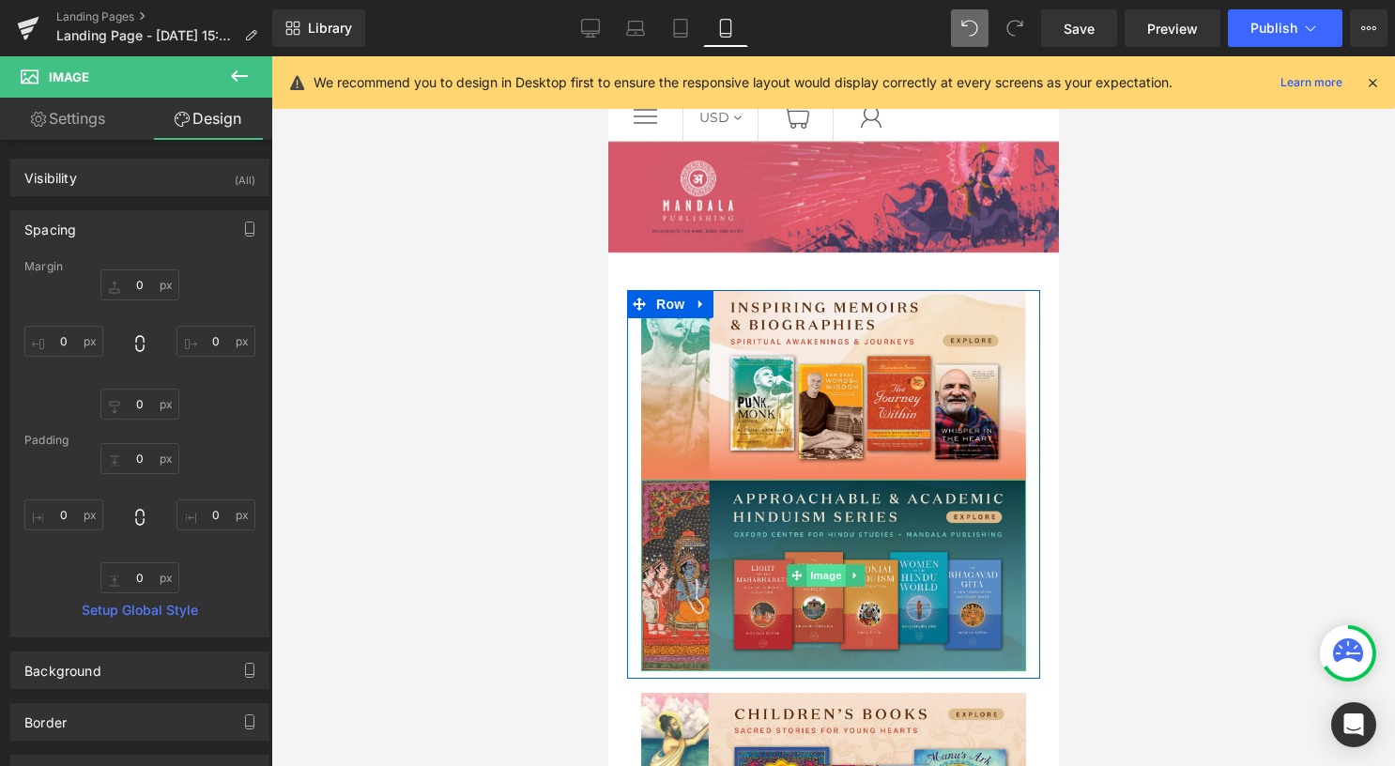
click at [820, 564] on span "Image" at bounding box center [825, 575] width 39 height 23
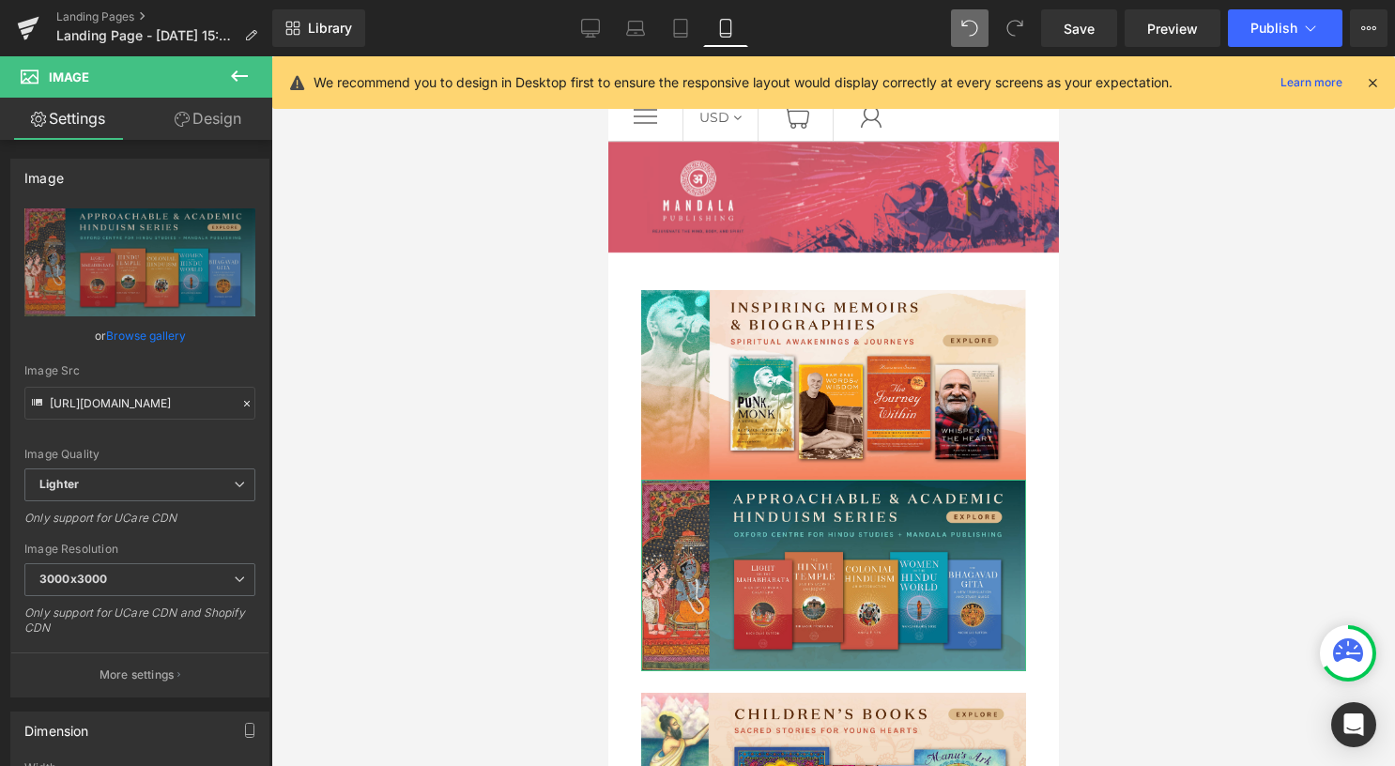
drag, startPoint x: 202, startPoint y: 118, endPoint x: 134, endPoint y: 235, distance: 134.6
click at [202, 118] on link "Design" at bounding box center [208, 119] width 136 height 42
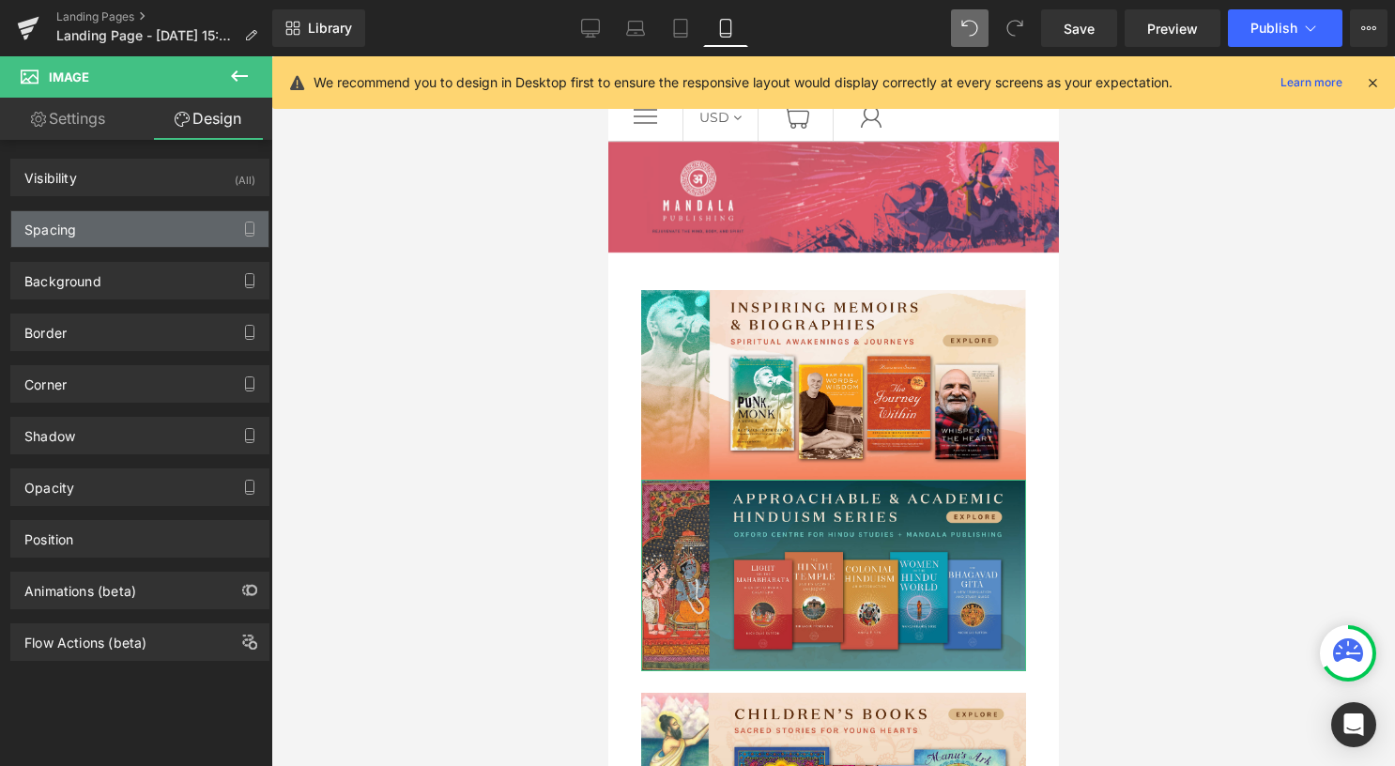
click at [134, 234] on div "Spacing" at bounding box center [139, 229] width 257 height 36
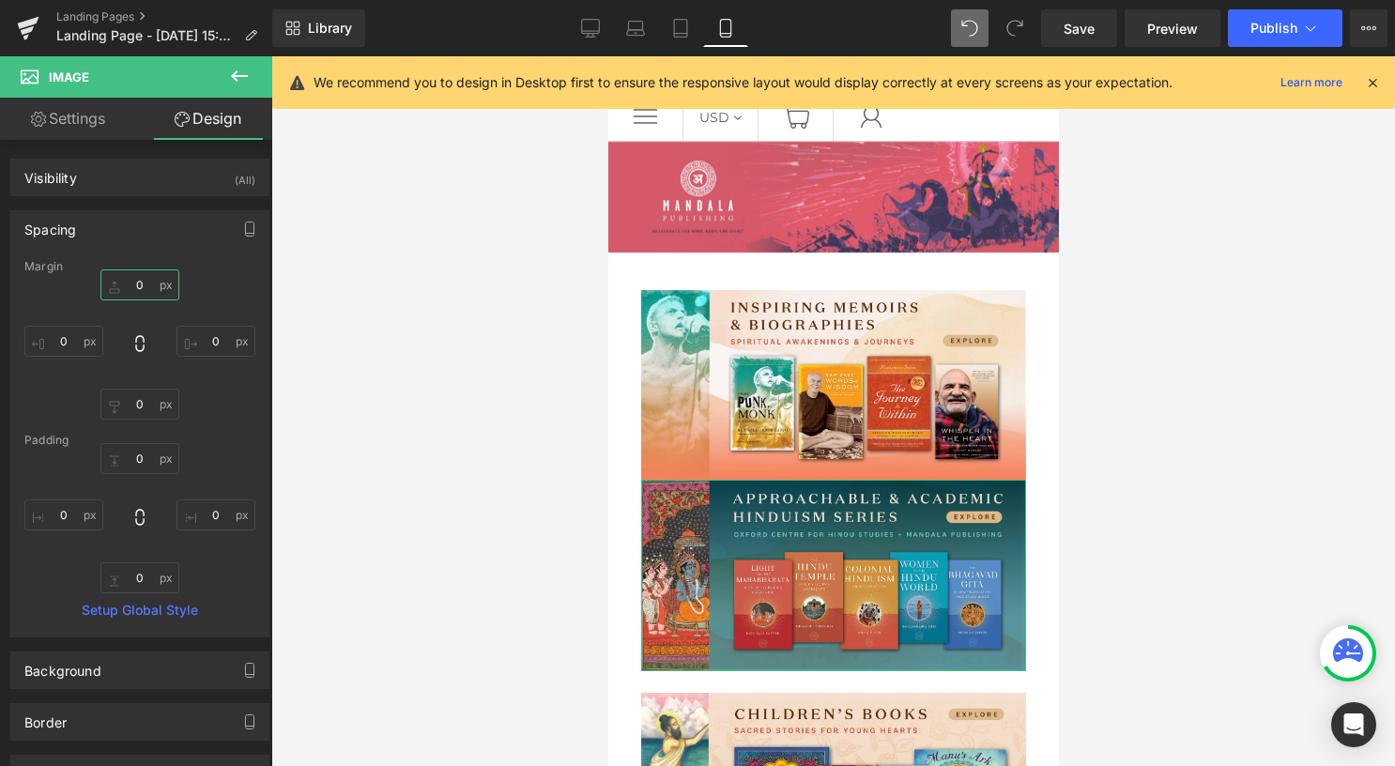
click at [130, 295] on input "0" at bounding box center [139, 284] width 79 height 31
type input "10"
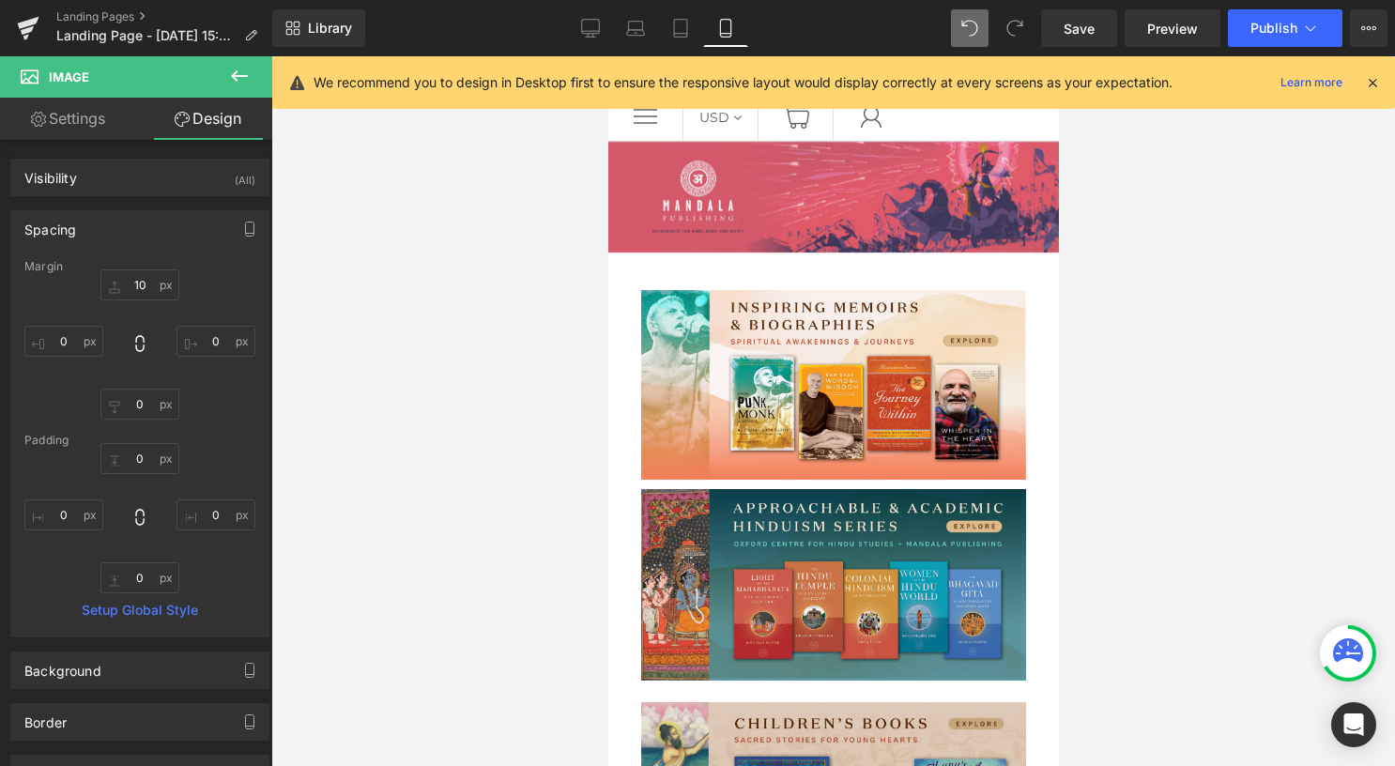
click at [607, 56] on div at bounding box center [607, 56] width 0 height 0
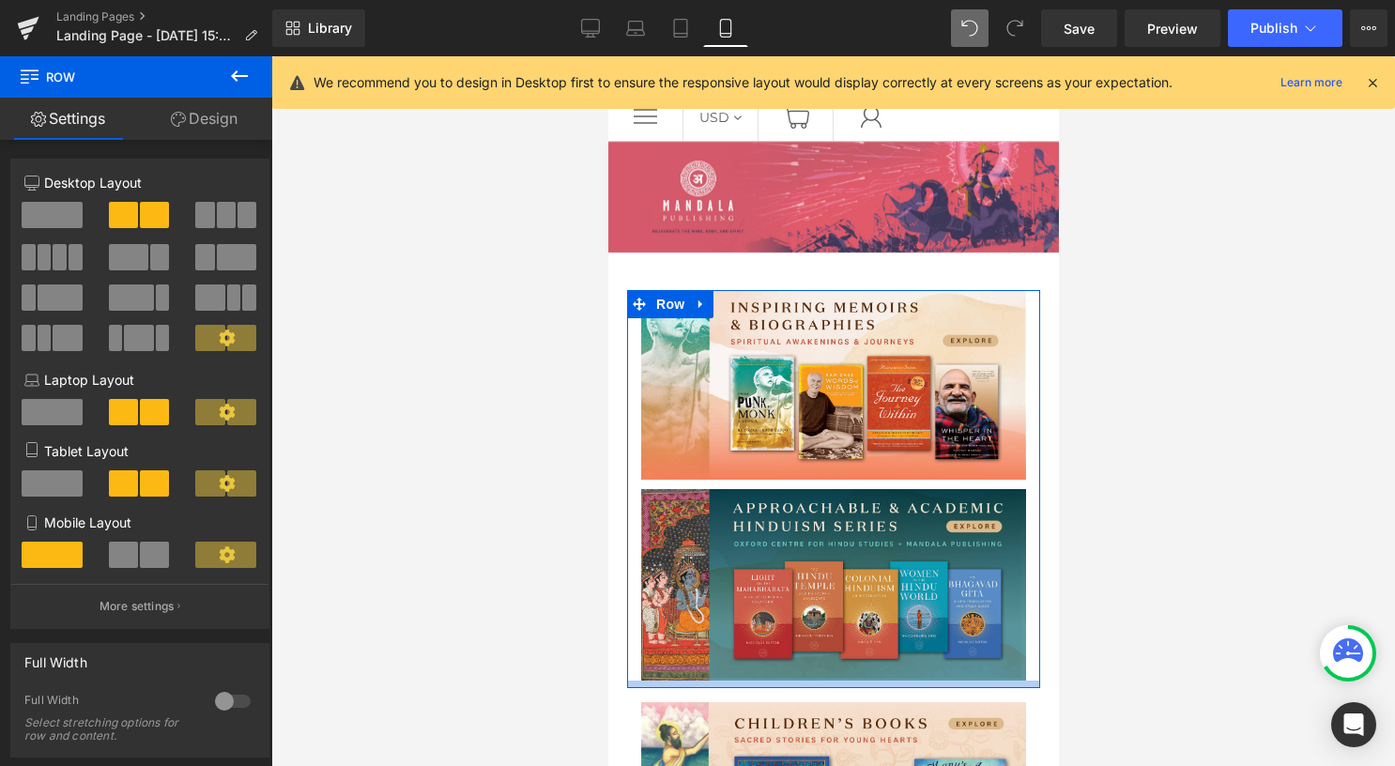
click at [800, 681] on div at bounding box center [832, 685] width 413 height 8
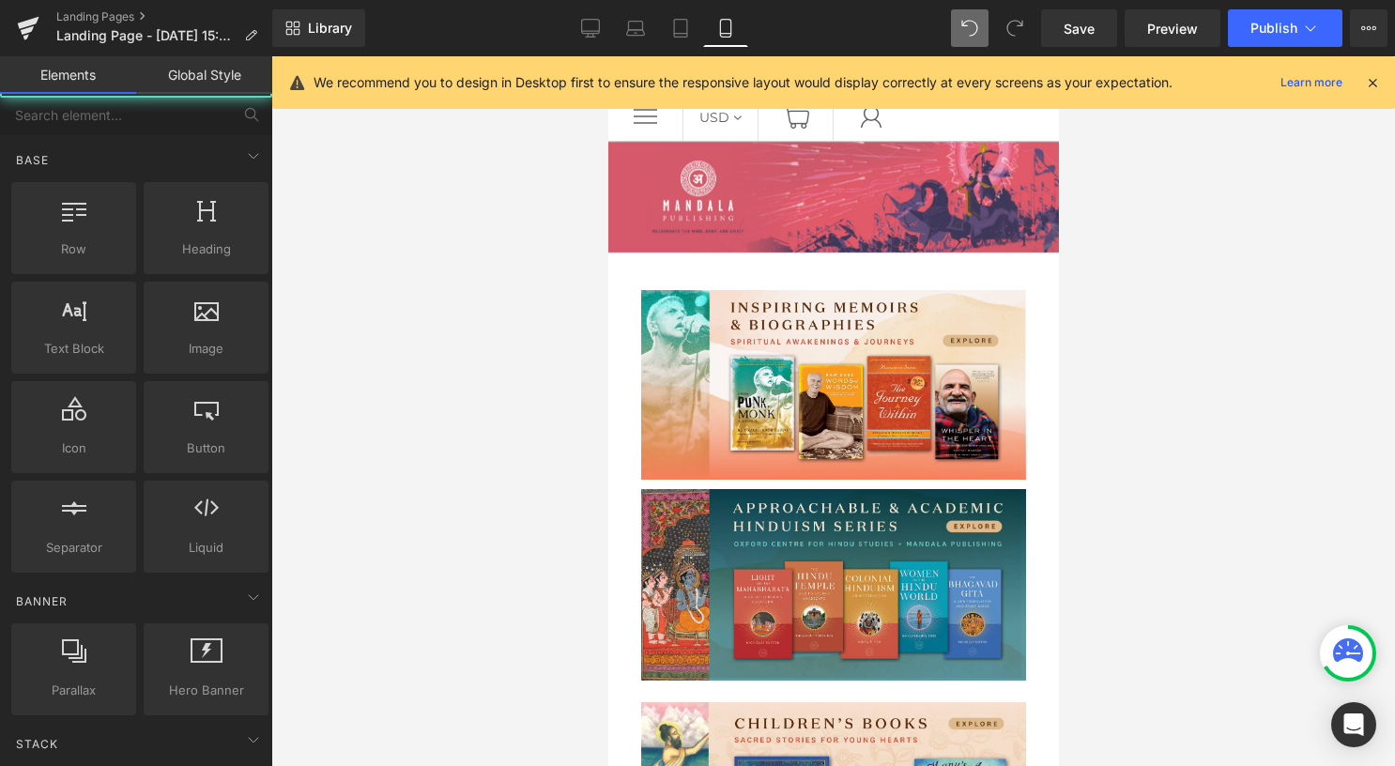
click at [801, 678] on div "Image Row Image Image Row Image Image Row Select your layout" at bounding box center [832, 768] width 413 height 1252
click at [660, 700] on div "Rendering Content" at bounding box center [697, 691] width 115 height 21
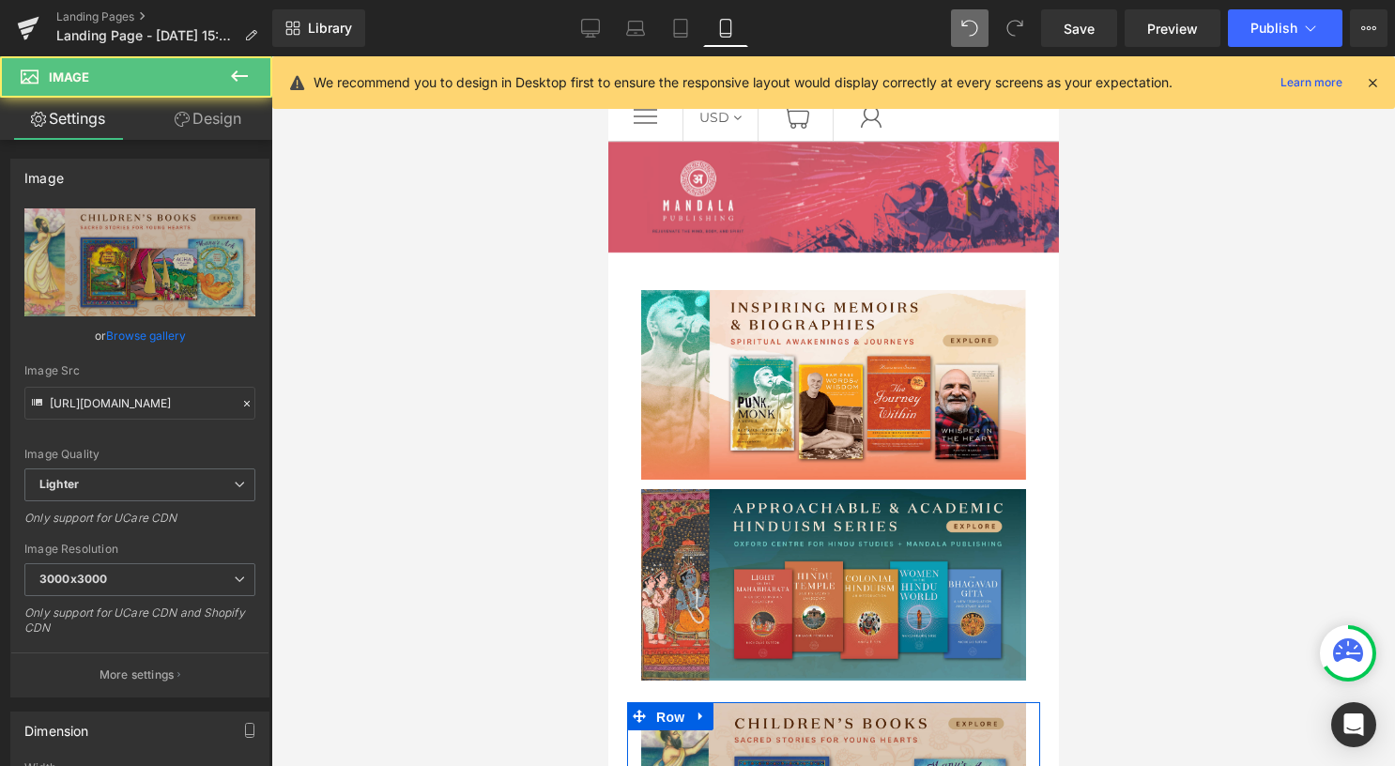
drag, startPoint x: 659, startPoint y: 702, endPoint x: 1161, endPoint y: 581, distance: 516.6
click at [659, 703] on span "Row" at bounding box center [669, 717] width 38 height 28
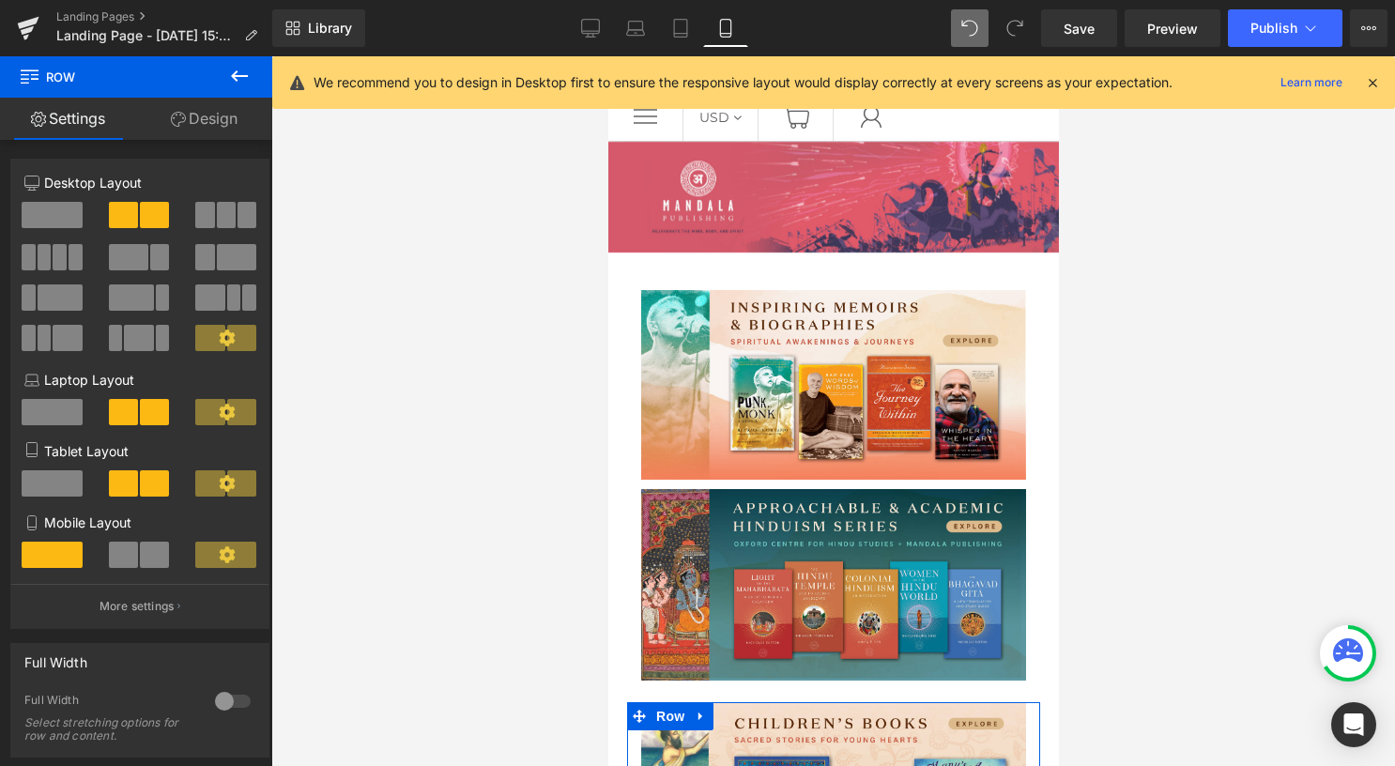
drag, startPoint x: 224, startPoint y: 113, endPoint x: 175, endPoint y: 223, distance: 121.4
click at [224, 112] on link "Design" at bounding box center [204, 119] width 136 height 42
click at [0, 0] on div "Spacing" at bounding box center [0, 0] width 0 height 0
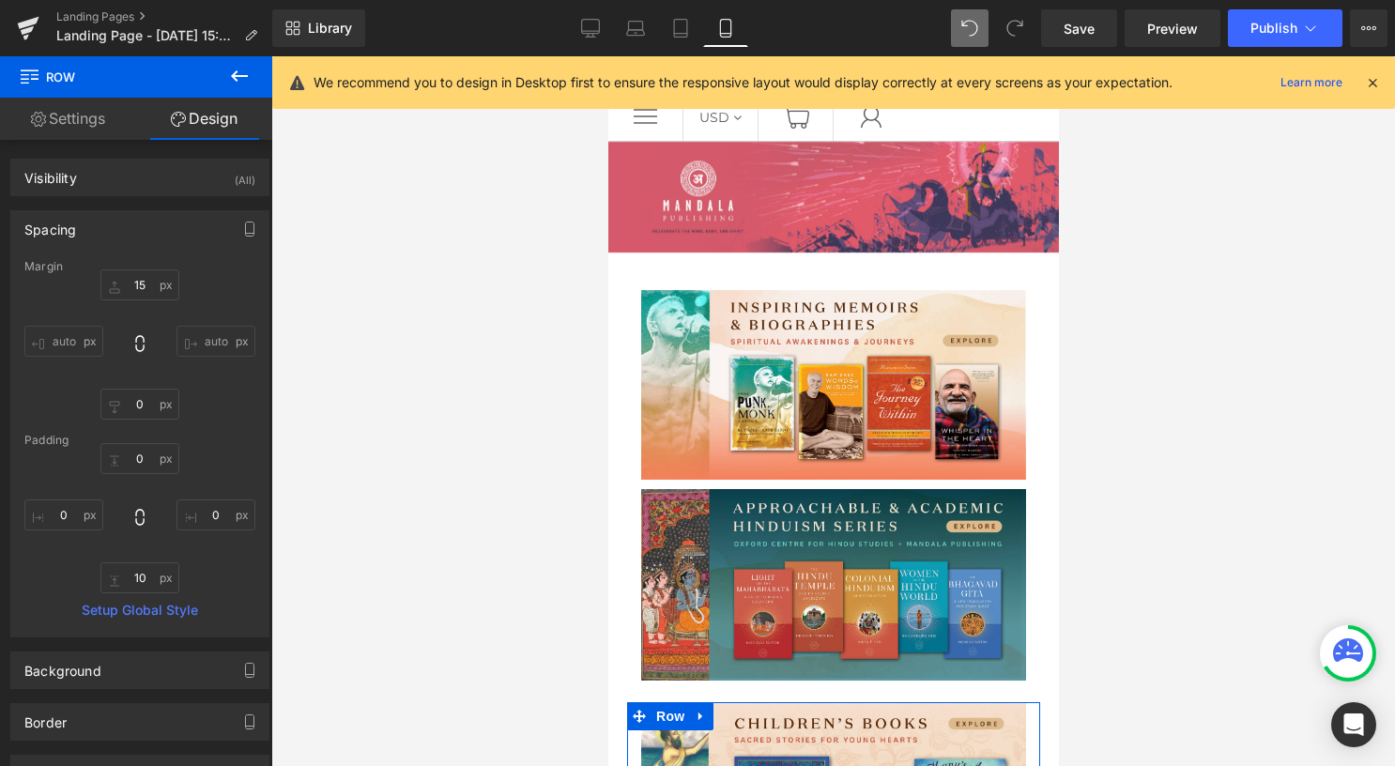
type input "15"
type input "0"
type input "10"
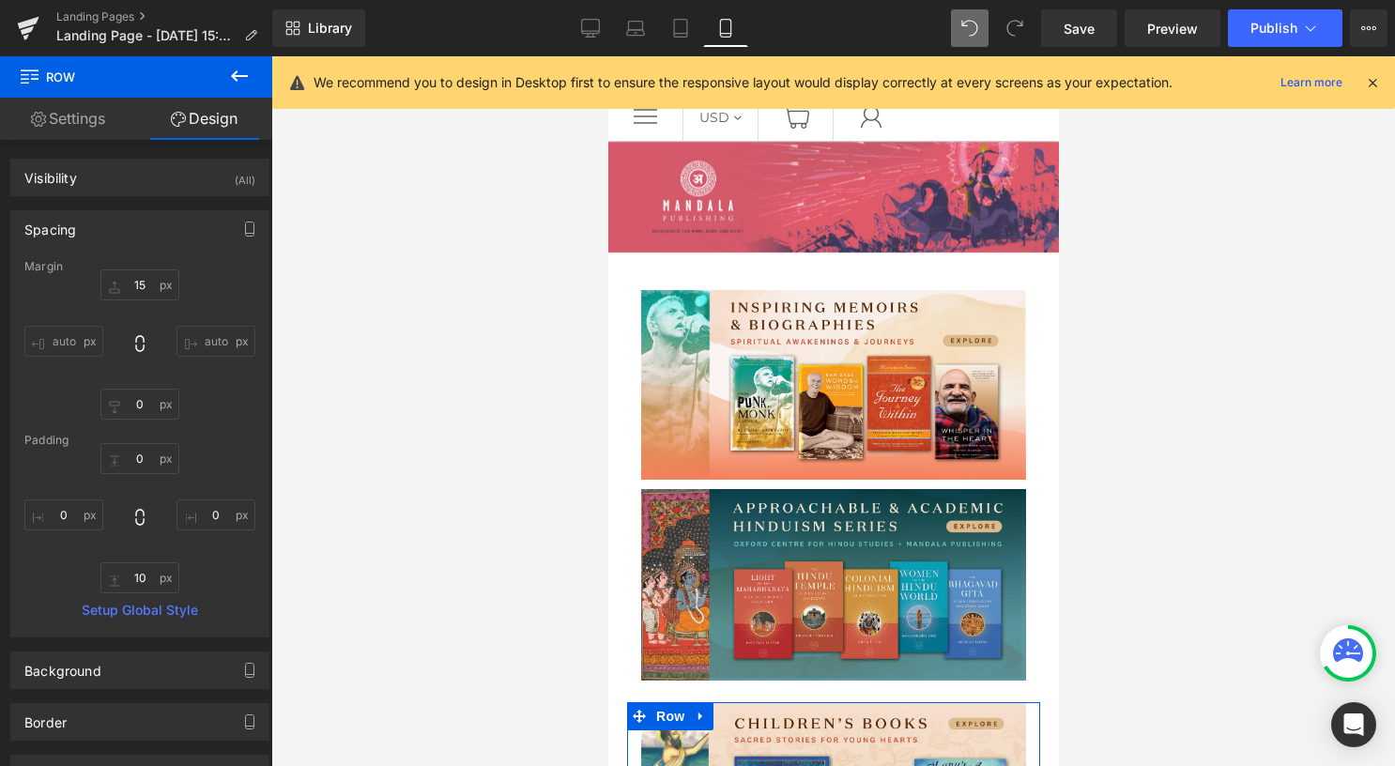
type input "0"
click at [148, 291] on input "15" at bounding box center [139, 284] width 79 height 31
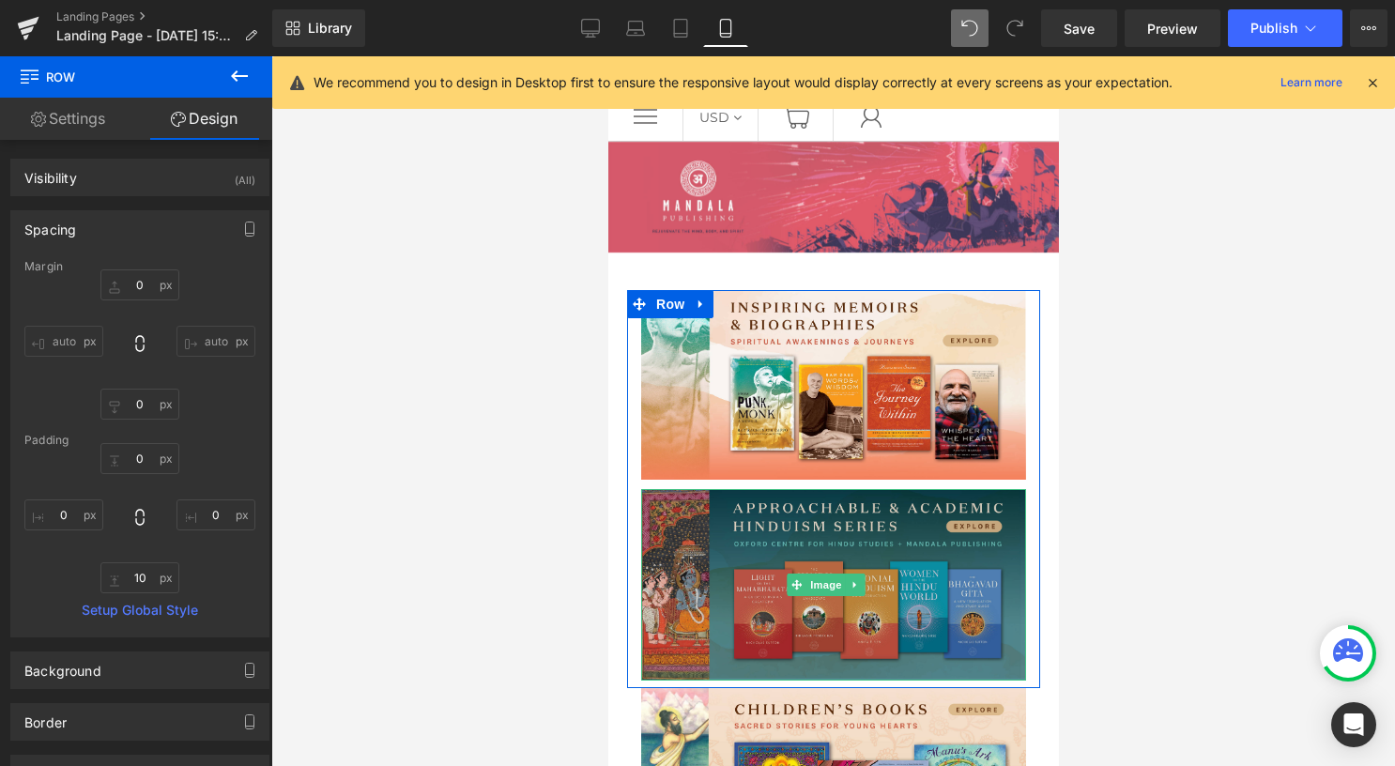
click at [817, 604] on img at bounding box center [832, 584] width 385 height 191
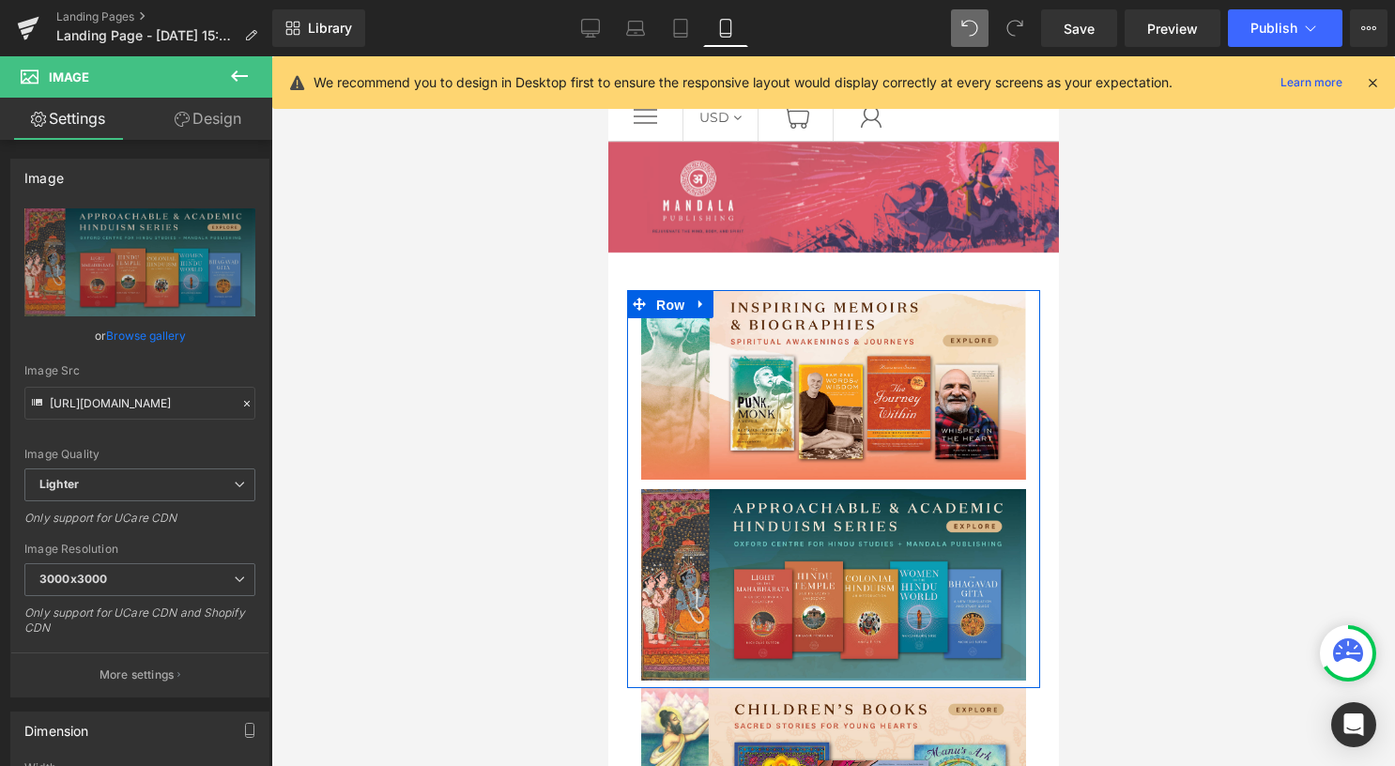
drag, startPoint x: 653, startPoint y: 299, endPoint x: 995, endPoint y: 288, distance: 341.9
click at [653, 299] on span "Row" at bounding box center [669, 305] width 38 height 28
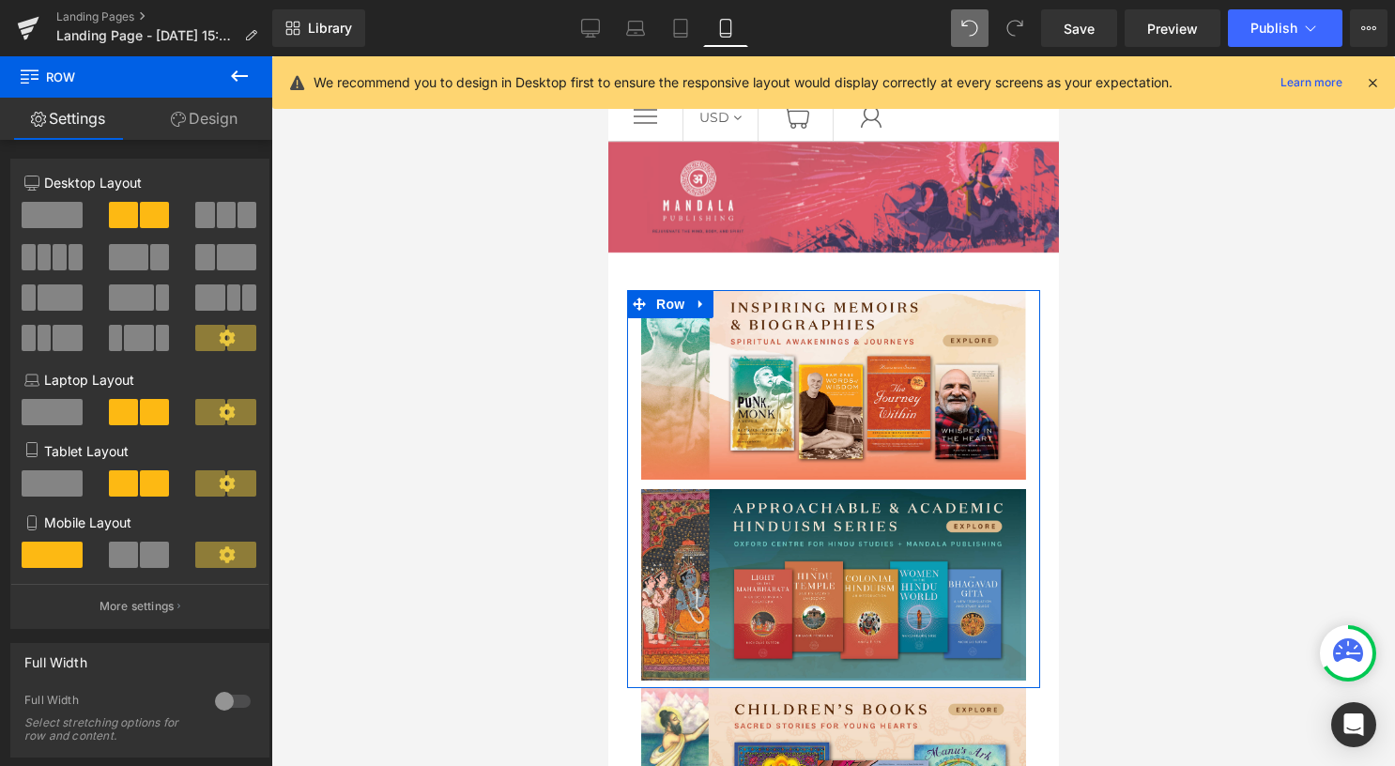
click at [207, 116] on link "Design" at bounding box center [204, 119] width 136 height 42
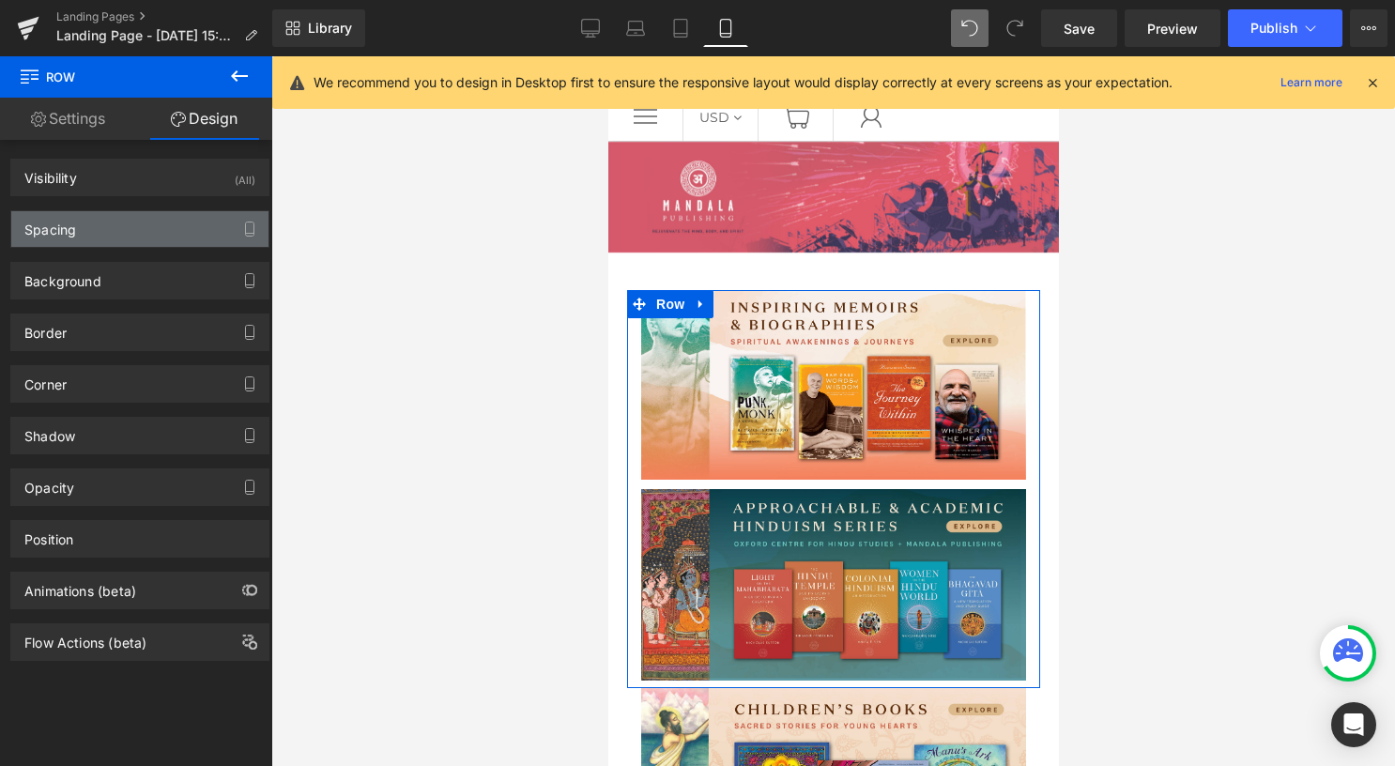
click at [119, 244] on div "Spacing" at bounding box center [139, 229] width 257 height 36
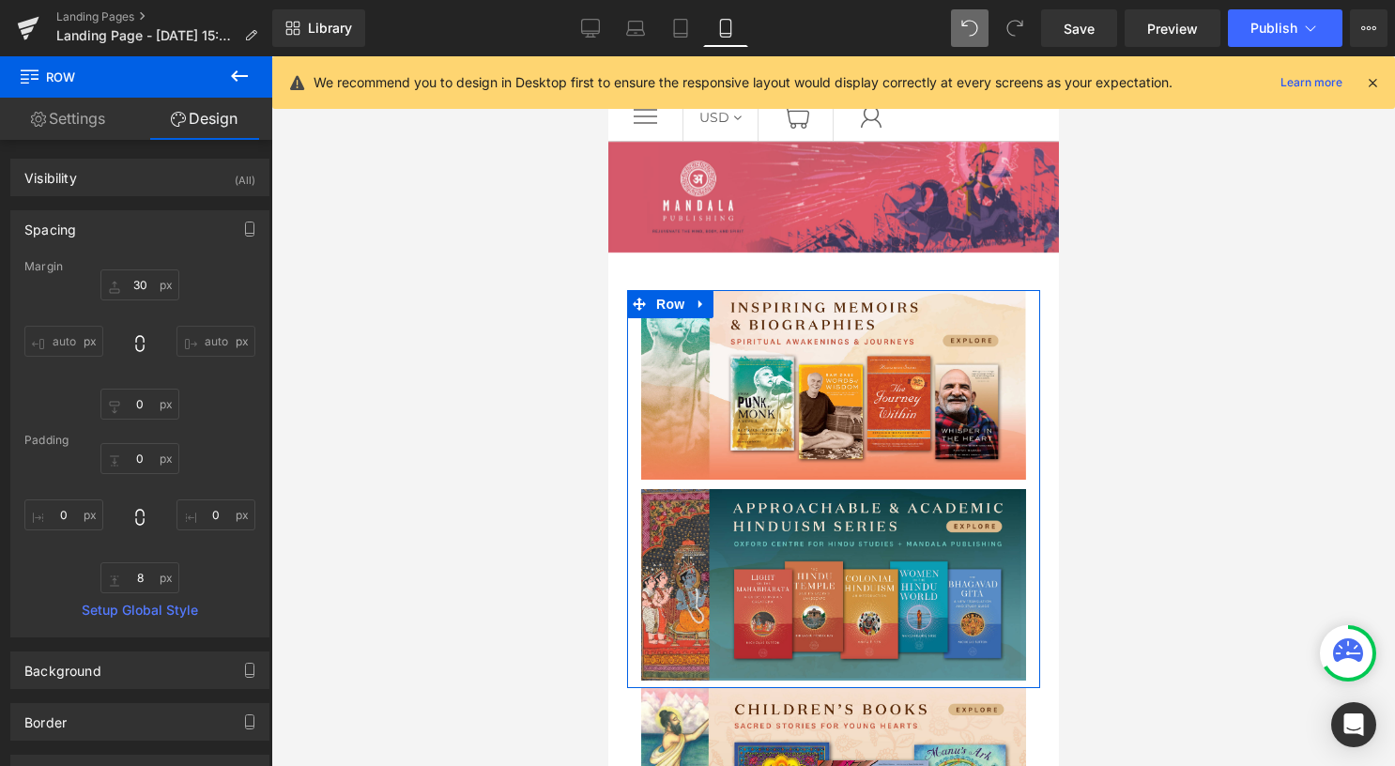
type input "30"
type input "0"
type input "8"
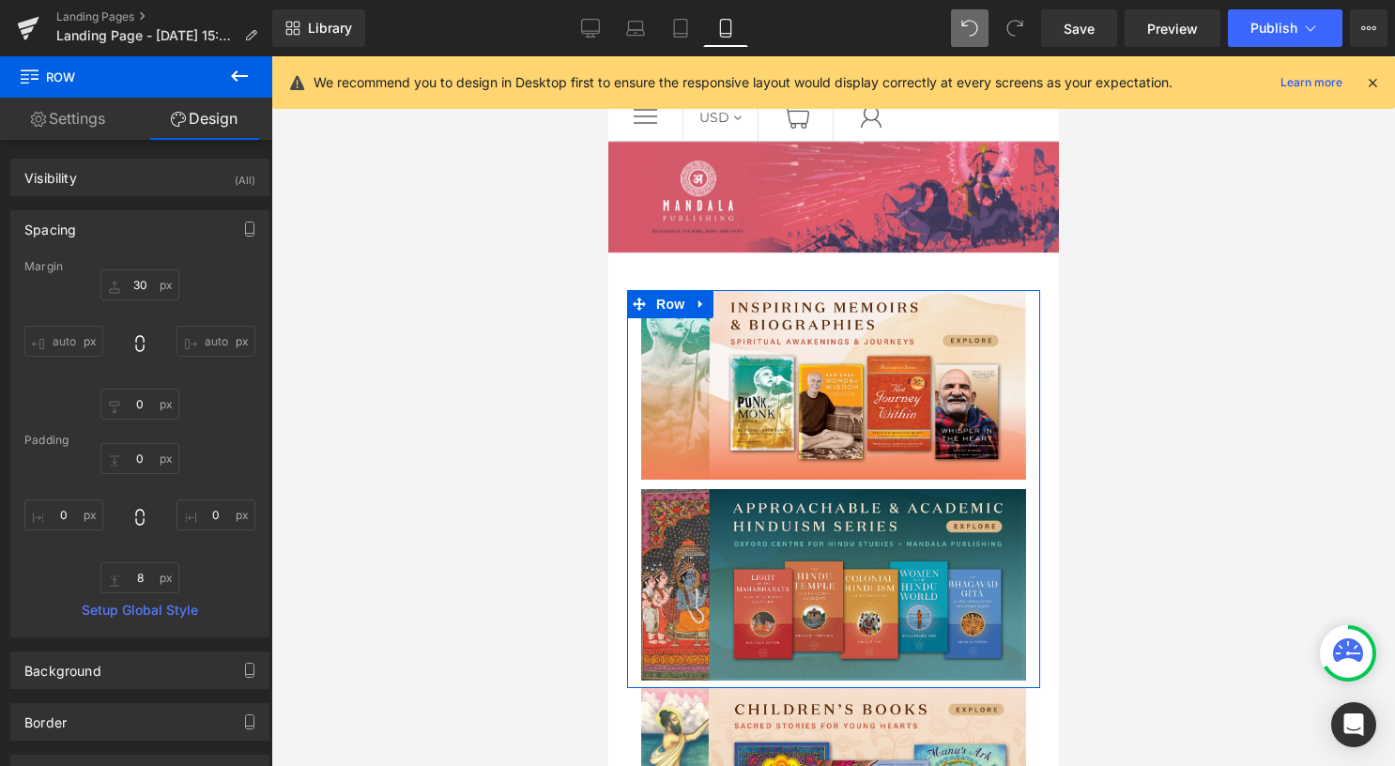
type input "0"
click at [151, 576] on input "8" at bounding box center [139, 577] width 79 height 31
type input "10"
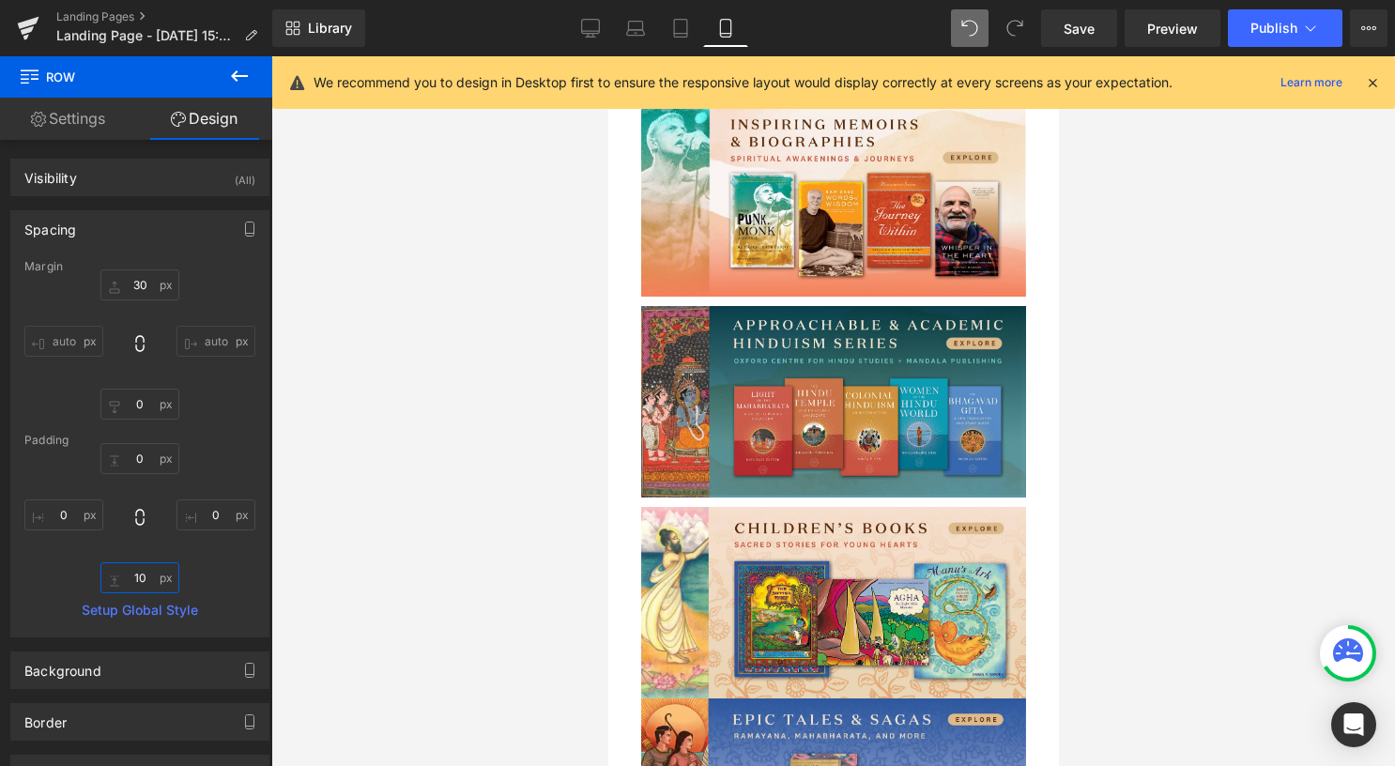
scroll to position [322, 0]
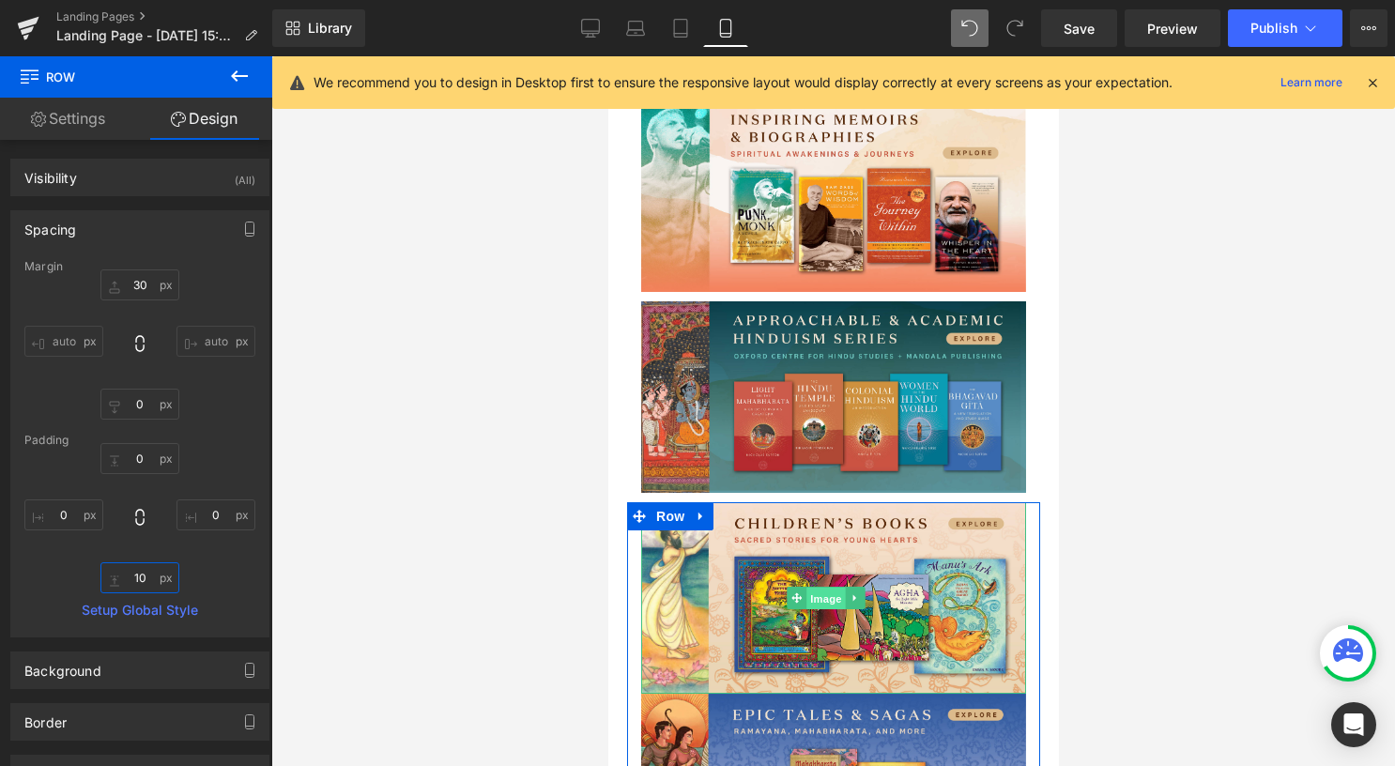
drag, startPoint x: 822, startPoint y: 581, endPoint x: 1125, endPoint y: 389, distance: 359.1
click at [822, 588] on span "Image" at bounding box center [825, 599] width 39 height 23
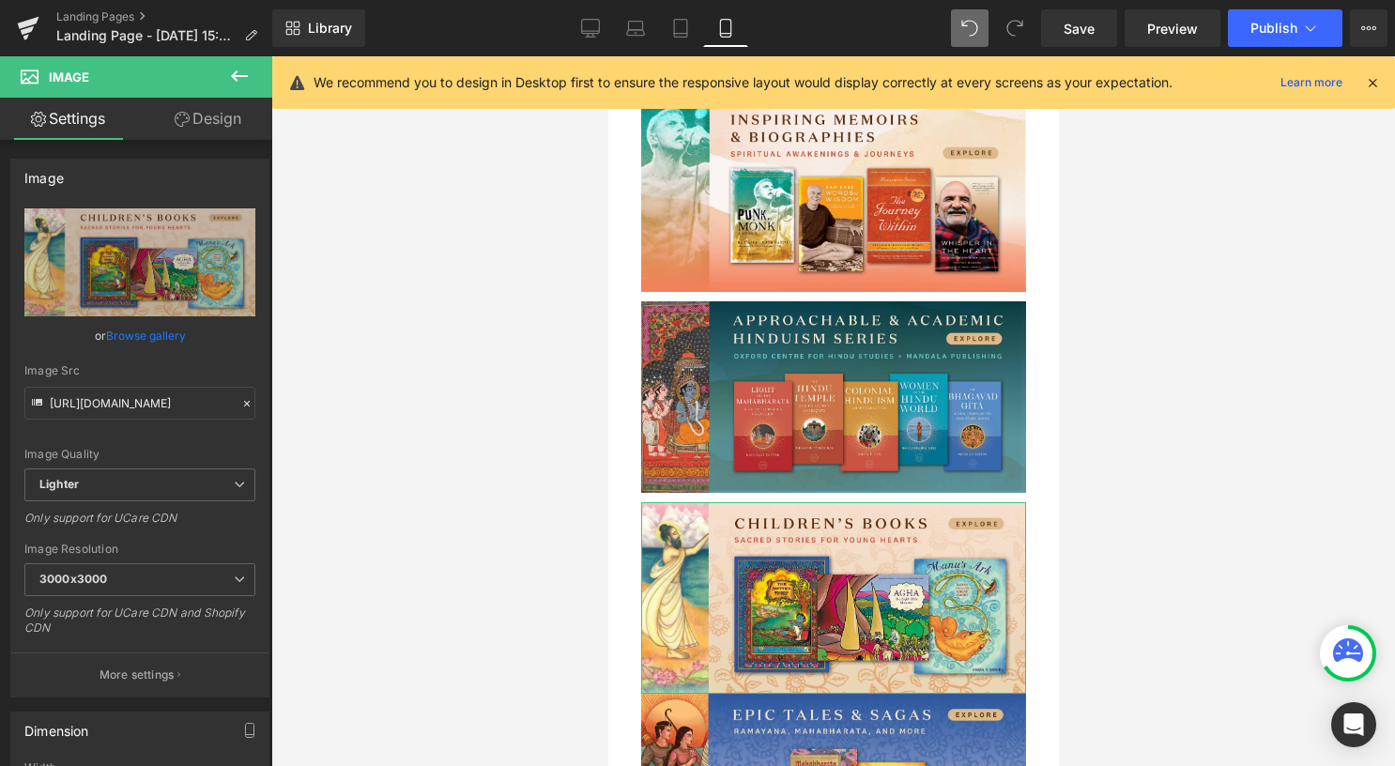
click at [208, 122] on link "Design" at bounding box center [208, 119] width 136 height 42
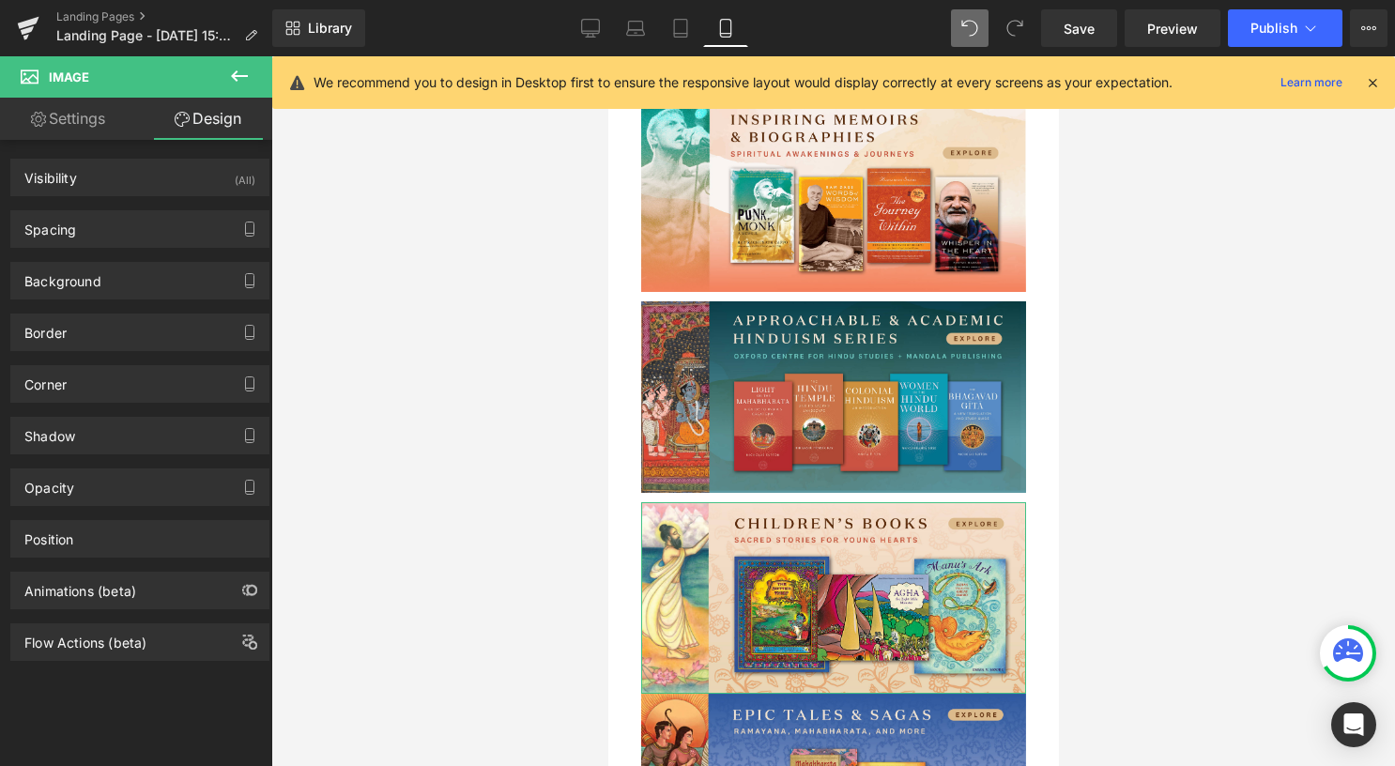
type input "0"
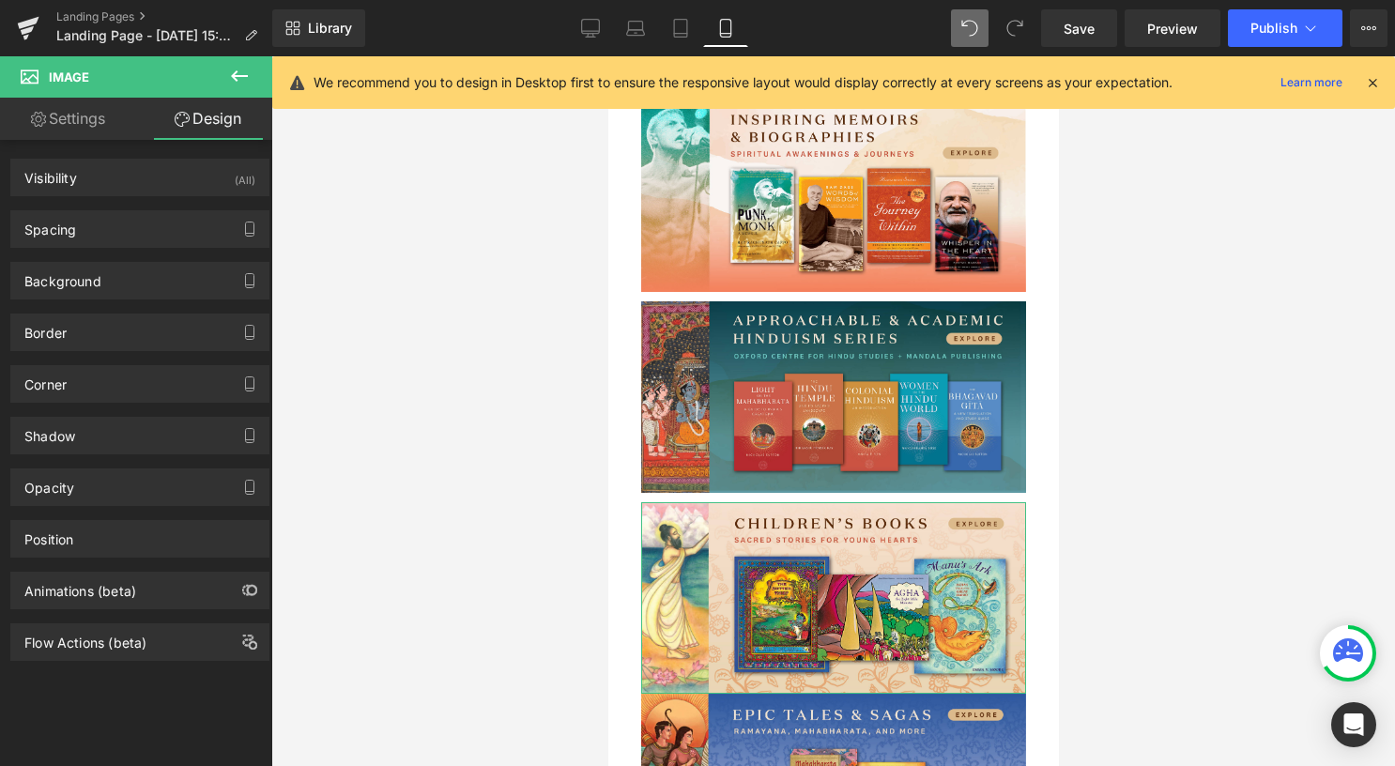
type input "0"
type input "transparent"
type input "0"
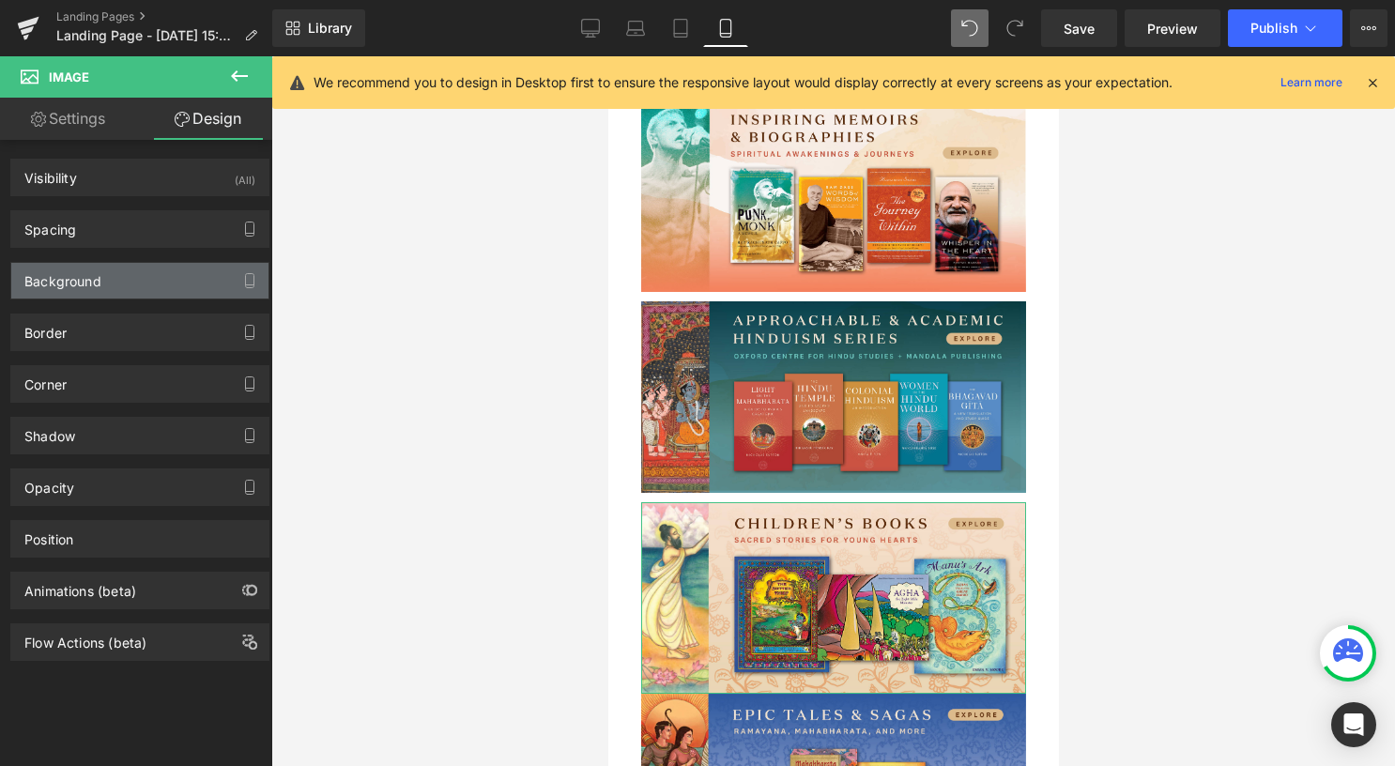
click at [122, 283] on div "Background" at bounding box center [139, 281] width 257 height 36
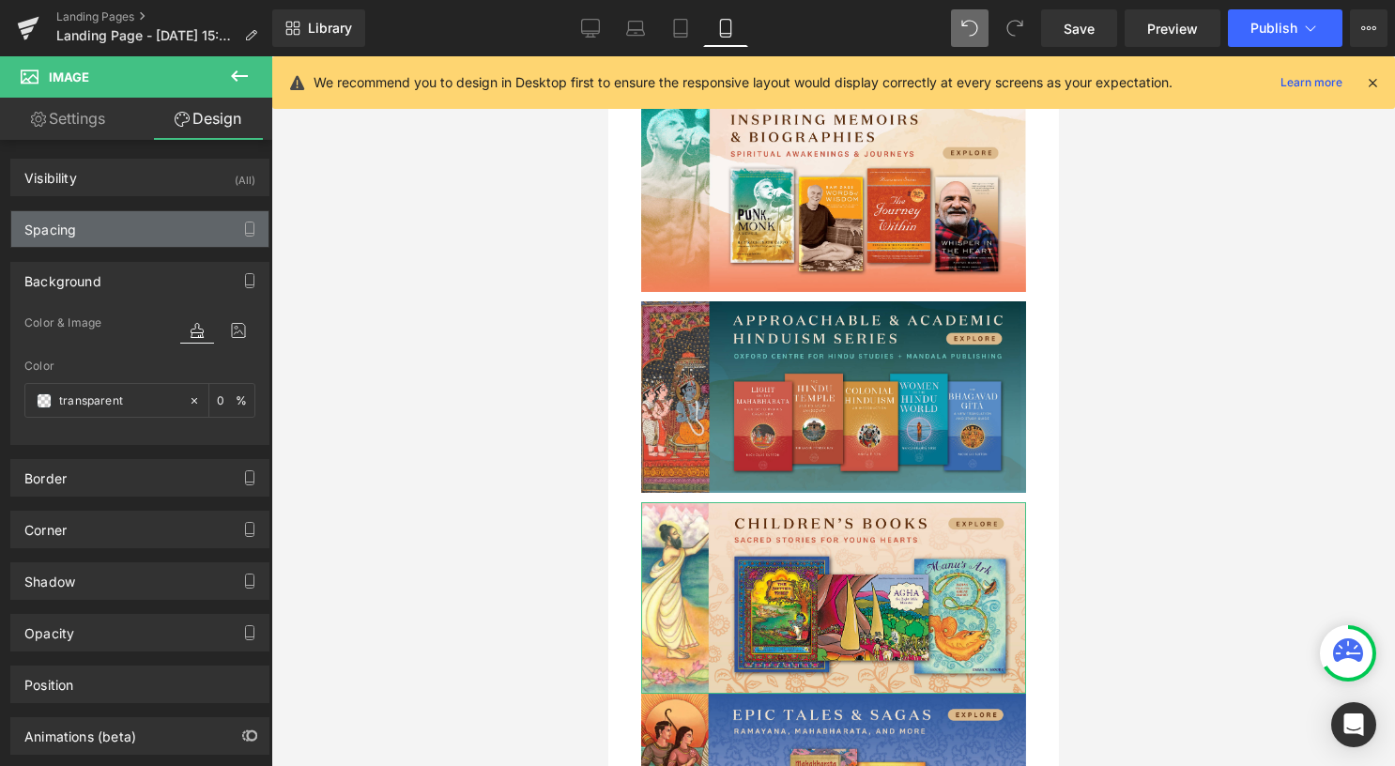
click at [122, 240] on div "Spacing" at bounding box center [139, 229] width 257 height 36
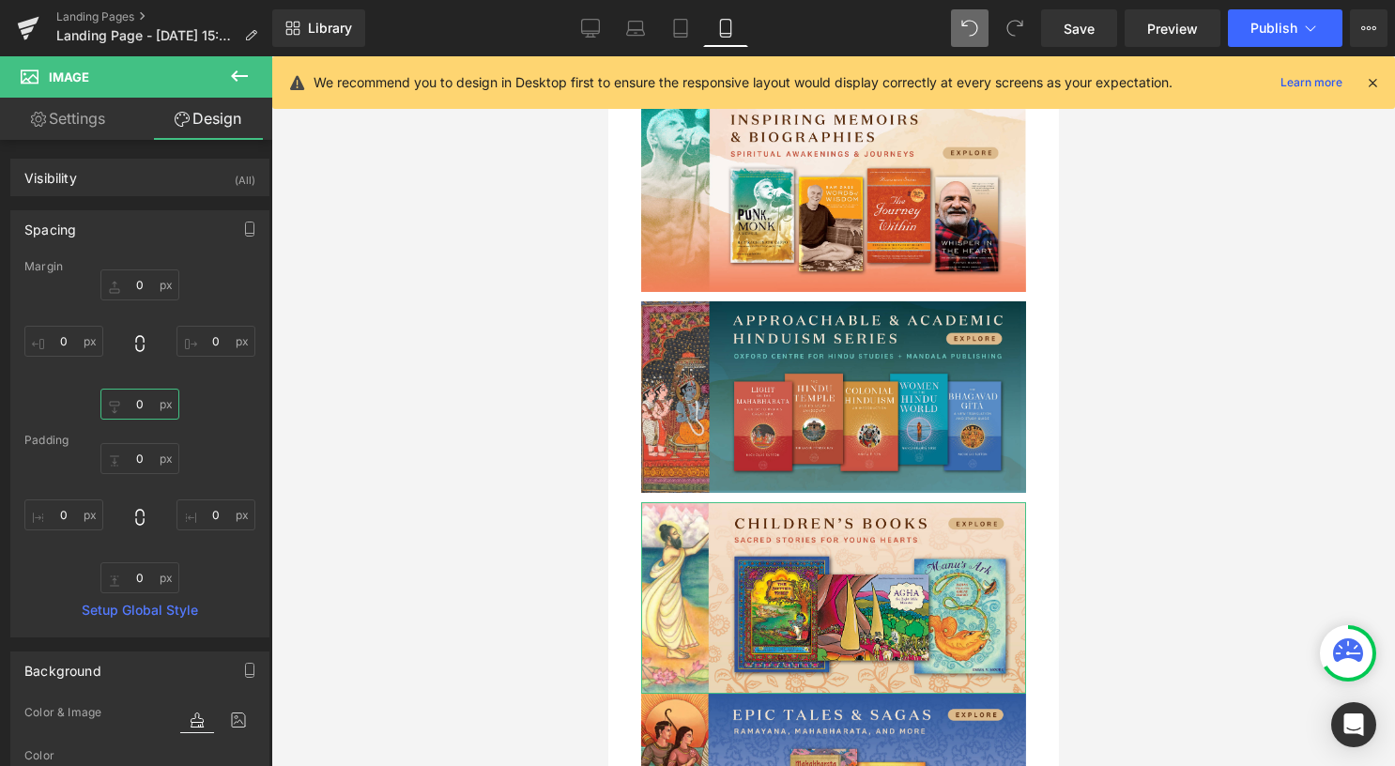
click at [145, 406] on input "0" at bounding box center [139, 404] width 79 height 31
type input "10"
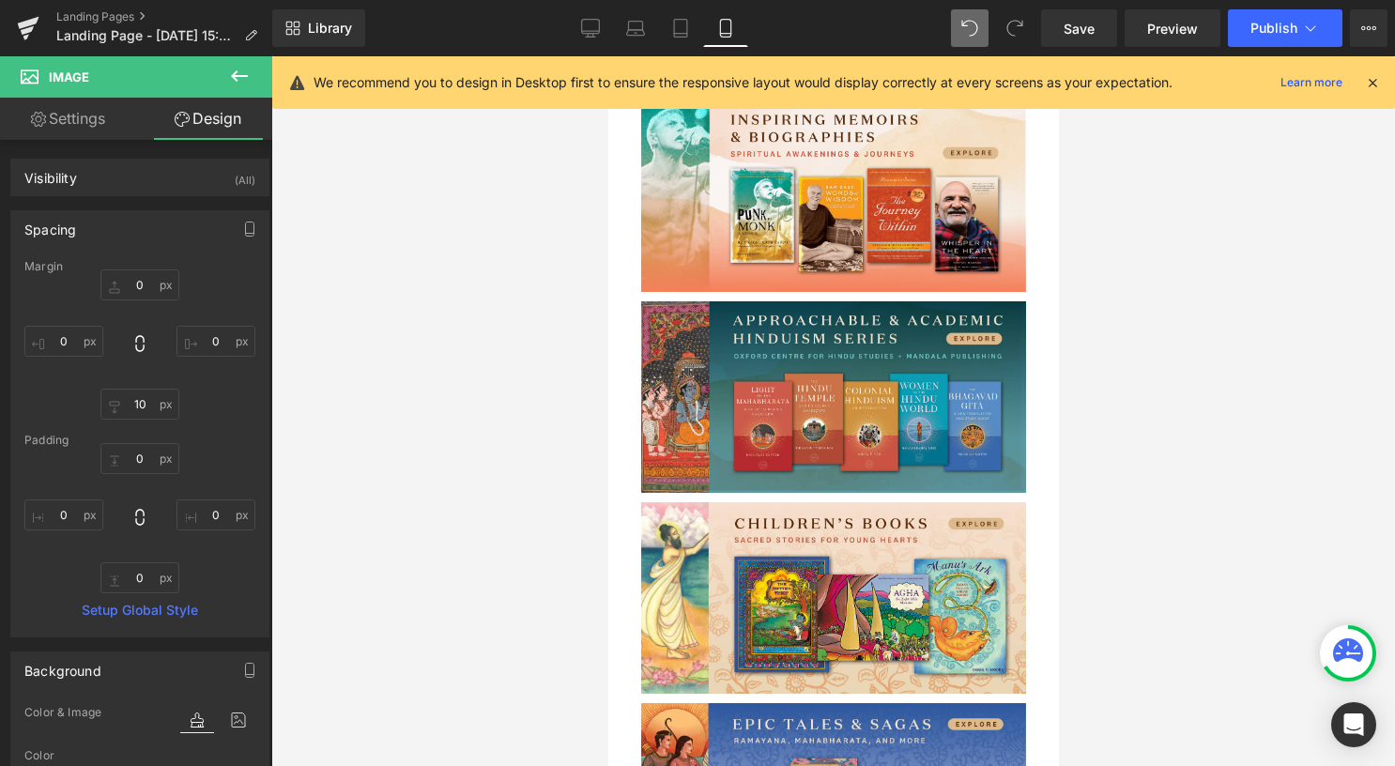
click at [503, 488] on div at bounding box center [833, 411] width 1124 height 710
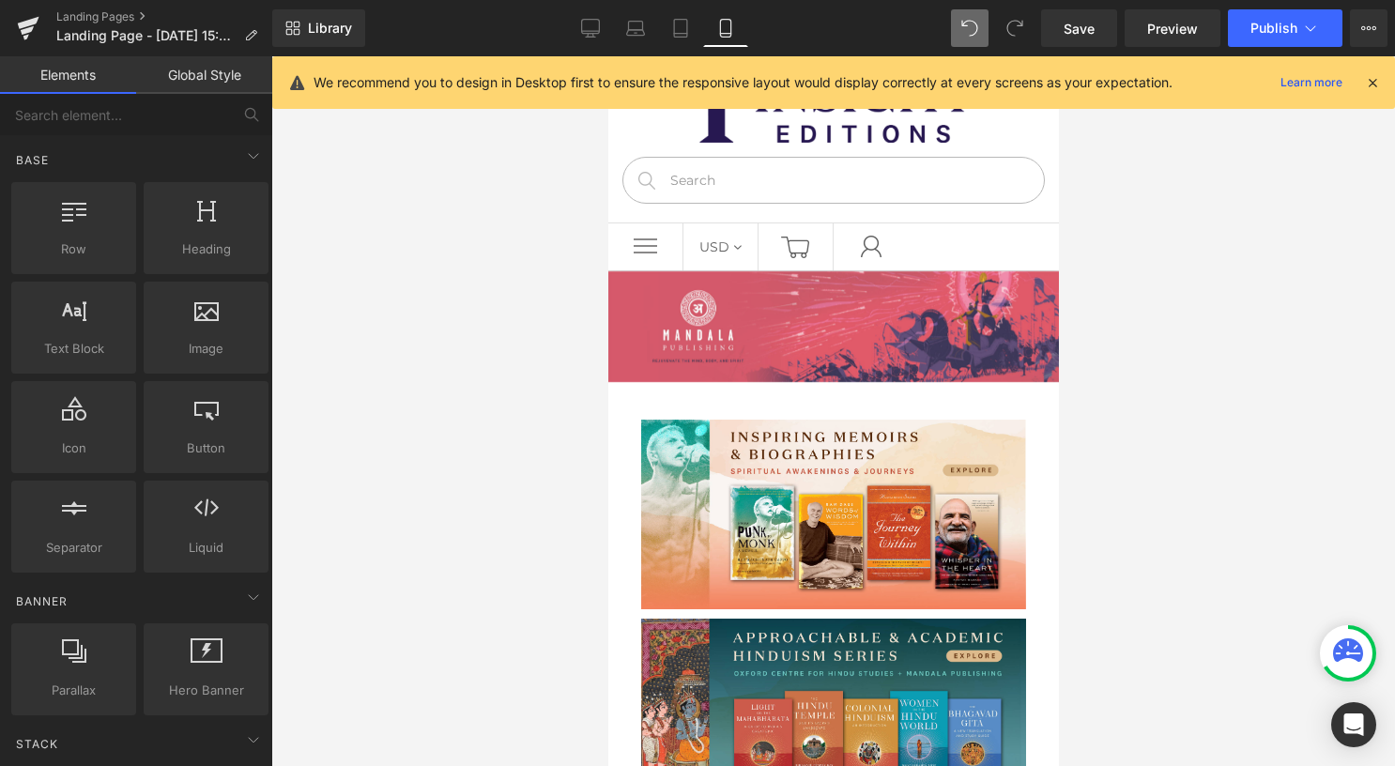
scroll to position [0, 0]
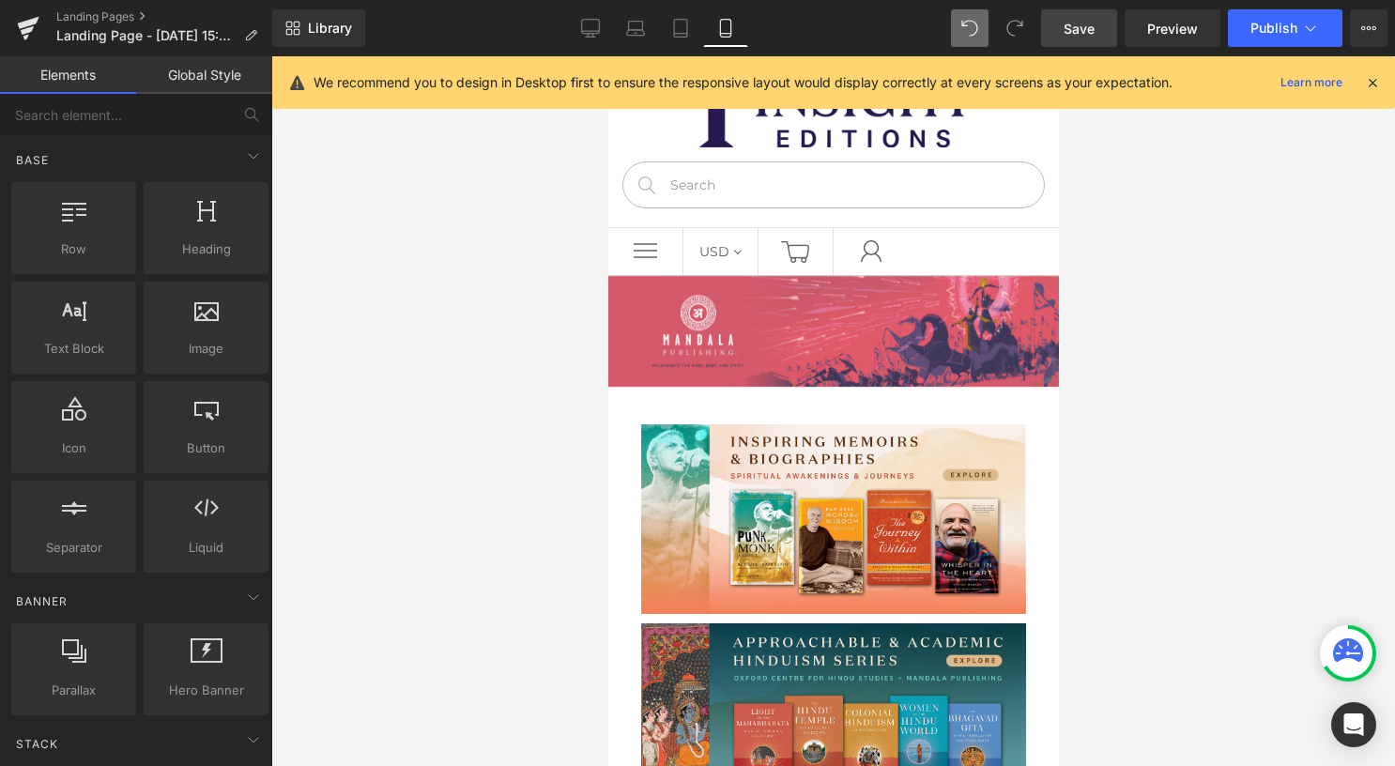
click at [1099, 21] on link "Save" at bounding box center [1079, 28] width 76 height 38
